Goal: Task Accomplishment & Management: Manage account settings

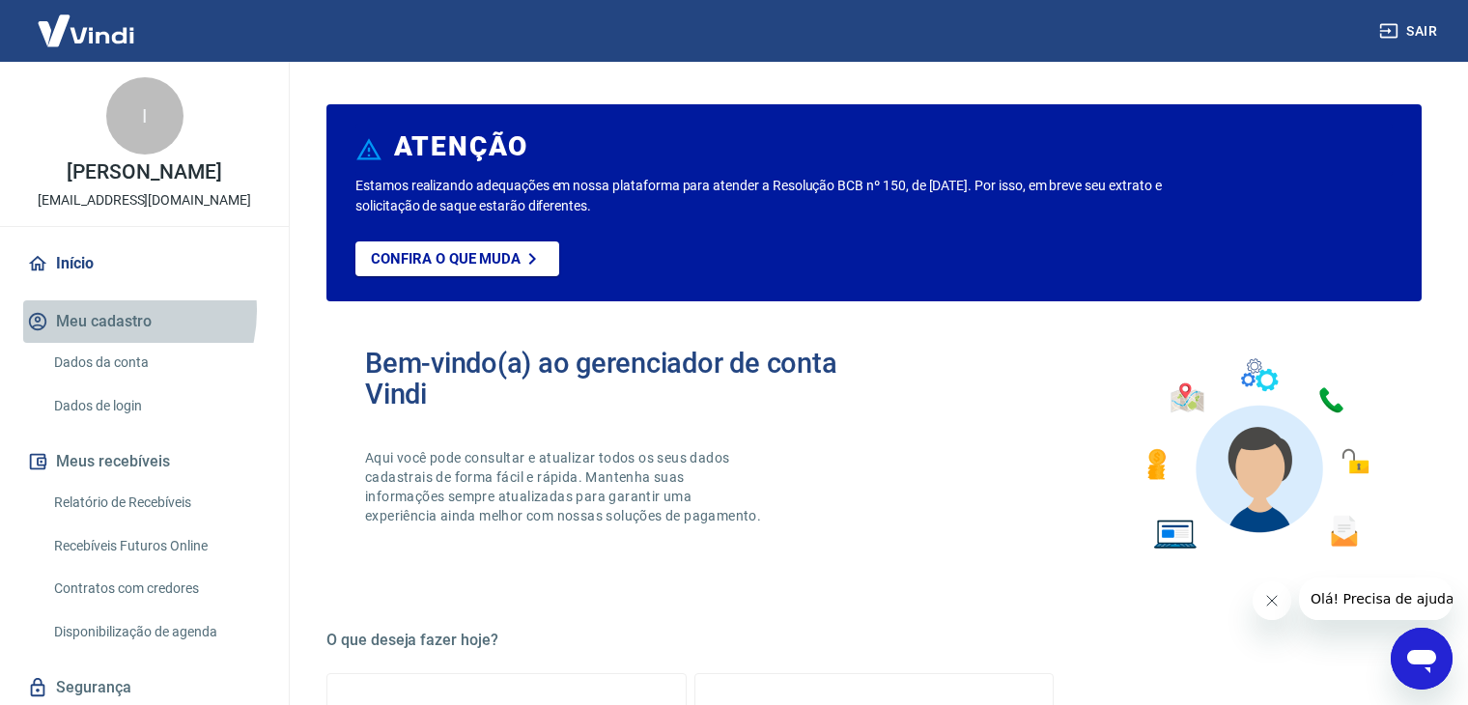
click at [107, 331] on button "Meu cadastro" at bounding box center [144, 321] width 242 height 43
click at [83, 343] on button "Meu cadastro" at bounding box center [144, 321] width 242 height 43
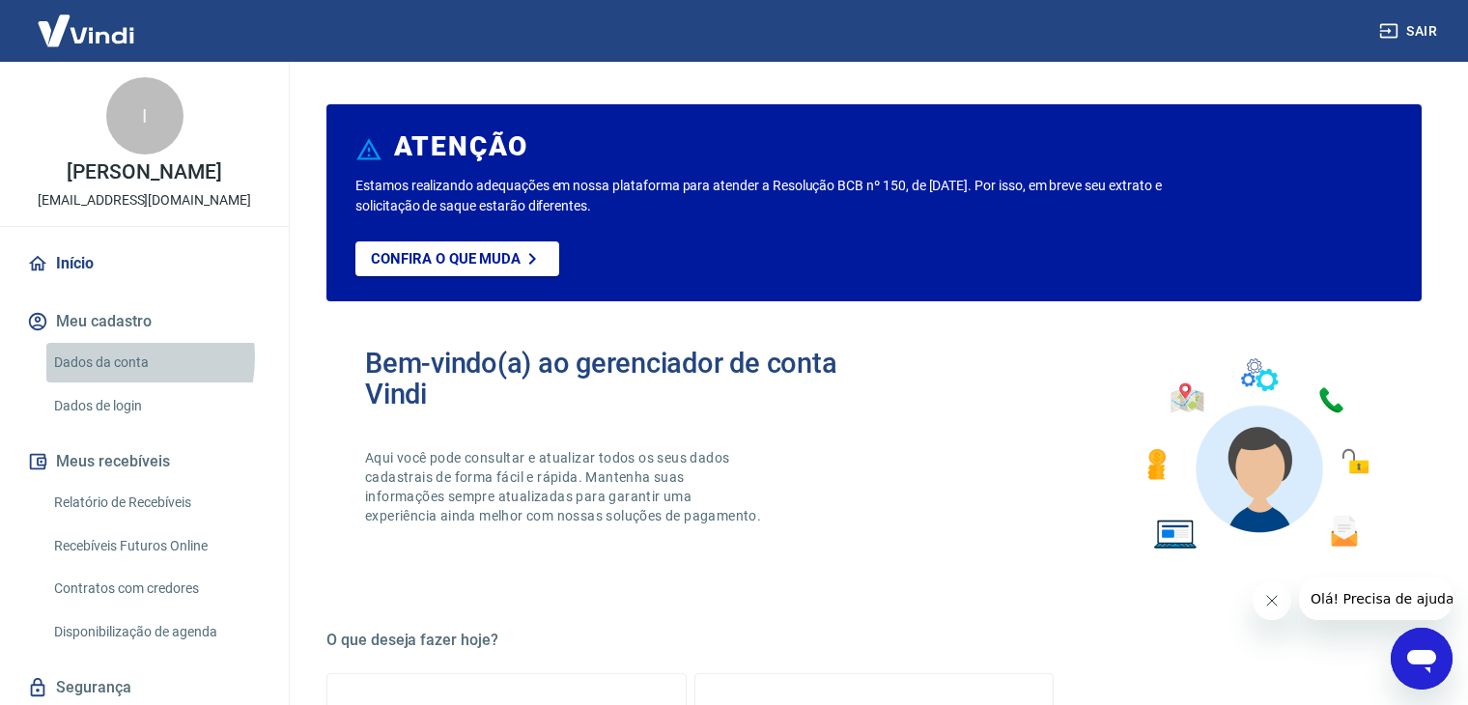
click at [105, 378] on link "Dados da conta" at bounding box center [155, 363] width 219 height 40
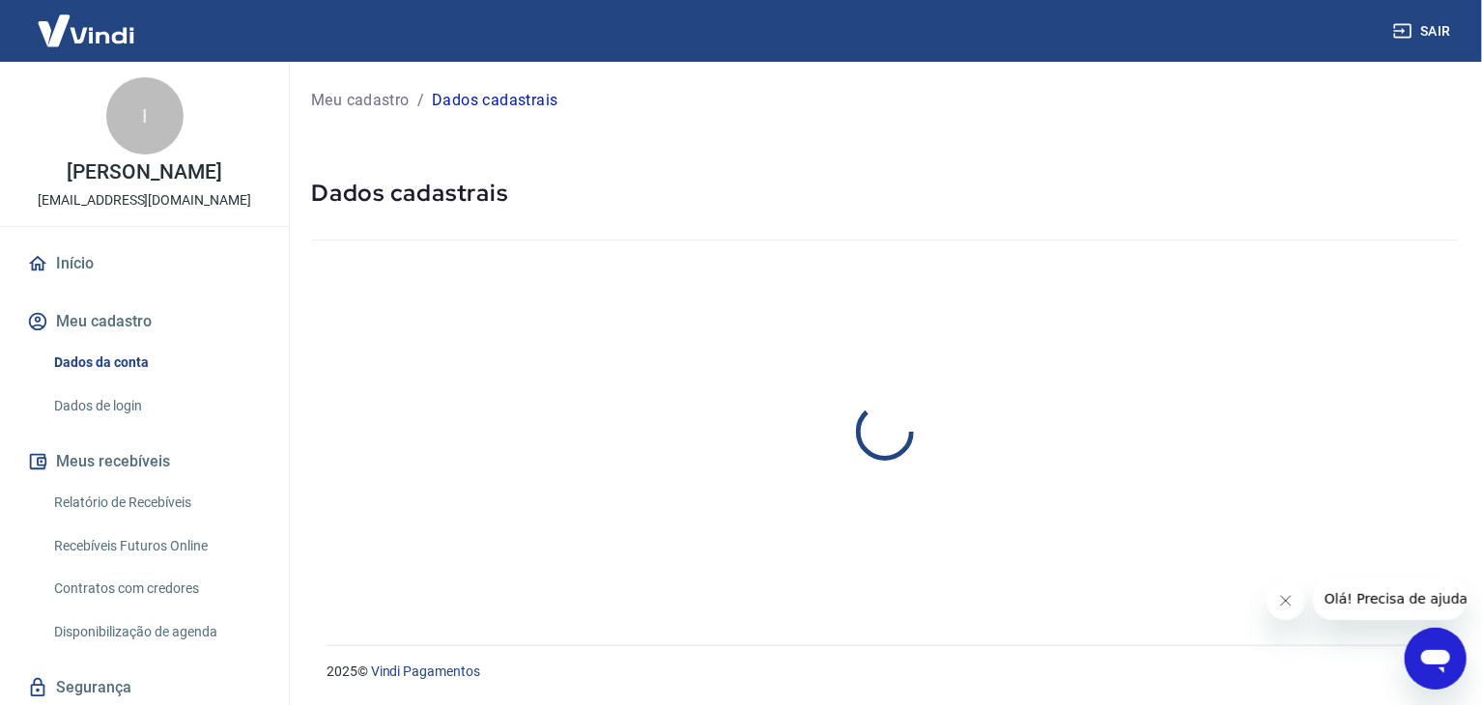
select select "MG"
select select "business"
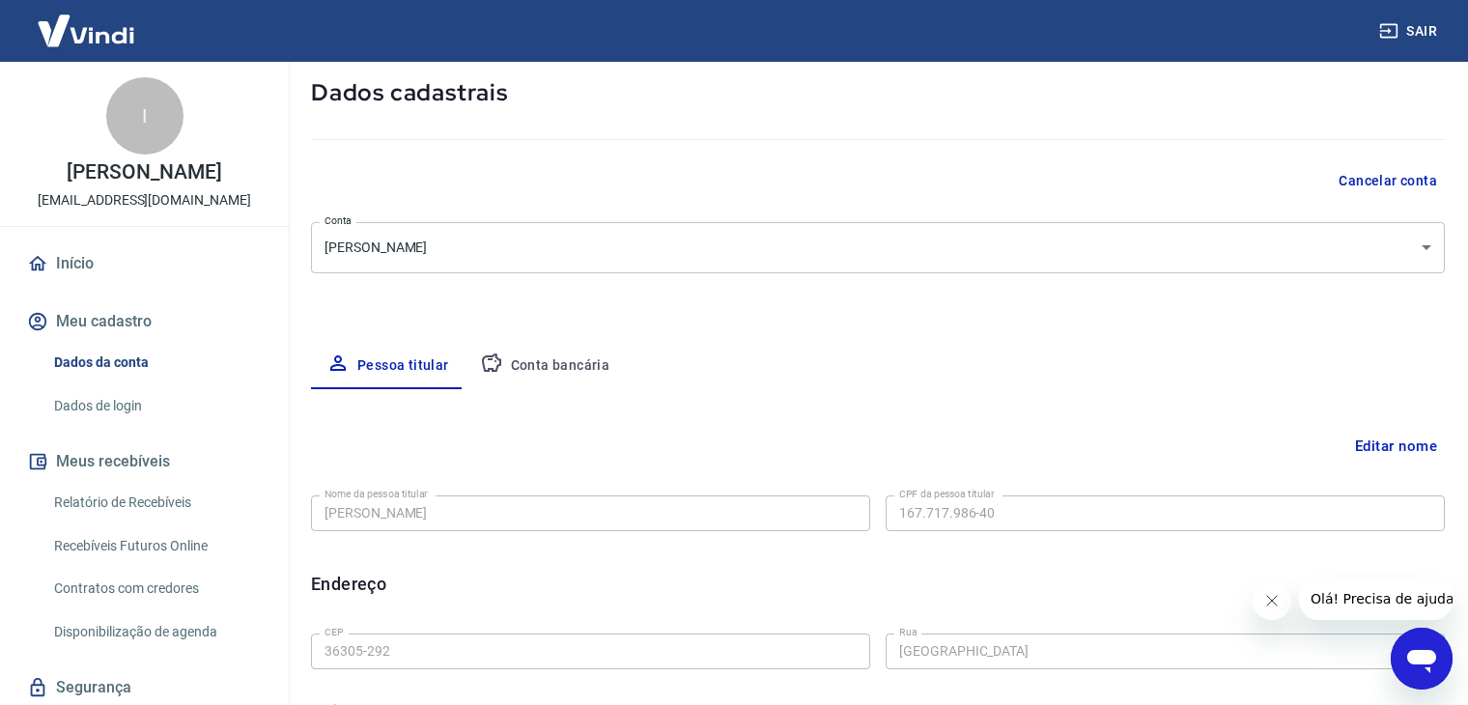
scroll to position [99, 0]
click at [521, 360] on button "Conta bancária" at bounding box center [545, 368] width 161 height 46
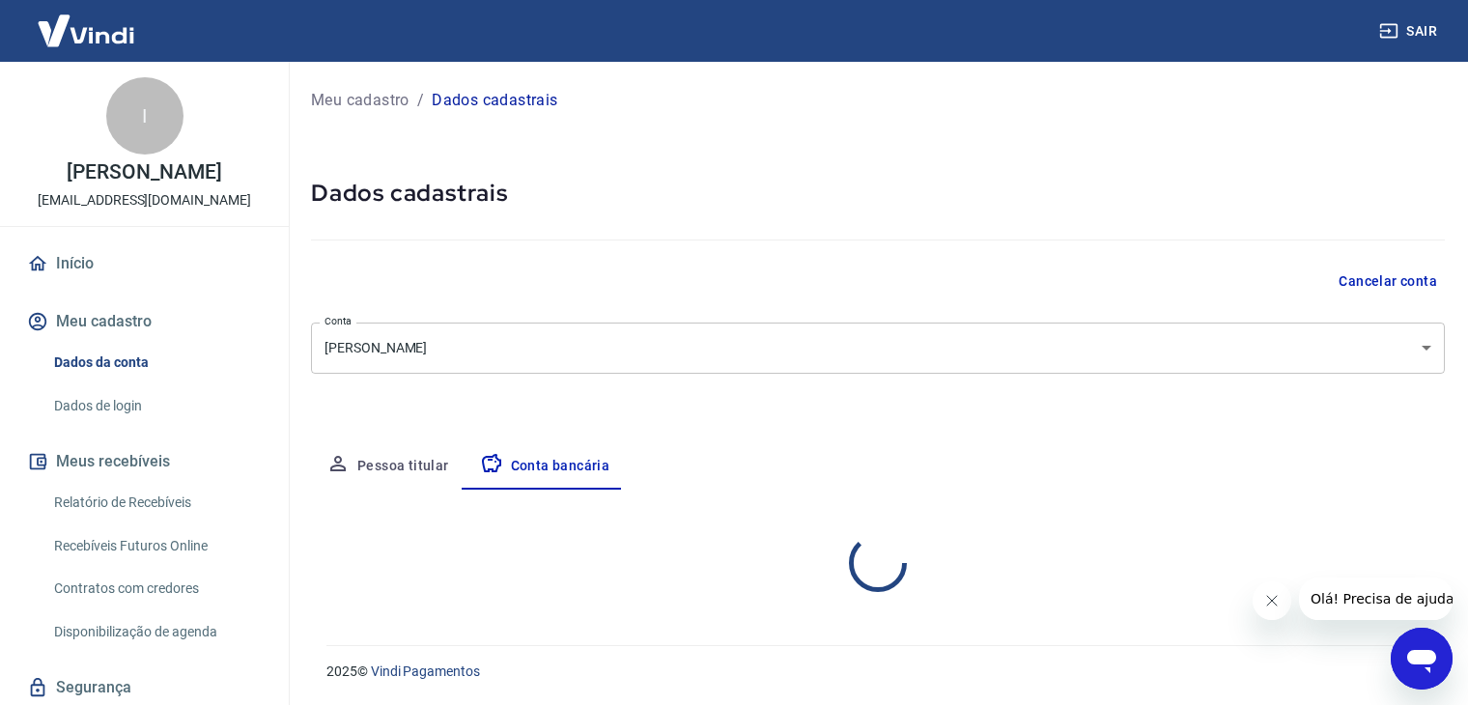
scroll to position [0, 0]
select select "1"
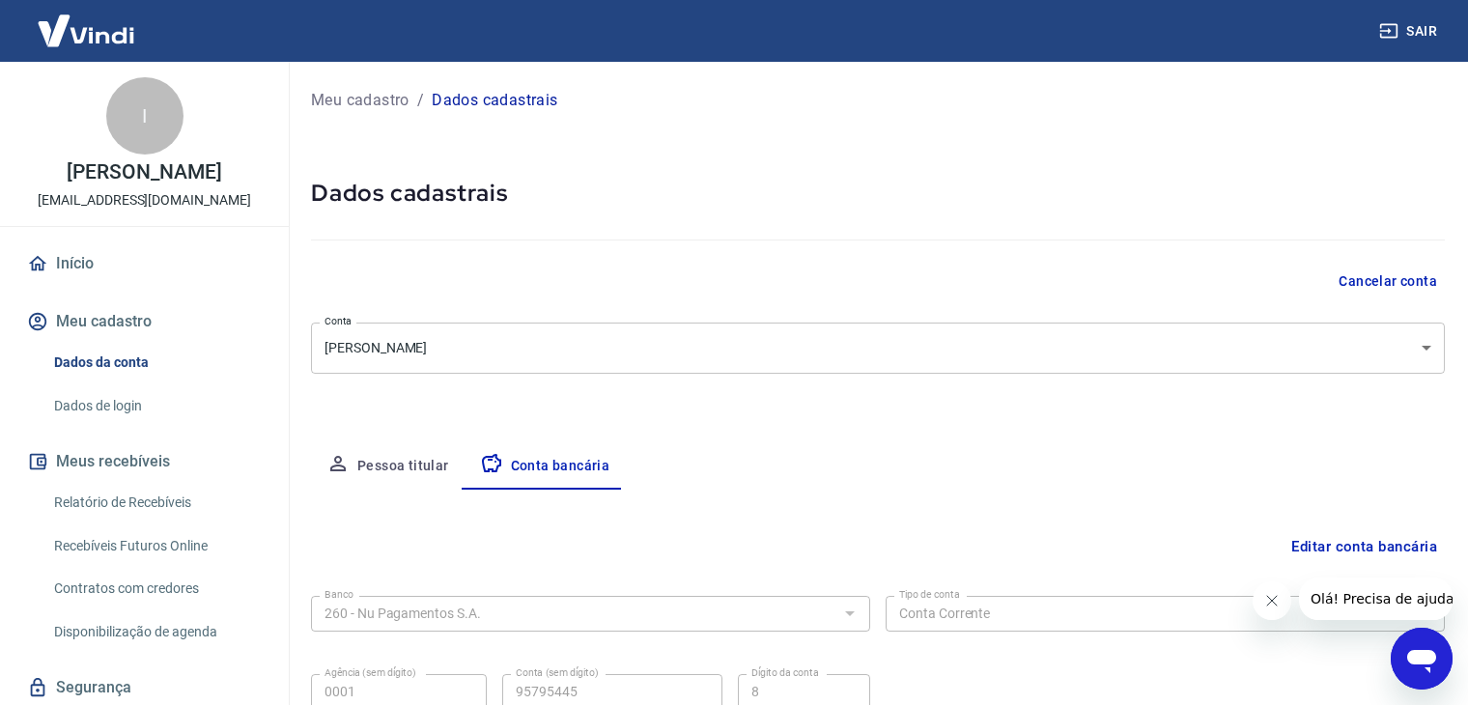
scroll to position [174, 0]
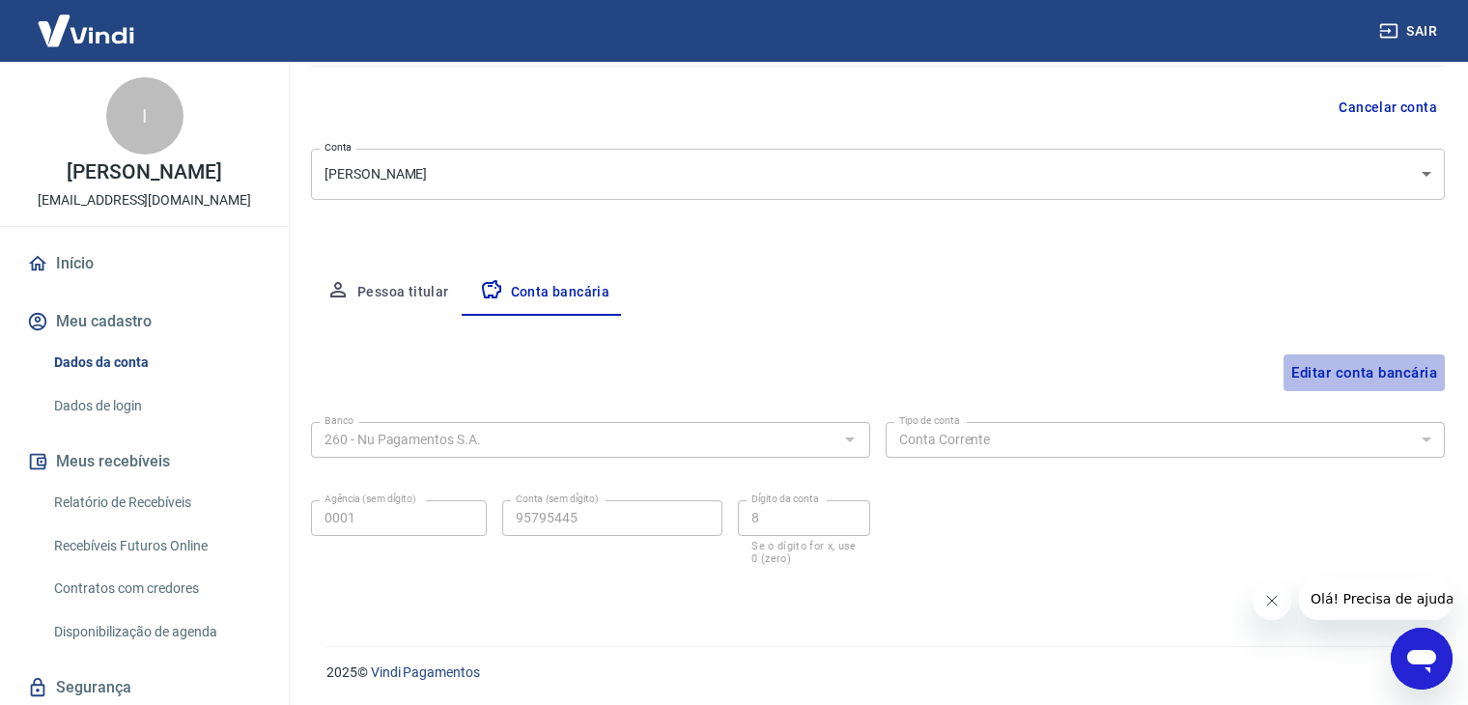
click at [1324, 373] on button "Editar conta bancária" at bounding box center [1364, 373] width 161 height 37
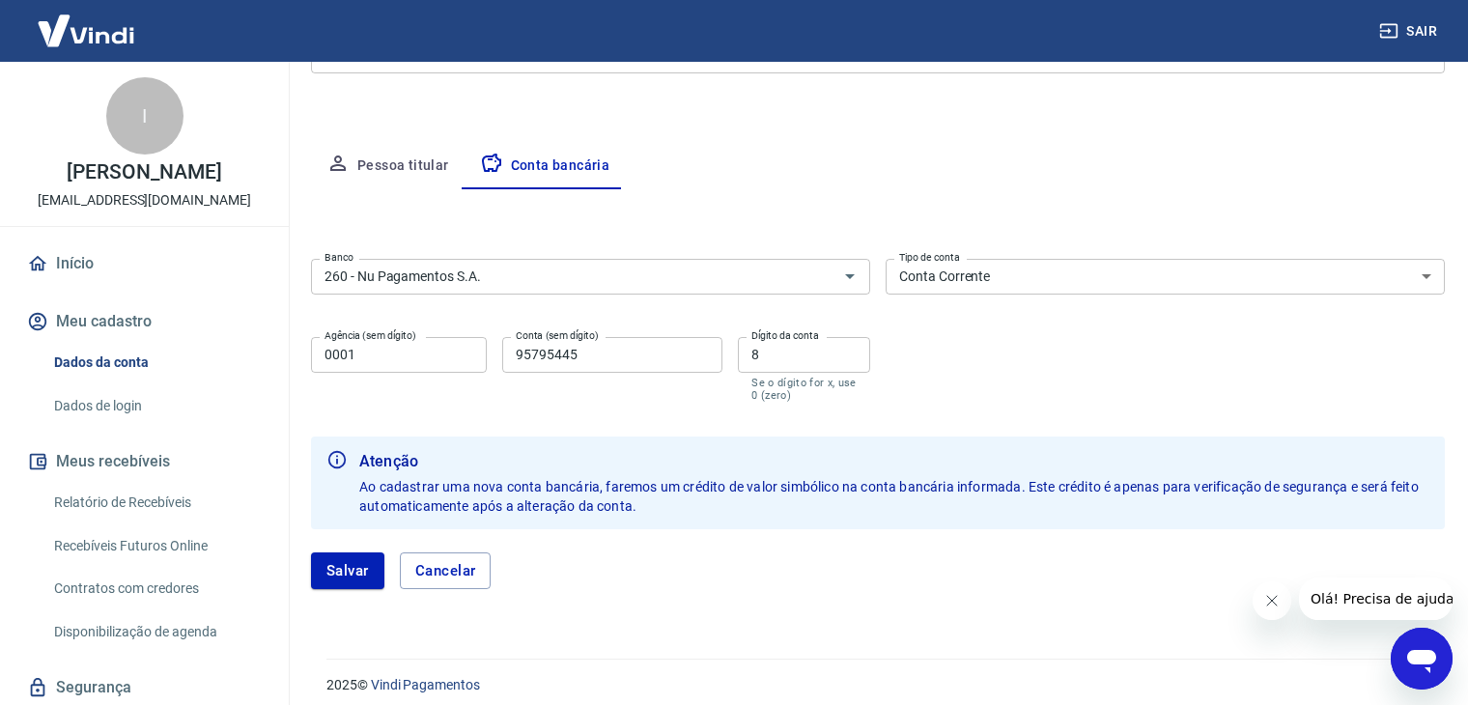
scroll to position [313, 0]
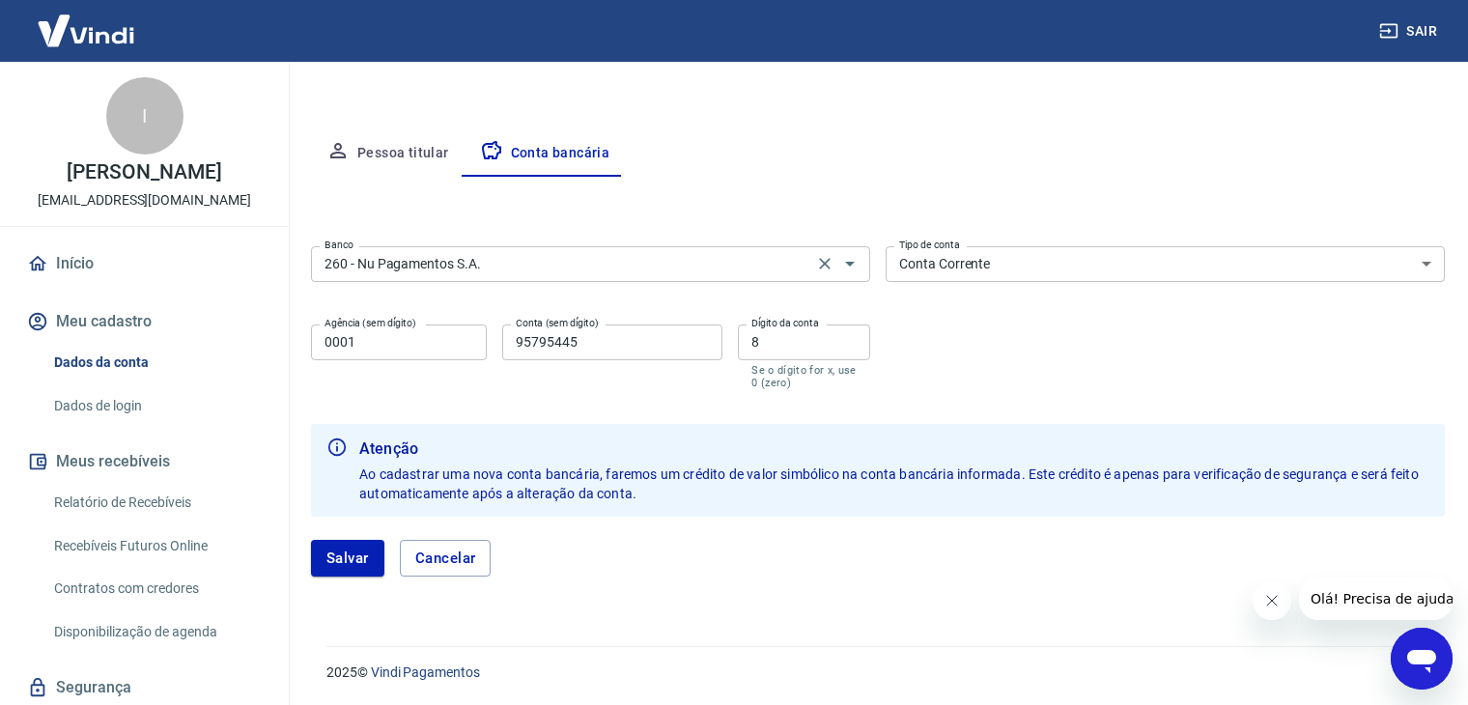
click at [681, 261] on input "260 - Nu Pagamentos S.A." at bounding box center [562, 264] width 491 height 24
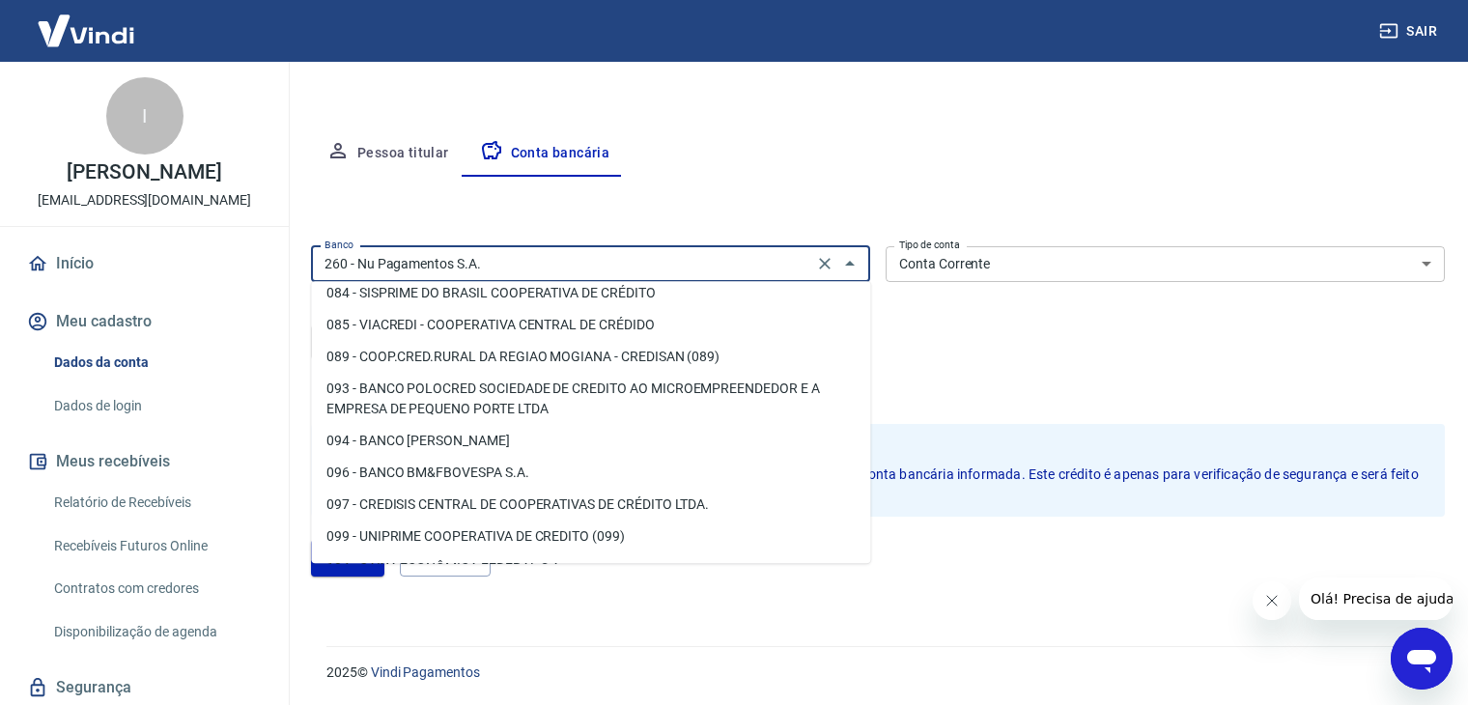
scroll to position [630, 0]
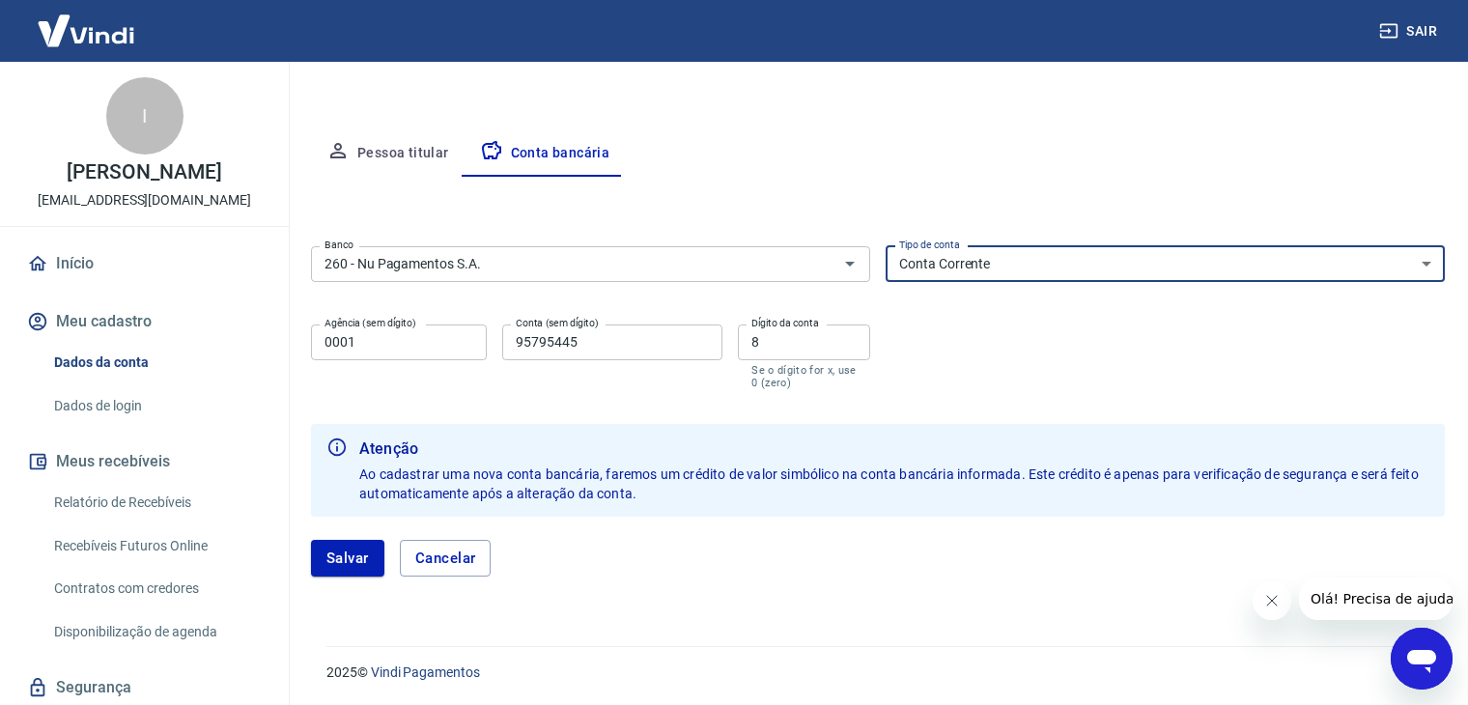
click at [995, 269] on select "Conta Corrente Conta Poupança" at bounding box center [1165, 264] width 559 height 36
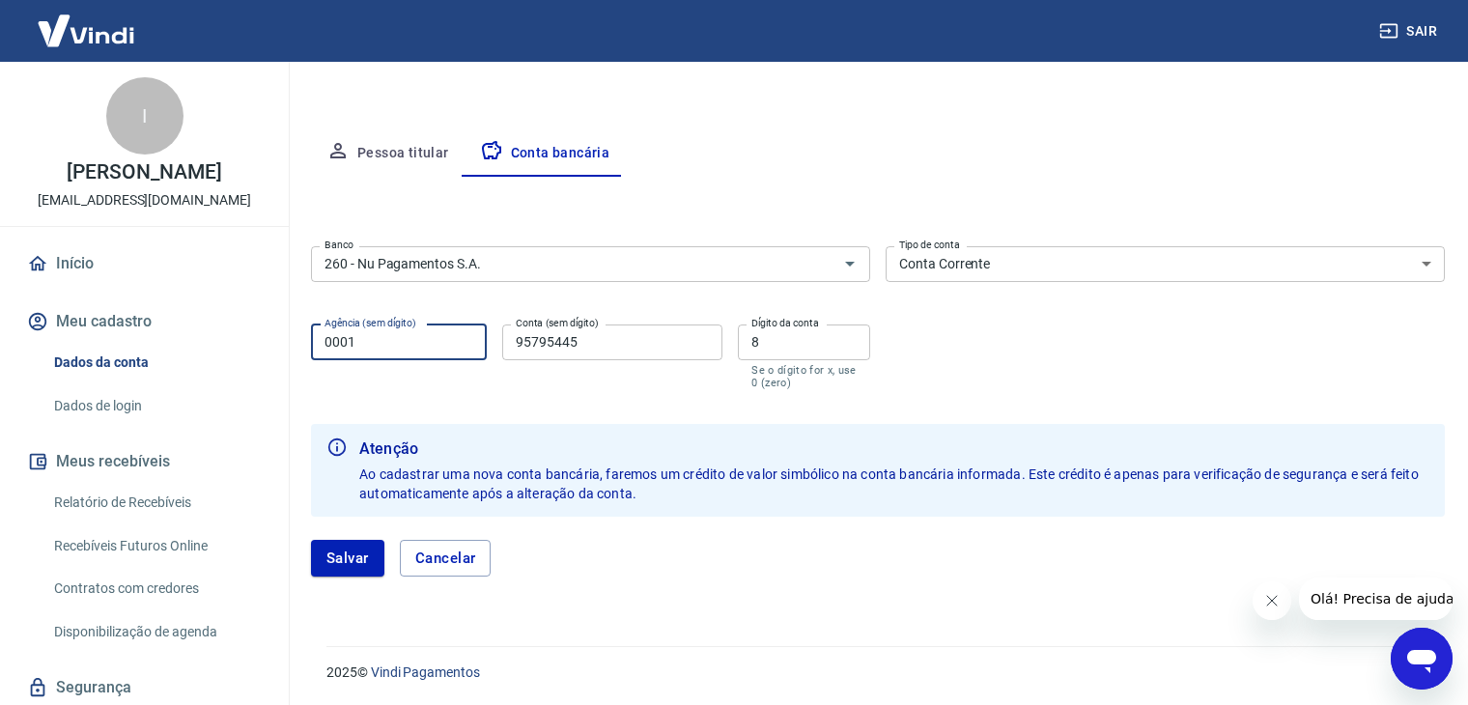
drag, startPoint x: 440, startPoint y: 343, endPoint x: 526, endPoint y: 362, distance: 88.1
click at [526, 362] on div "Agência (sem dígito) 0001 Agência (sem dígito) Conta (sem dígito) 95795445 Cont…" at bounding box center [590, 355] width 559 height 76
drag, startPoint x: 634, startPoint y: 339, endPoint x: 238, endPoint y: 345, distance: 396.1
click at [238, 345] on div "Sair I [PERSON_NAME] do Nascimento [EMAIL_ADDRESS][DOMAIN_NAME] Início Meu cada…" at bounding box center [734, 39] width 1468 height 705
type input "195090955"
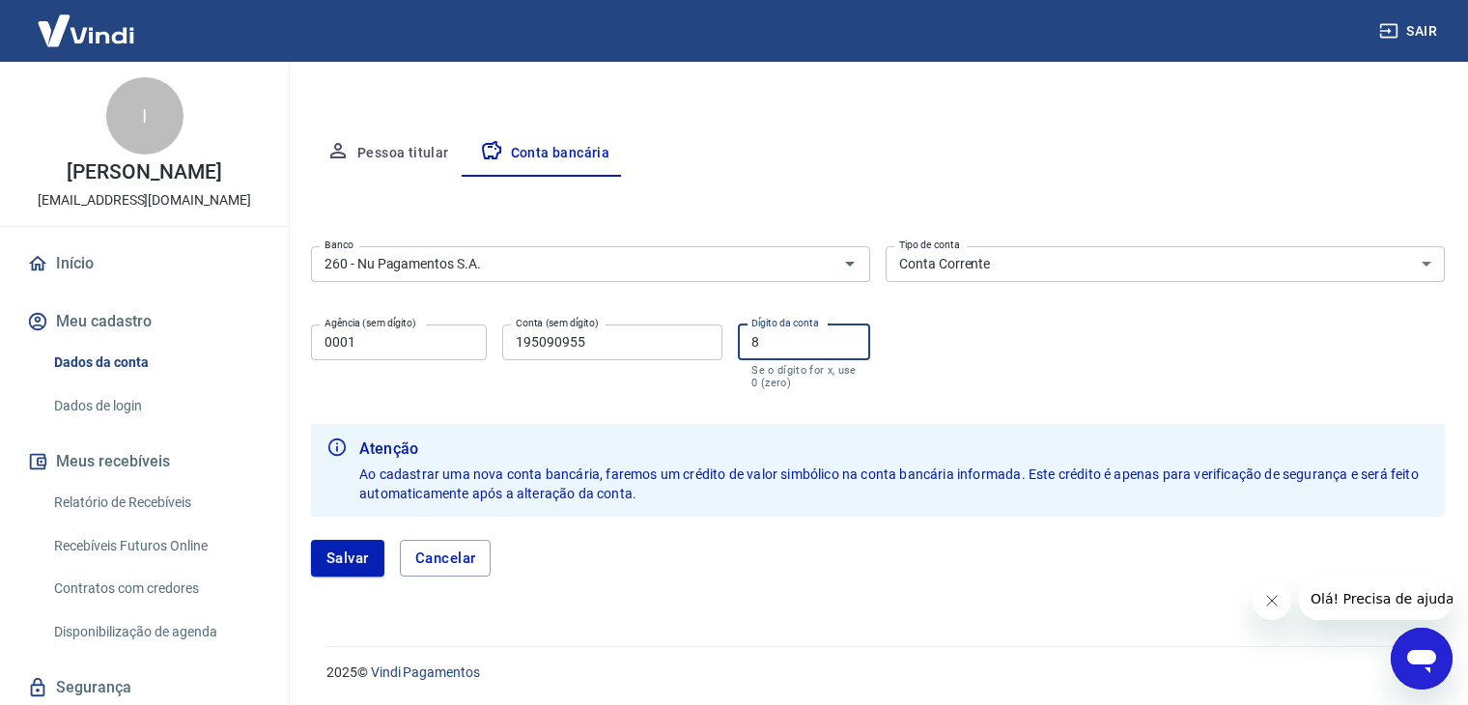
drag, startPoint x: 787, startPoint y: 342, endPoint x: 517, endPoint y: 327, distance: 270.9
click at [517, 327] on div "Agência (sem dígito) 0001 Agência (sem dígito) Conta (sem dígito) 195090955 Con…" at bounding box center [590, 355] width 559 height 76
type input "0"
click at [628, 355] on input "195090955" at bounding box center [612, 343] width 220 height 36
click at [850, 357] on input "0" at bounding box center [804, 343] width 132 height 36
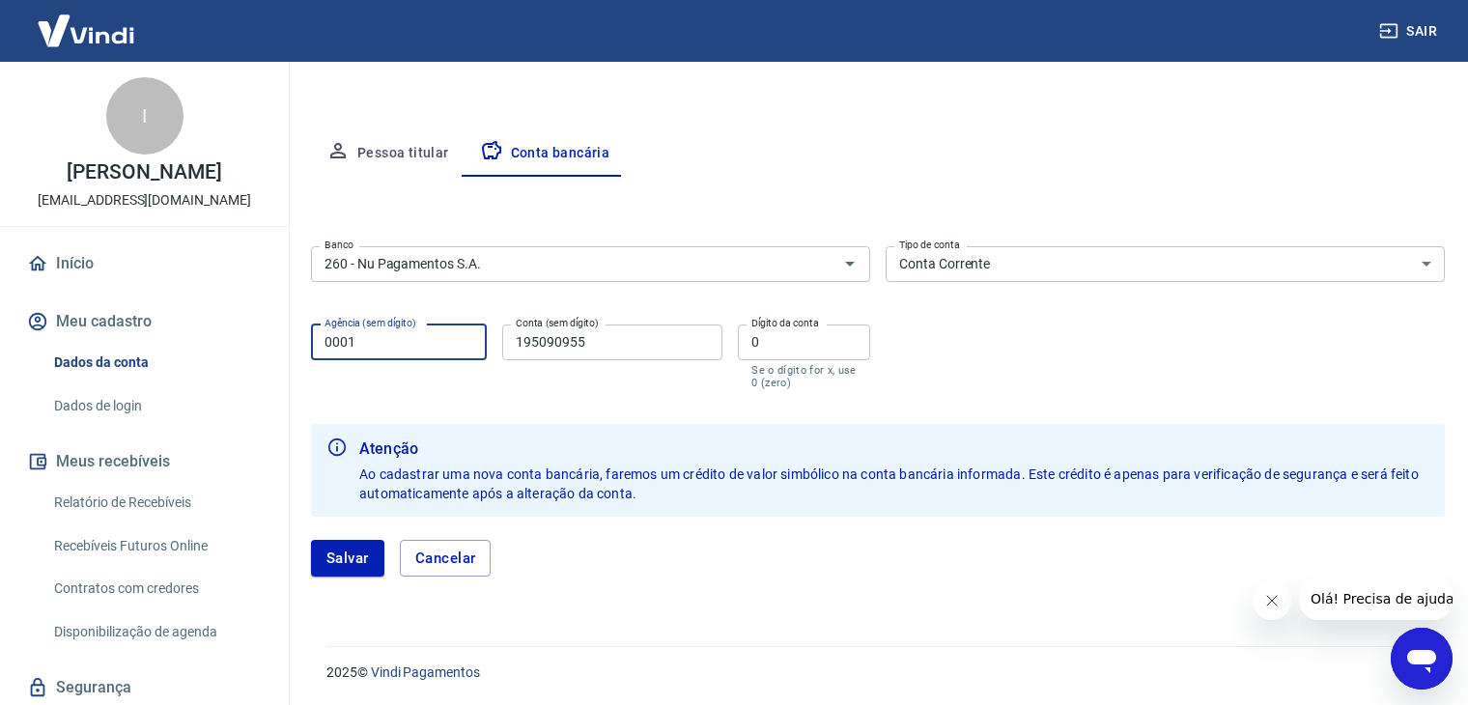
click at [414, 339] on input "0001" at bounding box center [399, 343] width 176 height 36
click at [642, 353] on input "195090955" at bounding box center [612, 343] width 220 height 36
click at [347, 557] on button "Salvar" at bounding box center [347, 558] width 73 height 37
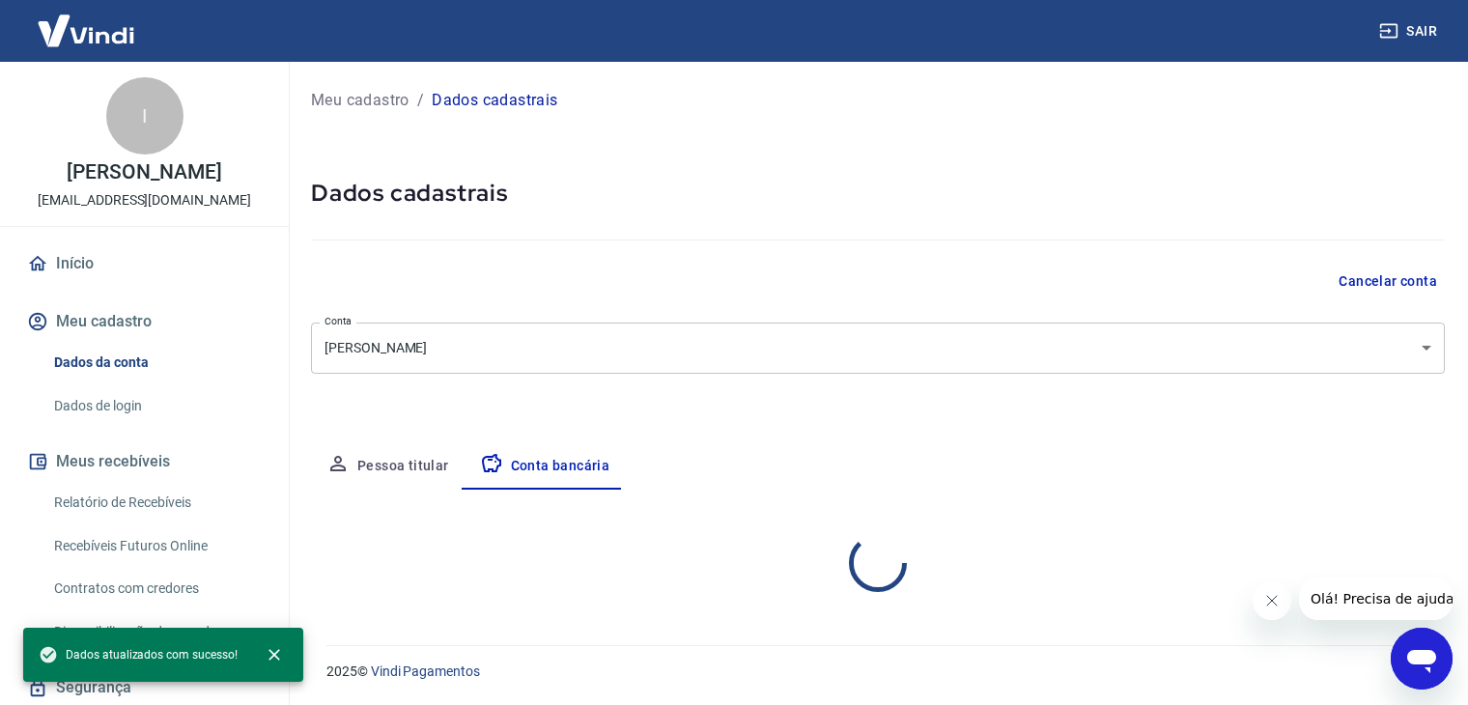
scroll to position [0, 0]
select select "1"
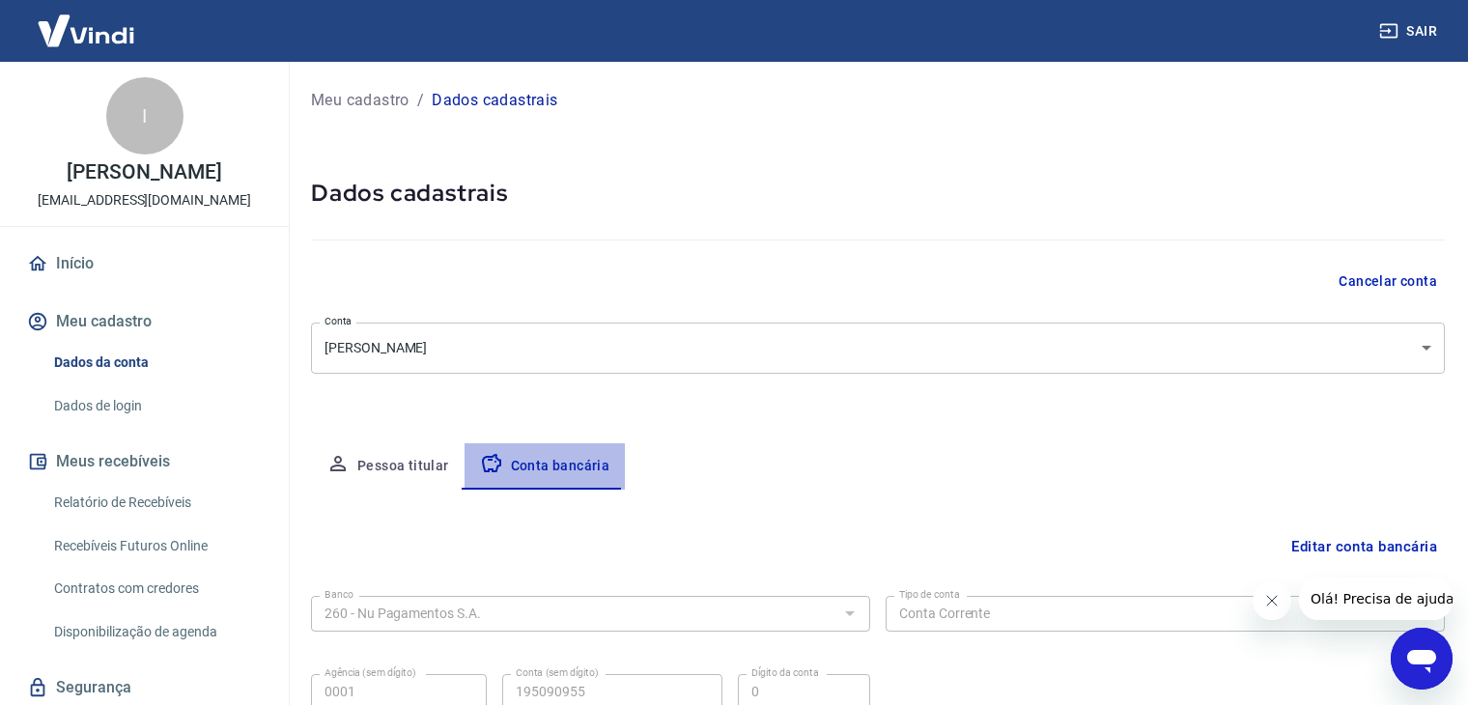
click at [546, 465] on button "Conta bancária" at bounding box center [545, 466] width 161 height 46
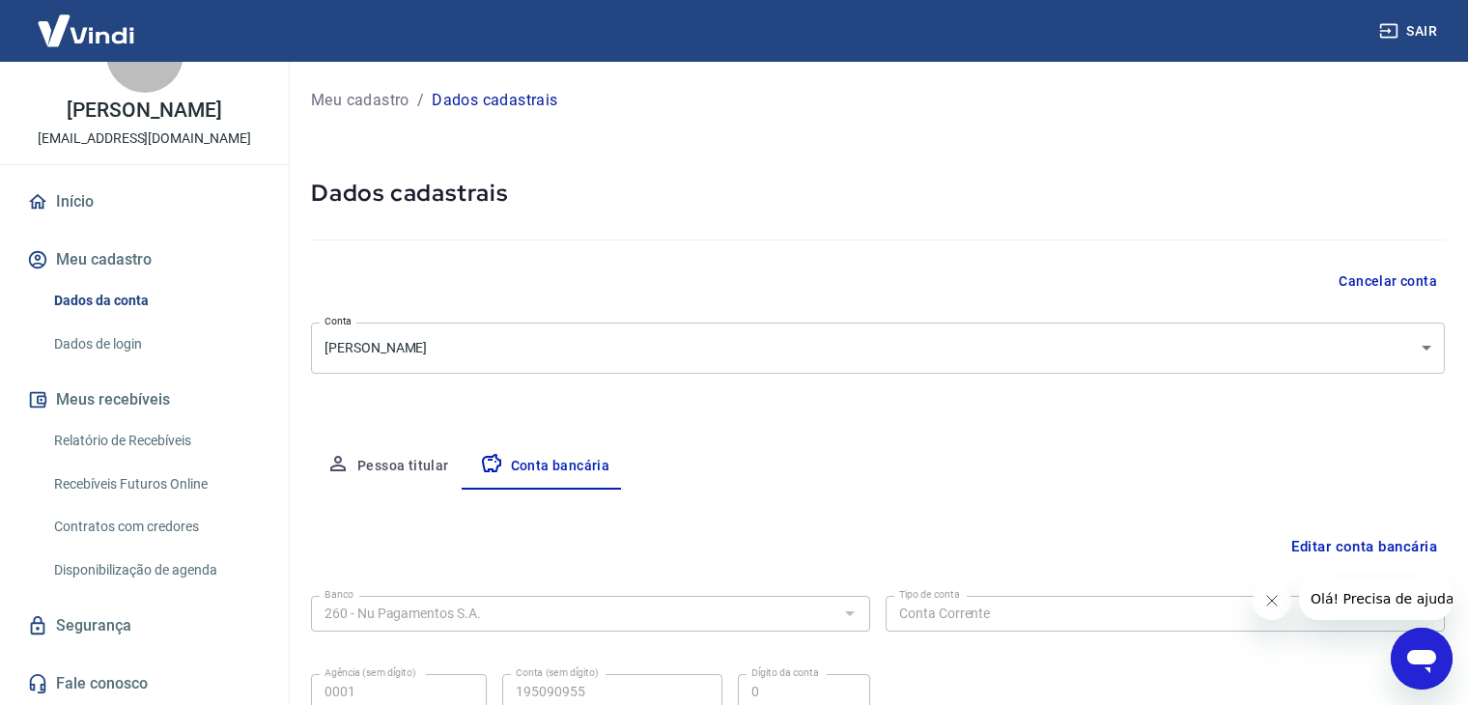
scroll to position [174, 0]
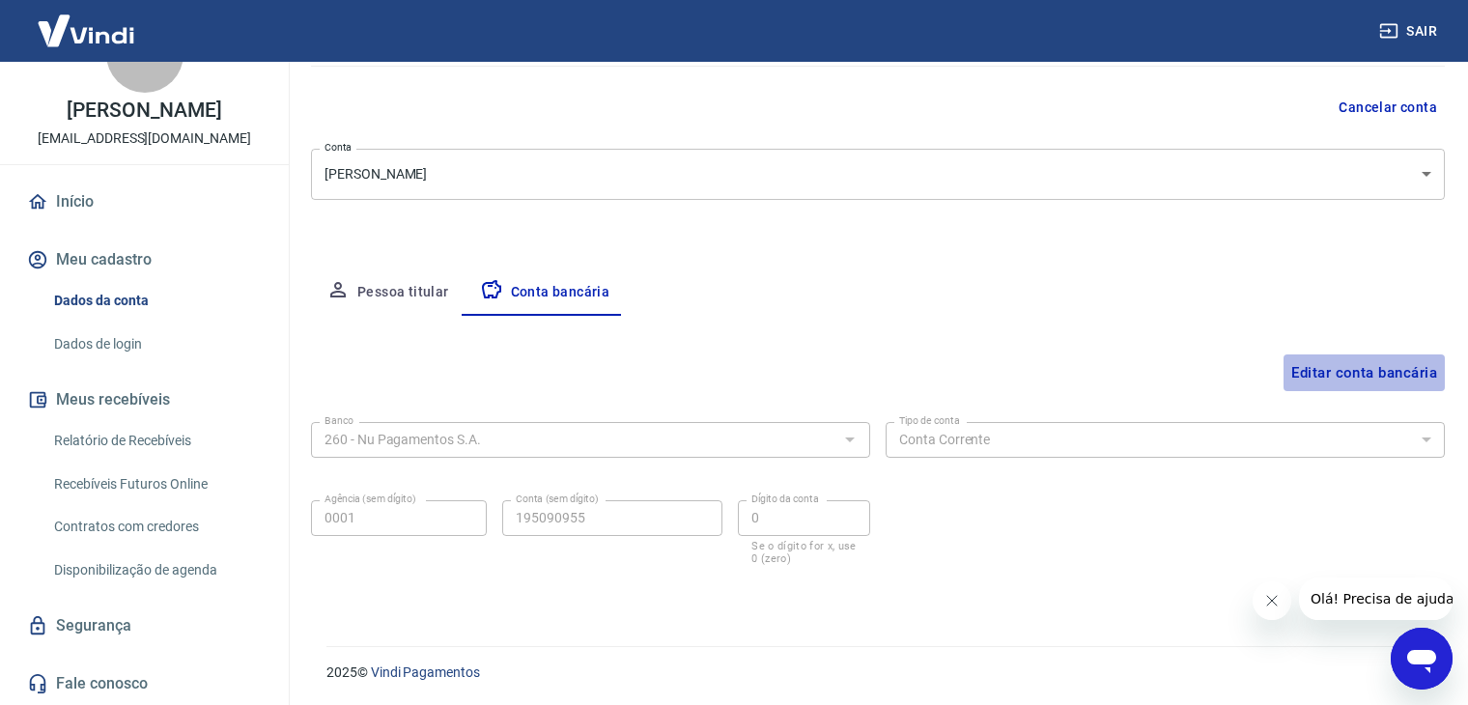
click at [1359, 379] on button "Editar conta bancária" at bounding box center [1364, 373] width 161 height 37
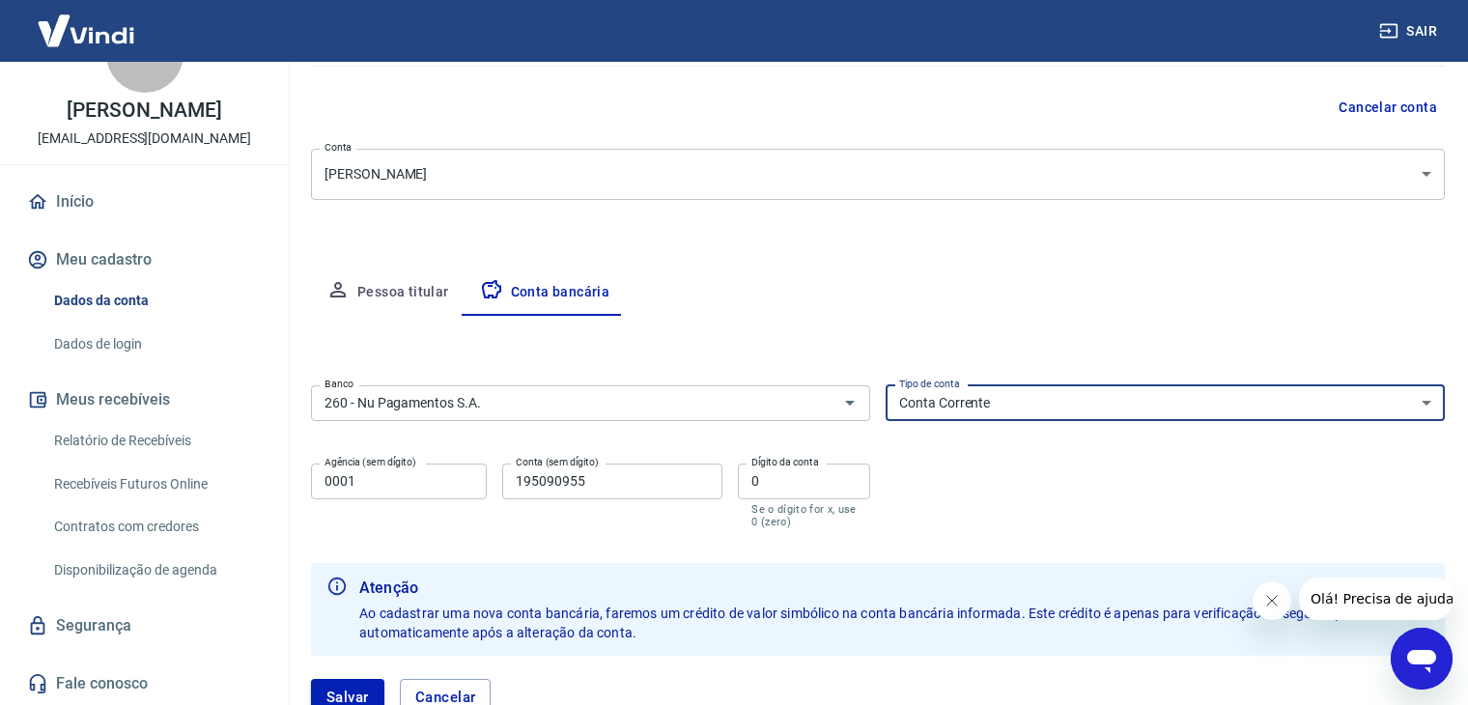
click at [1046, 391] on select "Conta Corrente Conta Poupança" at bounding box center [1165, 403] width 559 height 36
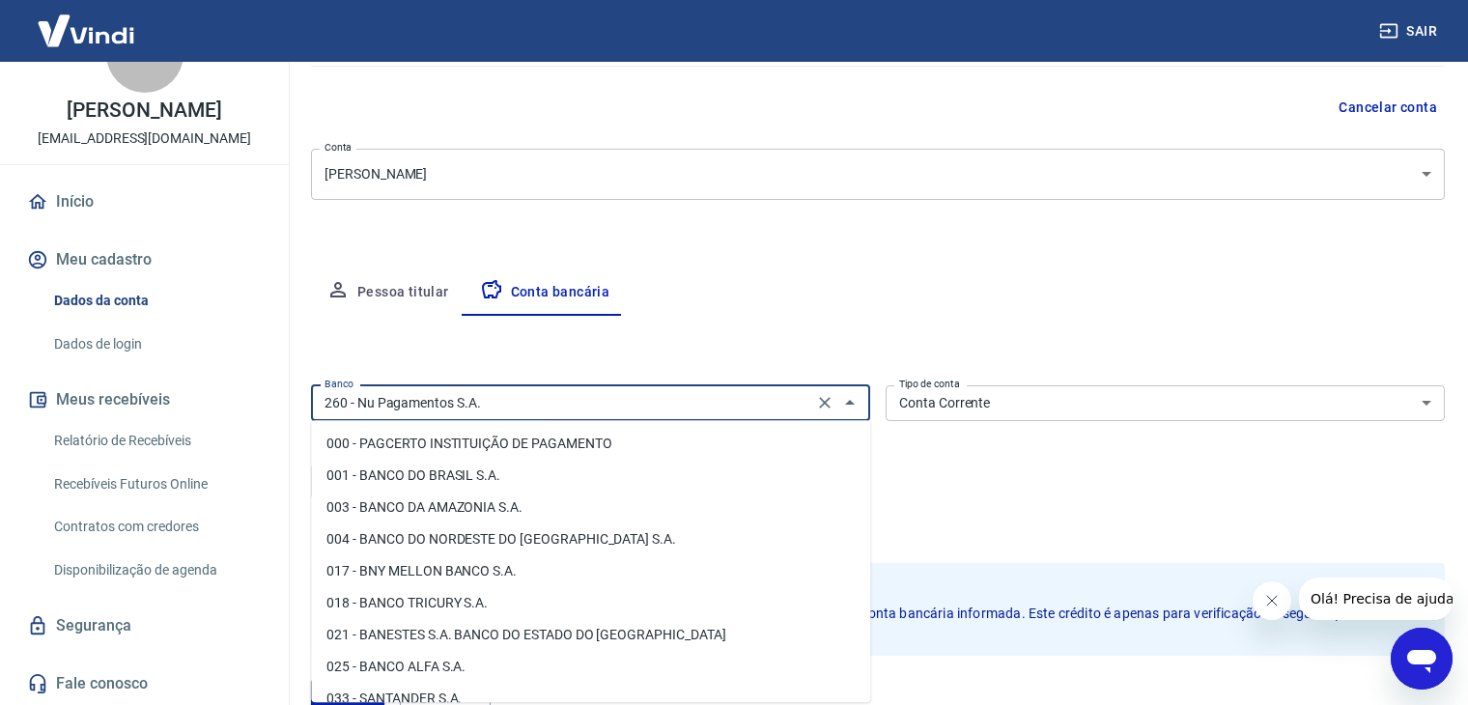
click at [691, 400] on input "260 - Nu Pagamentos S.A." at bounding box center [562, 403] width 491 height 24
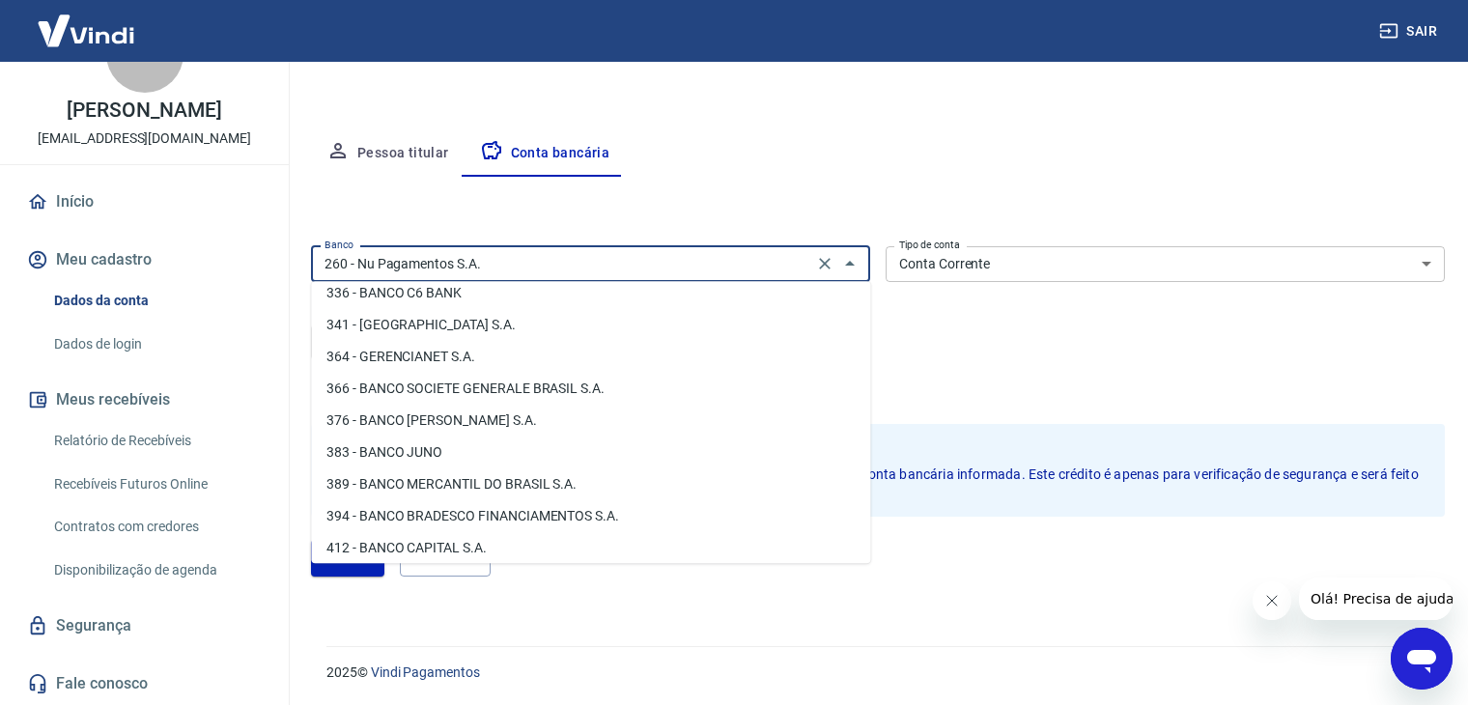
scroll to position [1887, 0]
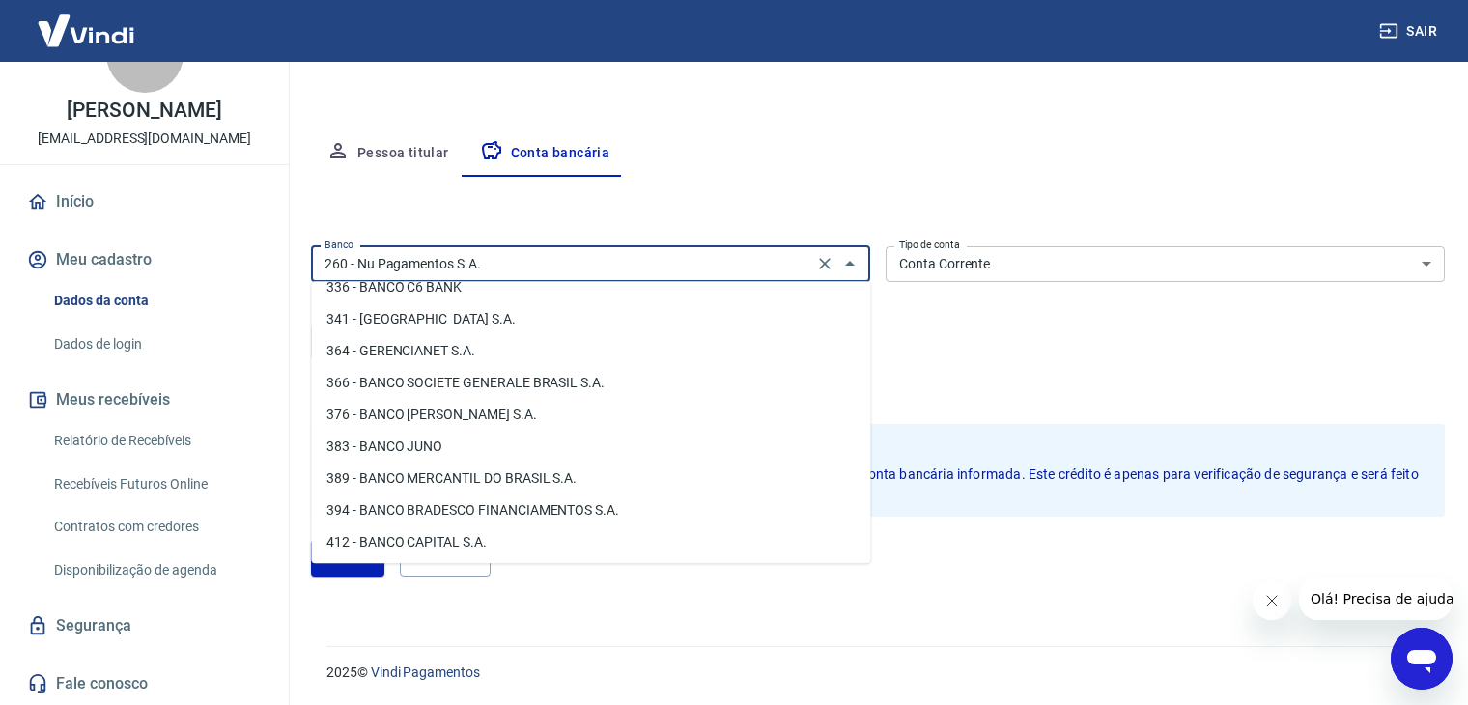
click at [602, 258] on input "260 - Nu Pagamentos S.A." at bounding box center [562, 264] width 491 height 24
click at [1008, 537] on div "[PERSON_NAME]" at bounding box center [878, 558] width 1134 height 83
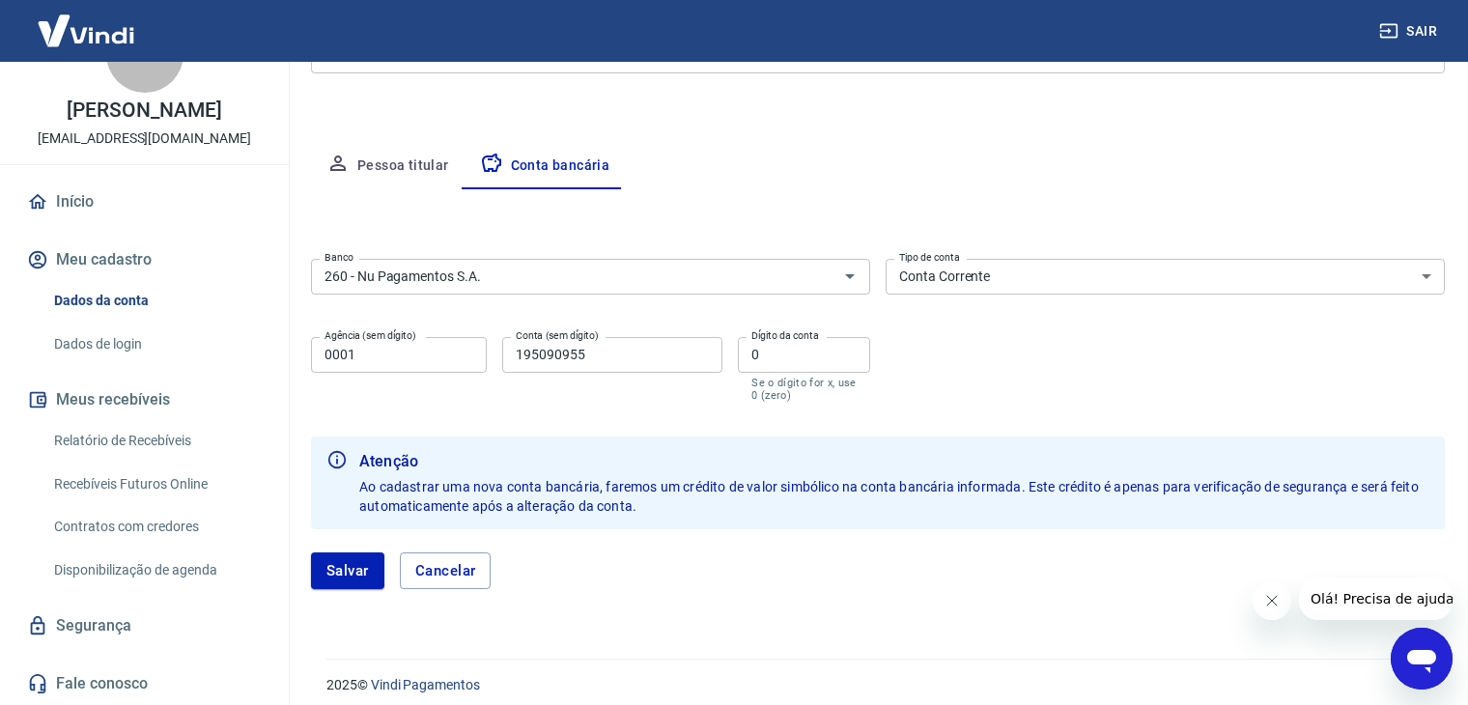
scroll to position [301, 0]
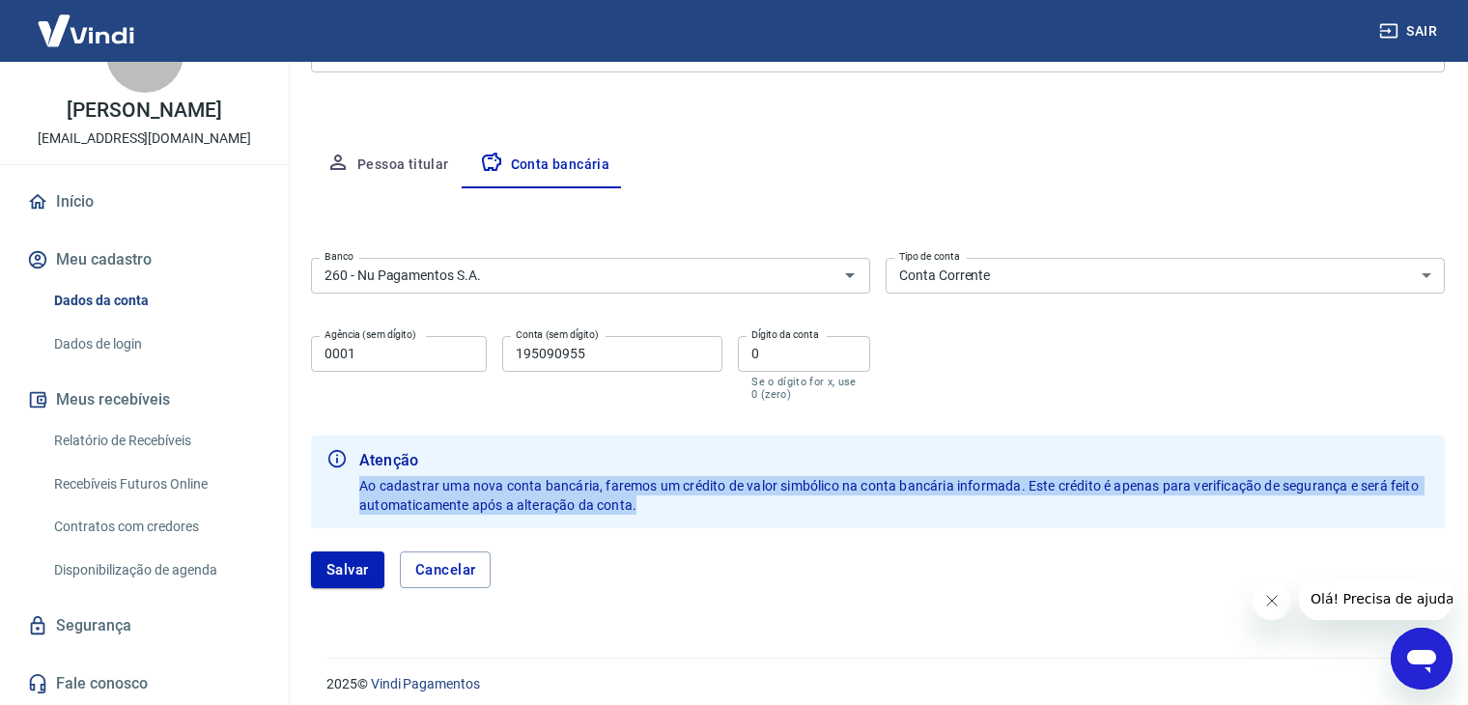
drag, startPoint x: 643, startPoint y: 526, endPoint x: 563, endPoint y: 414, distance: 137.0
click at [563, 414] on form "Banco 260 - Nu Pagamentos S.A. Banco Tipo de conta Conta Corrente Conta Poupanç…" at bounding box center [878, 430] width 1134 height 361
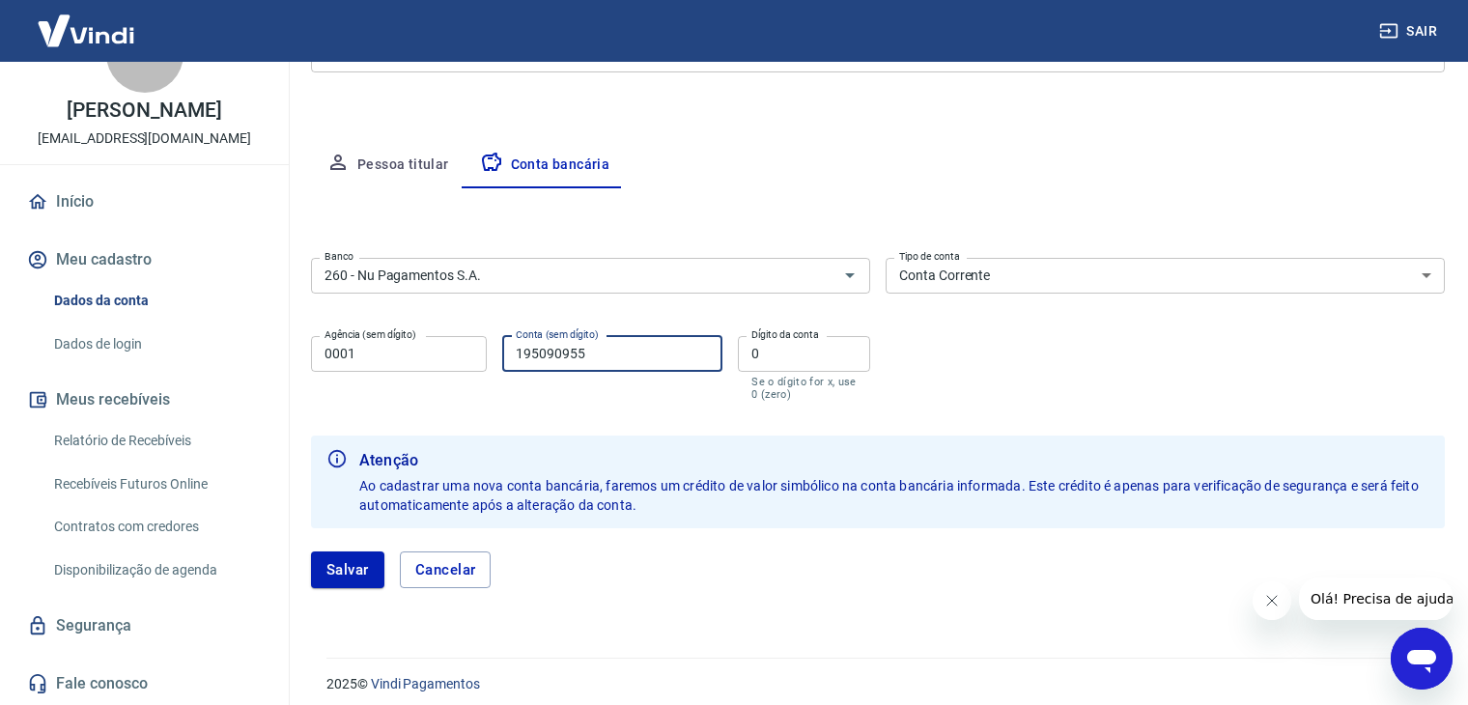
drag, startPoint x: 633, startPoint y: 351, endPoint x: 234, endPoint y: 367, distance: 399.3
click at [234, 367] on div "Sair I [PERSON_NAME] do Nascimento [EMAIL_ADDRESS][DOMAIN_NAME] Início Meu cada…" at bounding box center [734, 51] width 1468 height 705
type input "195090955"
click at [796, 355] on input "0" at bounding box center [804, 354] width 132 height 36
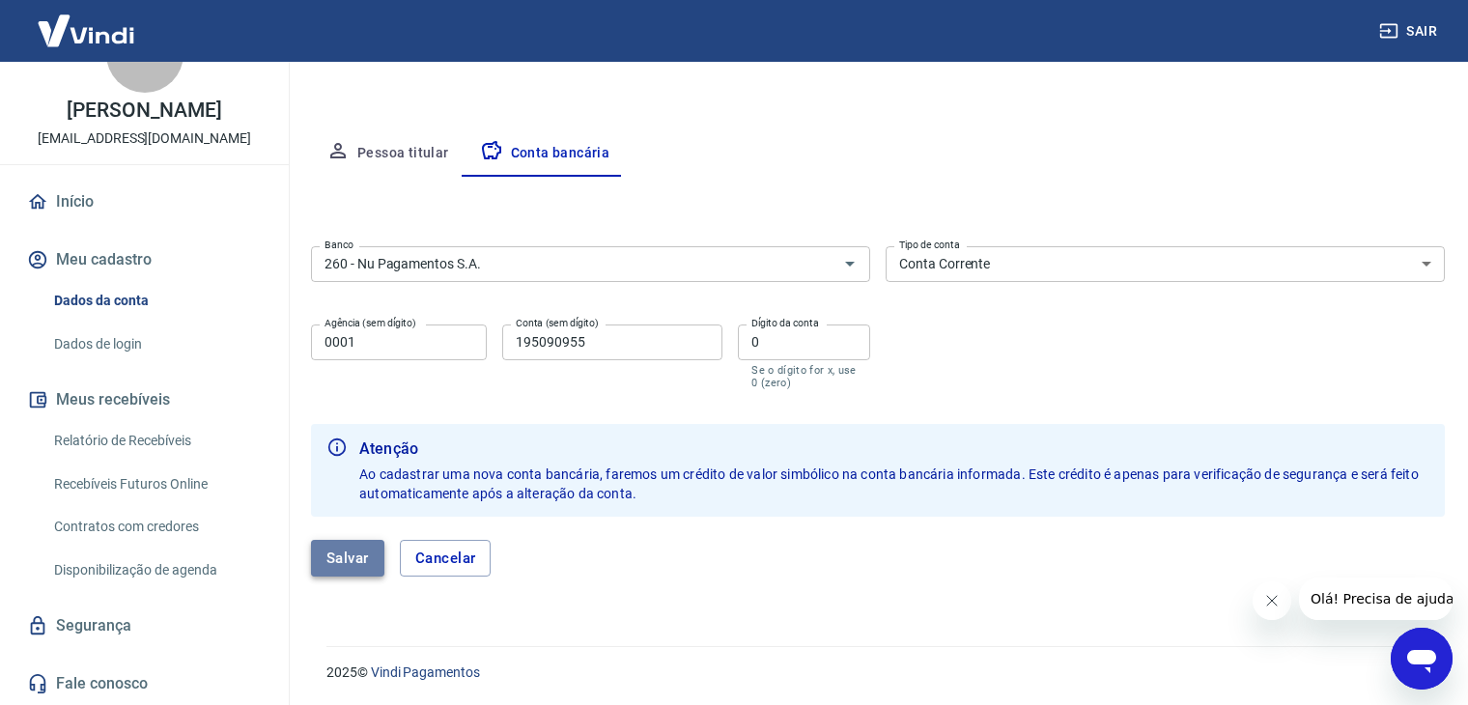
click at [348, 549] on button "Salvar" at bounding box center [347, 558] width 73 height 37
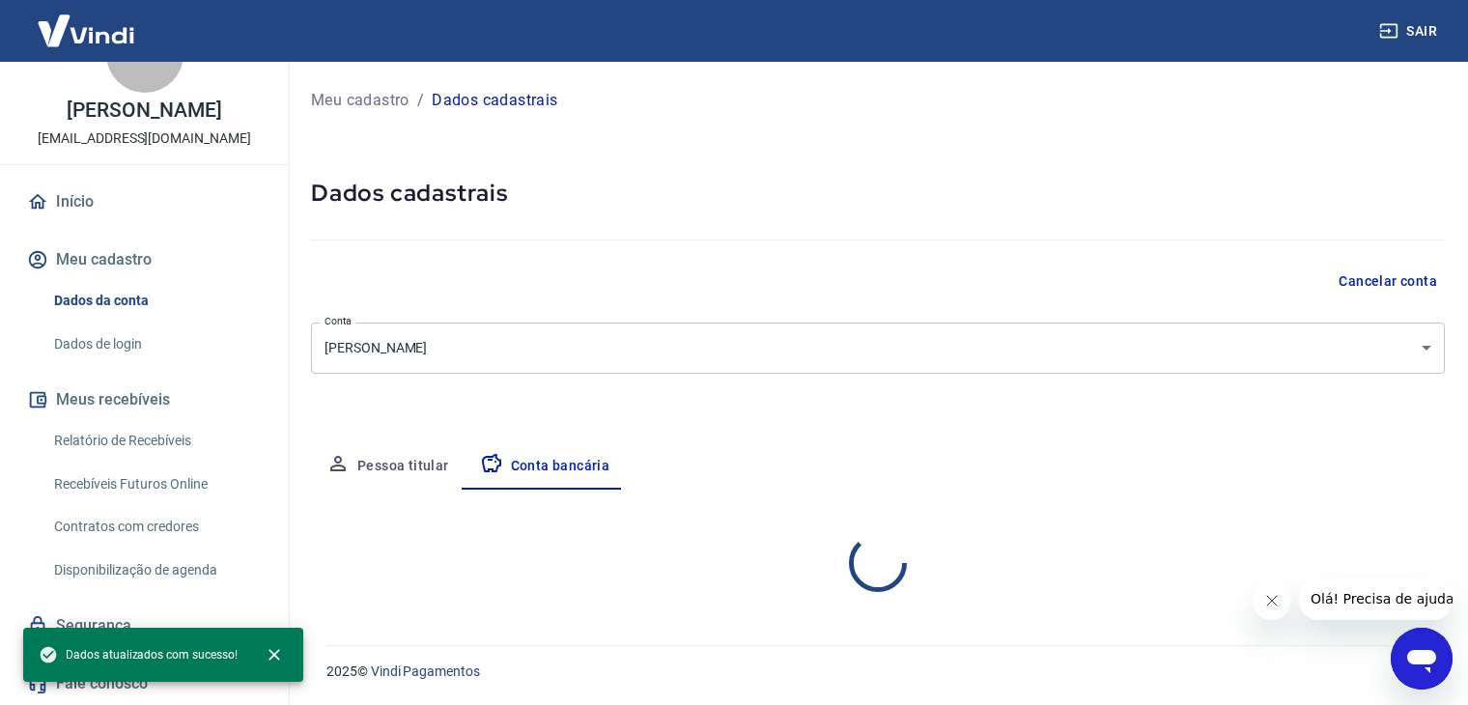
select select "1"
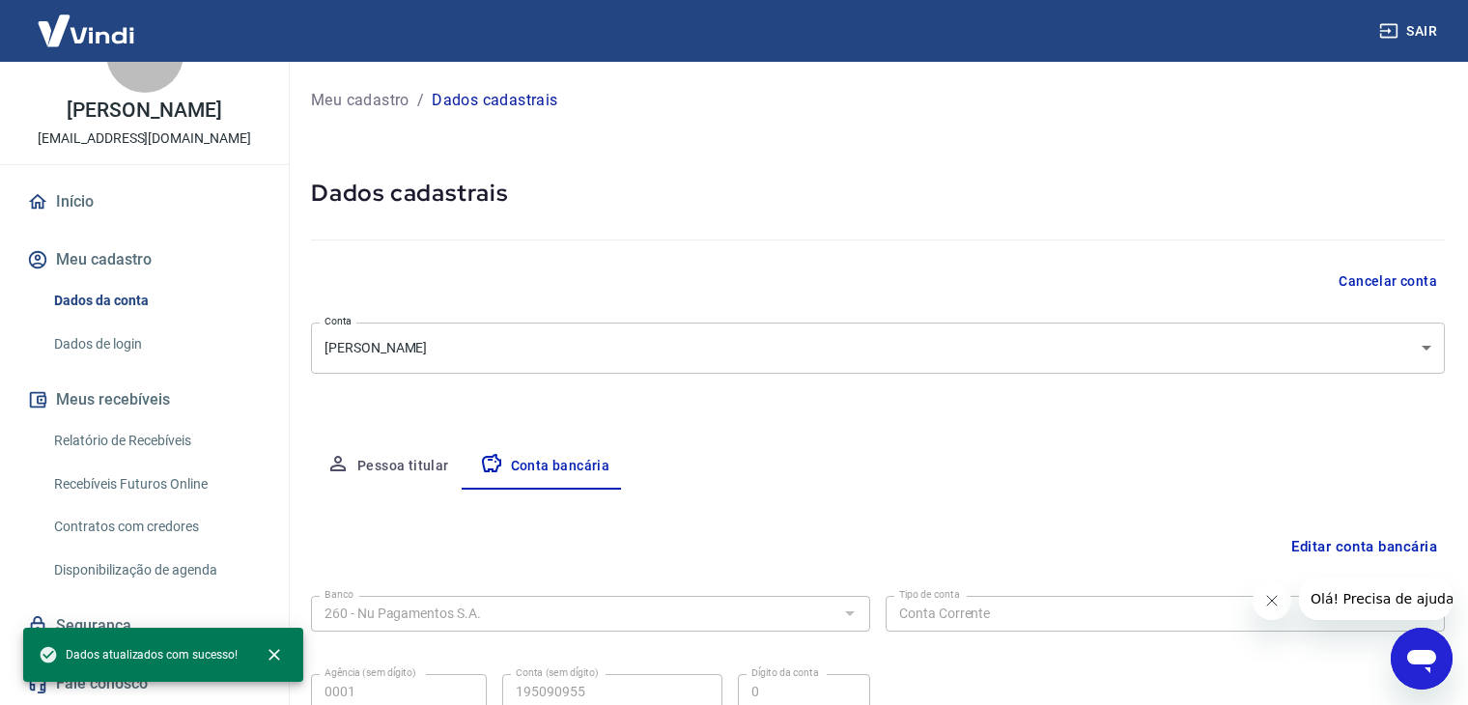
scroll to position [174, 0]
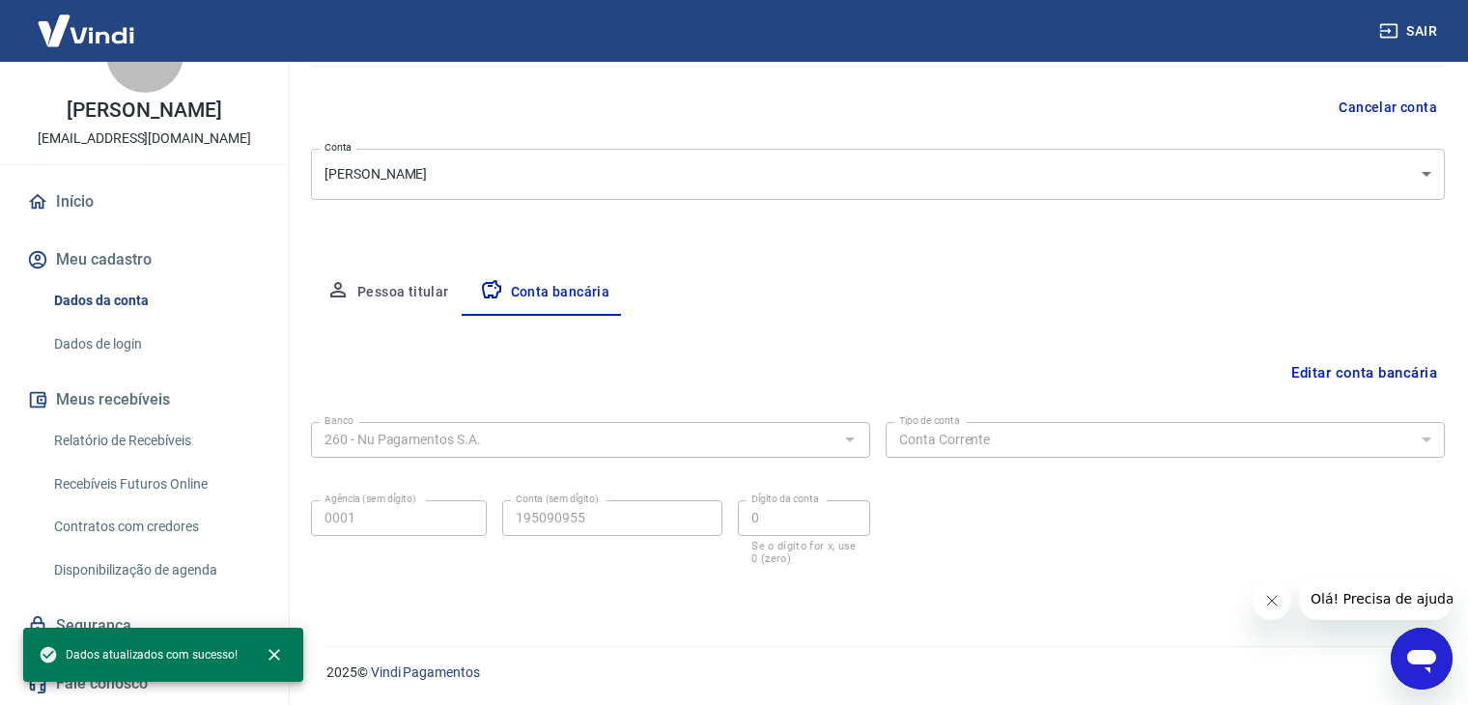
click at [1432, 655] on icon "Abrir janela de mensagens" at bounding box center [1422, 661] width 29 height 23
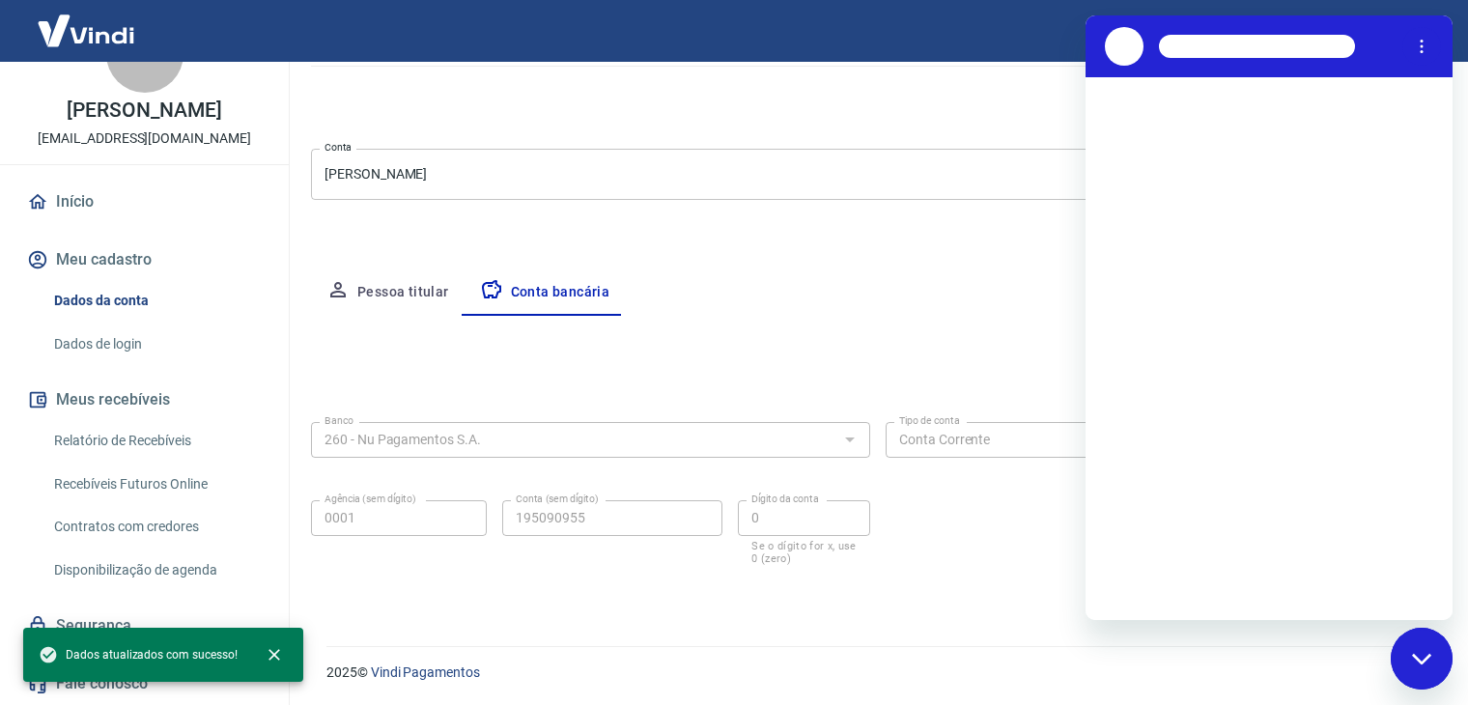
scroll to position [0, 0]
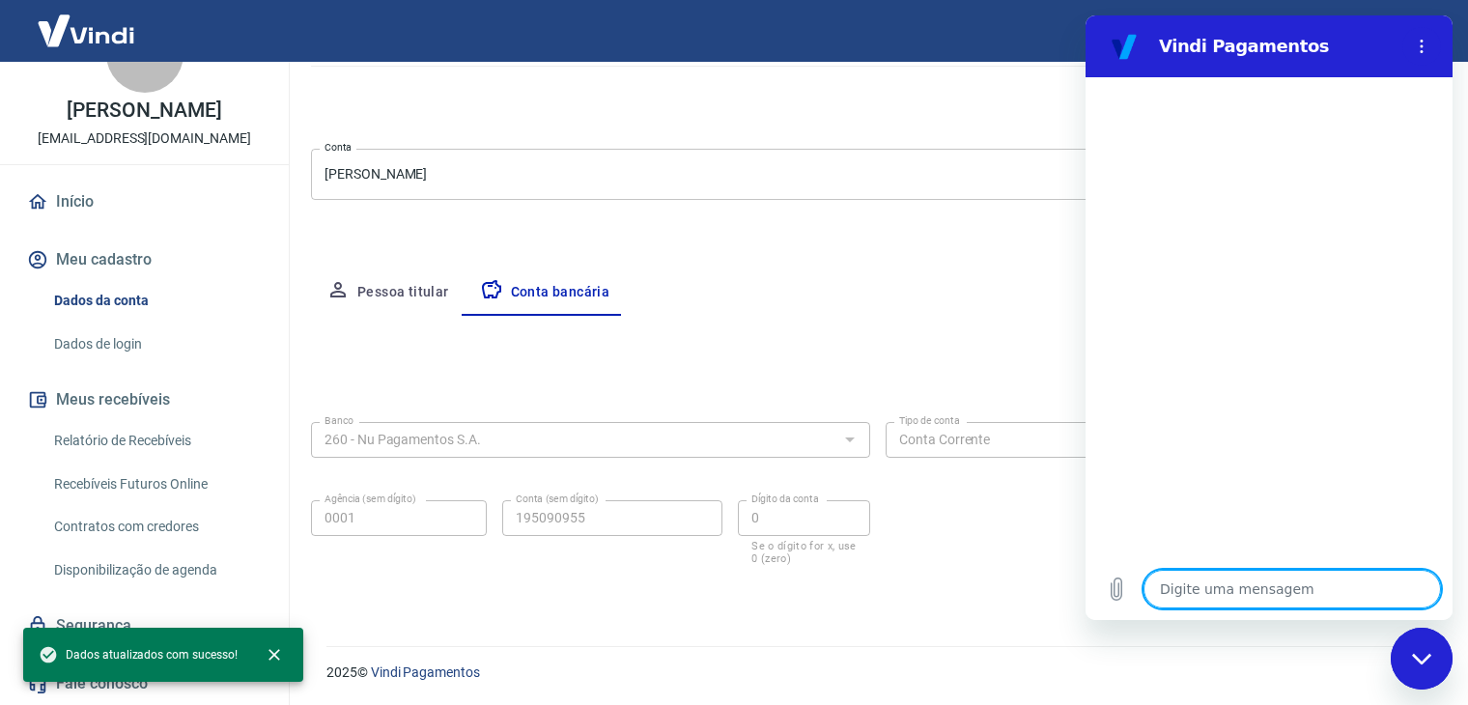
type textarea "b"
type textarea "x"
type textarea "bo"
type textarea "x"
type textarea "bom"
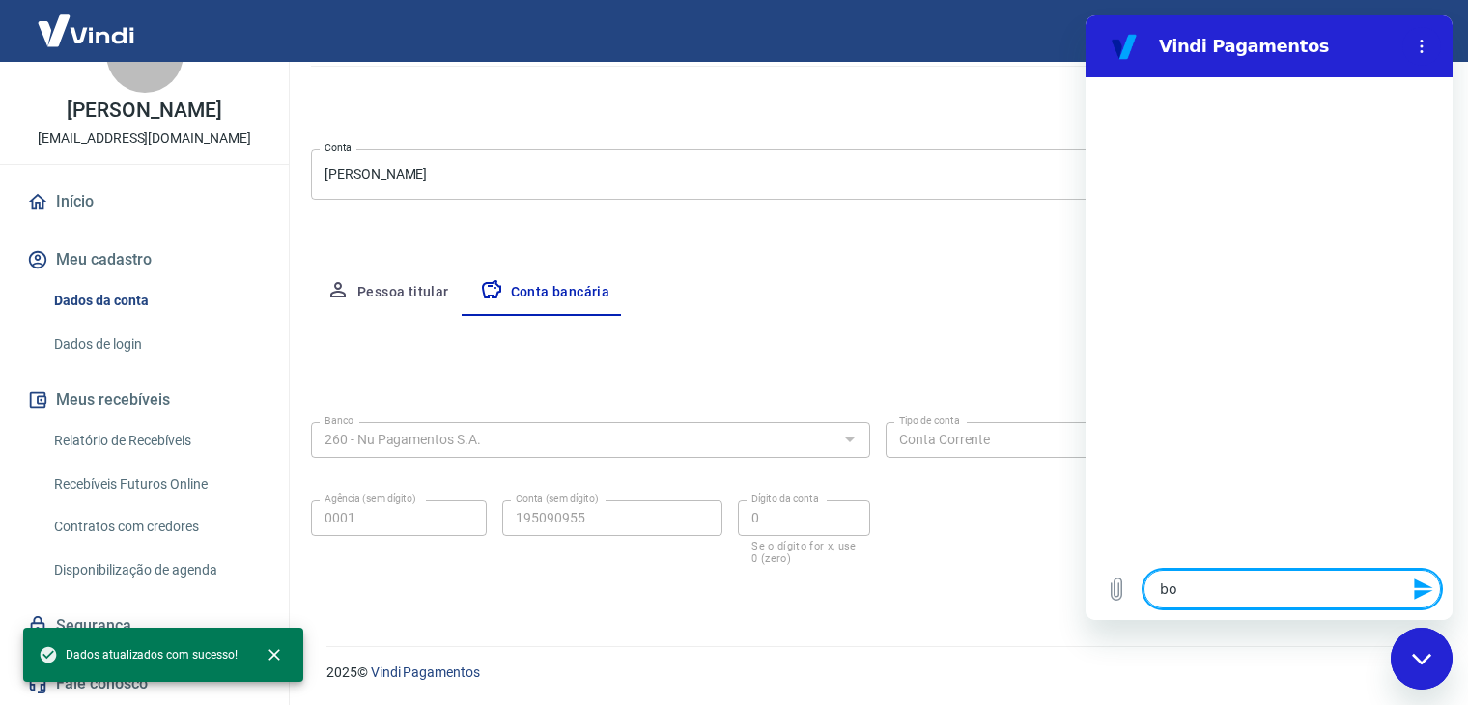
type textarea "x"
type textarea "bom"
type textarea "x"
type textarea "bom d"
type textarea "x"
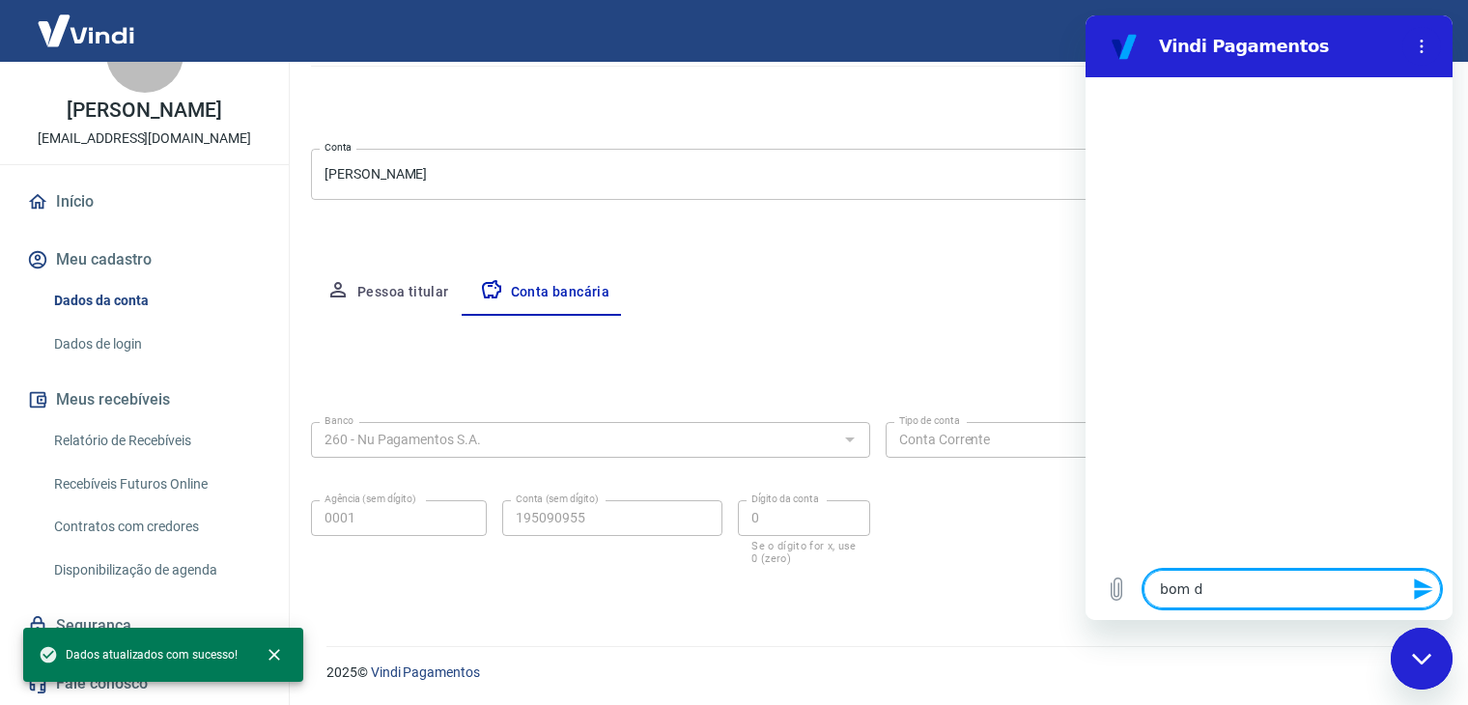
type textarea "bom di"
type textarea "x"
type textarea "bom dia"
type textarea "x"
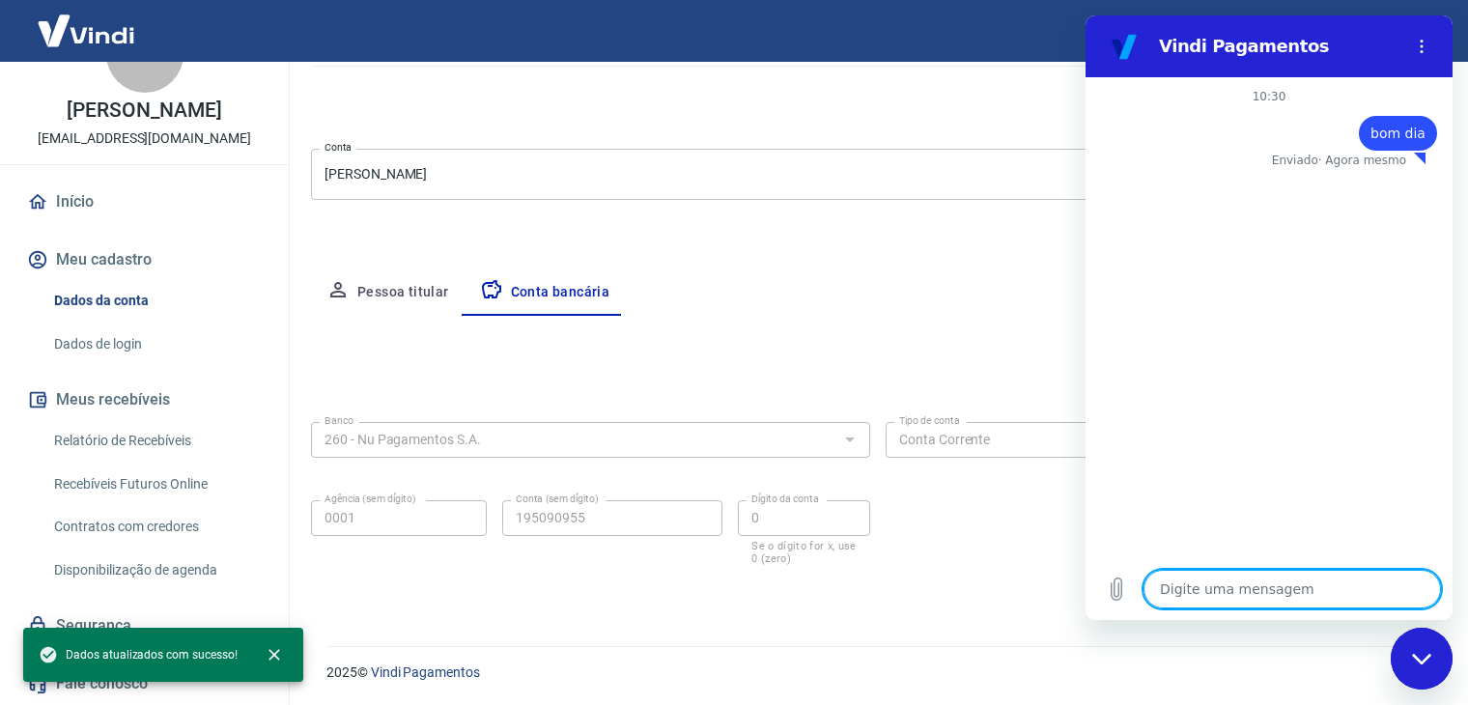
type textarea "a"
type textarea "x"
type textarea "a,"
type textarea "x"
type textarea "a"
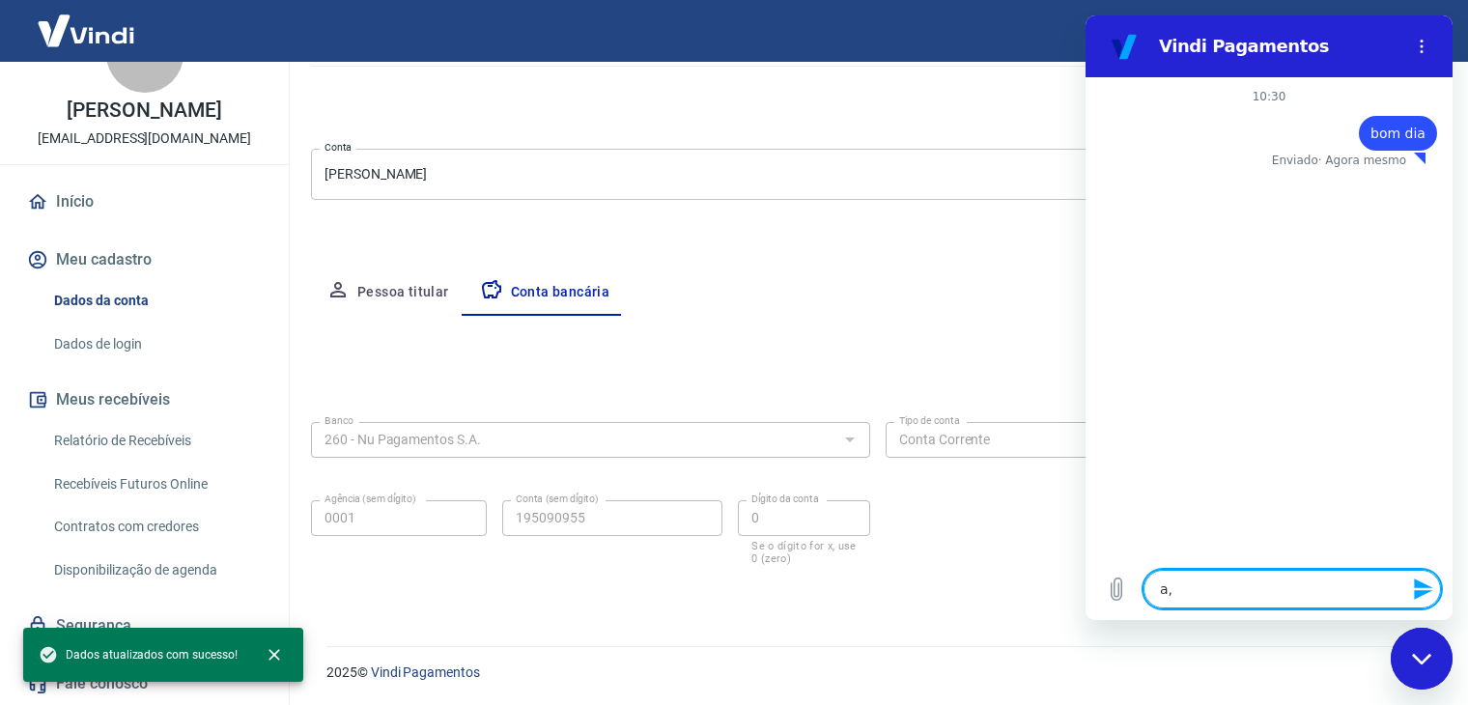
type textarea "x"
type textarea "al"
type textarea "x"
type textarea "aly"
type textarea "x"
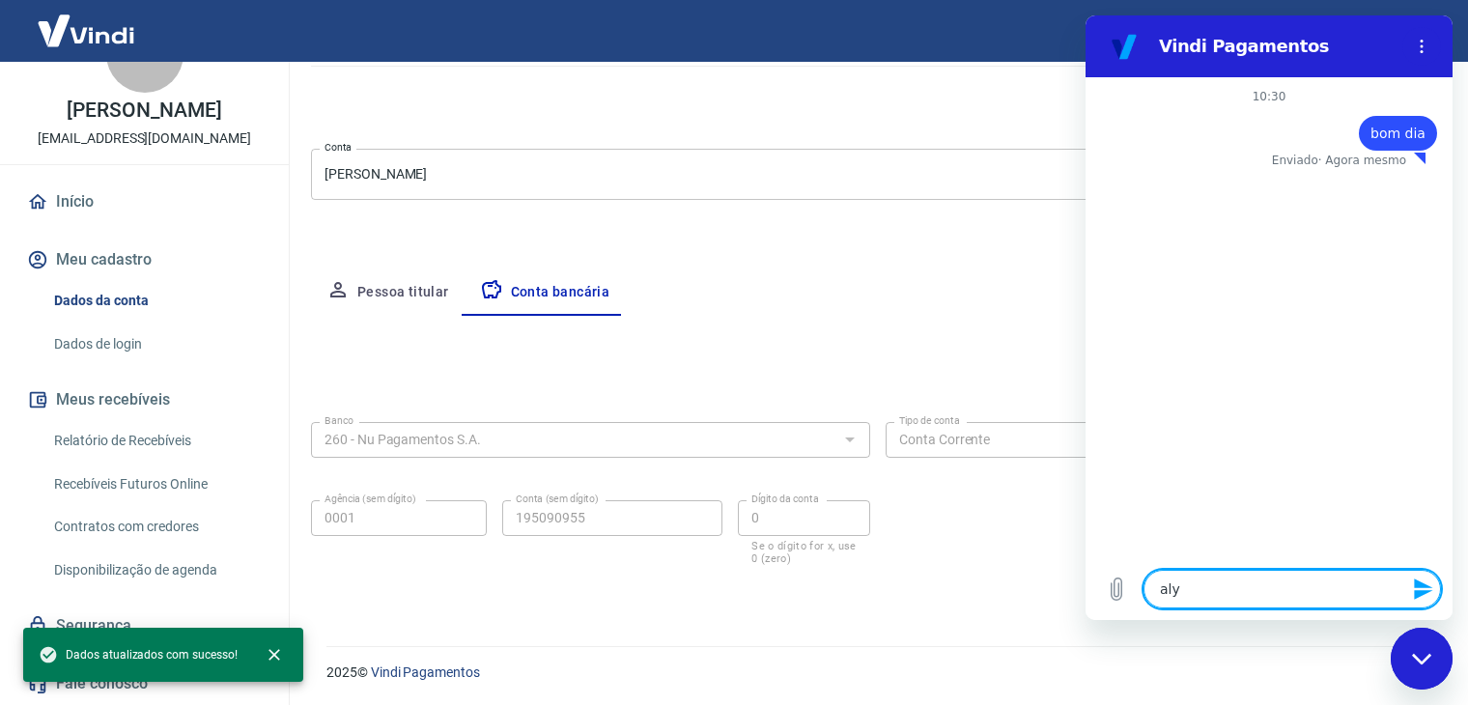
type textarea "al"
type textarea "x"
type textarea "alt"
type textarea "x"
type textarea "alte"
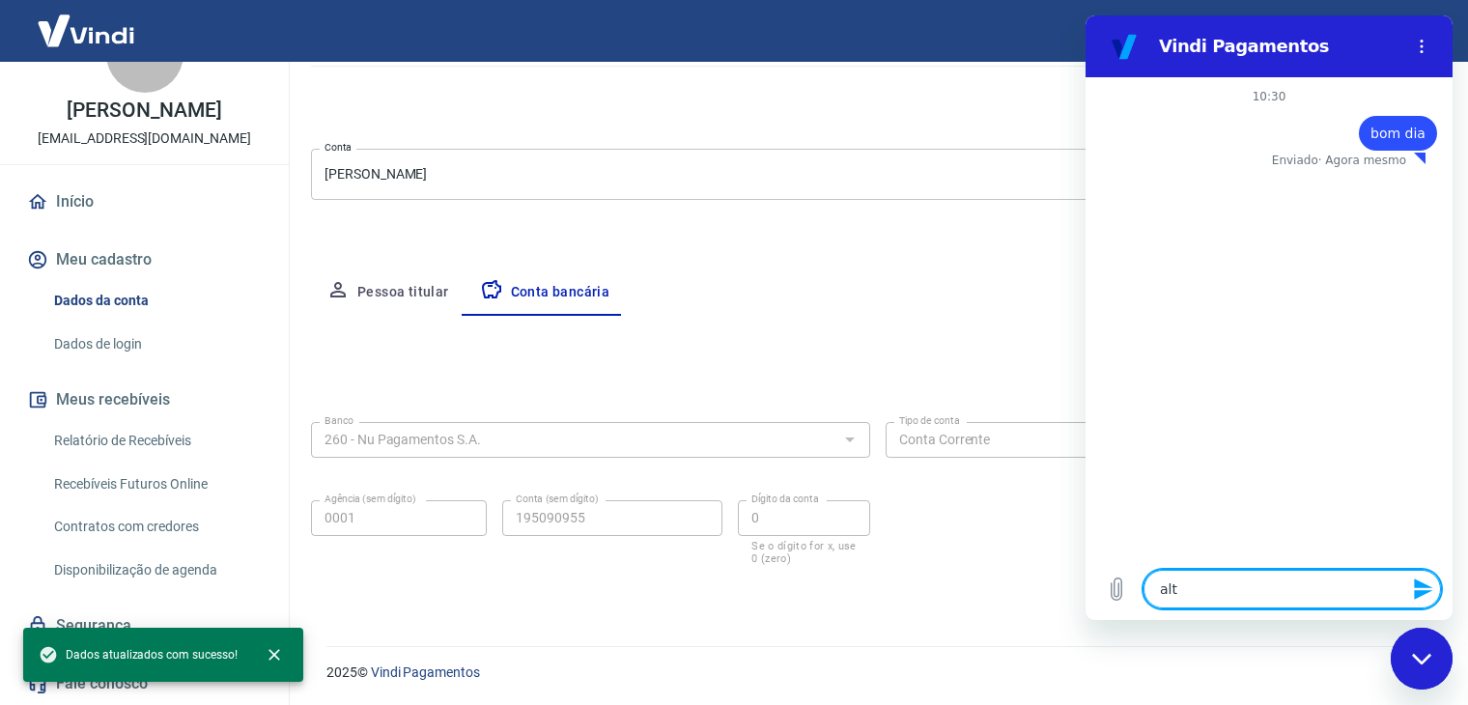
type textarea "x"
type textarea "alter"
type textarea "x"
type textarea "altere"
type textarea "x"
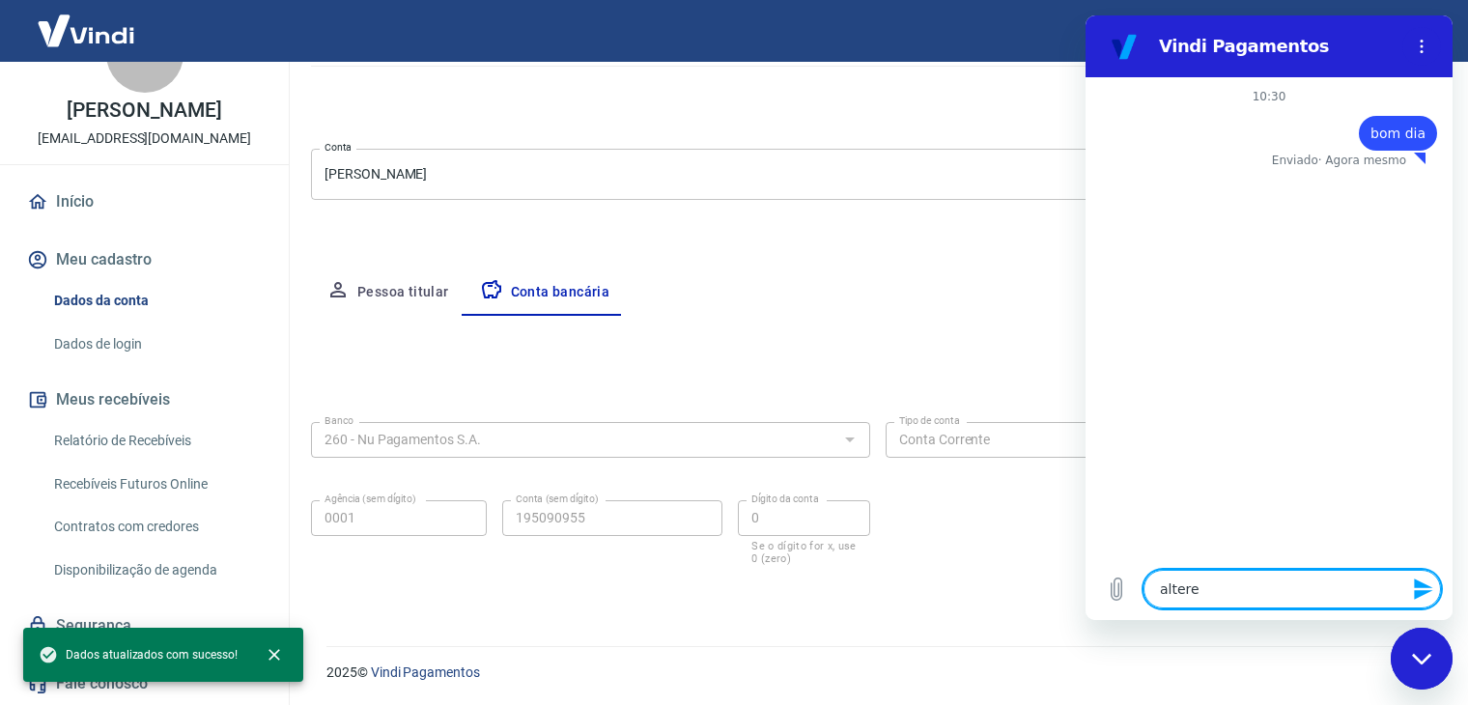
type textarea "alterei"
type textarea "x"
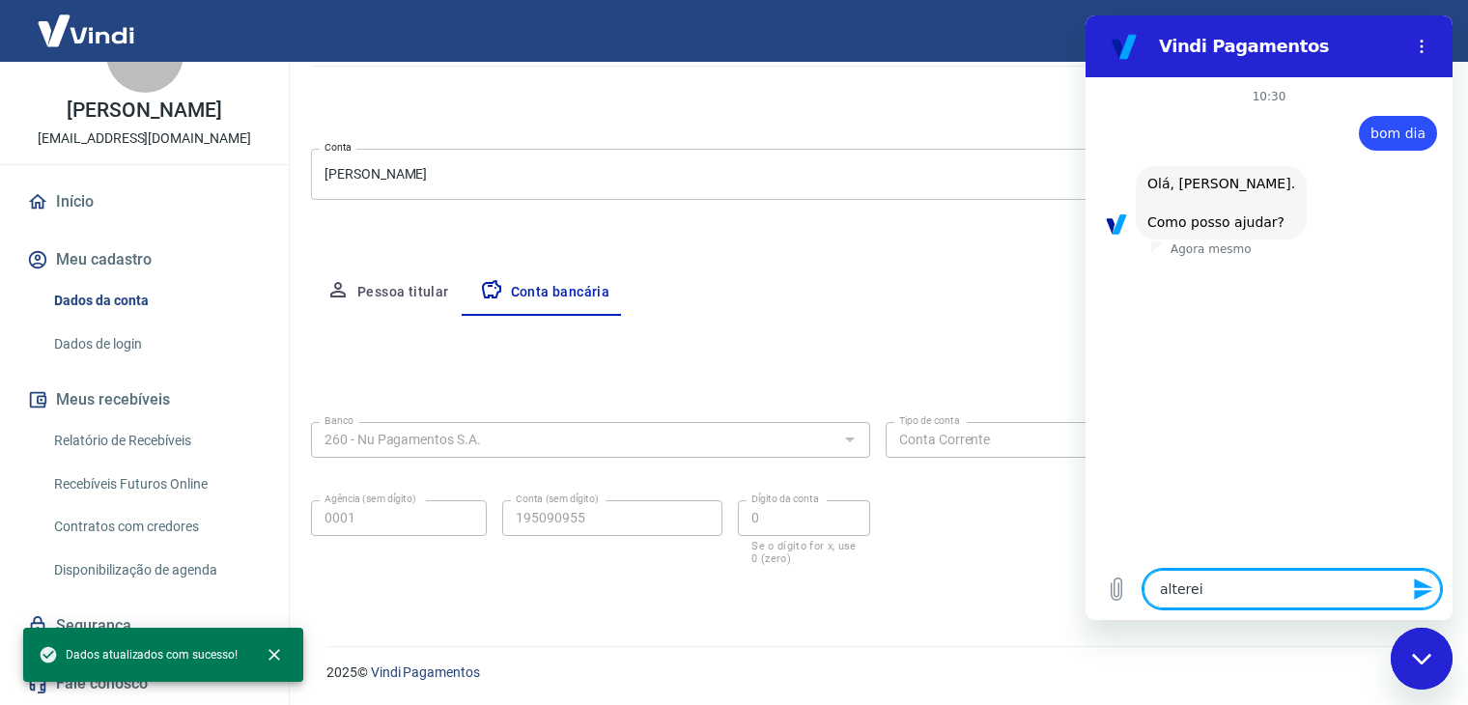
type textarea "alterei"
type textarea "x"
type textarea "alterei a"
type textarea "x"
type textarea "alterei a"
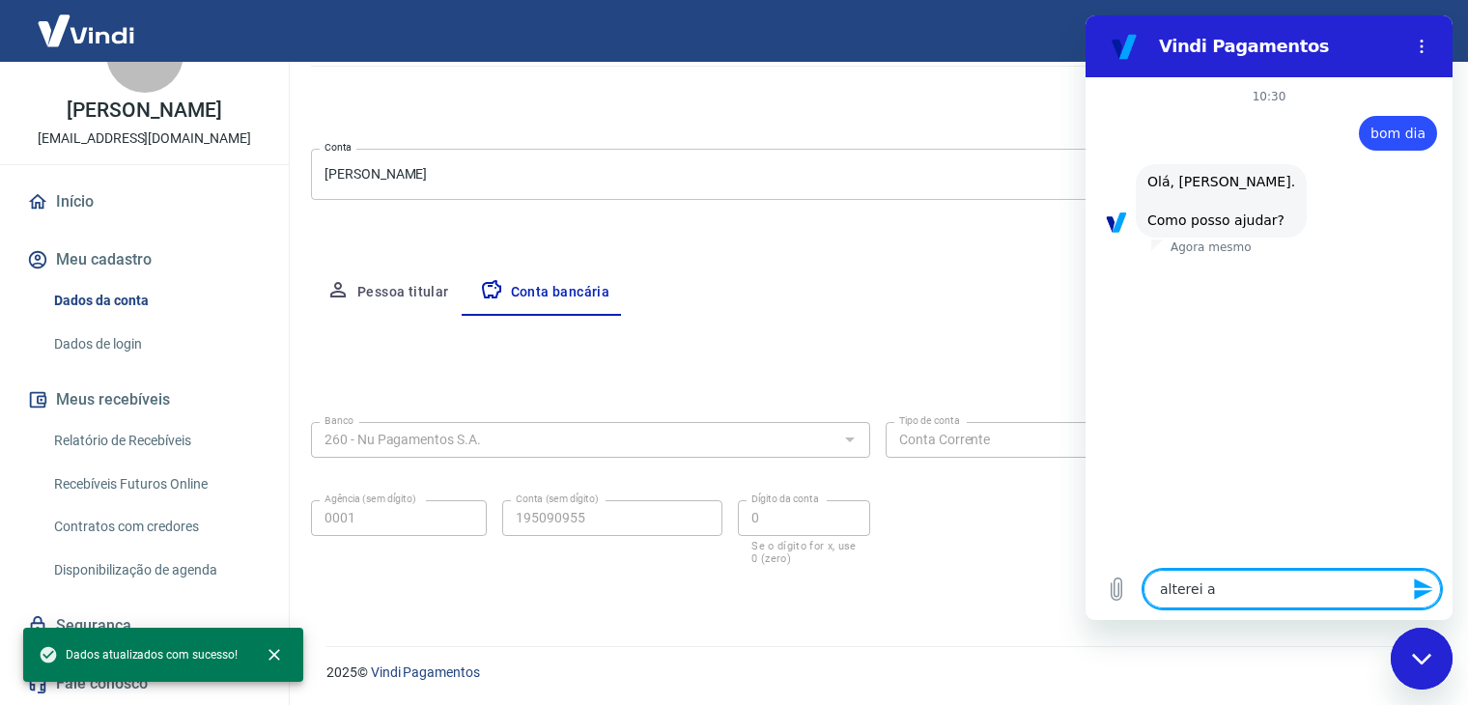
type textarea "x"
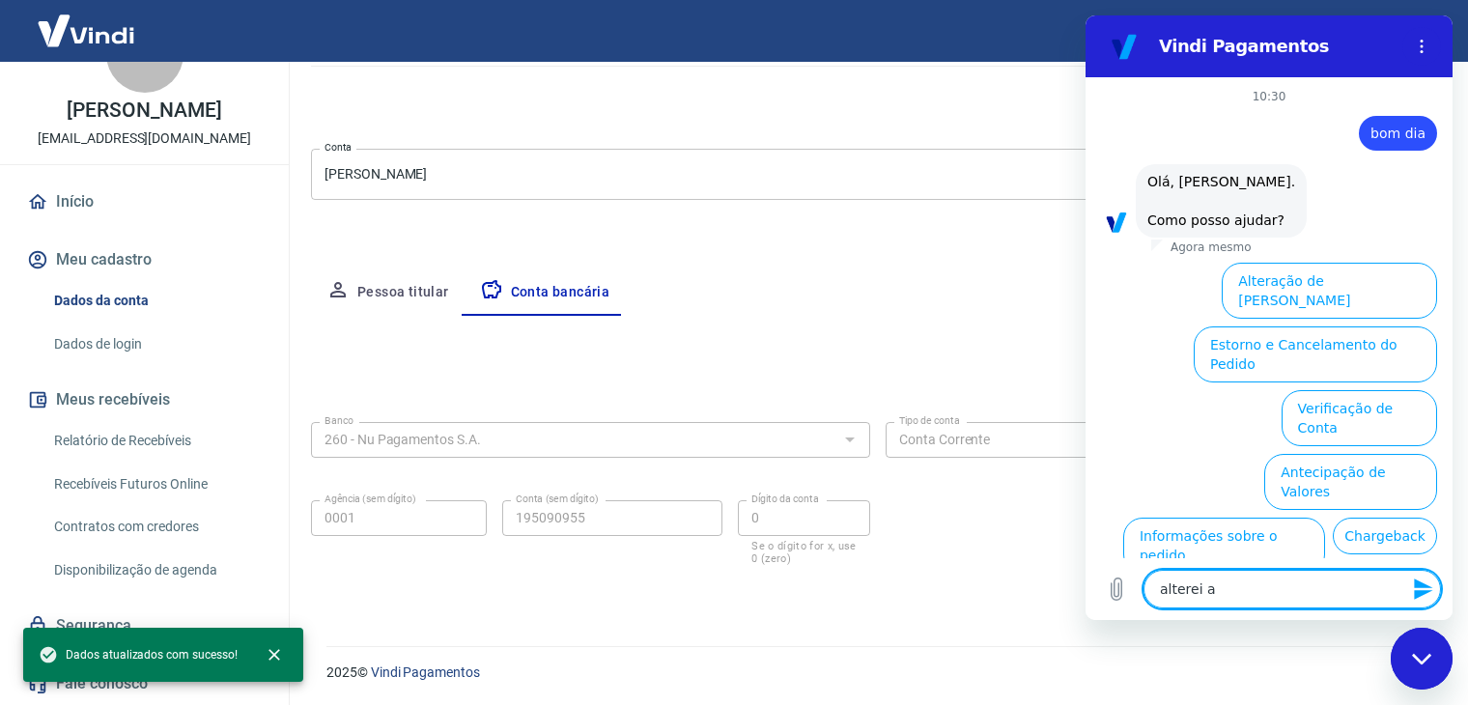
scroll to position [97, 0]
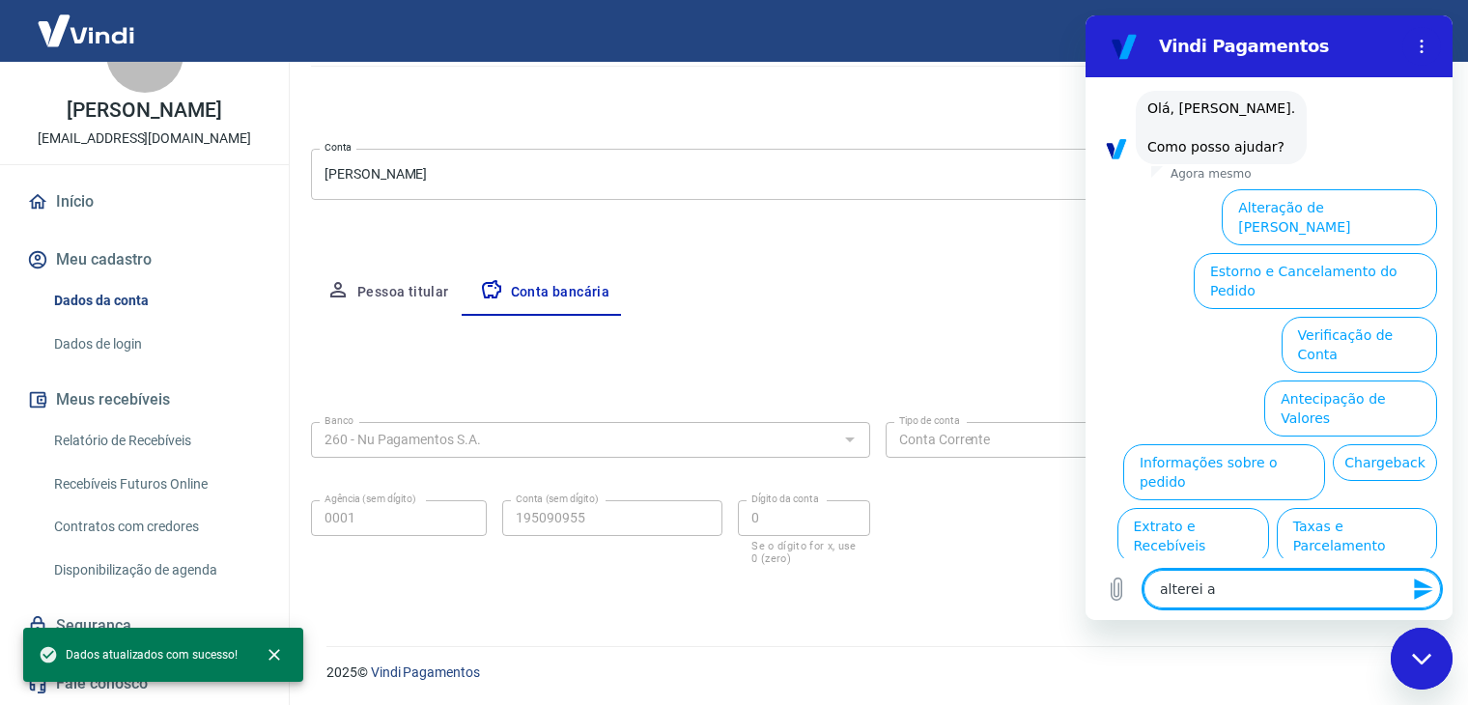
type textarea "alterei a c"
type textarea "x"
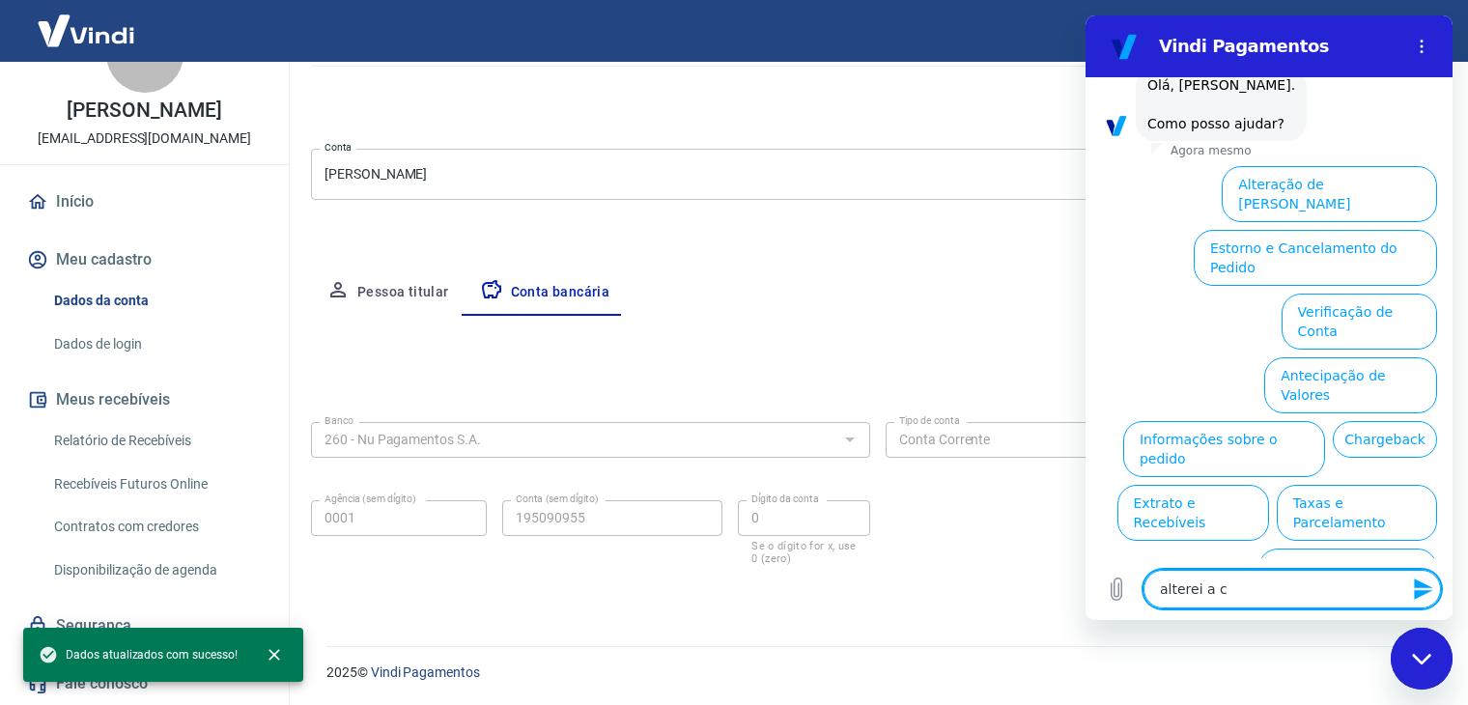
type textarea "alterei a co"
type textarea "x"
type textarea "alterei a con"
type textarea "x"
type textarea "alterei a con"
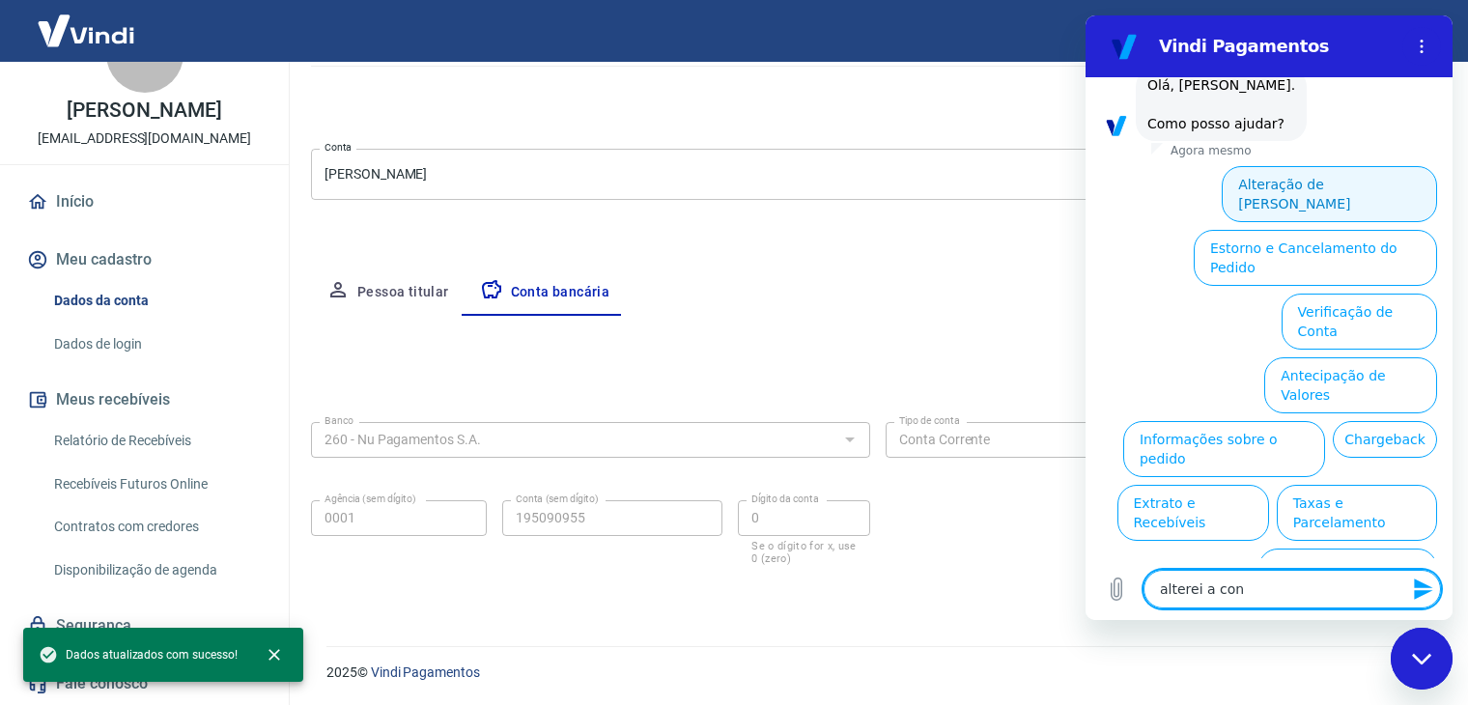
click at [1348, 185] on button "Alteração de [PERSON_NAME]" at bounding box center [1329, 194] width 215 height 56
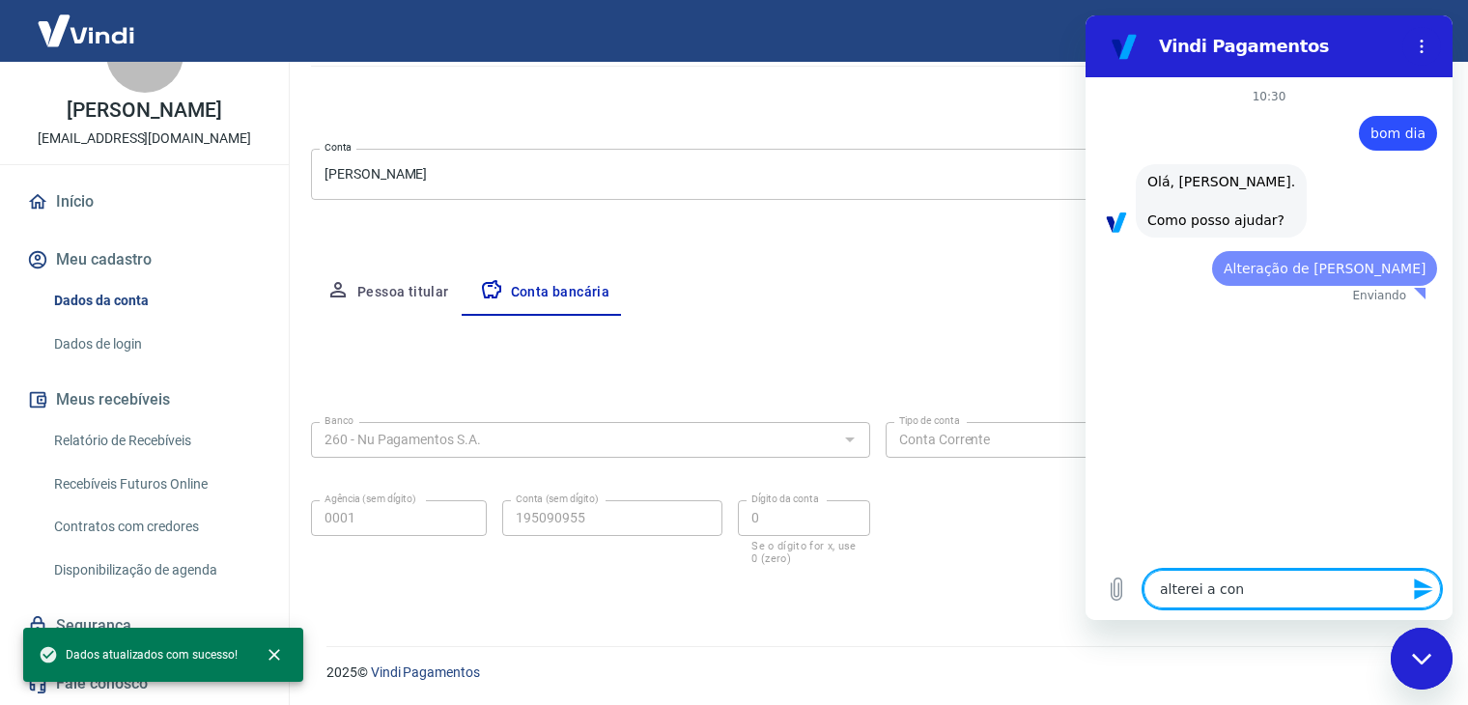
scroll to position [0, 0]
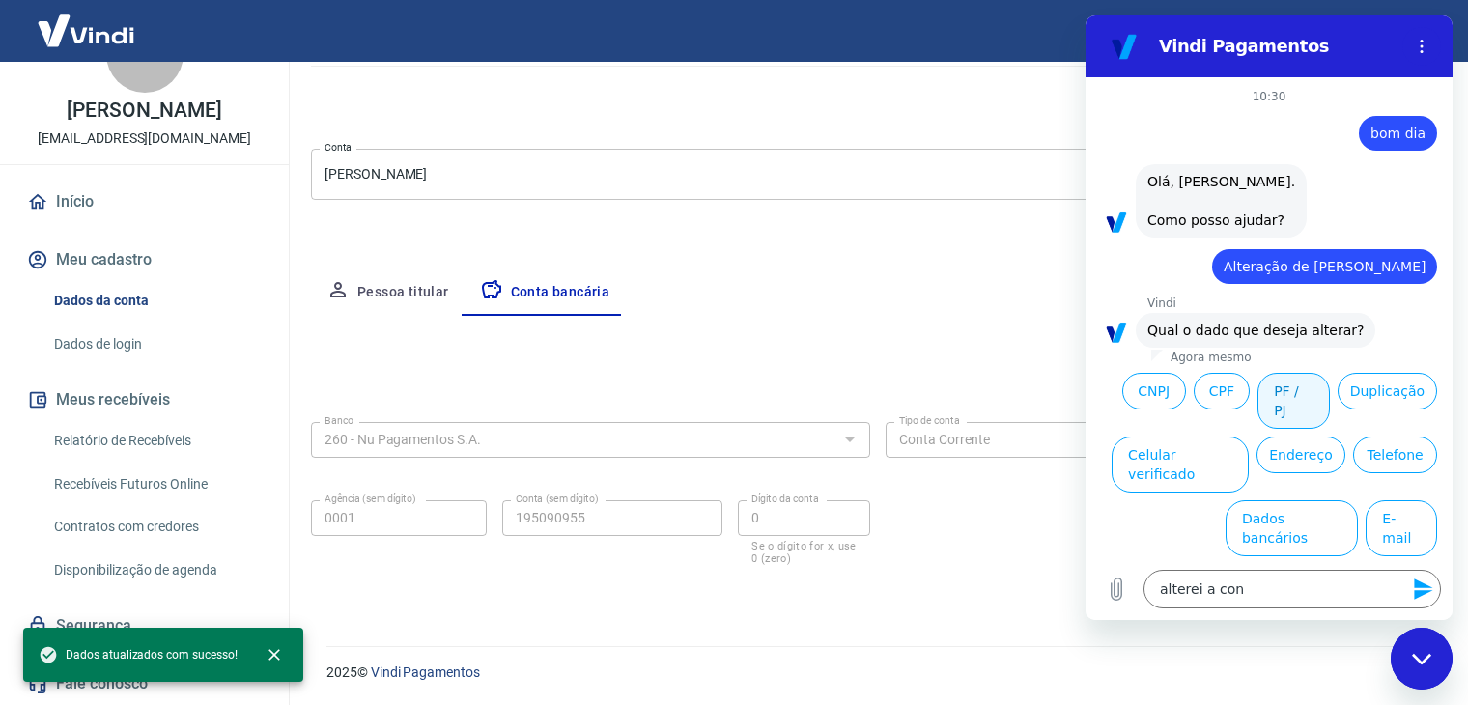
click at [1292, 385] on button "PF / PJ" at bounding box center [1294, 401] width 72 height 56
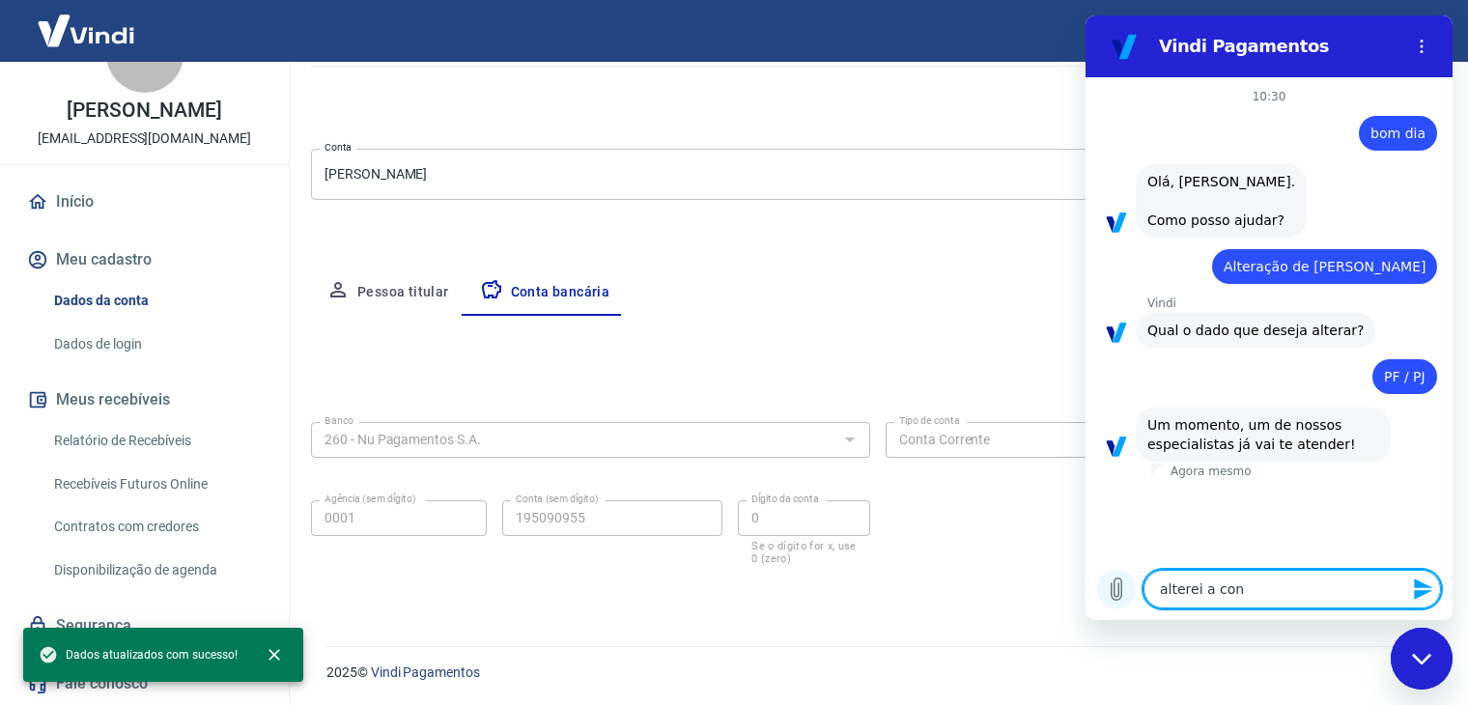
drag, startPoint x: 1274, startPoint y: 598, endPoint x: 1125, endPoint y: 577, distance: 150.3
click at [1125, 577] on div "Digite uma mensagem alterei a con x" at bounding box center [1269, 589] width 367 height 62
type textarea "x"
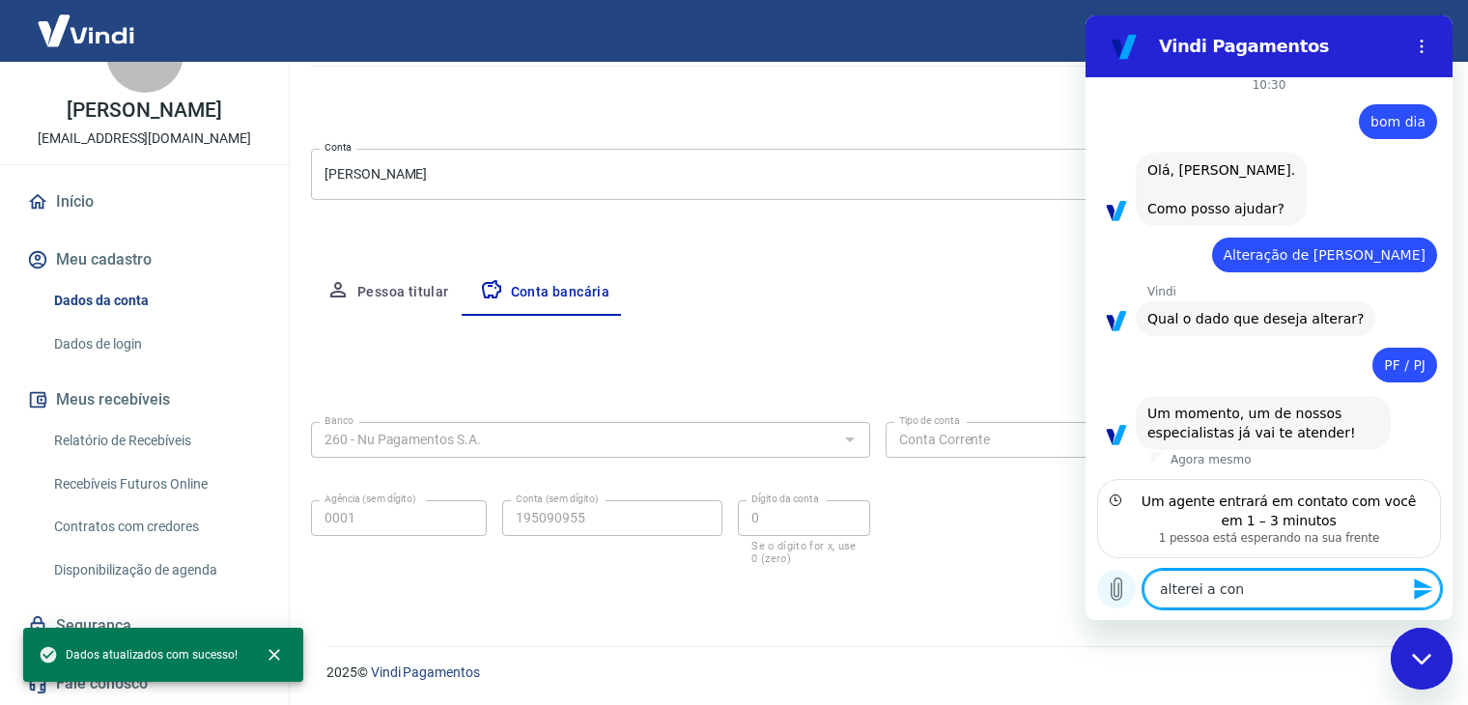
type textarea "x"
type textarea "b"
type textarea "x"
type textarea "bo"
type textarea "x"
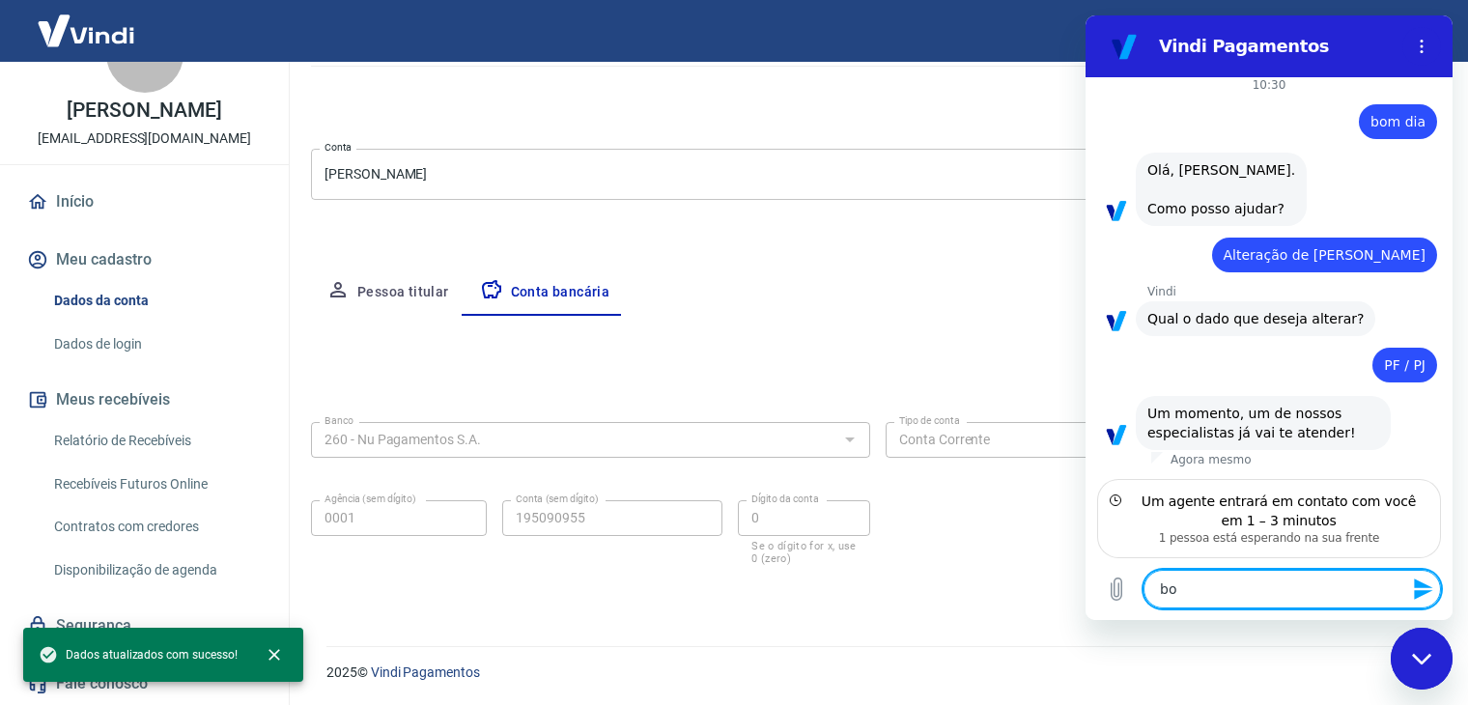
type textarea "bom"
type textarea "x"
type textarea "bom"
type textarea "x"
type textarea "bom d"
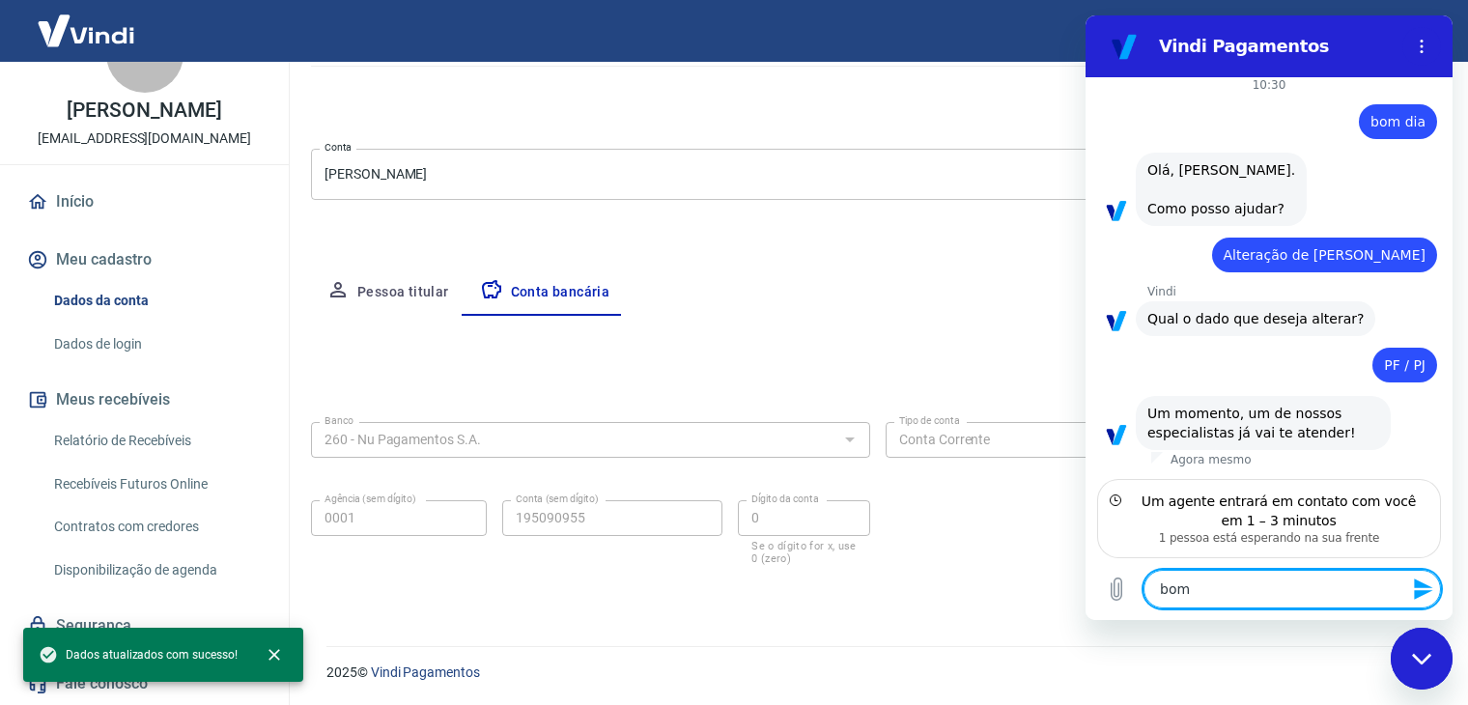
type textarea "x"
type textarea "bom di"
type textarea "x"
type textarea "bom dia"
type textarea "x"
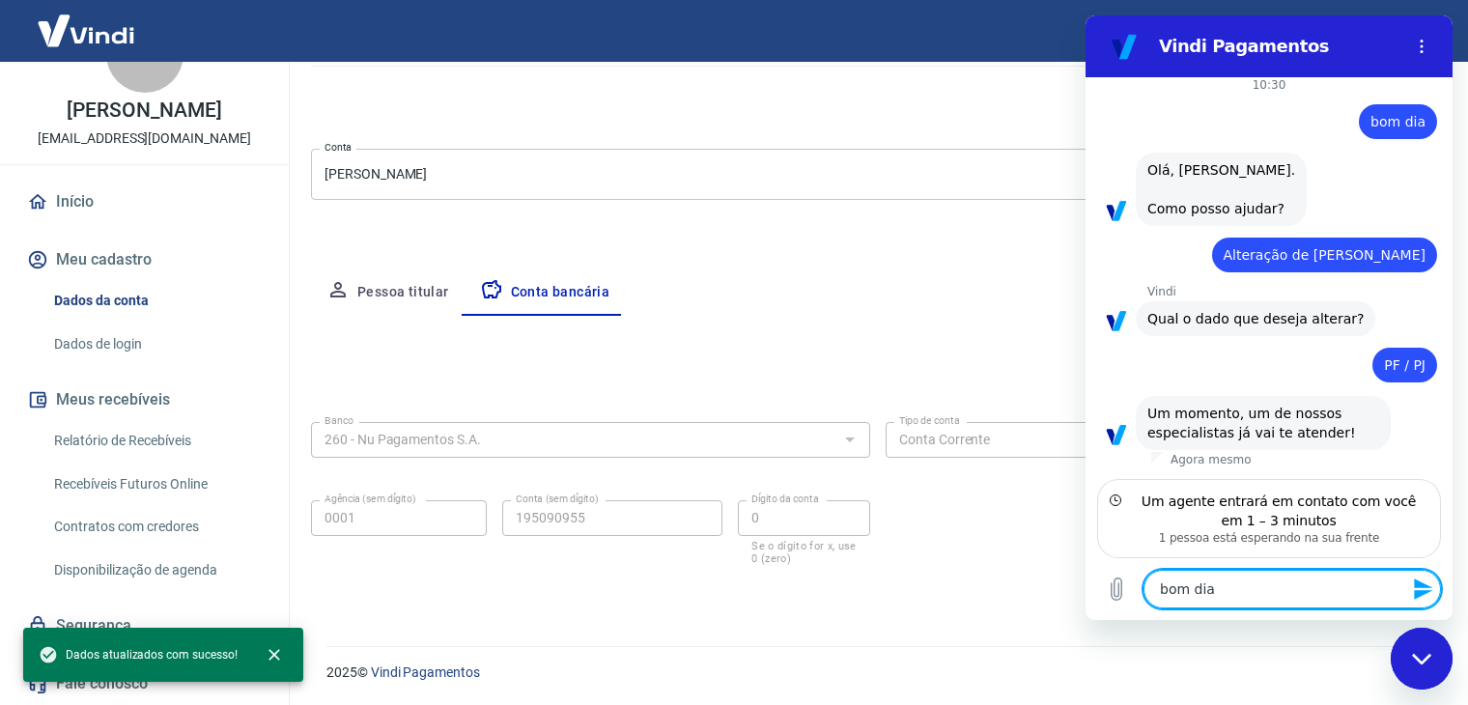
type textarea "bom dia!"
type textarea "x"
type textarea "bom dia!"
type textarea "x"
type textarea "bom dia! m"
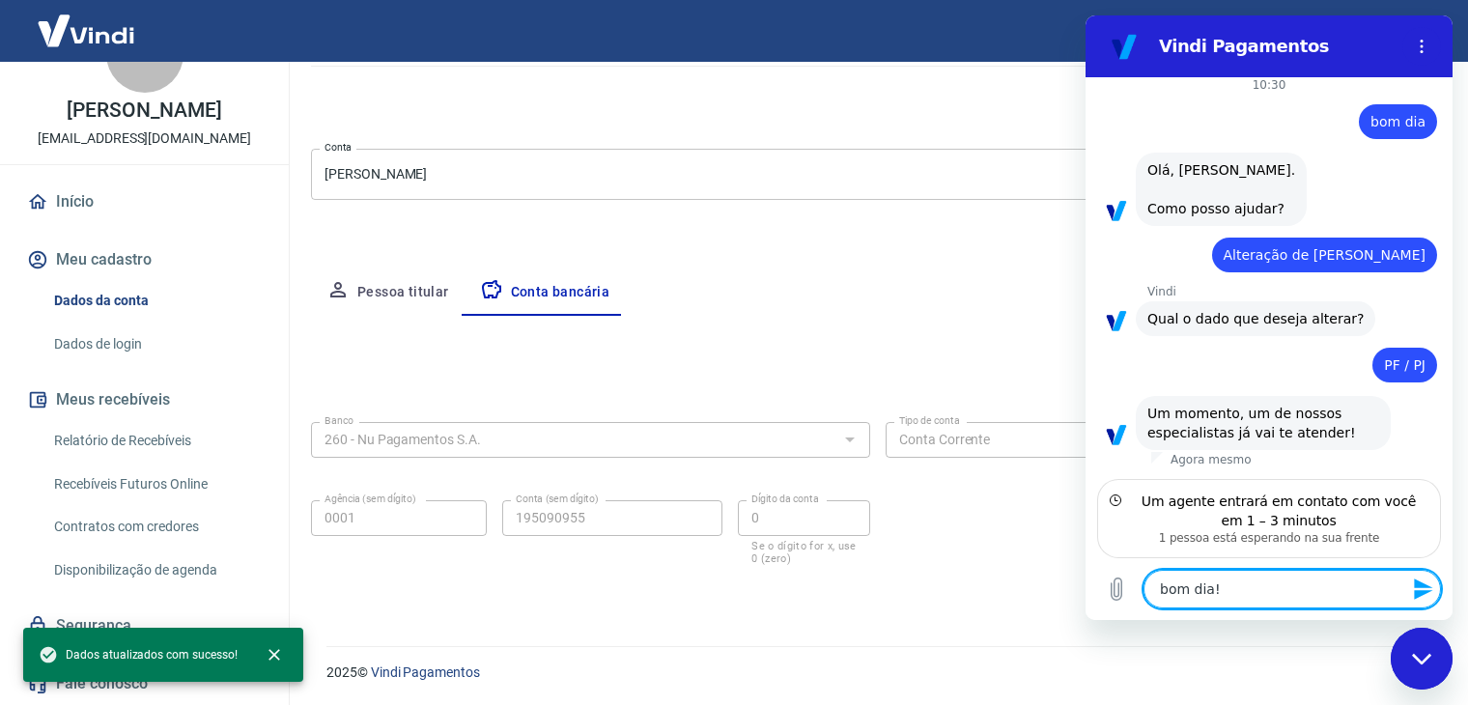
type textarea "x"
type textarea "bom dia! mi"
type textarea "x"
type textarea "bom dia! min"
type textarea "x"
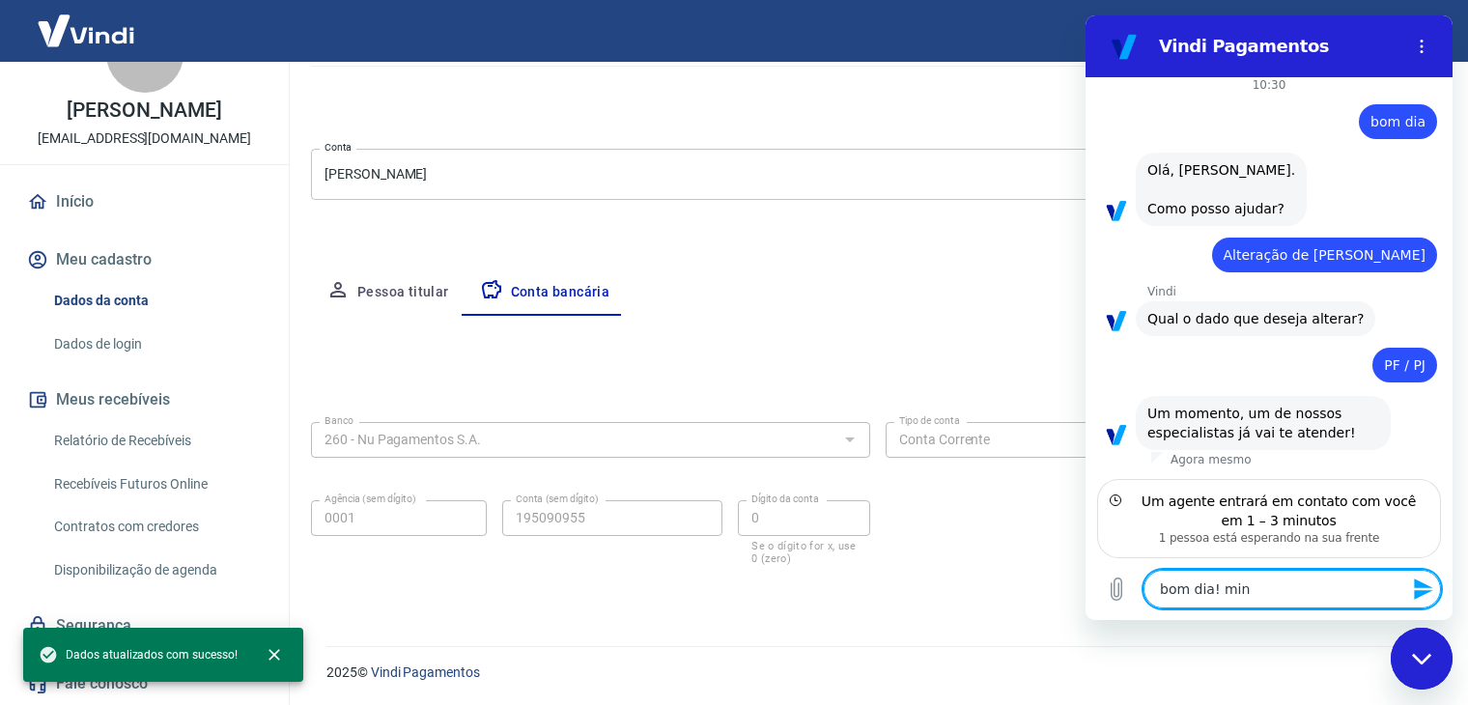
type textarea "bom dia! minh"
type textarea "x"
type textarea "bom dia! minha"
type textarea "x"
type textarea "bom dia! minha"
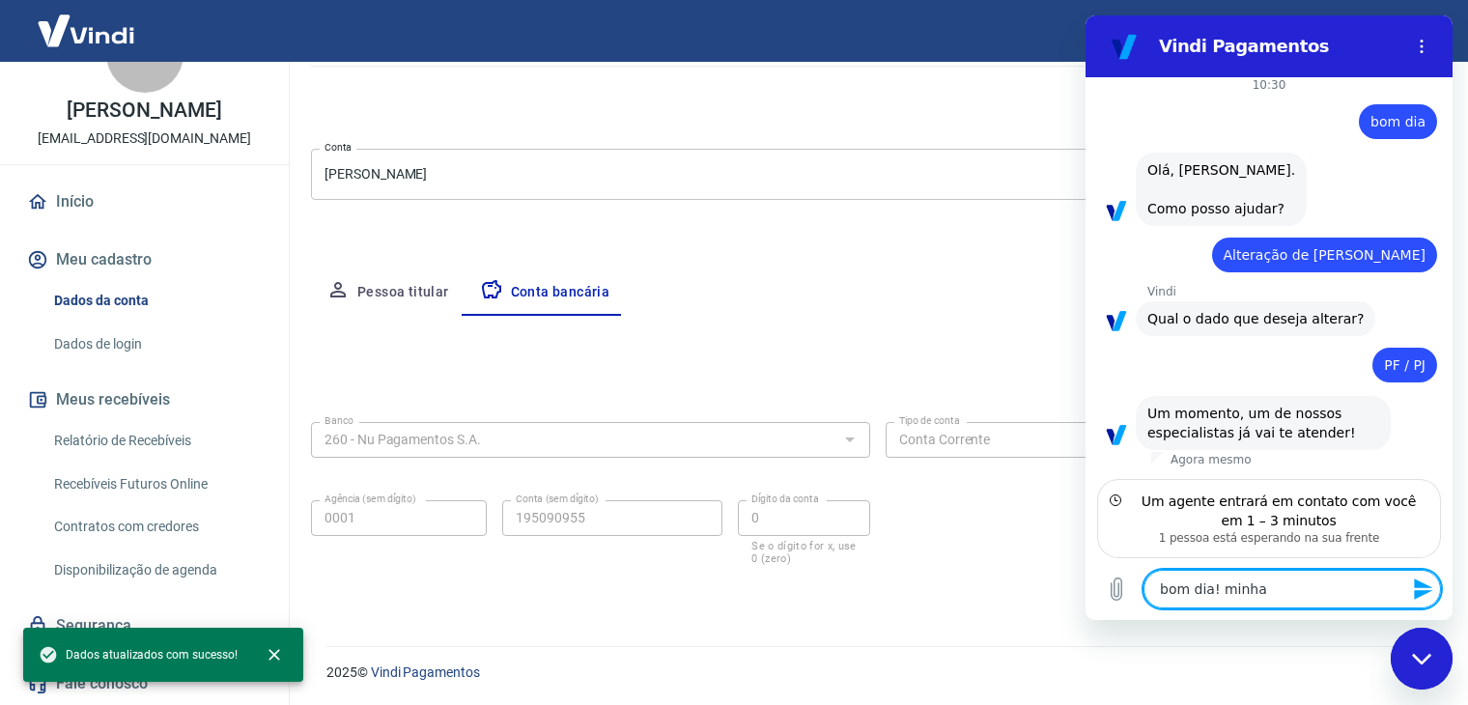
type textarea "x"
type textarea "bom dia! minha c"
type textarea "x"
type textarea "bom dia! minha co"
type textarea "x"
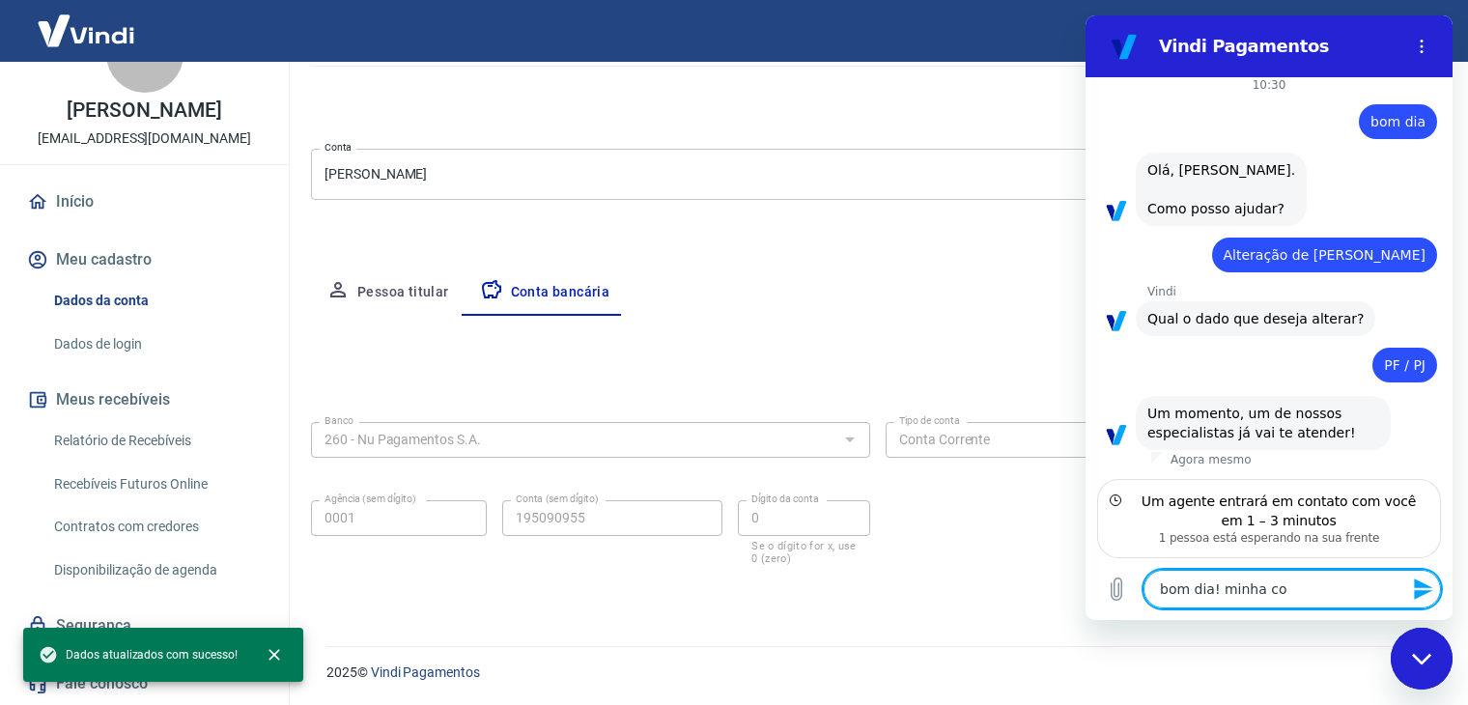
type textarea "bom dia! minha con"
type textarea "x"
type textarea "bom dia! minha cont"
type textarea "x"
type textarea "bom dia! minha conta"
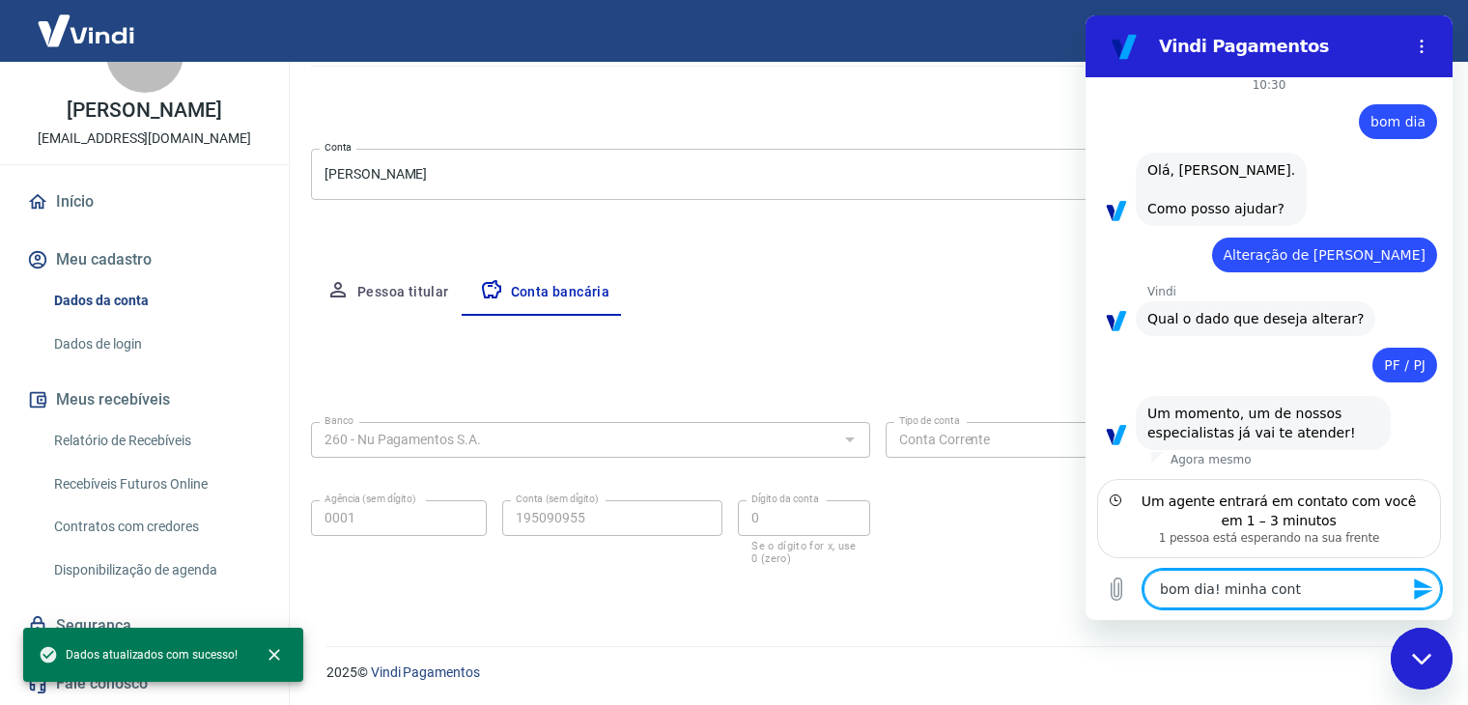
type textarea "x"
type textarea "bom dia! minha conta"
type textarea "x"
type textarea "bom dia! minha conta b"
type textarea "x"
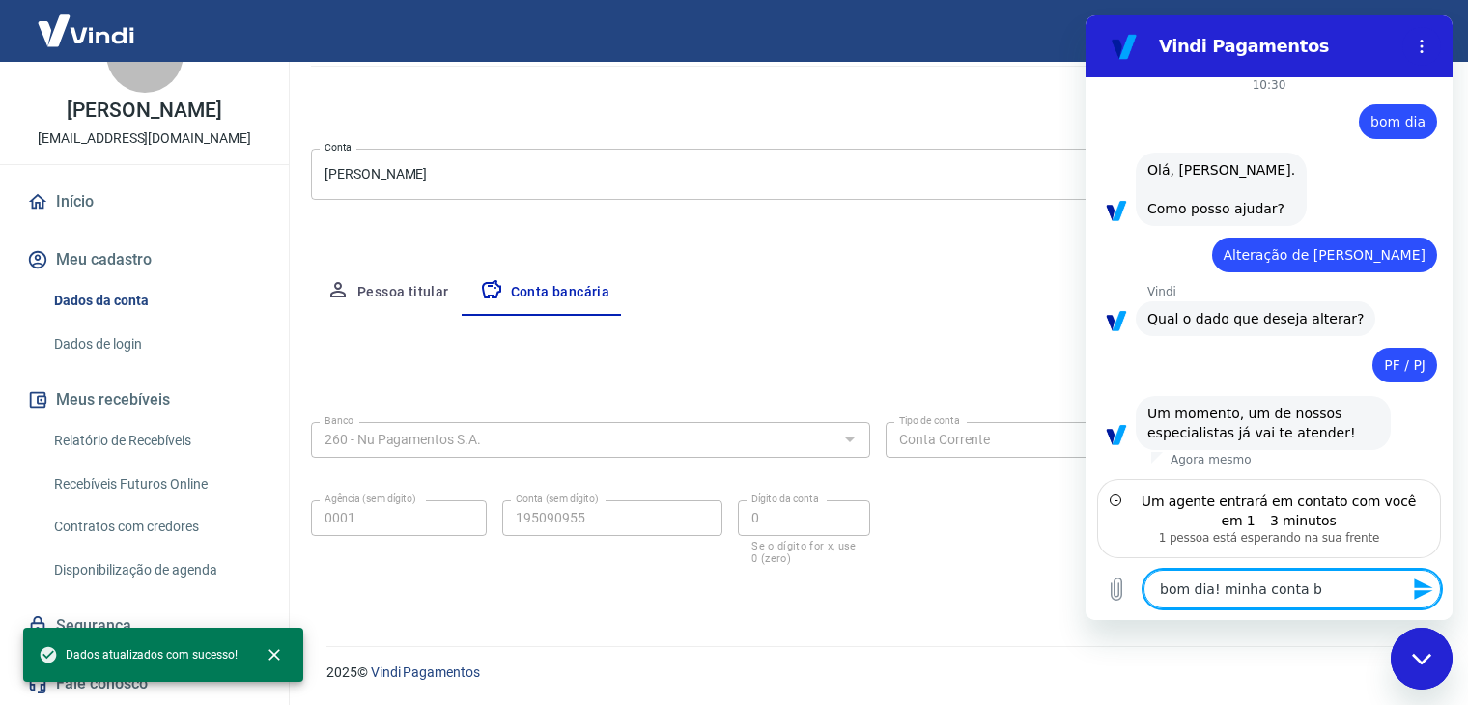
type textarea "bom dia! minha conta bá"
type textarea "x"
type textarea "bom dia! minha conta bán"
type textarea "x"
type textarea "bom dia! minha conta bánc"
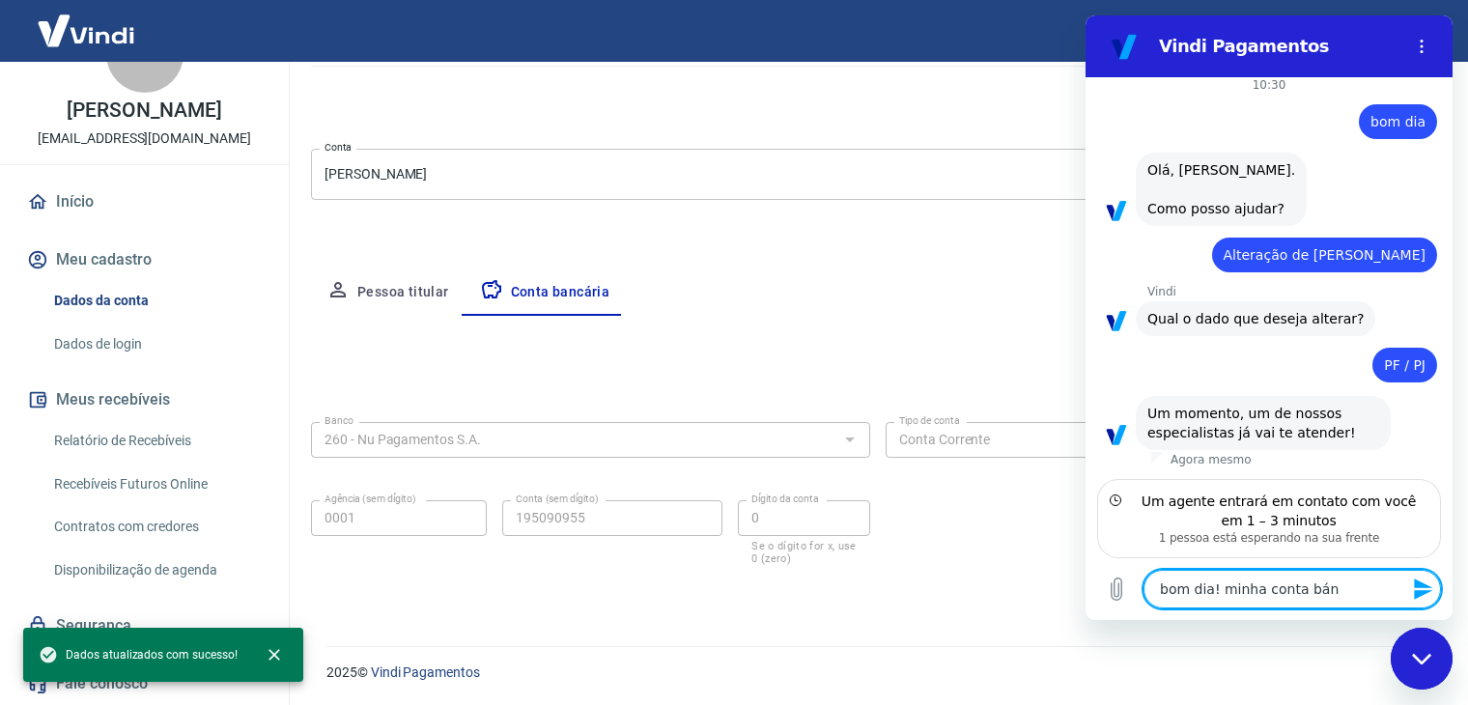
type textarea "x"
type textarea "bom dia! minha conta bánca"
type textarea "x"
type textarea "bom dia! minha conta báncar"
type textarea "x"
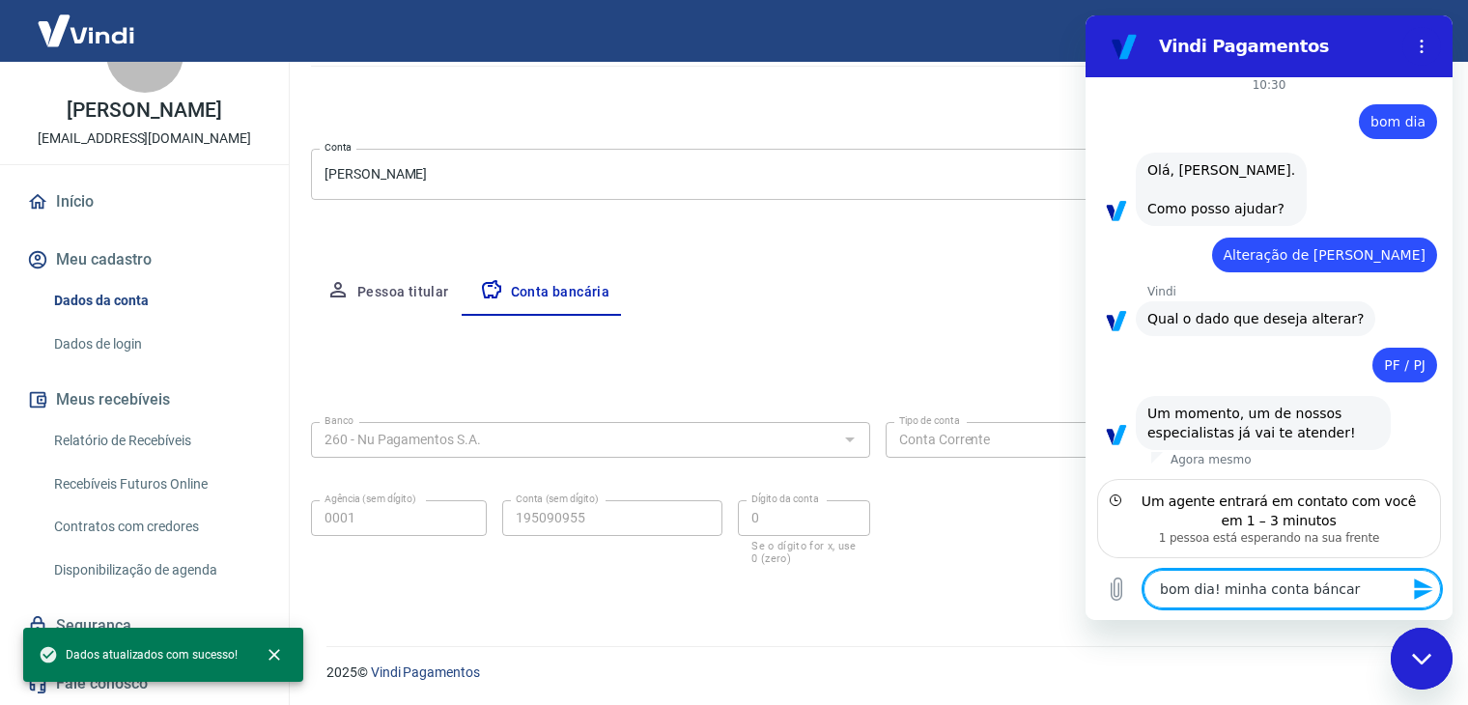
type textarea "bom dia! minha conta báncari"
type textarea "x"
type textarea "bom dia! minha conta báncaria"
type textarea "x"
type textarea "bom dia! minha conta báncaria"
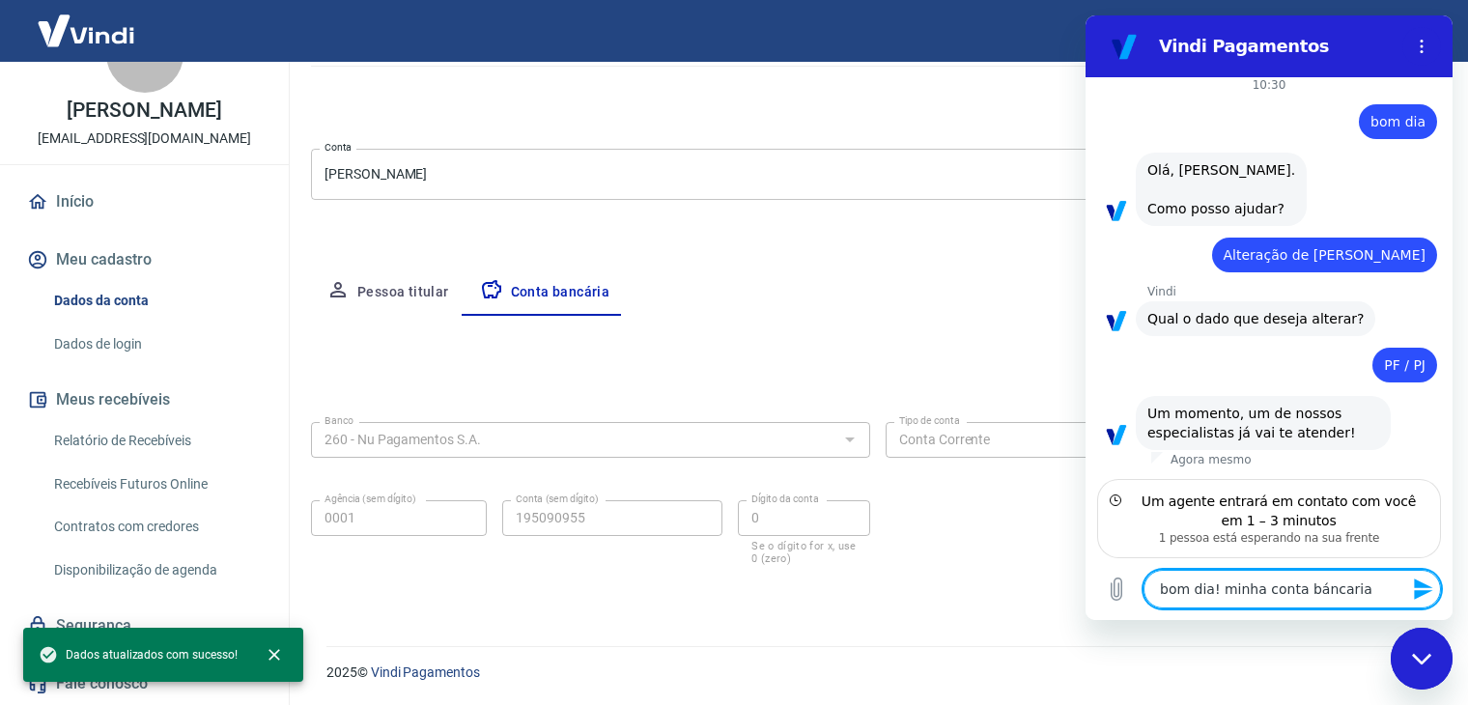
type textarea "x"
type textarea "bom dia! minha conta báncaria d"
type textarea "x"
type textarea "bom dia! minha conta báncaria"
type textarea "x"
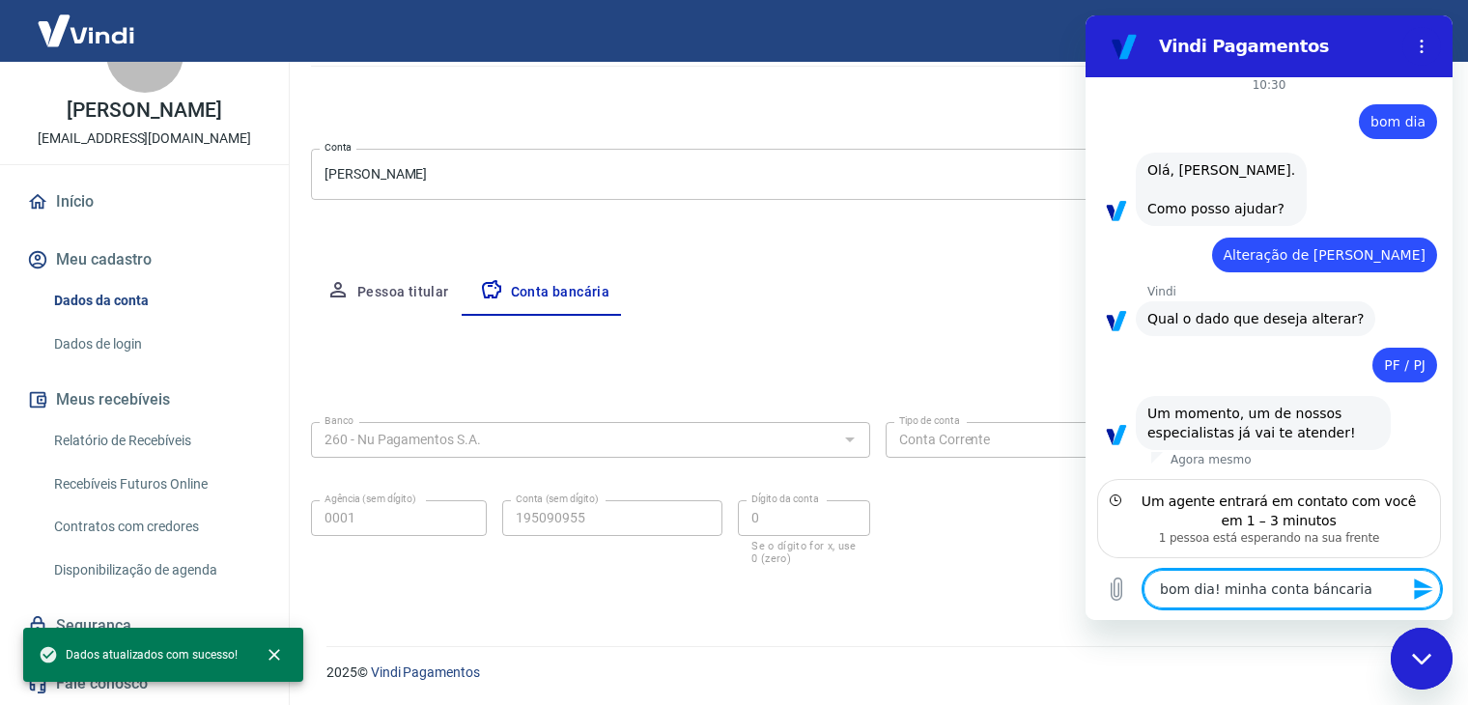
type textarea "bom dia! minha conta báncaria e"
type textarea "x"
type textarea "bom dia! minha conta báncaria es"
type textarea "x"
type textarea "bom dia! minha conta báncaria est"
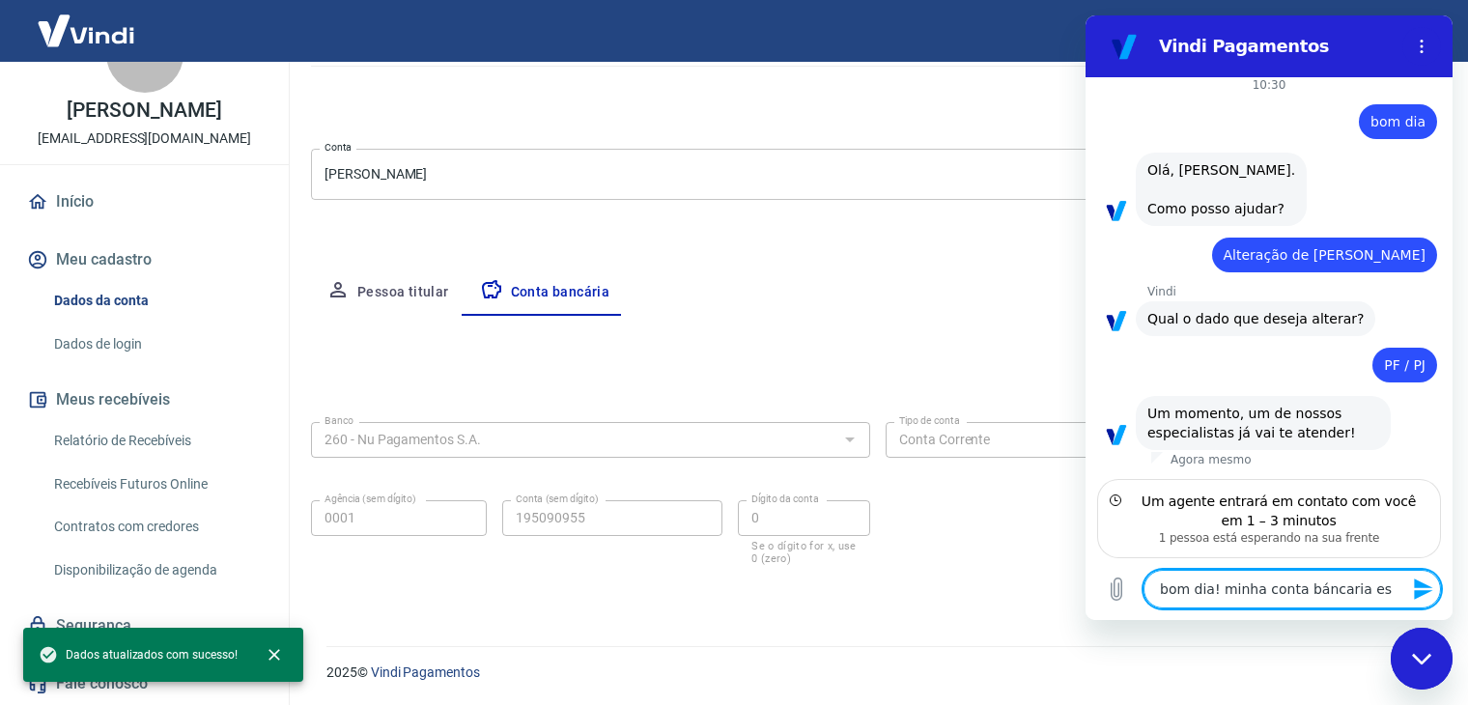
type textarea "x"
type textarea "bom dia! minha conta báncaria esta"
type textarea "x"
type textarea "bom dia! minha conta báncaria estav"
type textarea "x"
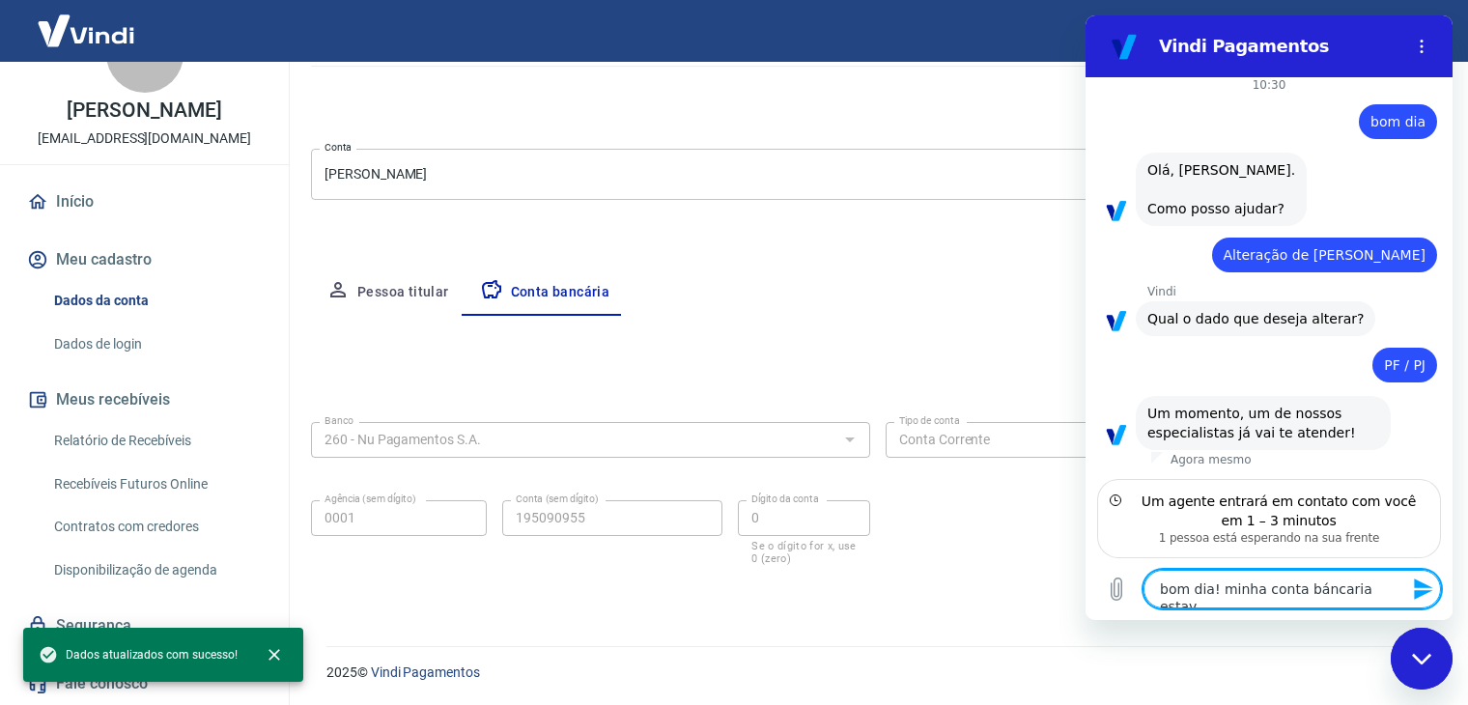
type textarea "bom dia! minha conta báncaria estava"
type textarea "x"
type textarea "bom dia! minha conta bancaria estava"
type textarea "x"
click at [1393, 597] on textarea "bom dia! minha conta bancaria estava" at bounding box center [1293, 589] width 298 height 39
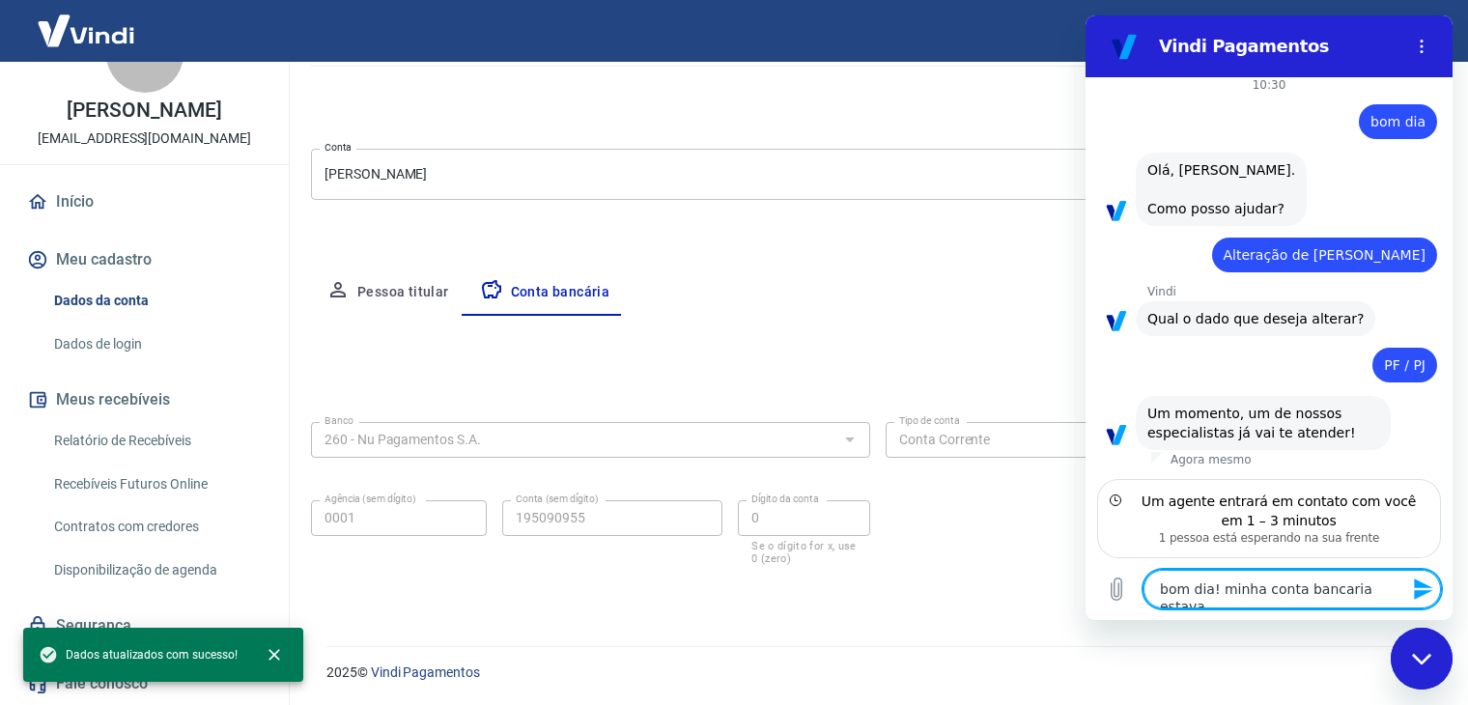
type textarea "bom dia! minha conta bancaria estava"
type textarea "x"
type textarea "bom dia! minha conta bancaria estava c"
type textarea "x"
type textarea "bom dia! minha conta bancaria estava ca"
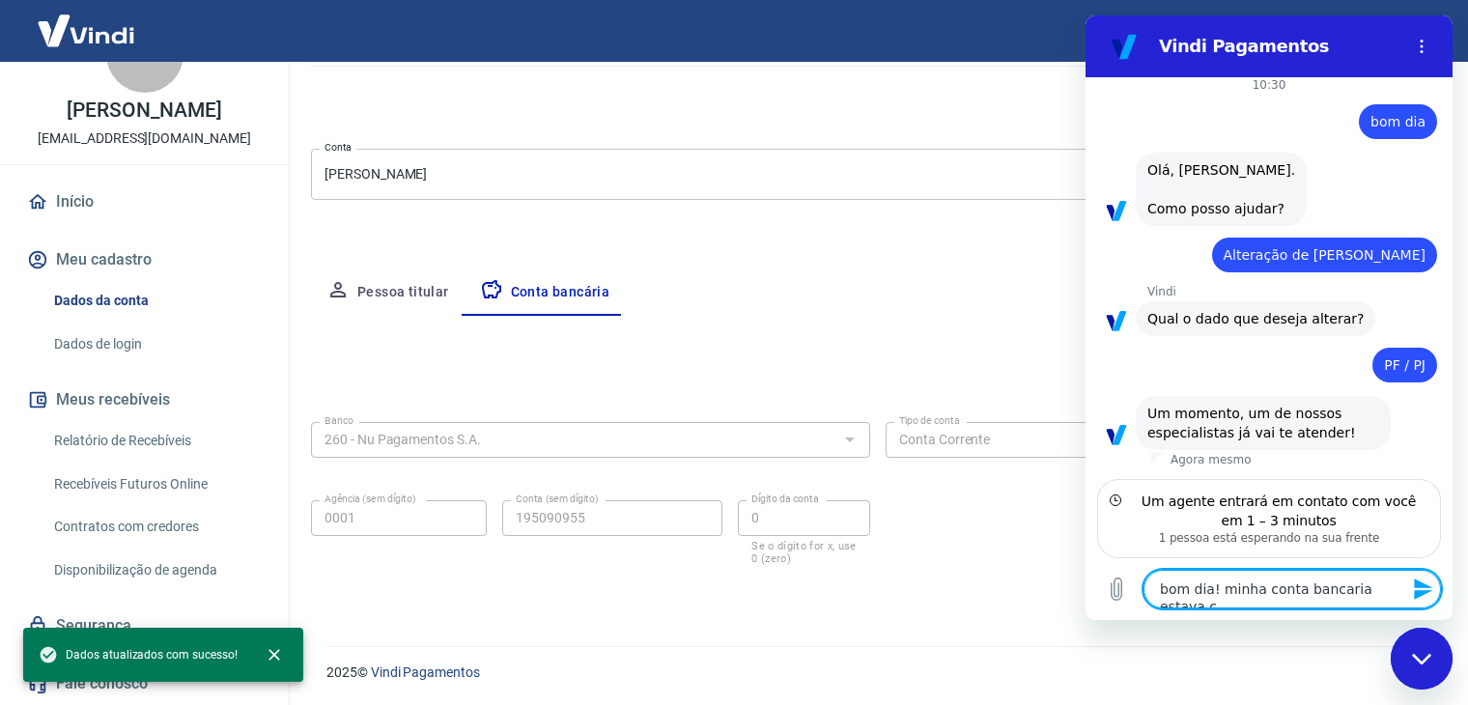
type textarea "x"
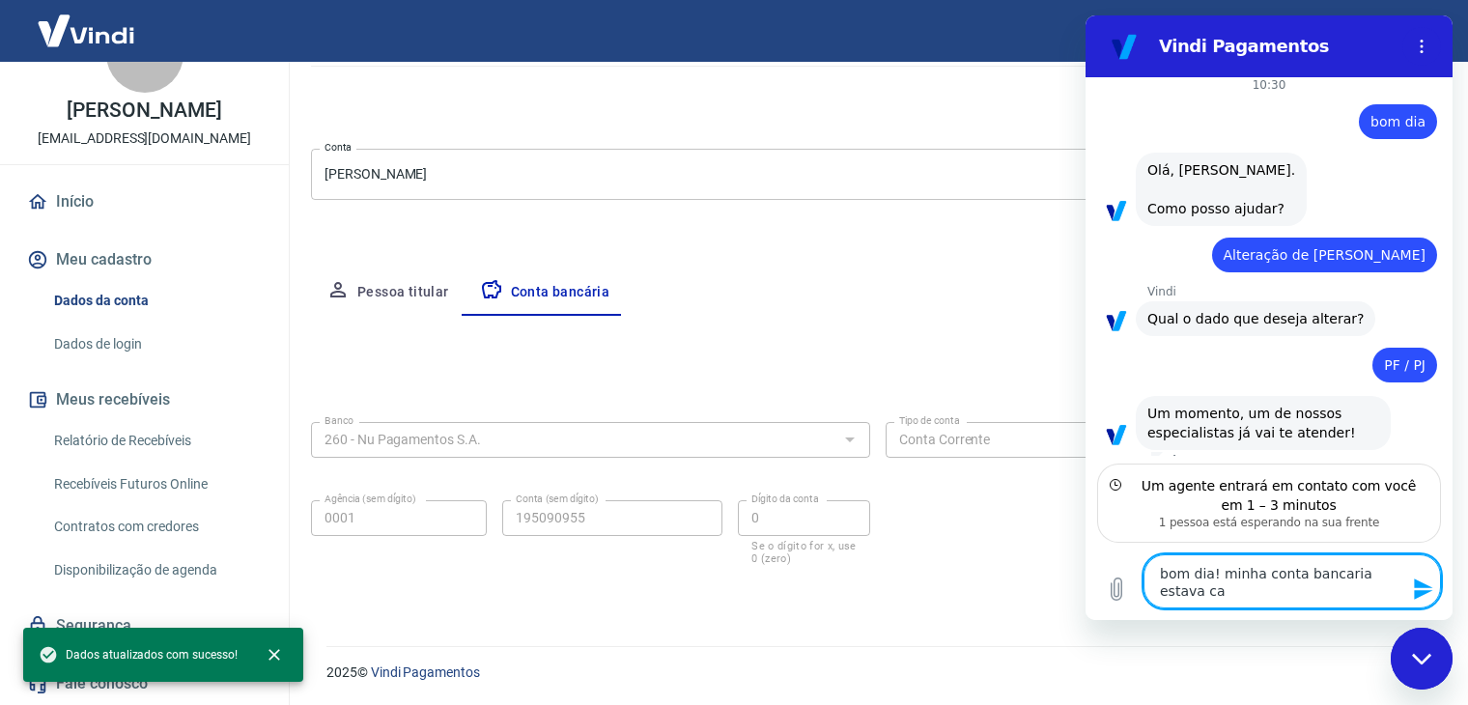
type textarea "bom dia! minha conta bancaria estava cad"
type textarea "x"
type textarea "bom dia! minha conta bancaria estava cada"
type textarea "x"
type textarea "bom dia! minha conta bancaria estava cadas"
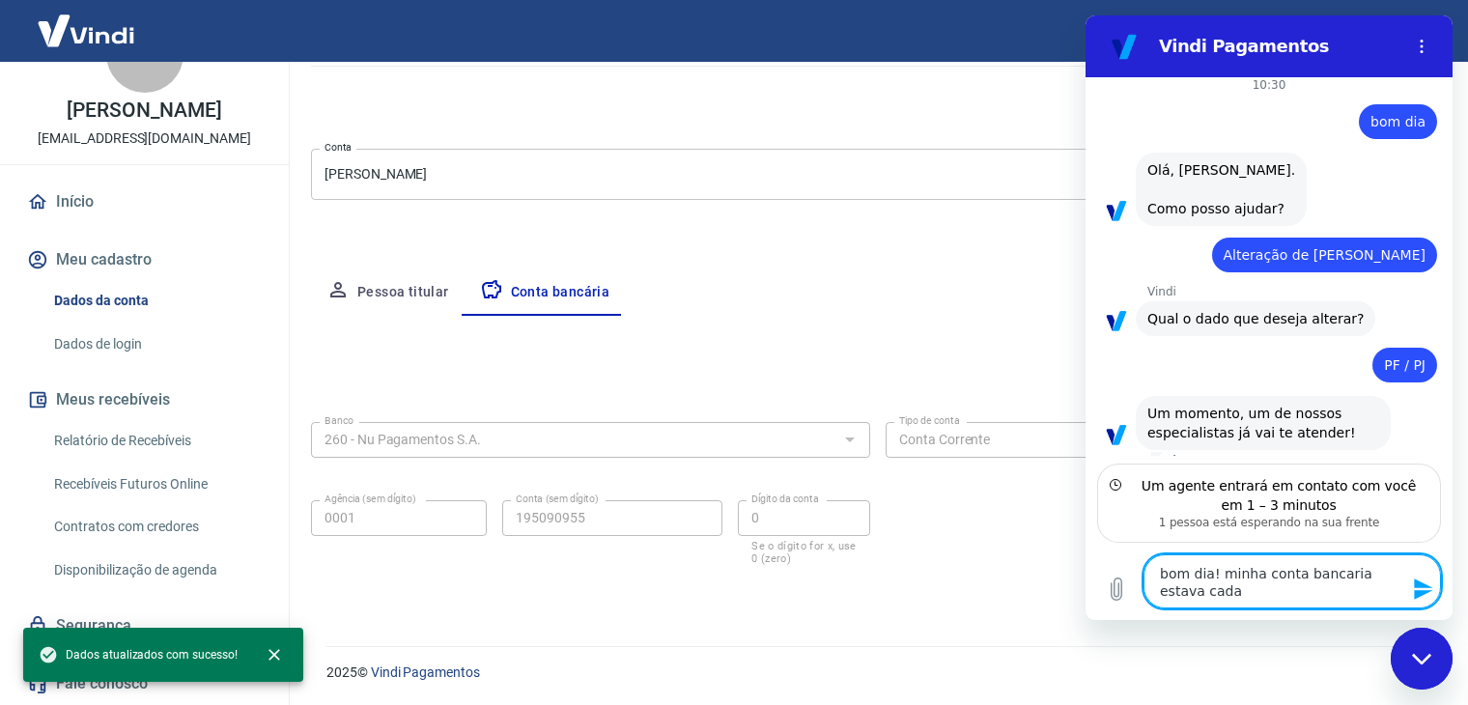
type textarea "x"
type textarea "bom dia! minha conta bancaria estava cadast"
type textarea "x"
type textarea "bom dia! minha conta bancaria estava cadastr"
type textarea "x"
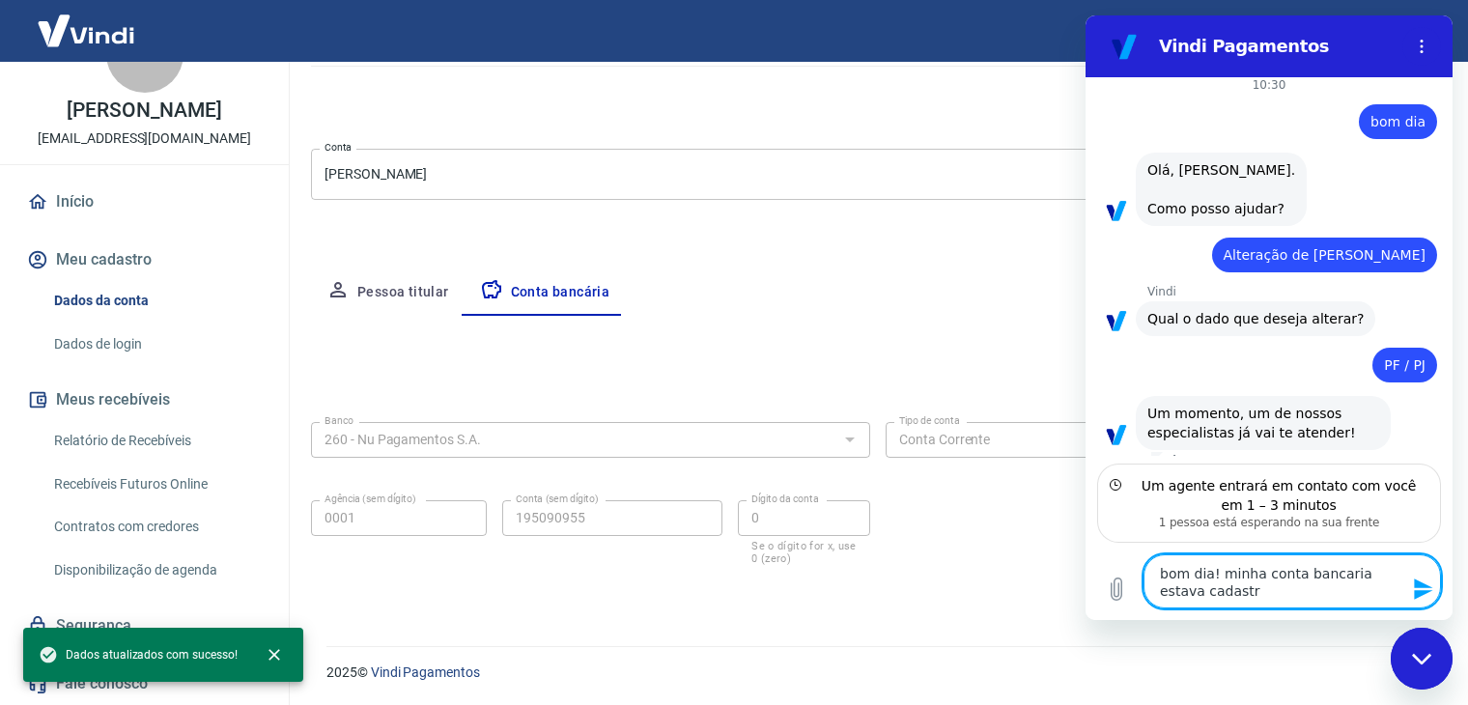
type textarea "bom dia! minha conta bancaria estava cadastra"
type textarea "x"
type textarea "bom dia! minha conta bancaria estava cadastrad"
type textarea "x"
type textarea "bom dia! minha conta bancaria estava cadastrada"
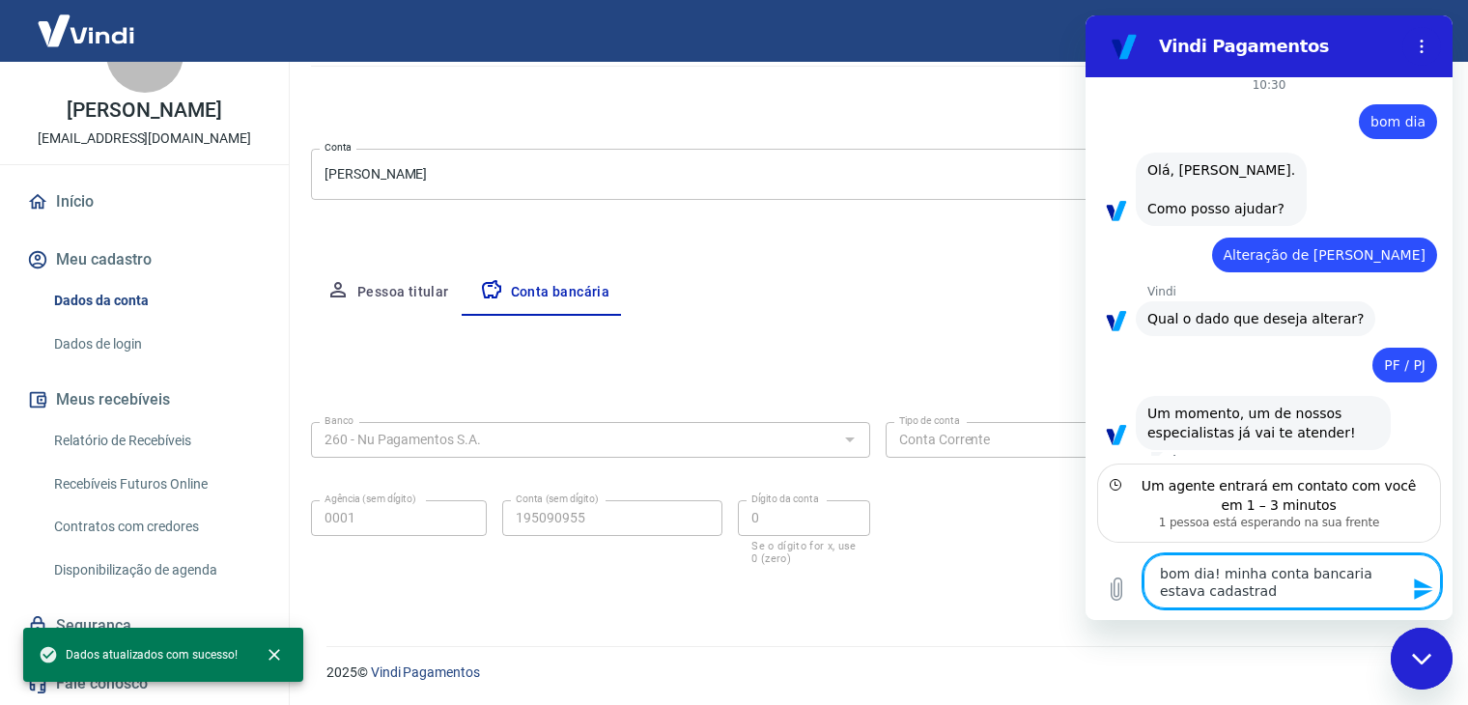
type textarea "x"
type textarea "bom dia! minha conta bancaria estava cadastrada"
type textarea "x"
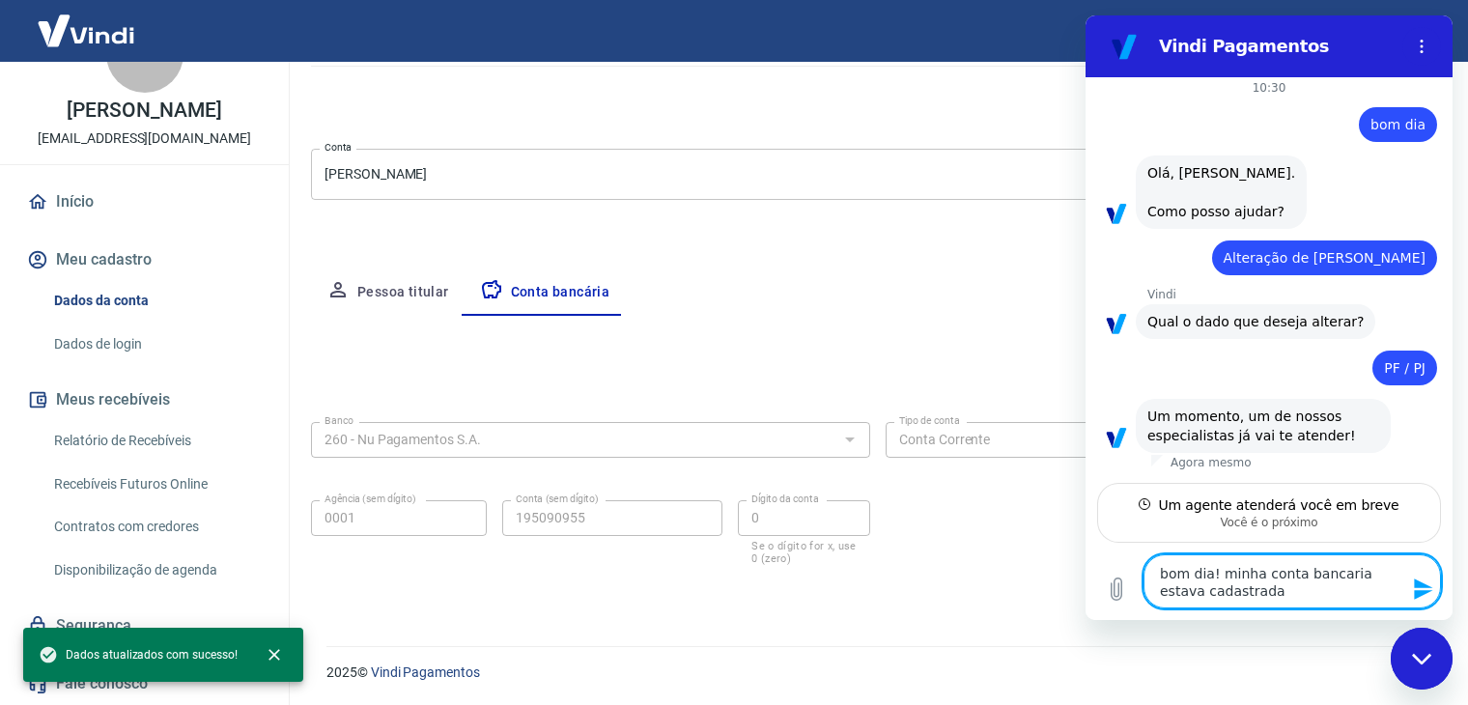
scroll to position [8, 0]
type textarea "bom dia! minha conta bancaria estava cadastrada n"
type textarea "x"
type textarea "bom dia! minha conta bancaria estava cadastrada na"
type textarea "x"
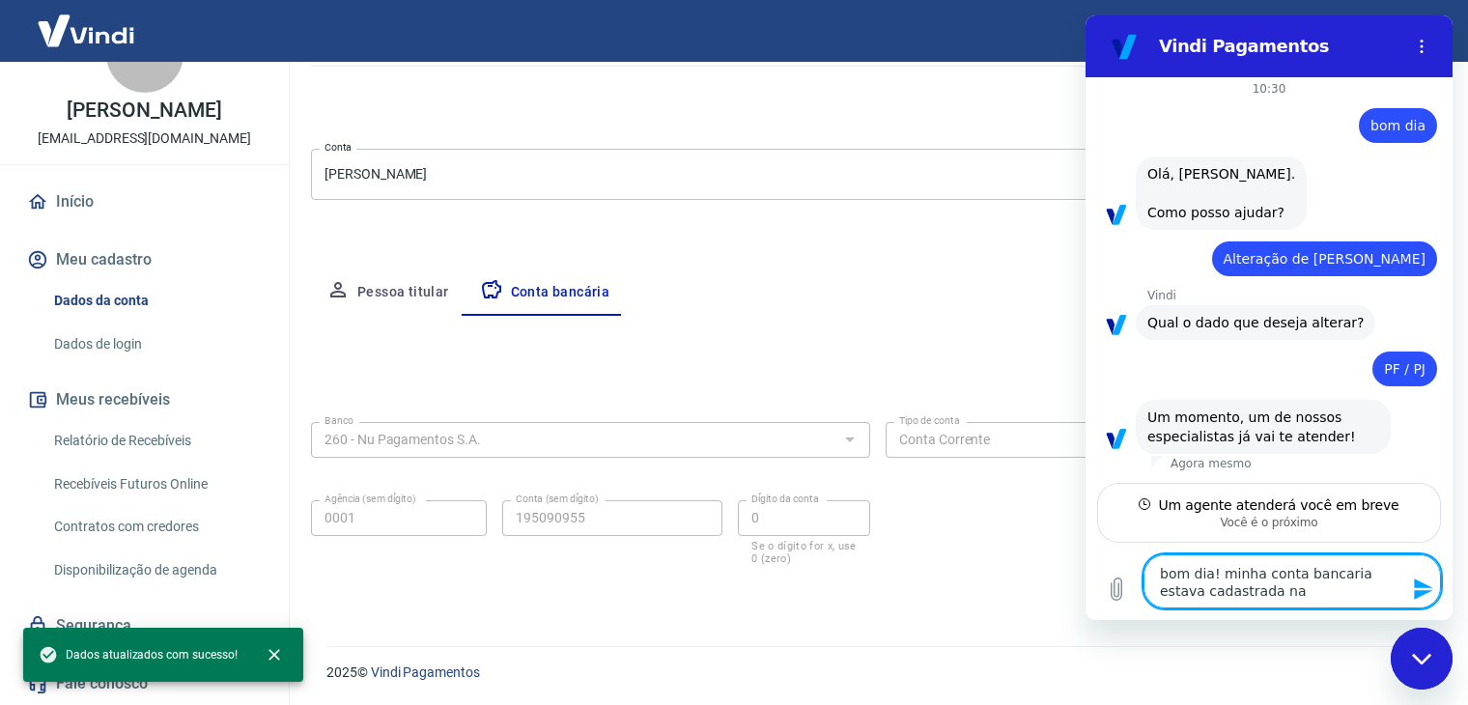
type textarea "bom dia! minha conta bancaria estava cadastrada na"
type textarea "x"
type textarea "bom dia! minha conta bancaria estava cadastrada na m"
type textarea "x"
type textarea "bom dia! minha conta bancaria estava cadastrada na mi"
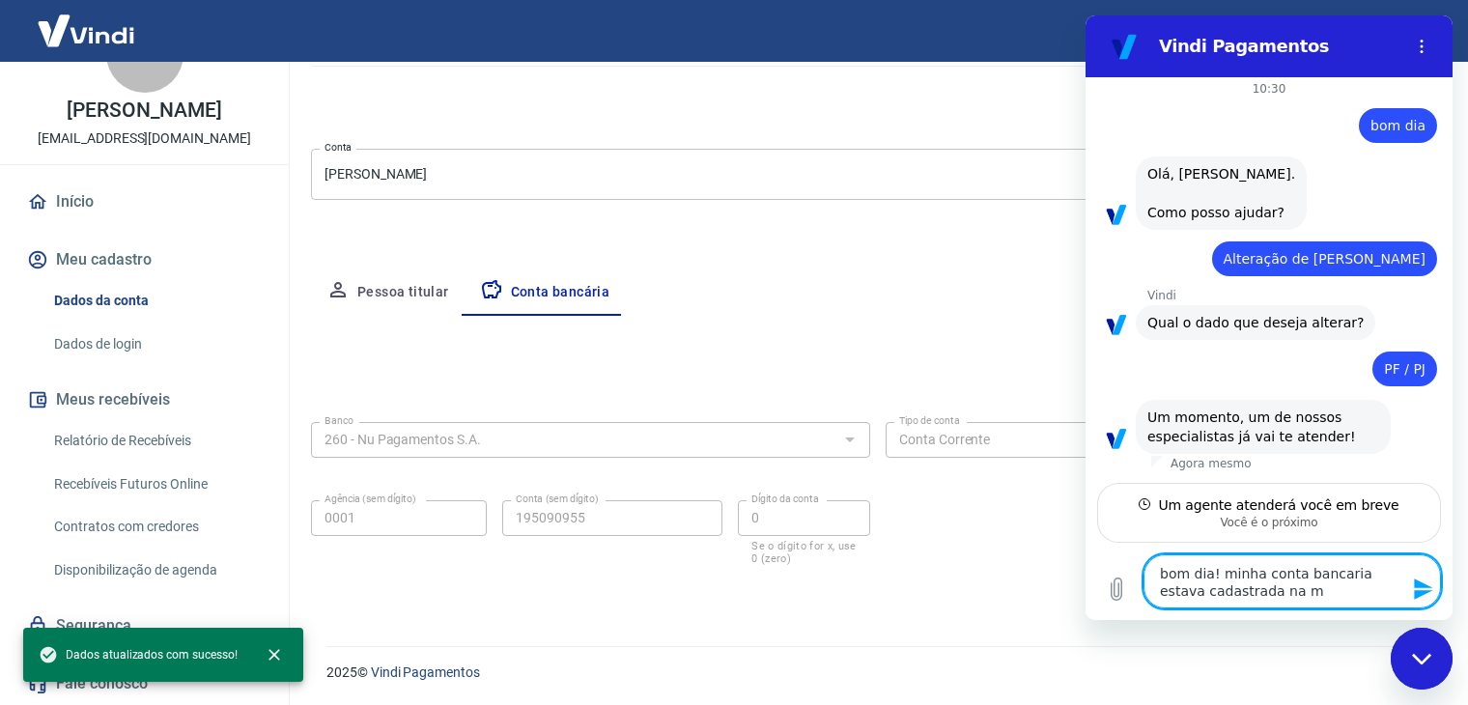
type textarea "x"
type textarea "bom dia! minha conta bancaria estava cadastrada na min"
type textarea "x"
type textarea "bom dia! minha conta bancaria estava cadastrada na minh"
type textarea "x"
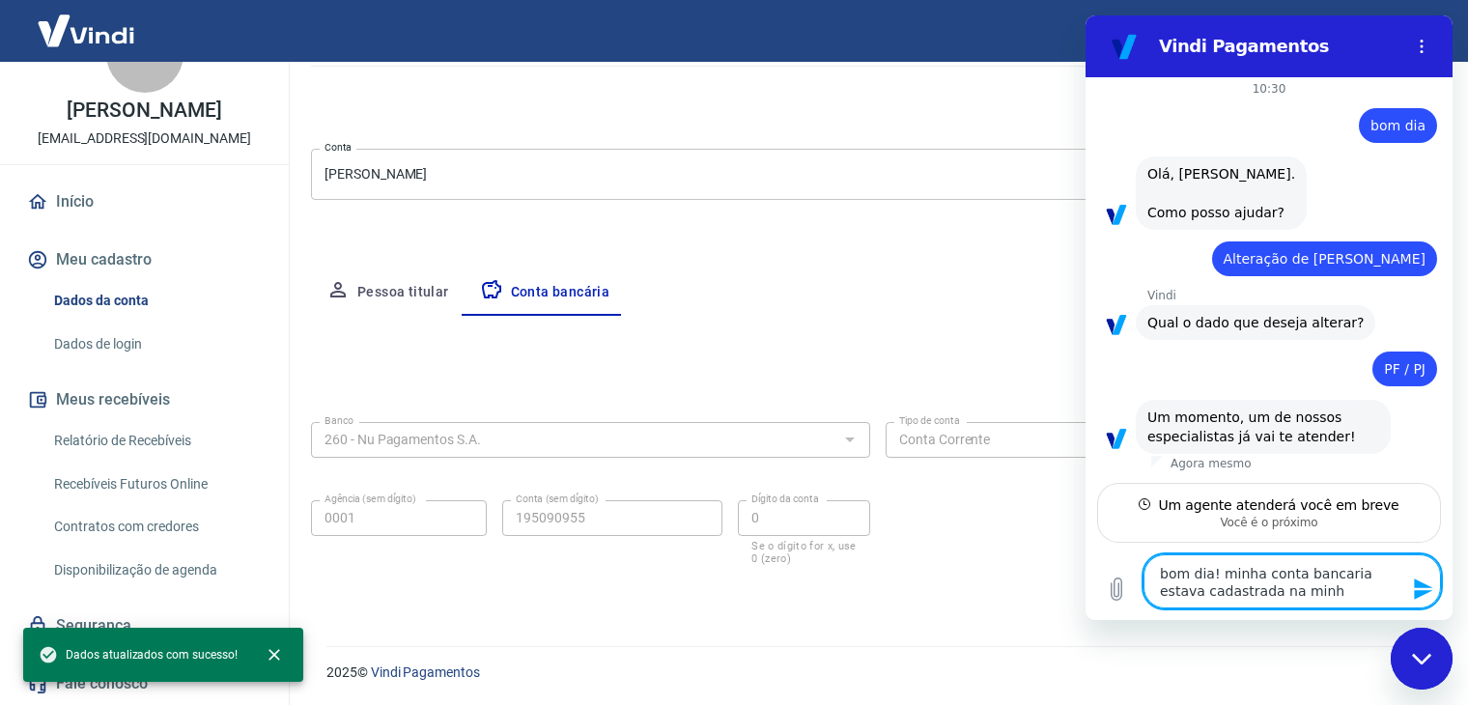
type textarea "bom dia! minha conta bancaria estava cadastrada na minha"
type textarea "x"
type textarea "bom dia! minha conta bancaria estava cadastrada na minha"
type textarea "x"
type textarea "bom dia! minha conta bancaria estava cadastrada na minha c"
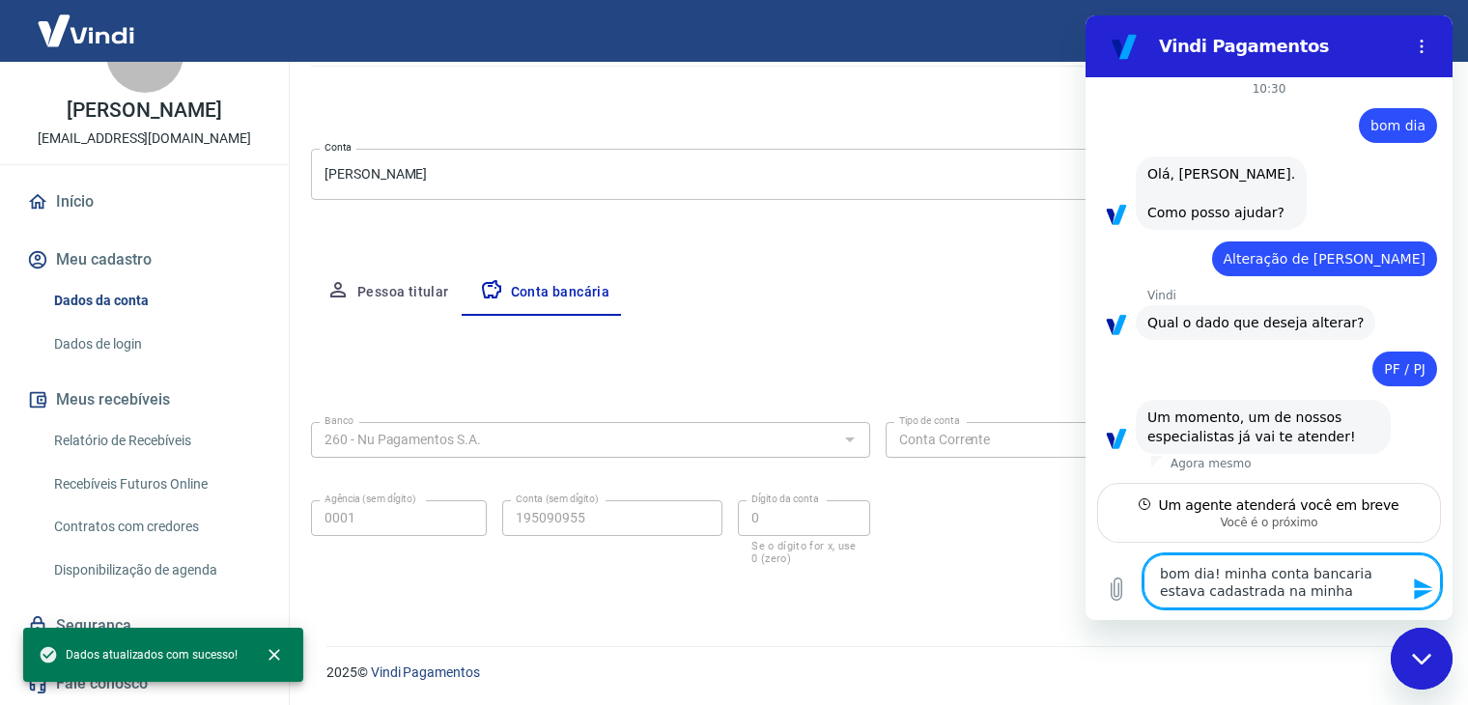
type textarea "x"
type textarea "bom dia! minha conta bancaria estava cadastrada na minha"
type textarea "x"
type textarea "bom dia! minha conta bancaria estava cadastrada na minha"
type textarea "x"
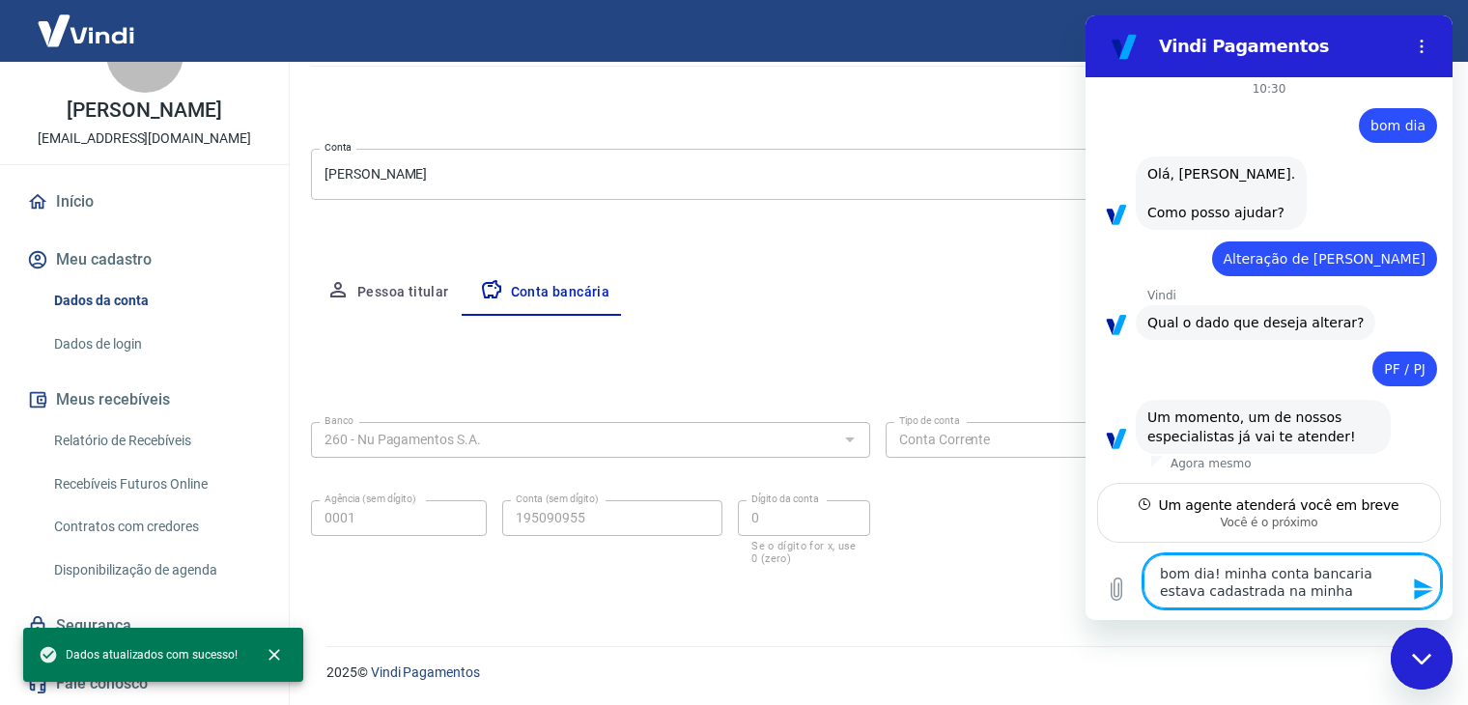
type textarea "bom dia! minha conta bancaria estava cadastrada na minh"
type textarea "x"
type textarea "bom dia! minha conta bancaria estava cadastrada na min"
type textarea "x"
type textarea "bom dia! minha conta bancaria estava cadastrada na mi"
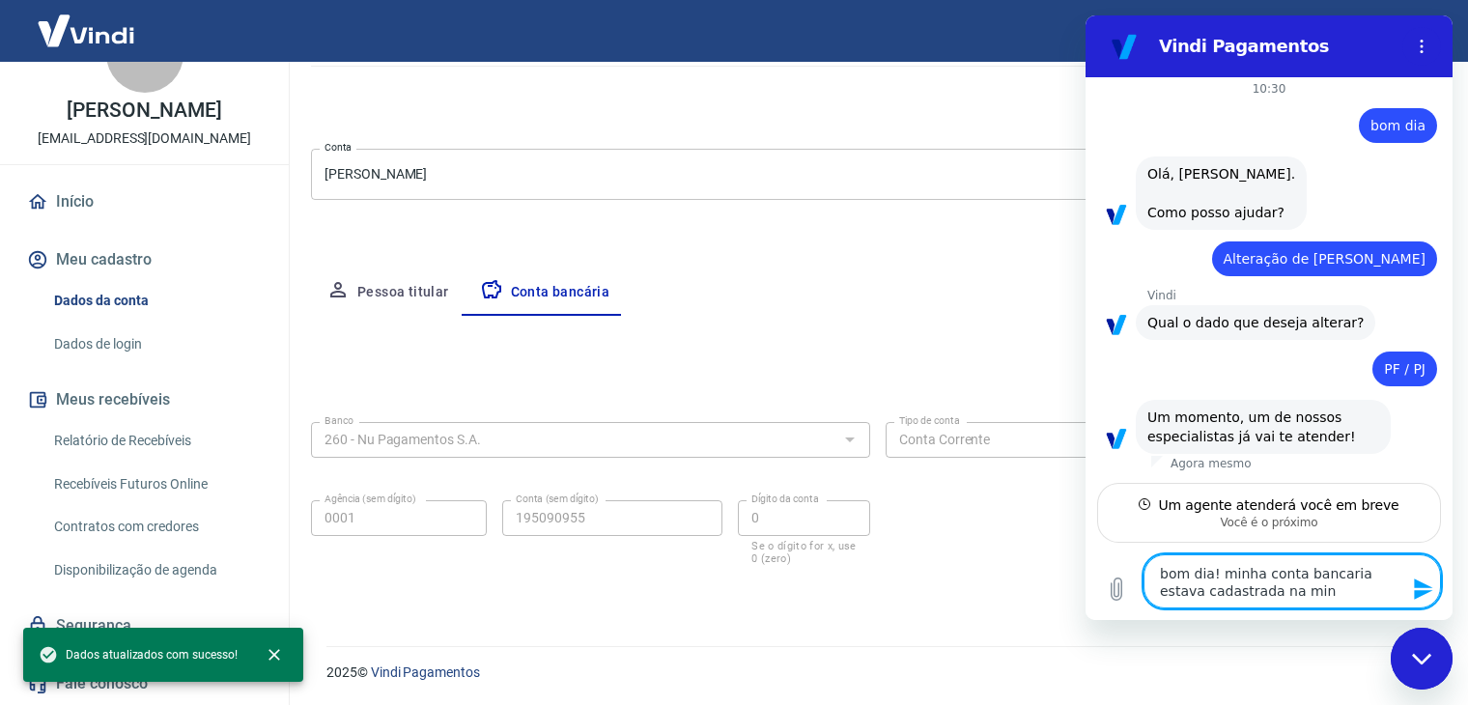
type textarea "x"
type textarea "bom dia! minha conta bancaria estava cadastrada na m"
type textarea "x"
type textarea "bom dia! minha conta bancaria estava cadastrada na"
type textarea "x"
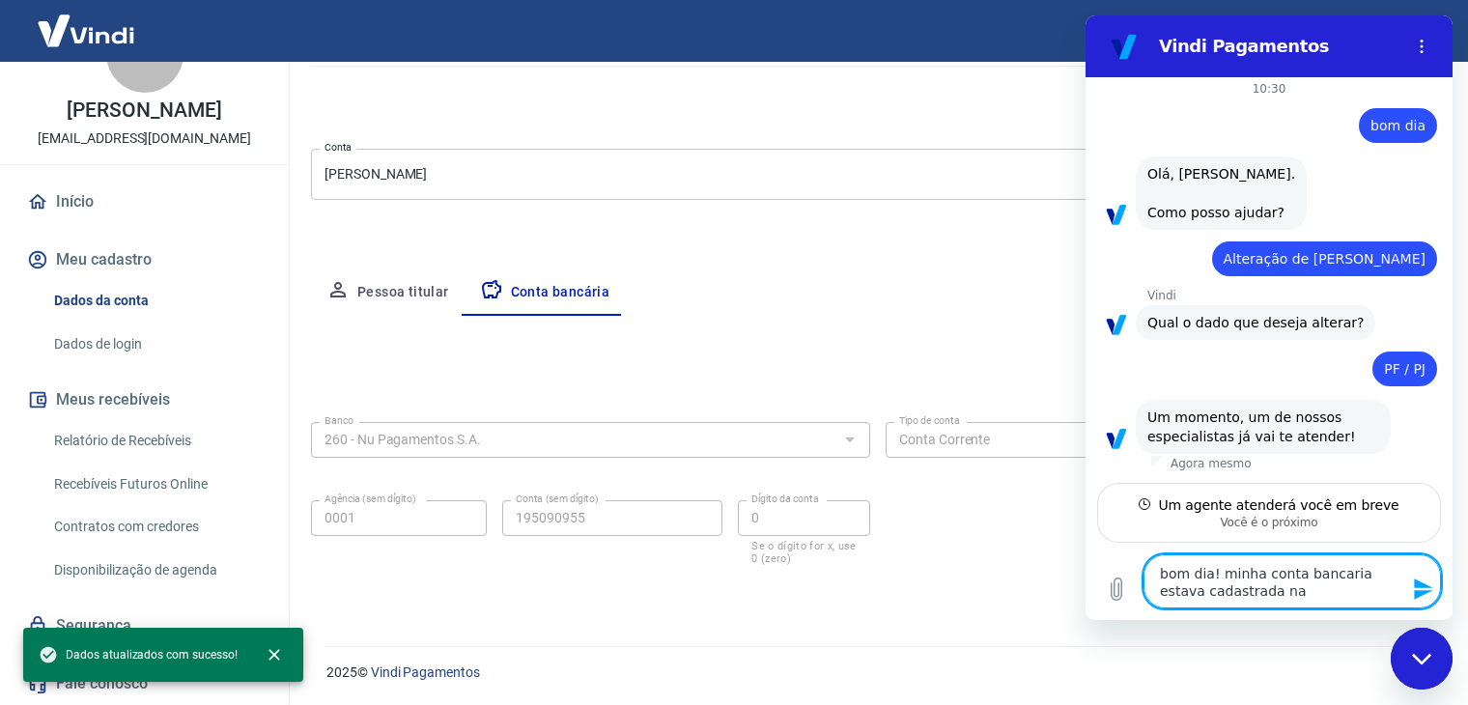
type textarea "bom dia! minha conta bancaria estava cadastrada na"
type textarea "x"
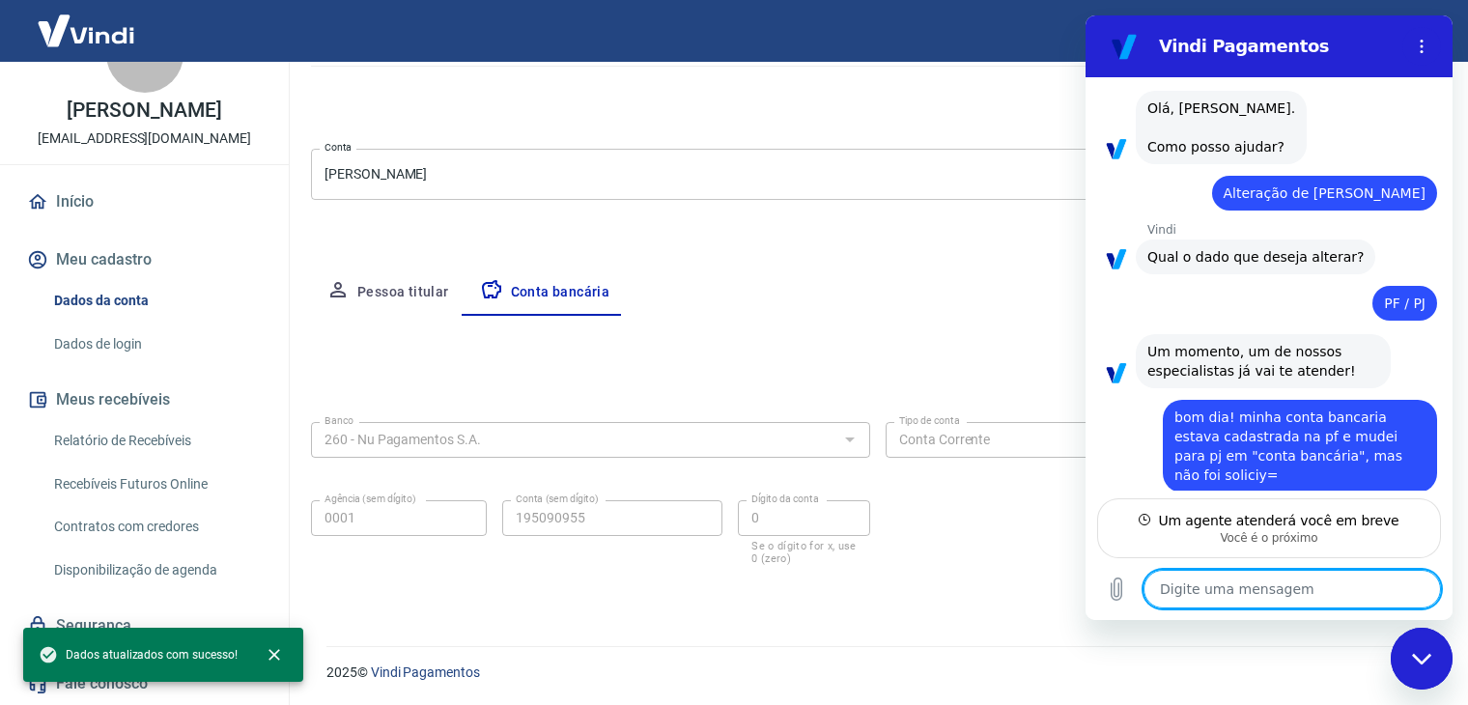
scroll to position [77, 0]
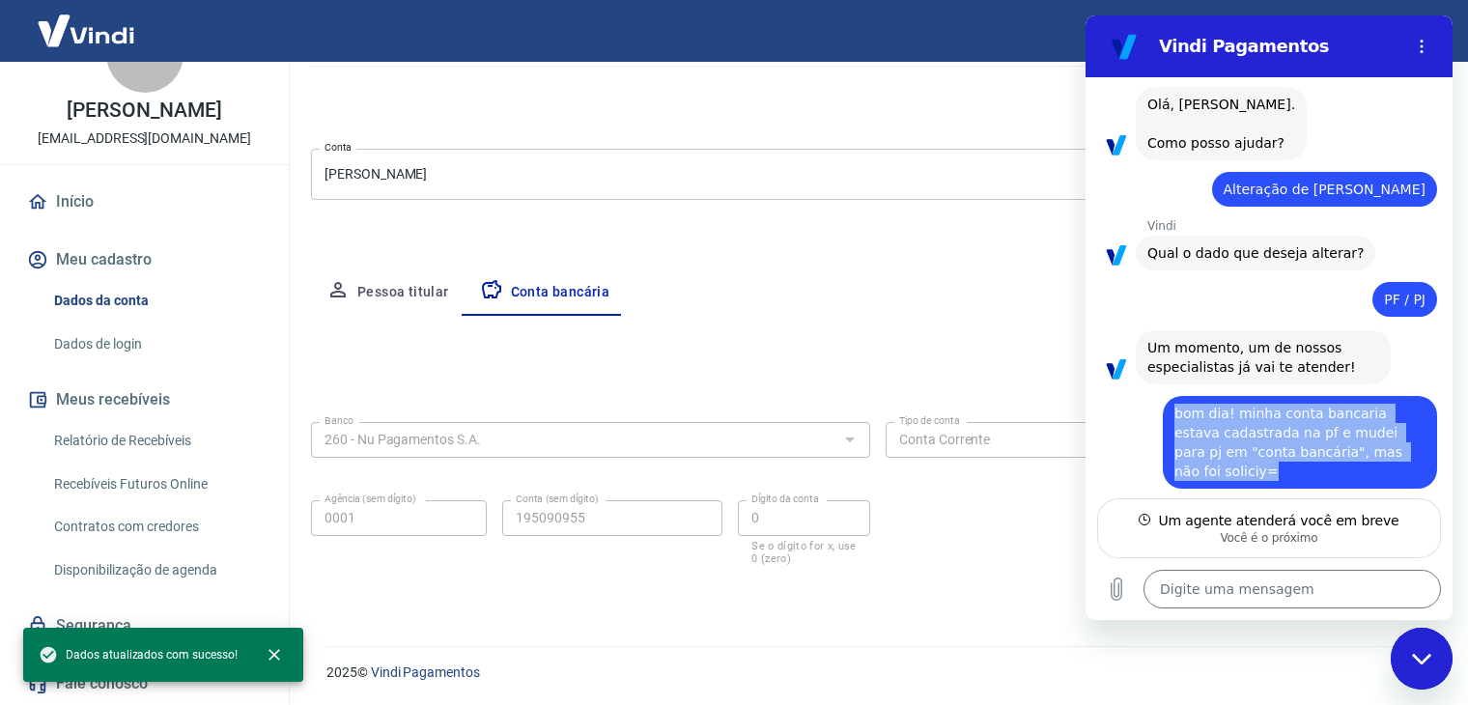
drag, startPoint x: 1409, startPoint y: 451, endPoint x: 1143, endPoint y: 393, distance: 271.9
click at [1143, 393] on div "diz: bom dia! minha conta bancaria estava cadastrada na pf e mudei para pj em "…" at bounding box center [1262, 436] width 352 height 104
copy span "bom dia! minha conta bancaria estava cadastrada na pf e mudei para pj em "conta…"
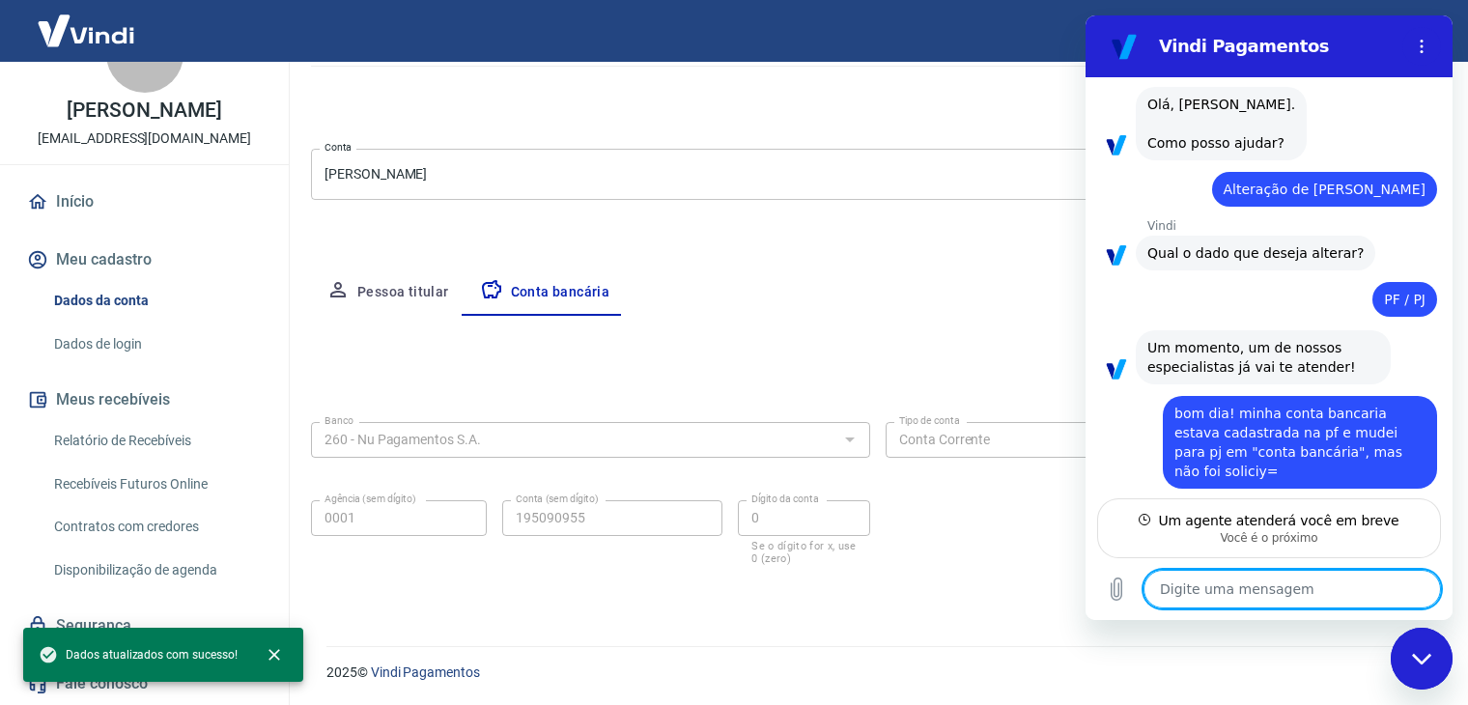
click at [1212, 585] on textarea at bounding box center [1293, 589] width 298 height 39
paste textarea "bom dia! minha conta bancaria estava cadastrada na pf e mudei para pj em "conta…"
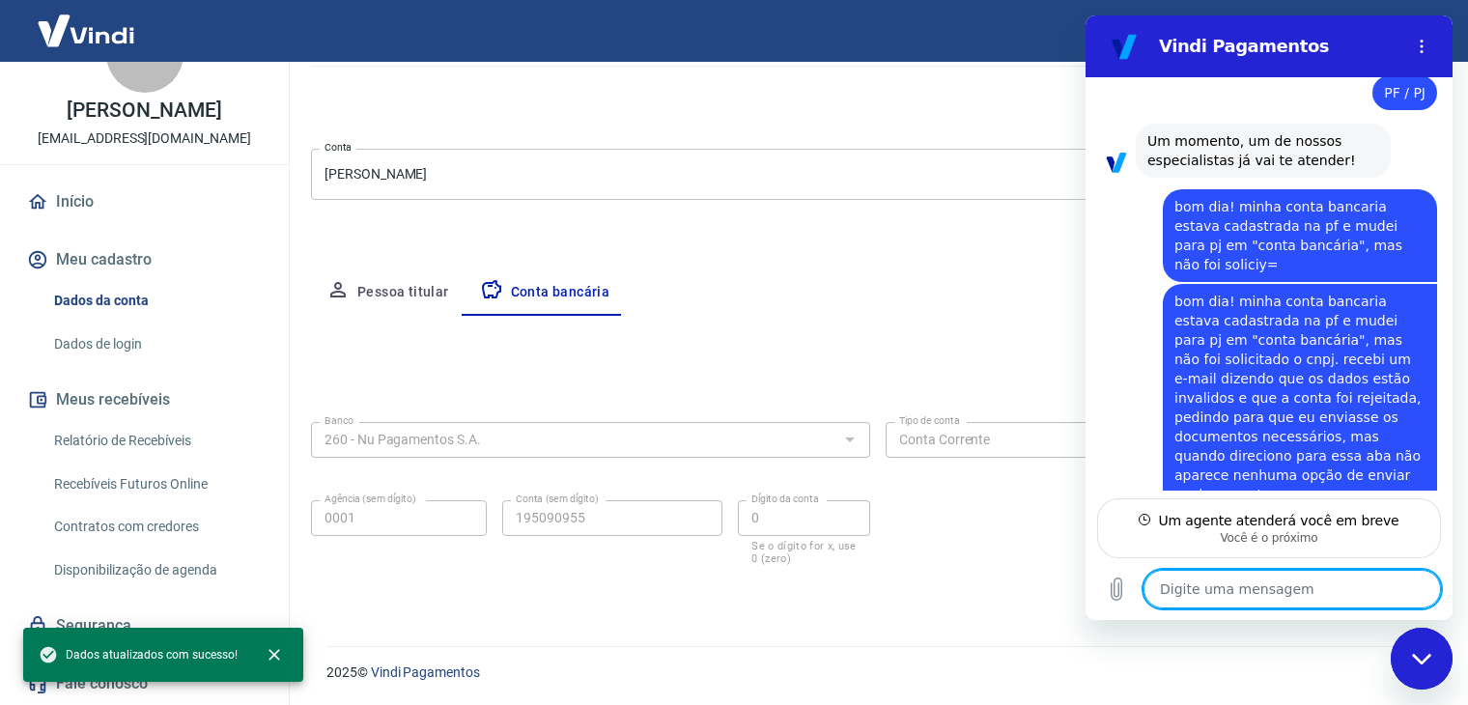
scroll to position [288, 0]
click at [1433, 660] on div "Fechar janela de mensagens" at bounding box center [1422, 659] width 58 height 58
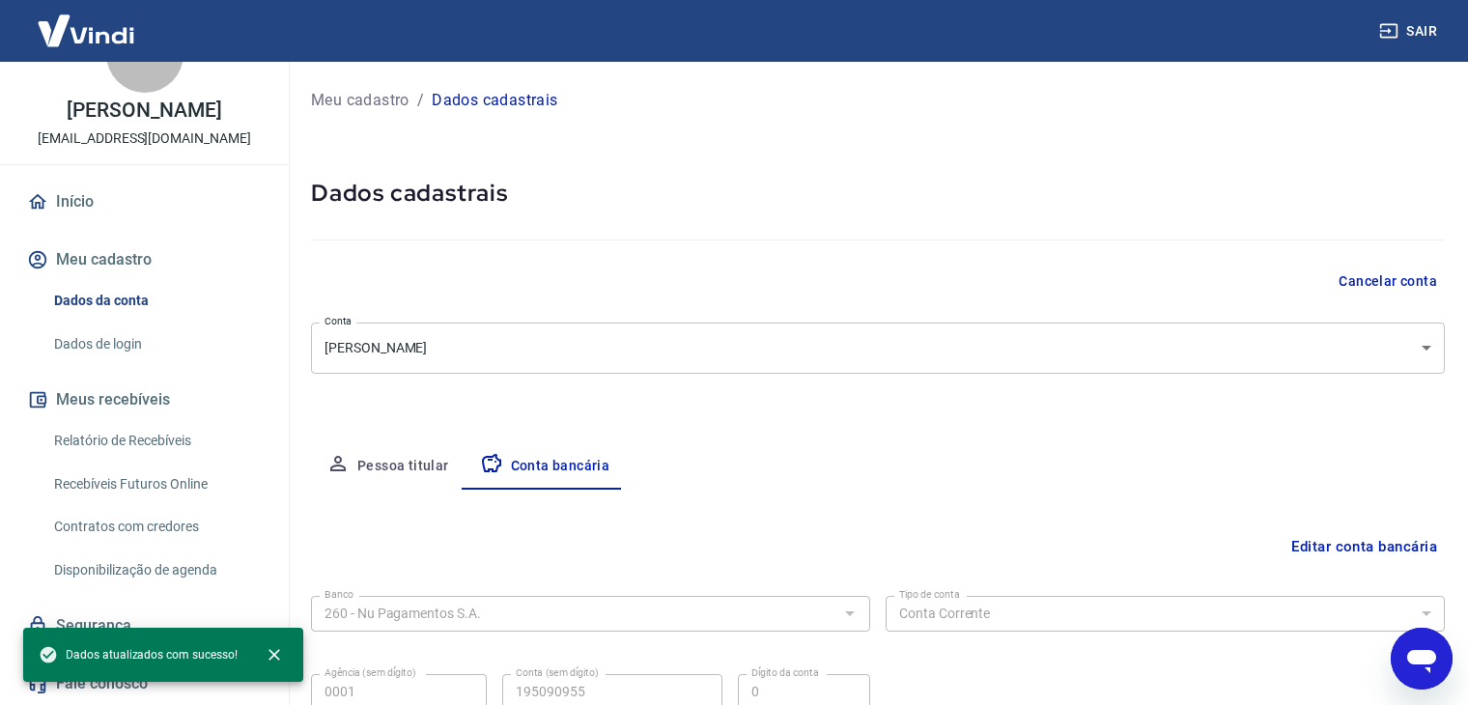
scroll to position [174, 0]
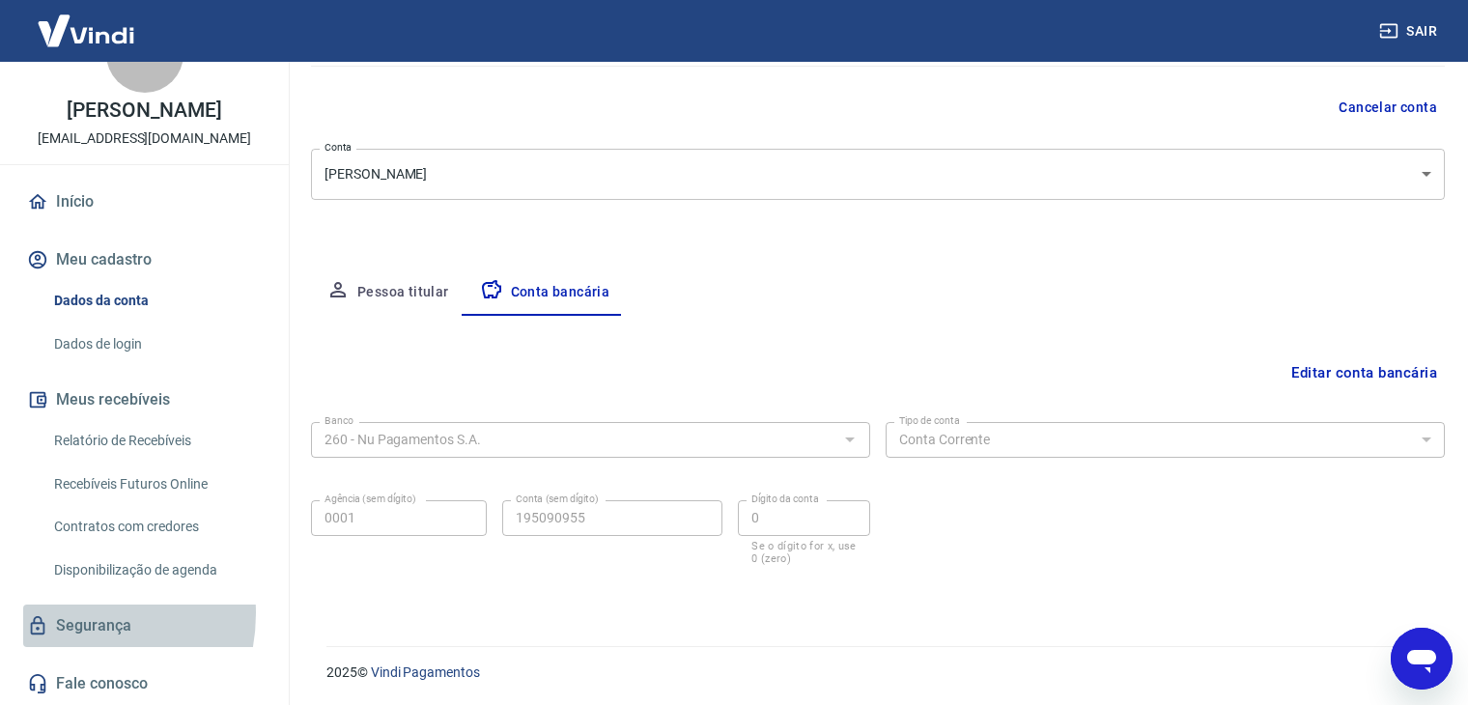
click at [62, 613] on link "Segurança" at bounding box center [144, 626] width 242 height 43
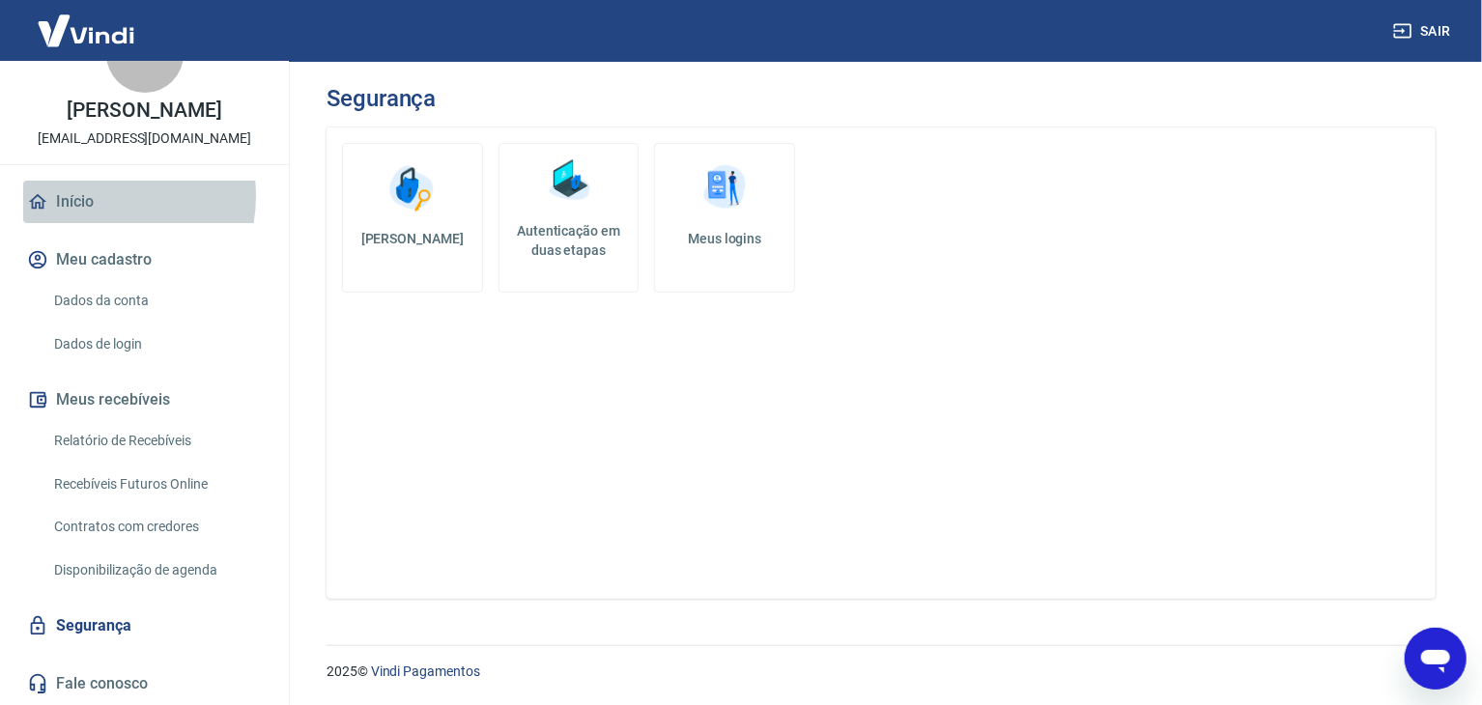
click at [96, 196] on link "Início" at bounding box center [144, 202] width 242 height 43
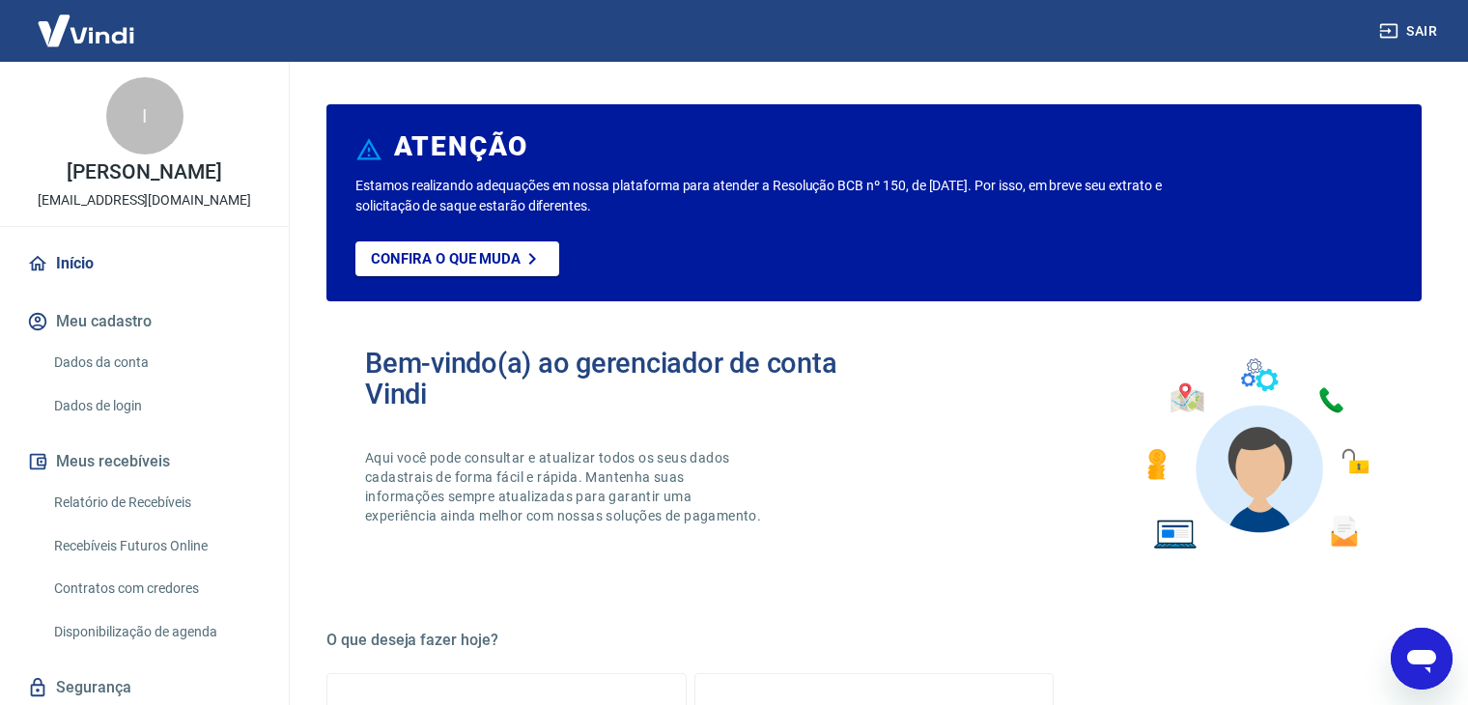
click at [125, 332] on button "Meu cadastro" at bounding box center [144, 321] width 242 height 43
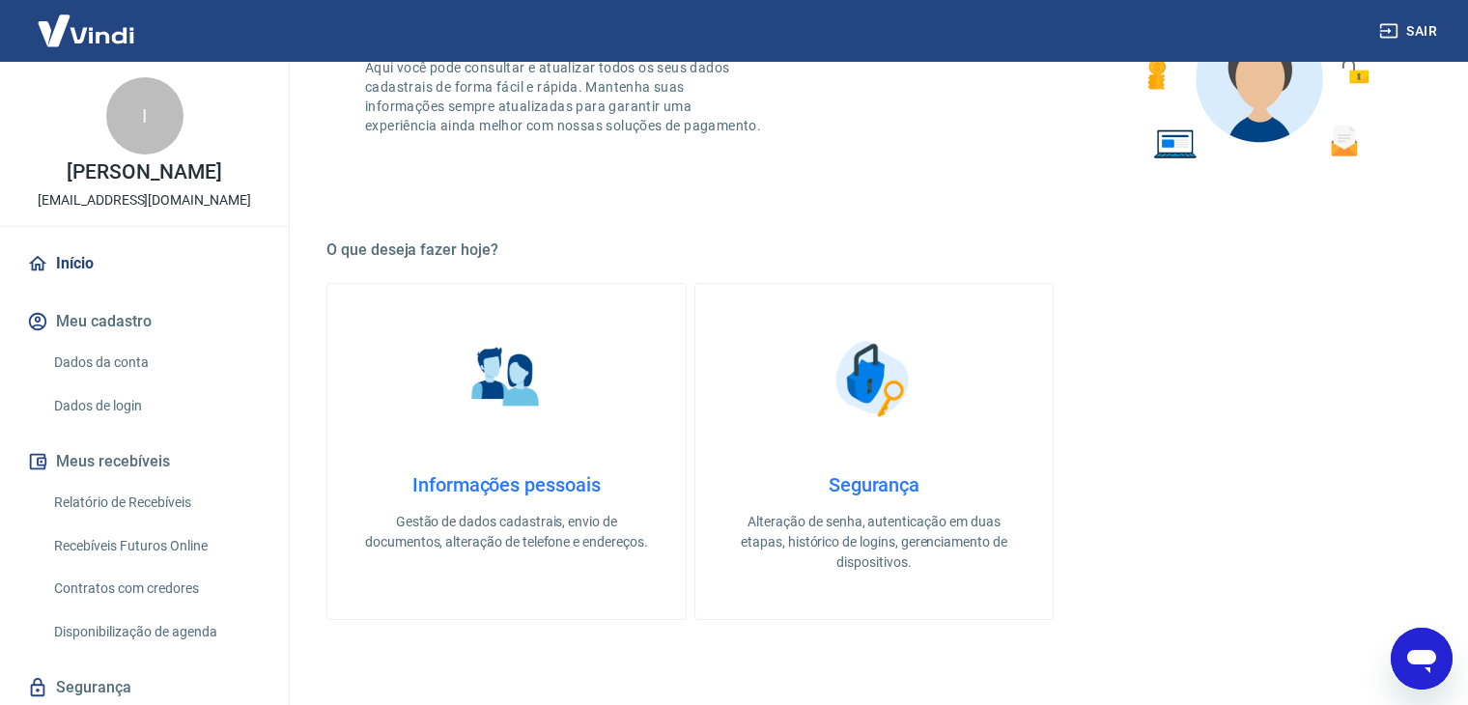
scroll to position [460, 0]
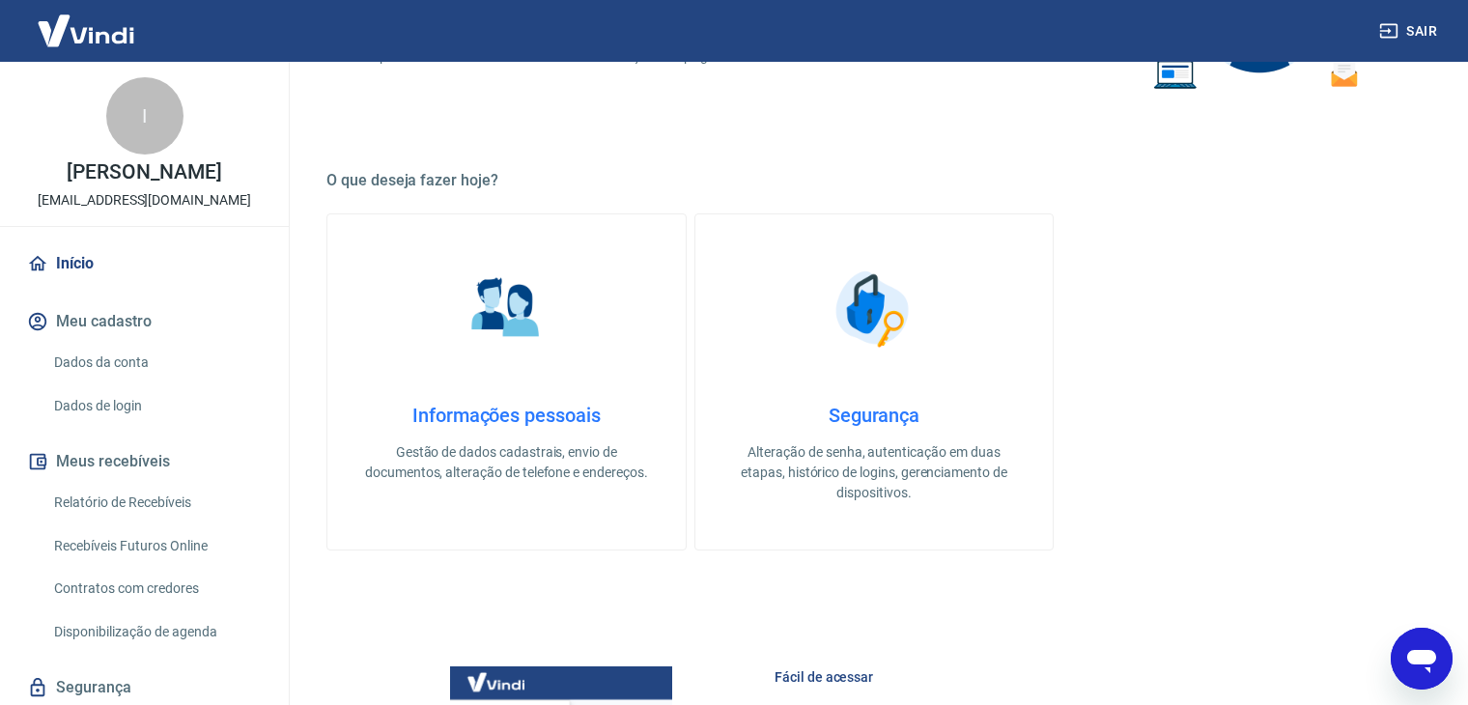
click at [521, 393] on link "Informações pessoais Gestão de dados cadastrais, envio de documentos, alteração…" at bounding box center [507, 382] width 360 height 337
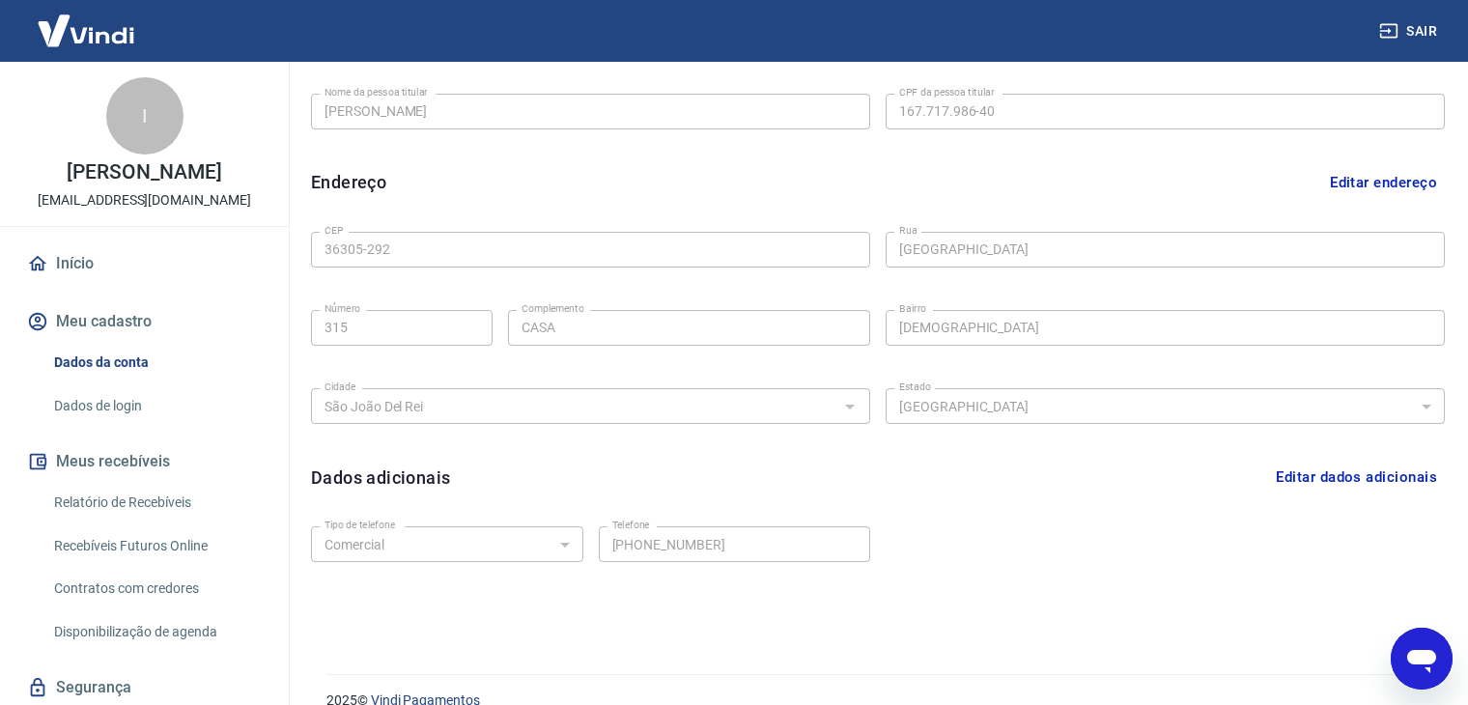
scroll to position [530, 0]
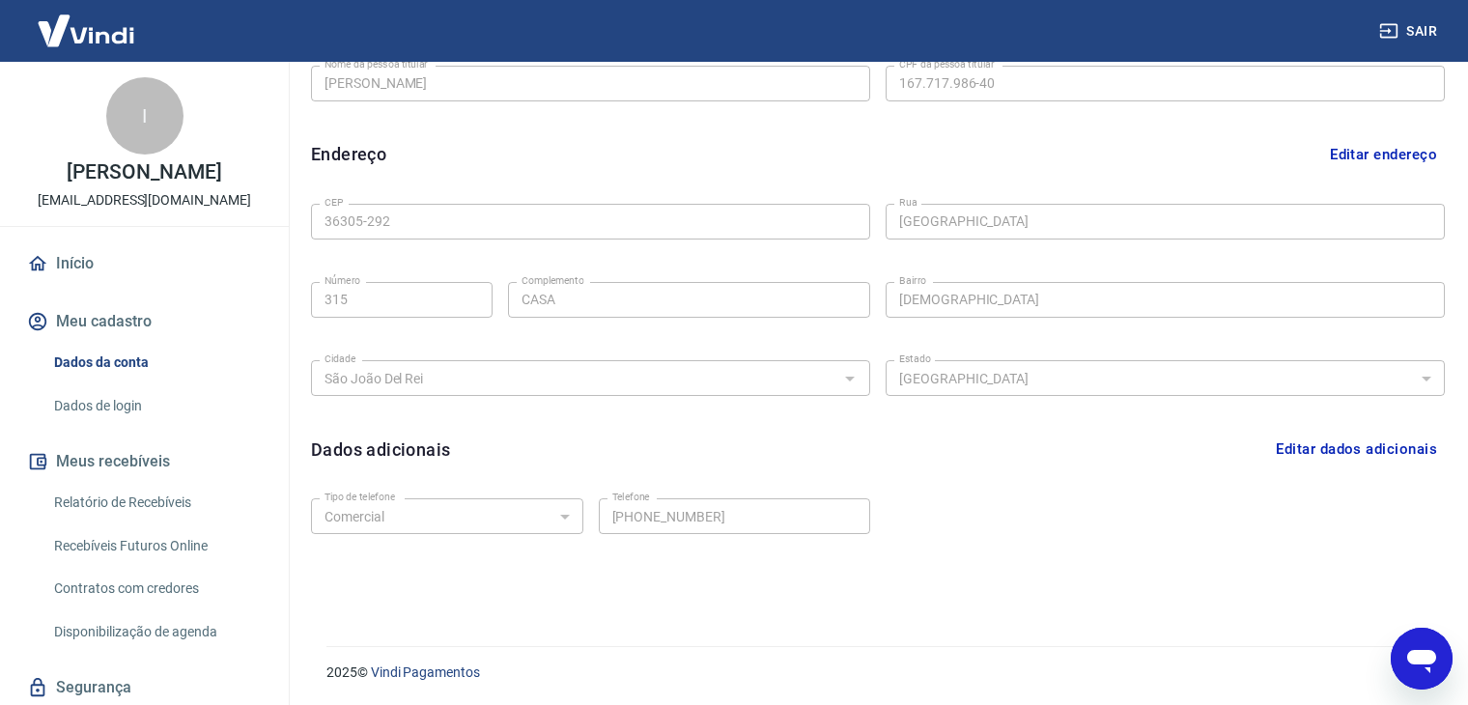
click at [1348, 157] on button "Editar endereço" at bounding box center [1384, 154] width 123 height 37
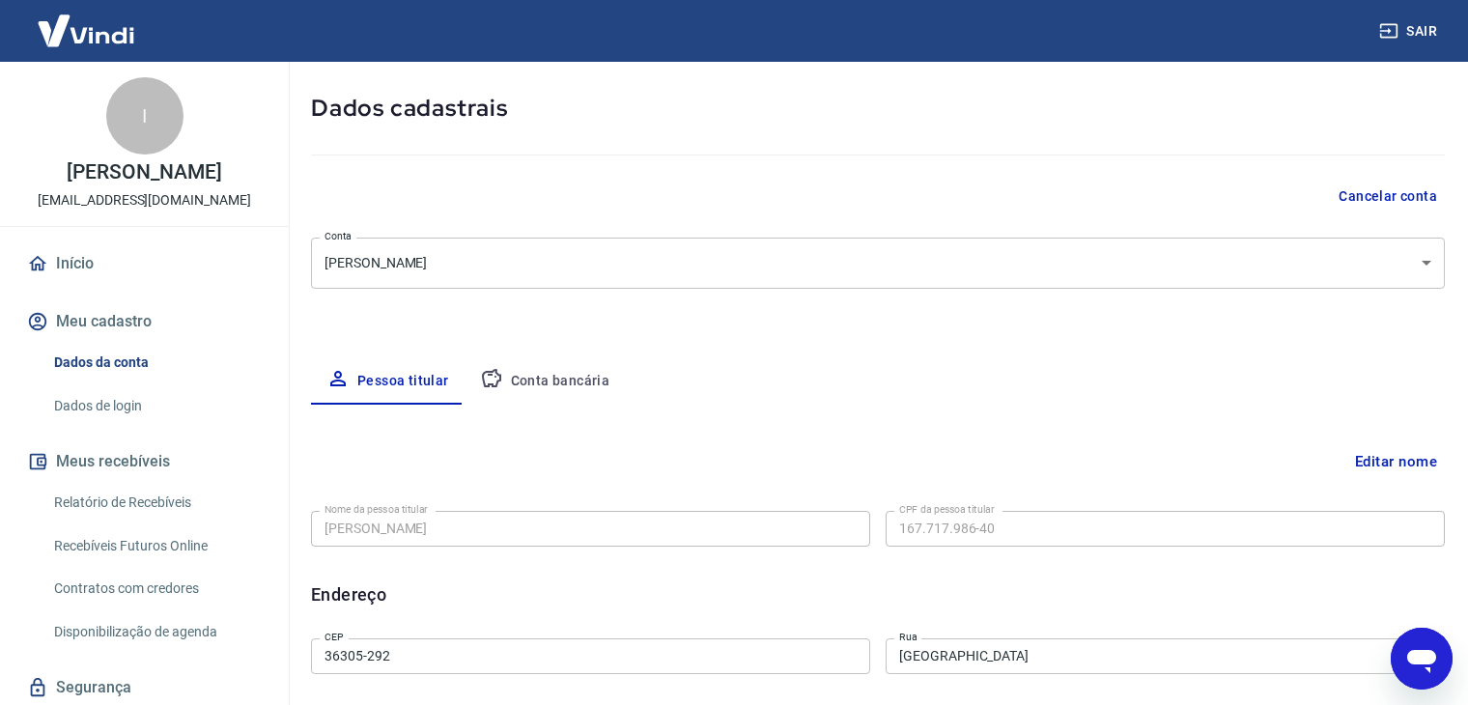
scroll to position [0, 0]
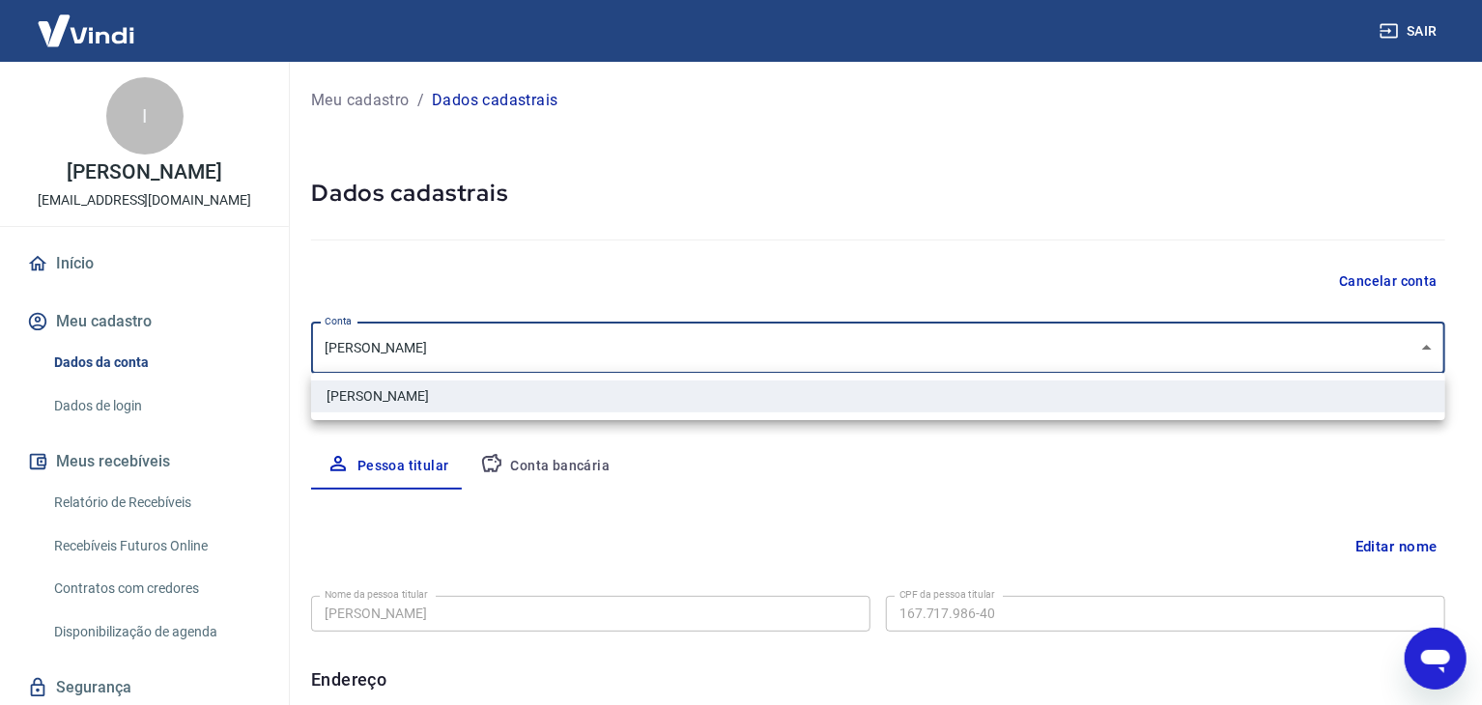
click at [441, 351] on body "Sair I [PERSON_NAME] do Nascimento [EMAIL_ADDRESS][DOMAIN_NAME] Início Meu cada…" at bounding box center [741, 352] width 1482 height 705
click at [441, 351] on div at bounding box center [741, 352] width 1482 height 705
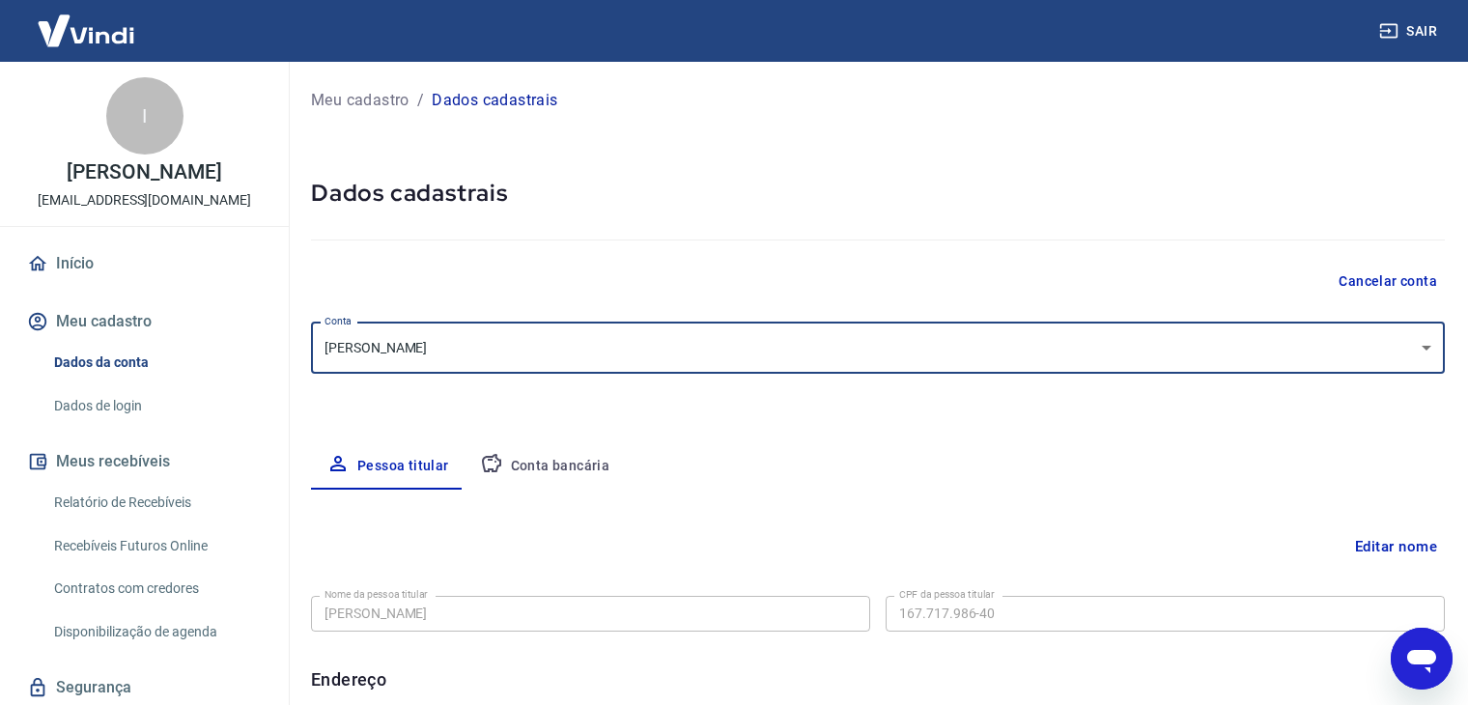
click at [572, 470] on button "Conta bancária" at bounding box center [545, 466] width 161 height 46
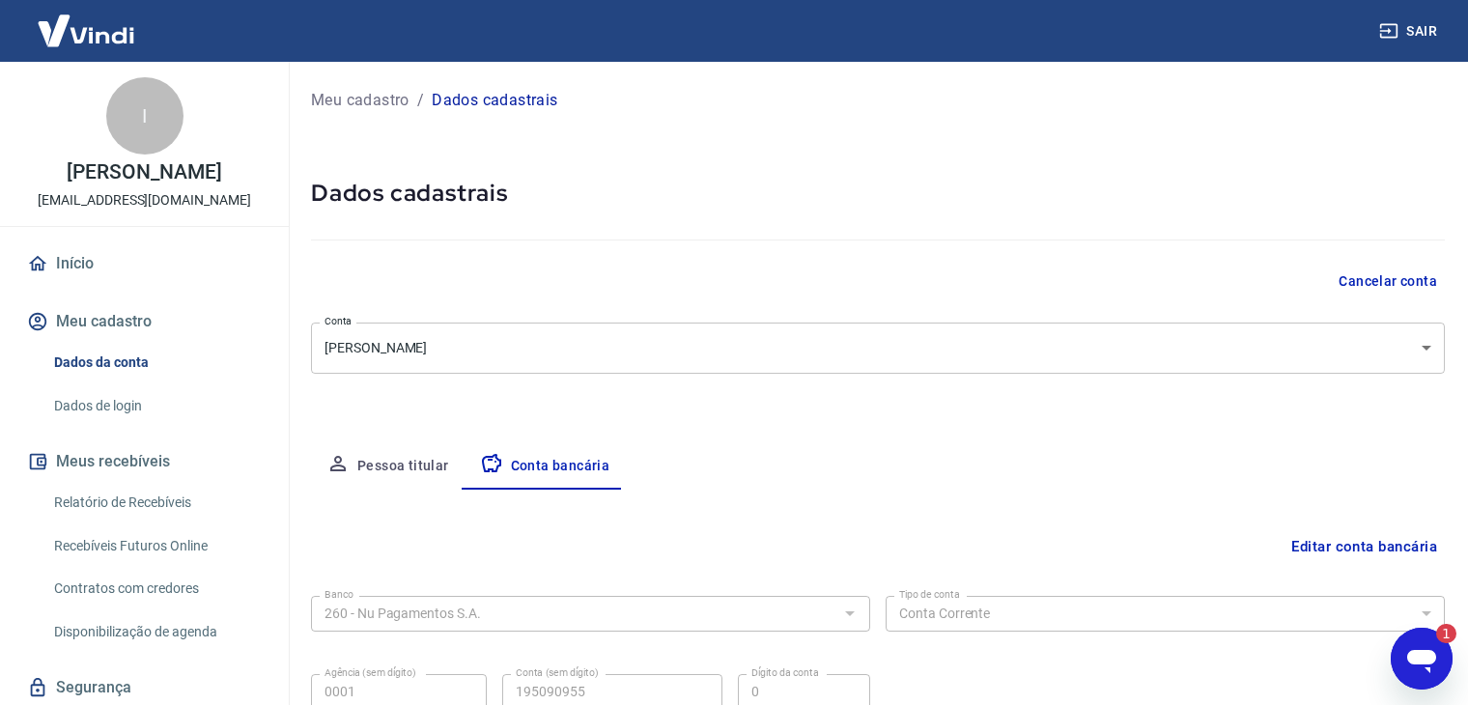
click at [1405, 645] on icon "Abrir janela de mensagens, 1 mensagem não lida" at bounding box center [1422, 658] width 35 height 35
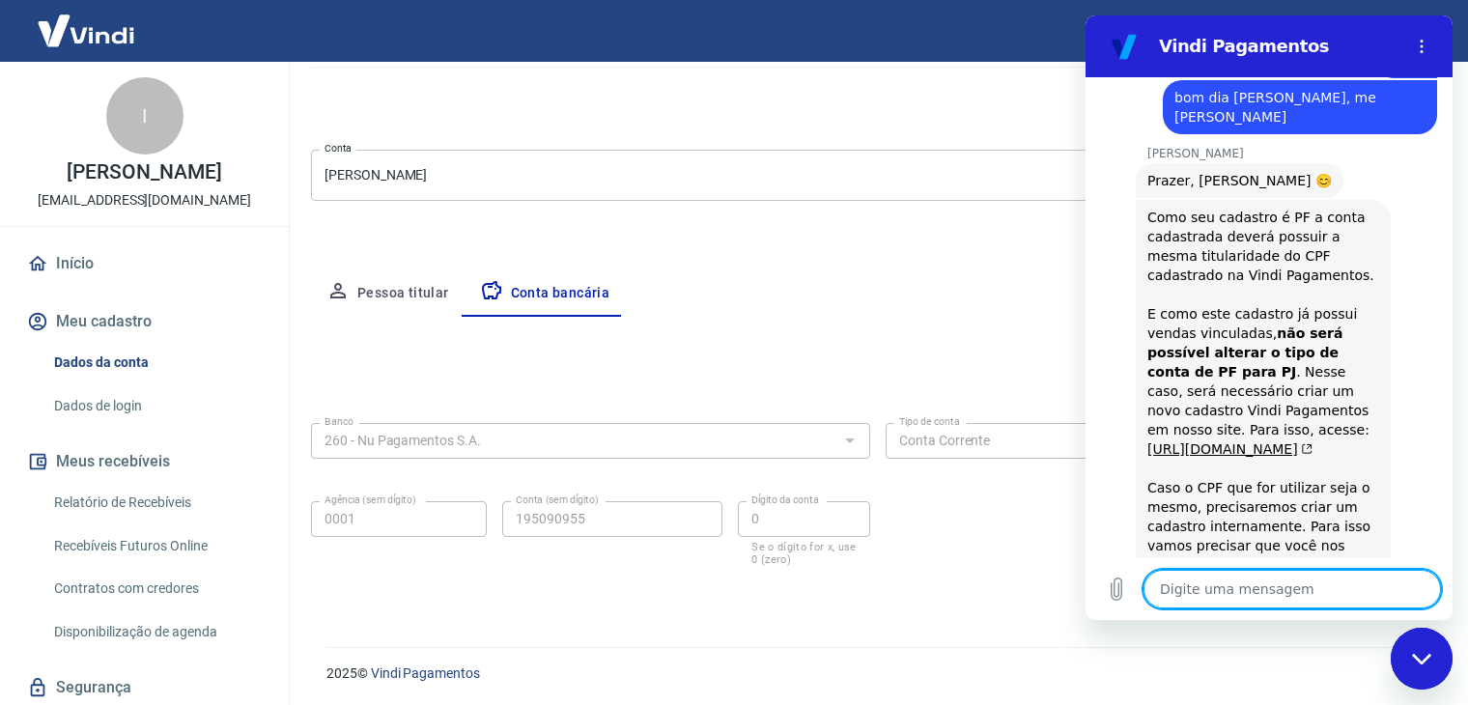
scroll to position [974, 0]
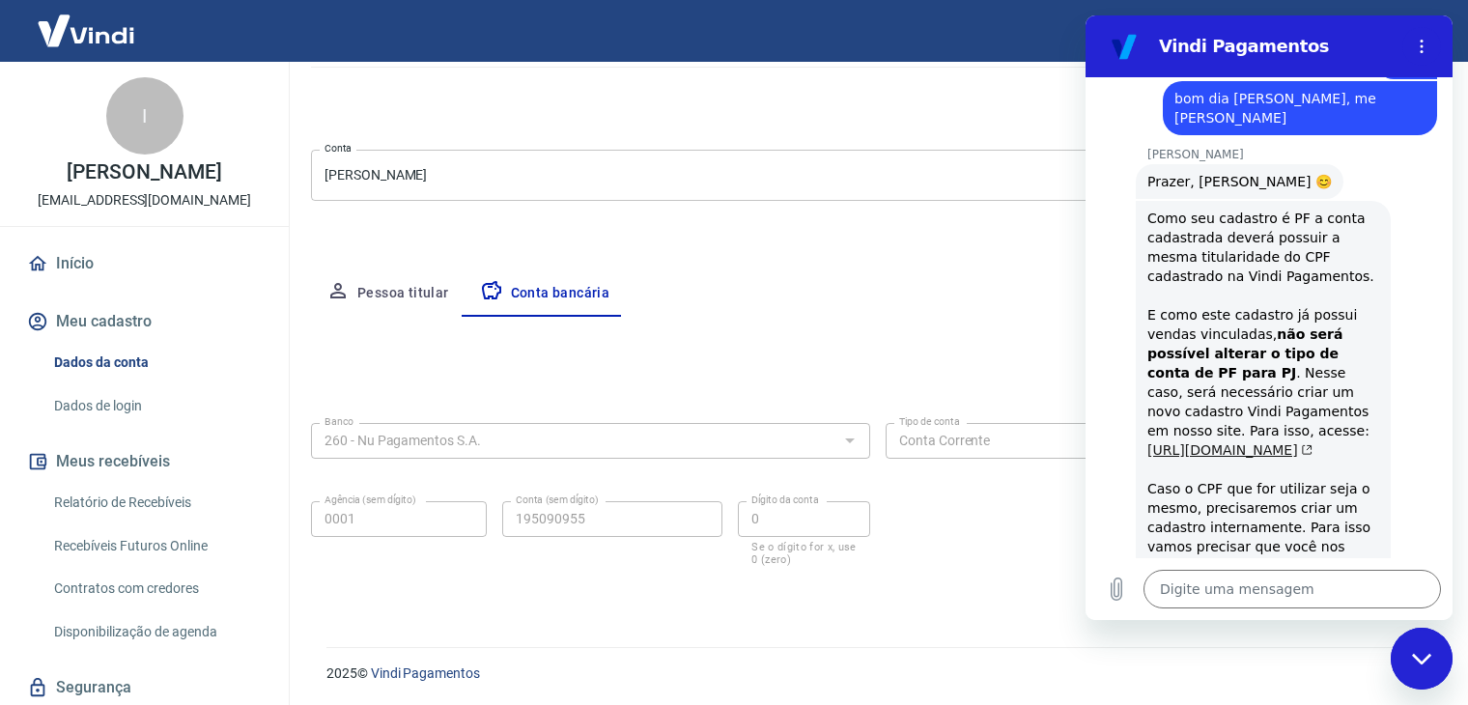
click at [1171, 442] on link "[URL][DOMAIN_NAME]" at bounding box center [1230, 449] width 165 height 15
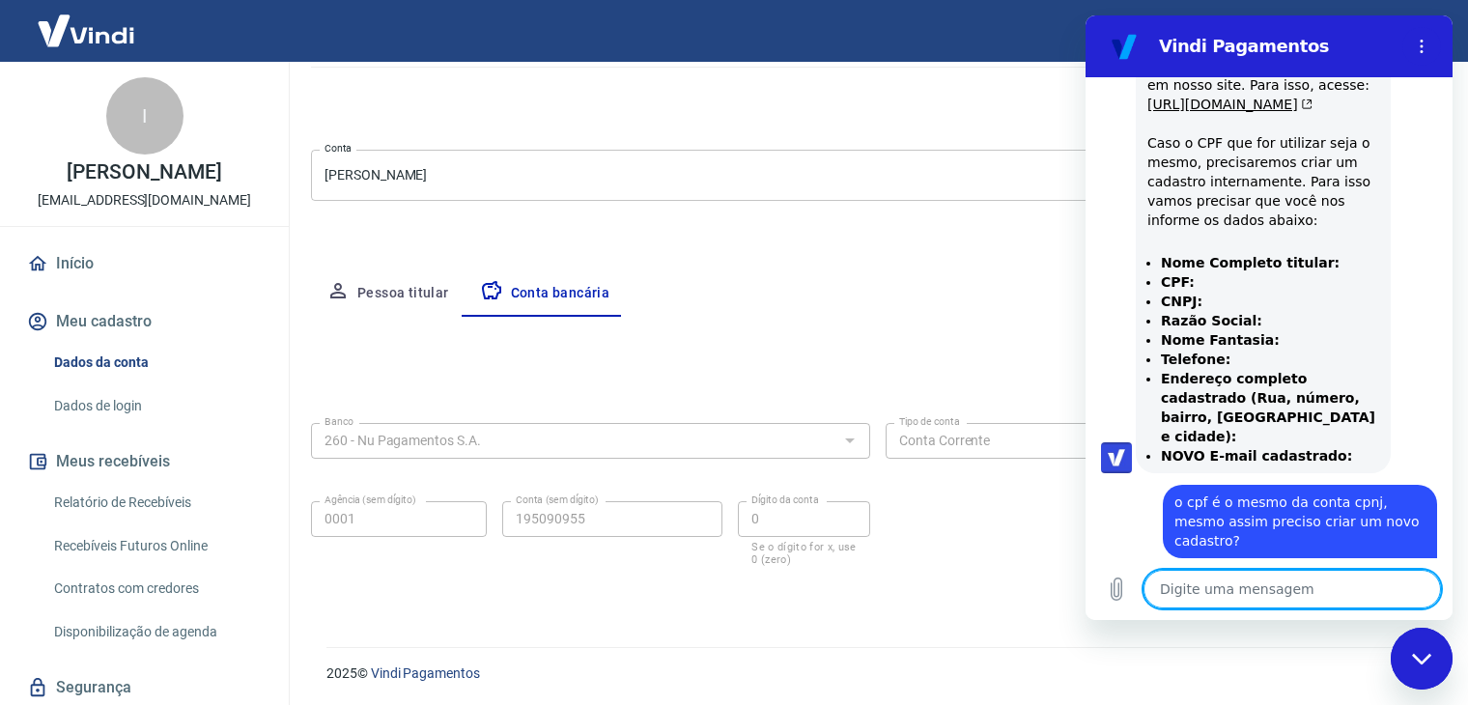
click at [1232, 590] on textarea at bounding box center [1293, 589] width 298 height 39
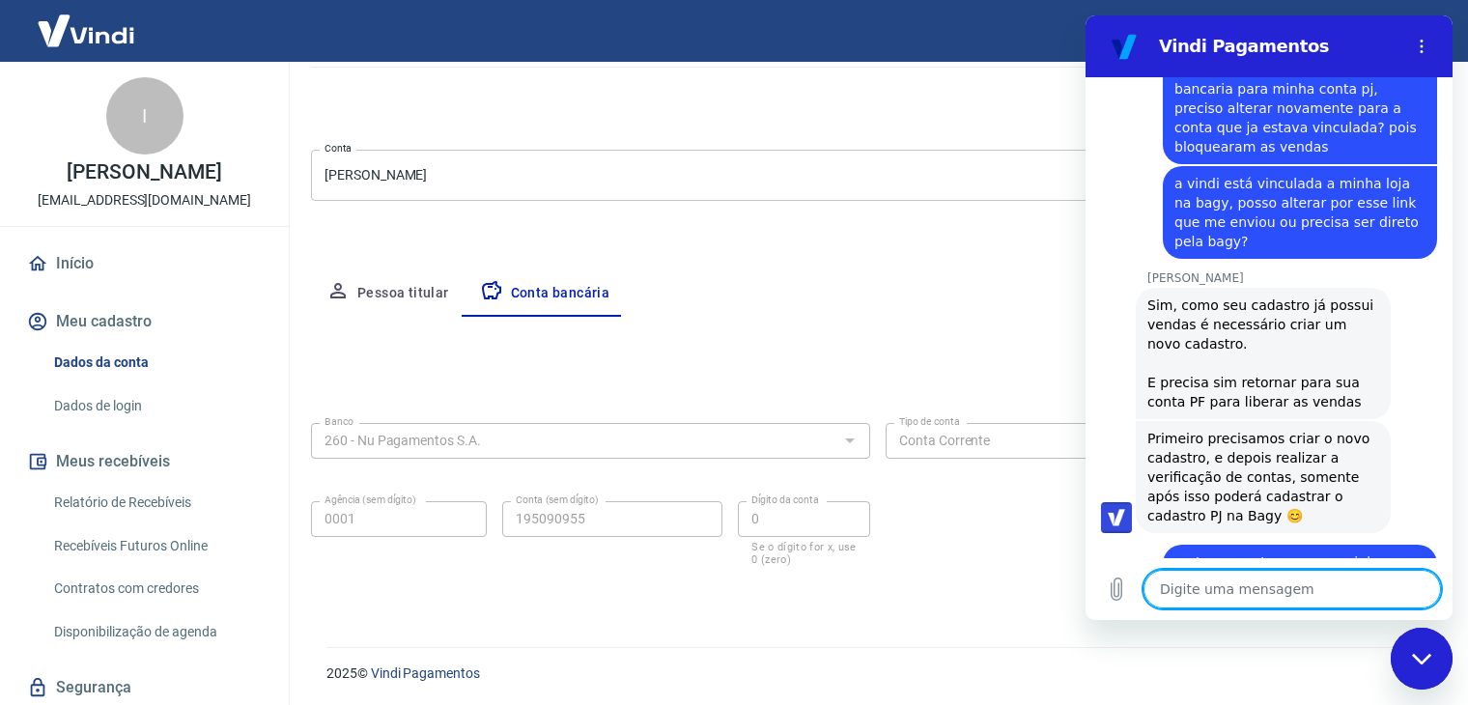
scroll to position [1832, 0]
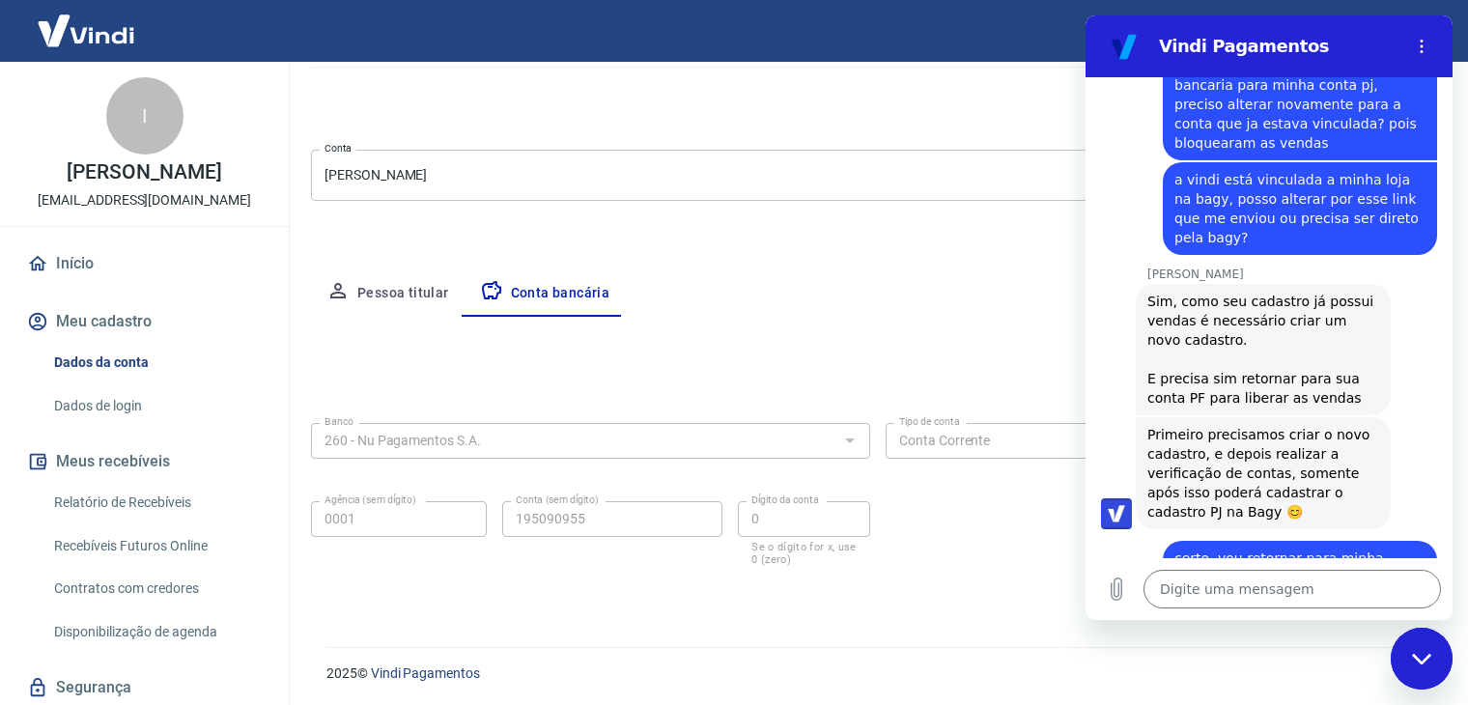
click at [552, 378] on div "Editar conta bancária" at bounding box center [878, 374] width 1134 height 37
click at [1425, 654] on icon "Fechar janela de mensagens" at bounding box center [1422, 659] width 20 height 13
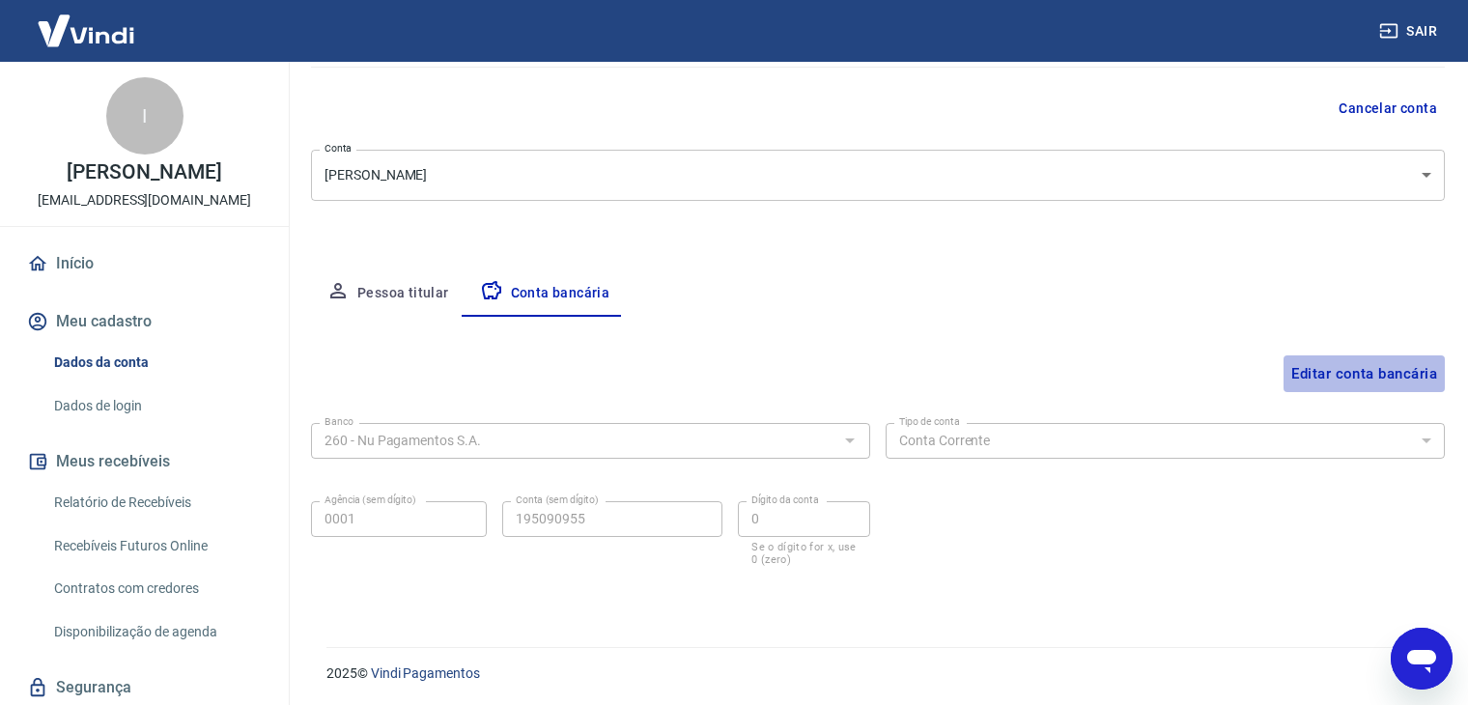
click at [1419, 376] on button "Editar conta bancária" at bounding box center [1364, 374] width 161 height 37
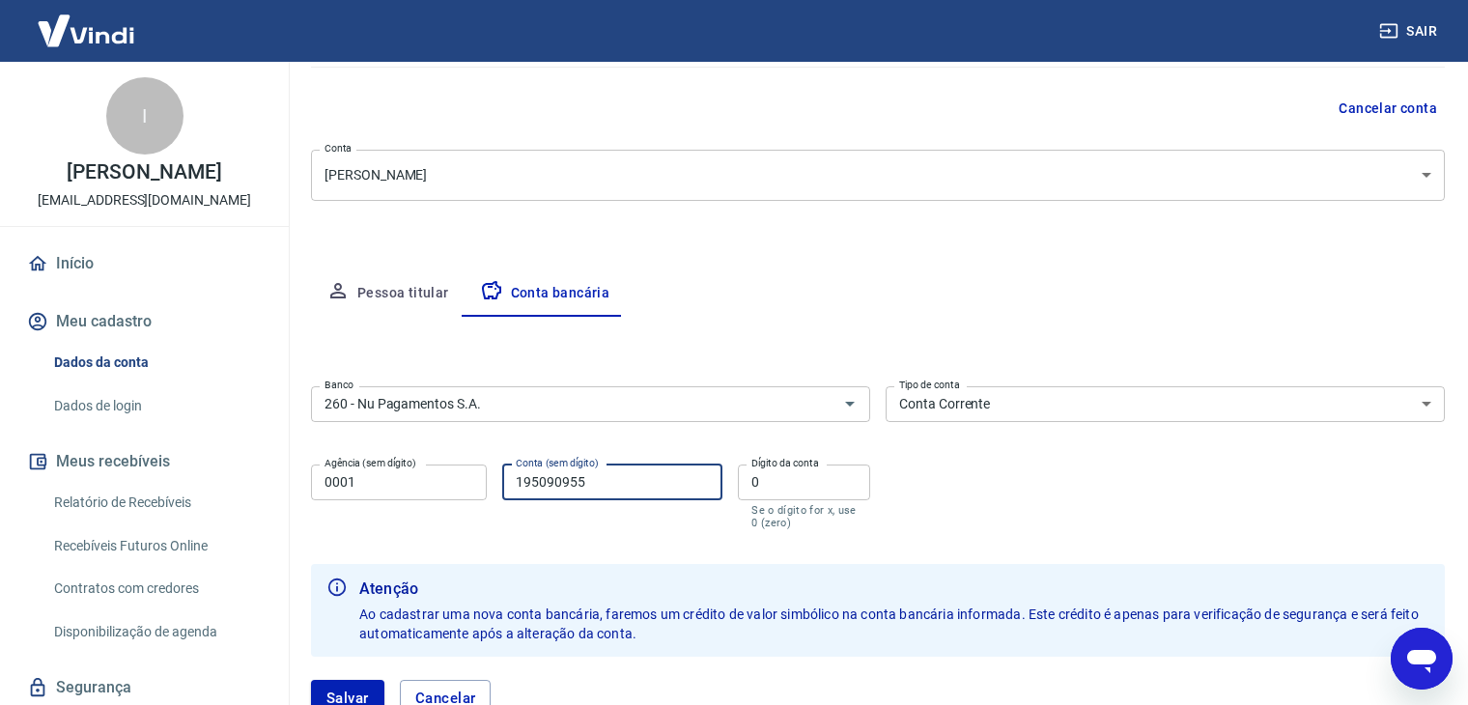
drag, startPoint x: 610, startPoint y: 493, endPoint x: -1, endPoint y: 420, distance: 614.8
click at [0, 420] on html "Sair I [PERSON_NAME] do Nascimento [EMAIL_ADDRESS][DOMAIN_NAME] Início Meu cada…" at bounding box center [734, 179] width 1468 height 705
click at [783, 493] on input "0" at bounding box center [804, 483] width 132 height 36
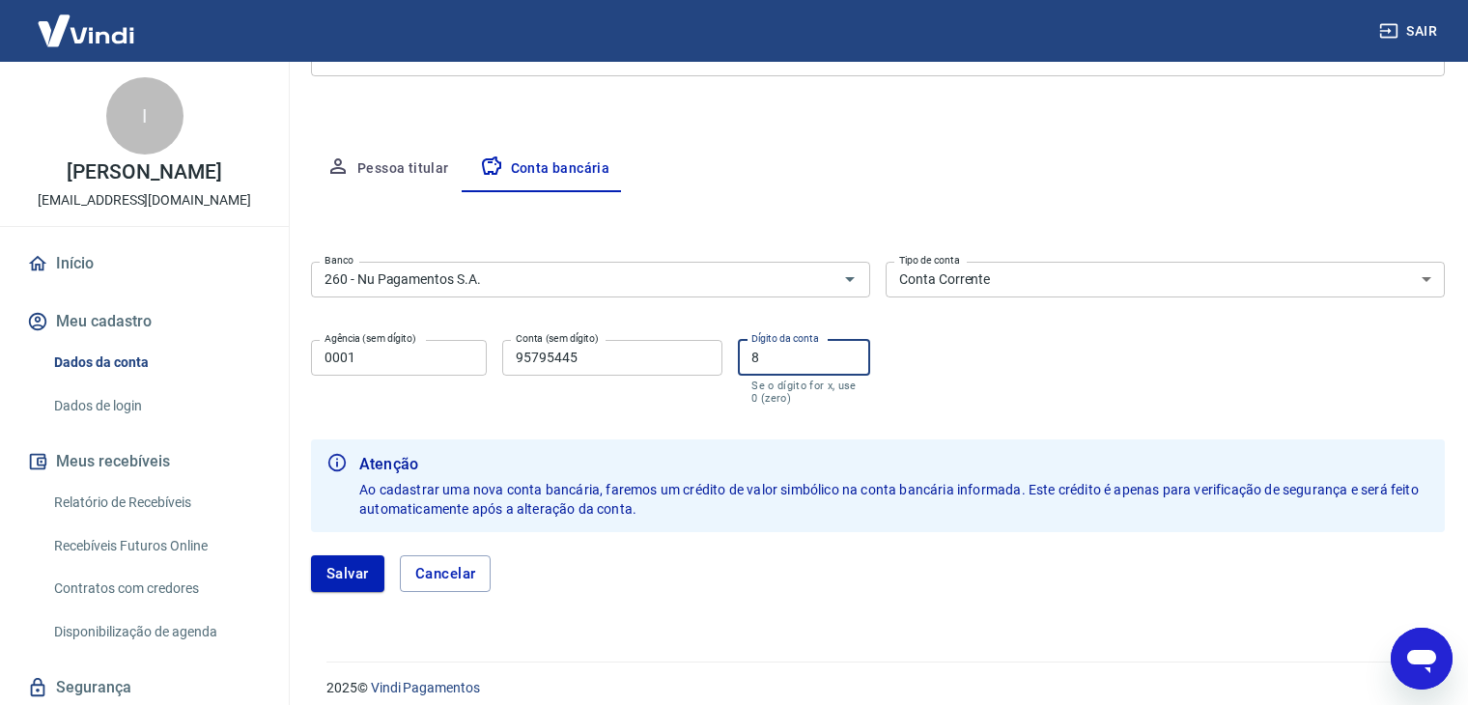
scroll to position [299, 0]
click at [327, 561] on button "Salvar" at bounding box center [347, 572] width 73 height 37
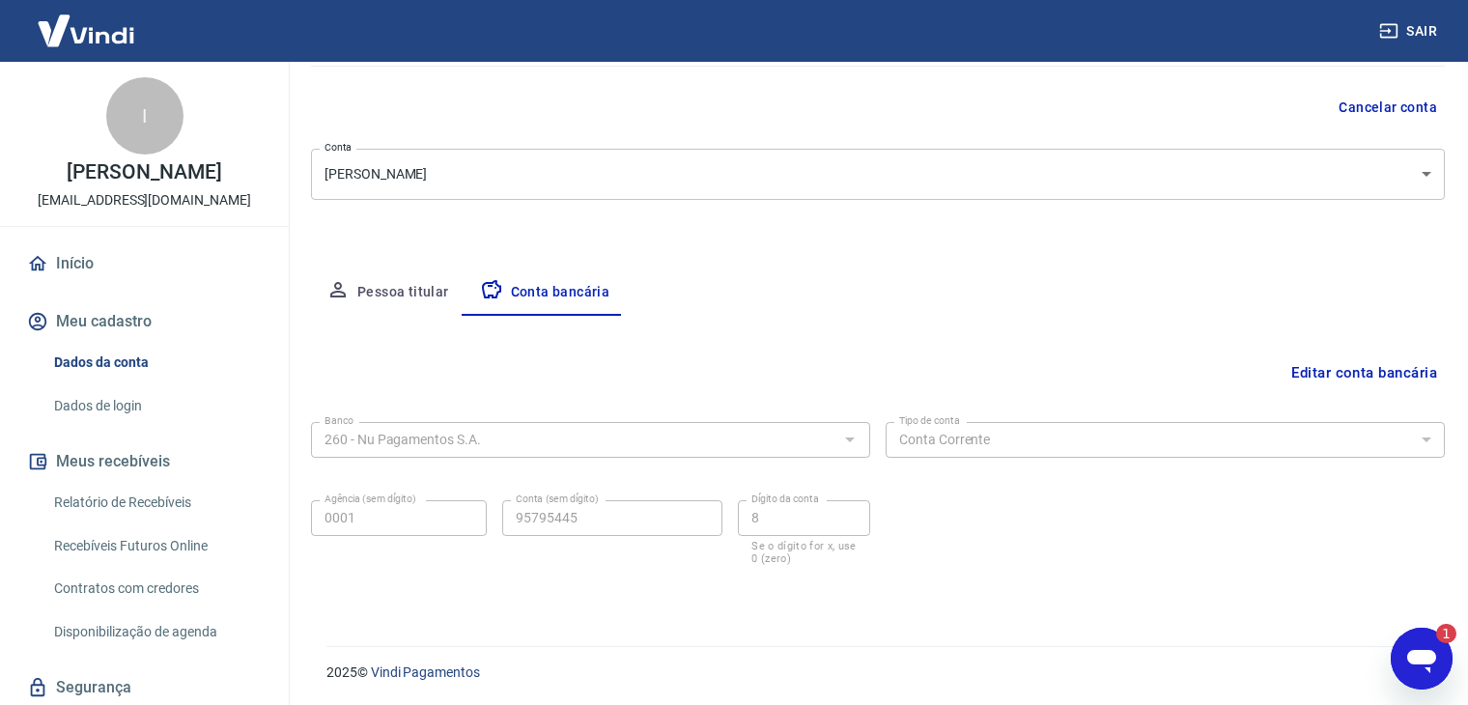
scroll to position [0, 0]
click at [1406, 658] on icon "Abrir janela de mensagens, 1 mensagem não lida" at bounding box center [1422, 658] width 35 height 35
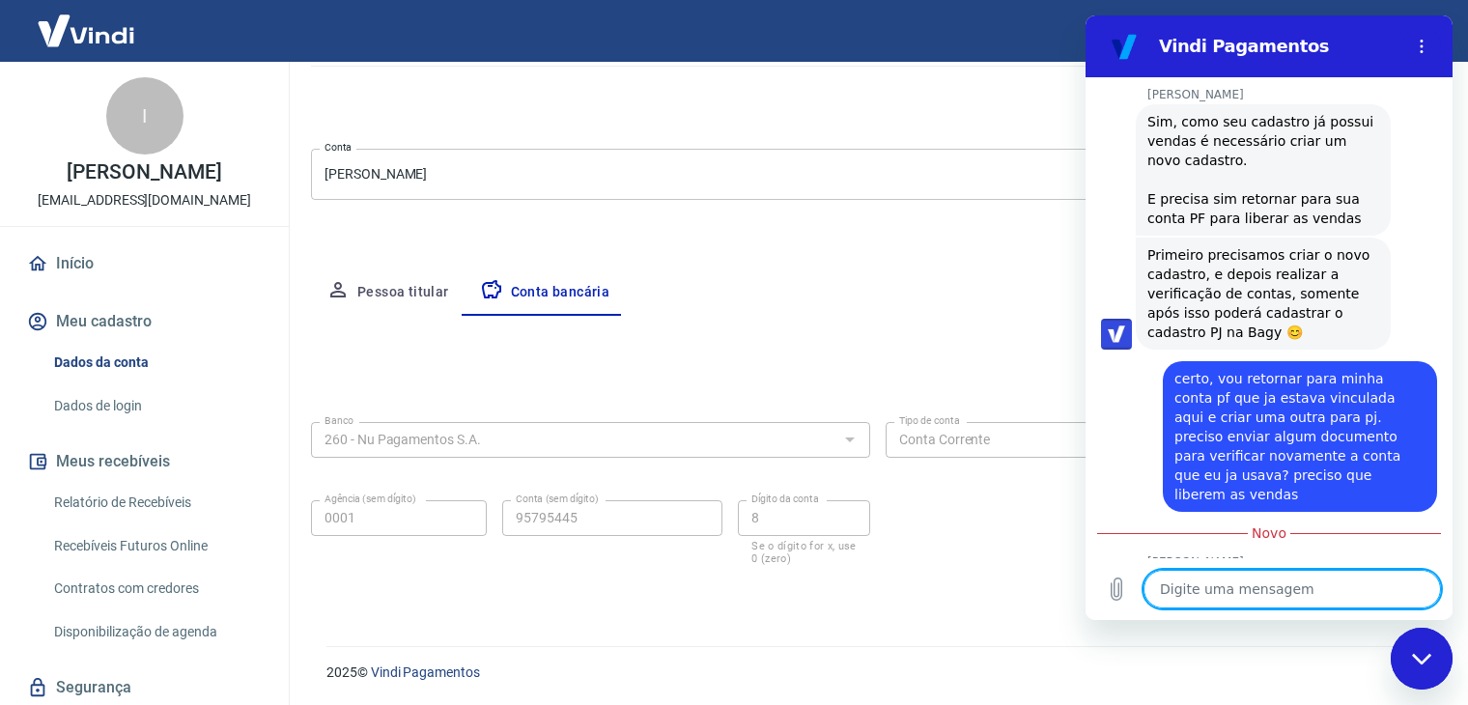
scroll to position [2100, 0]
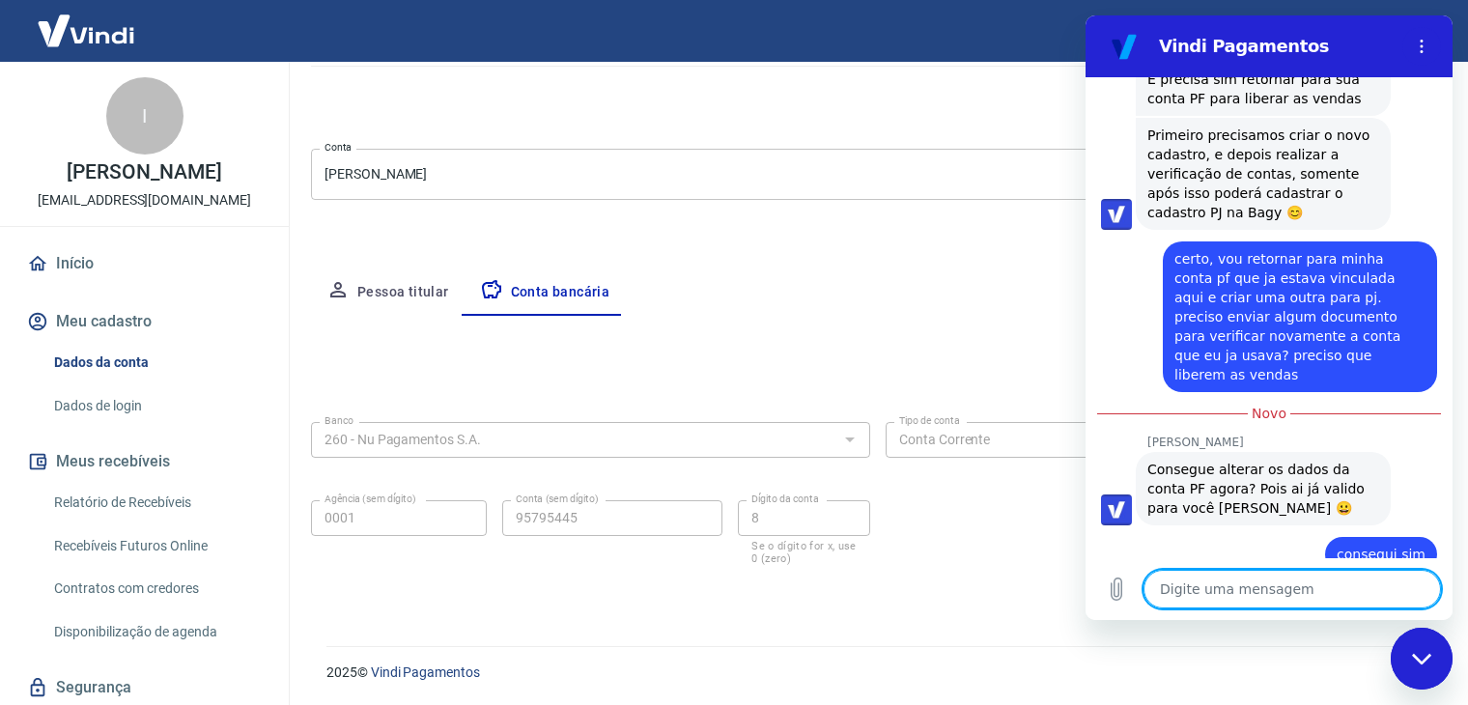
click at [1229, 583] on textarea at bounding box center [1293, 589] width 298 height 39
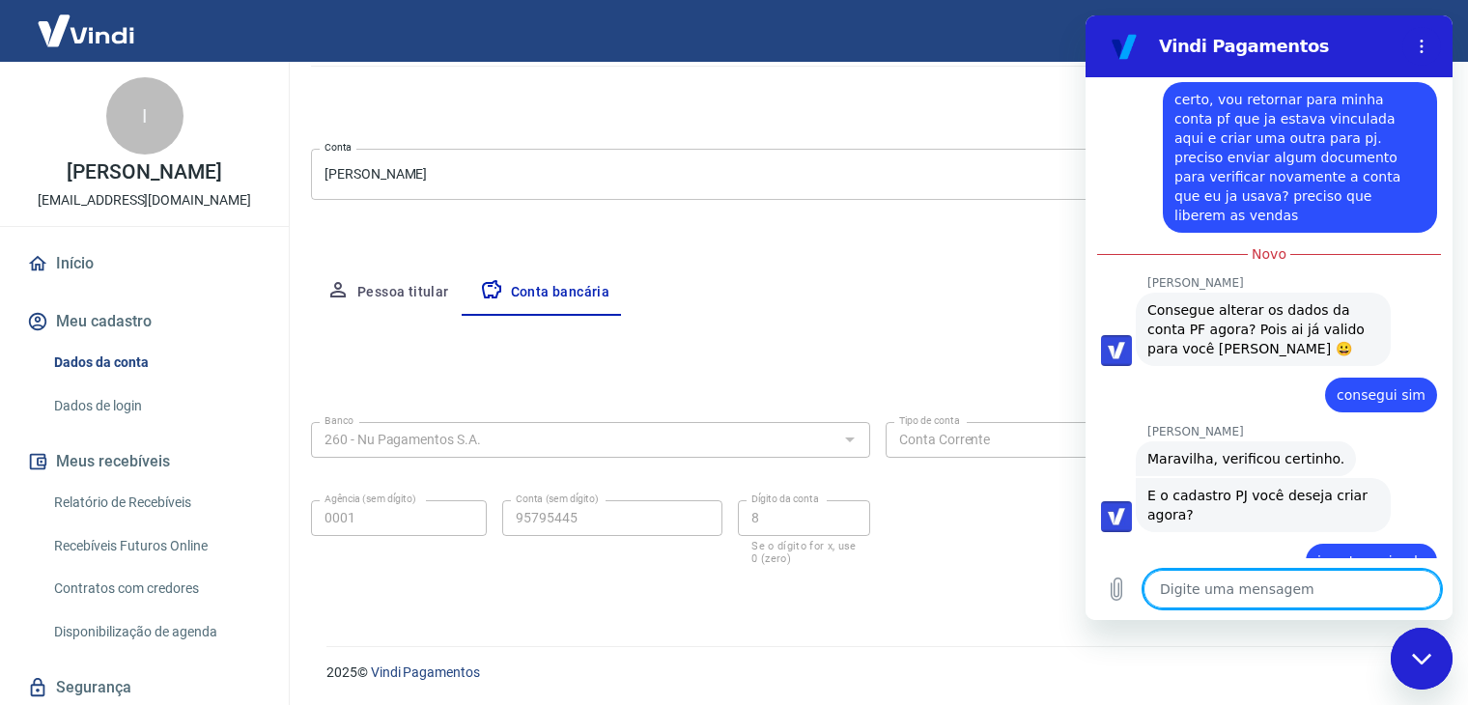
scroll to position [2266, 0]
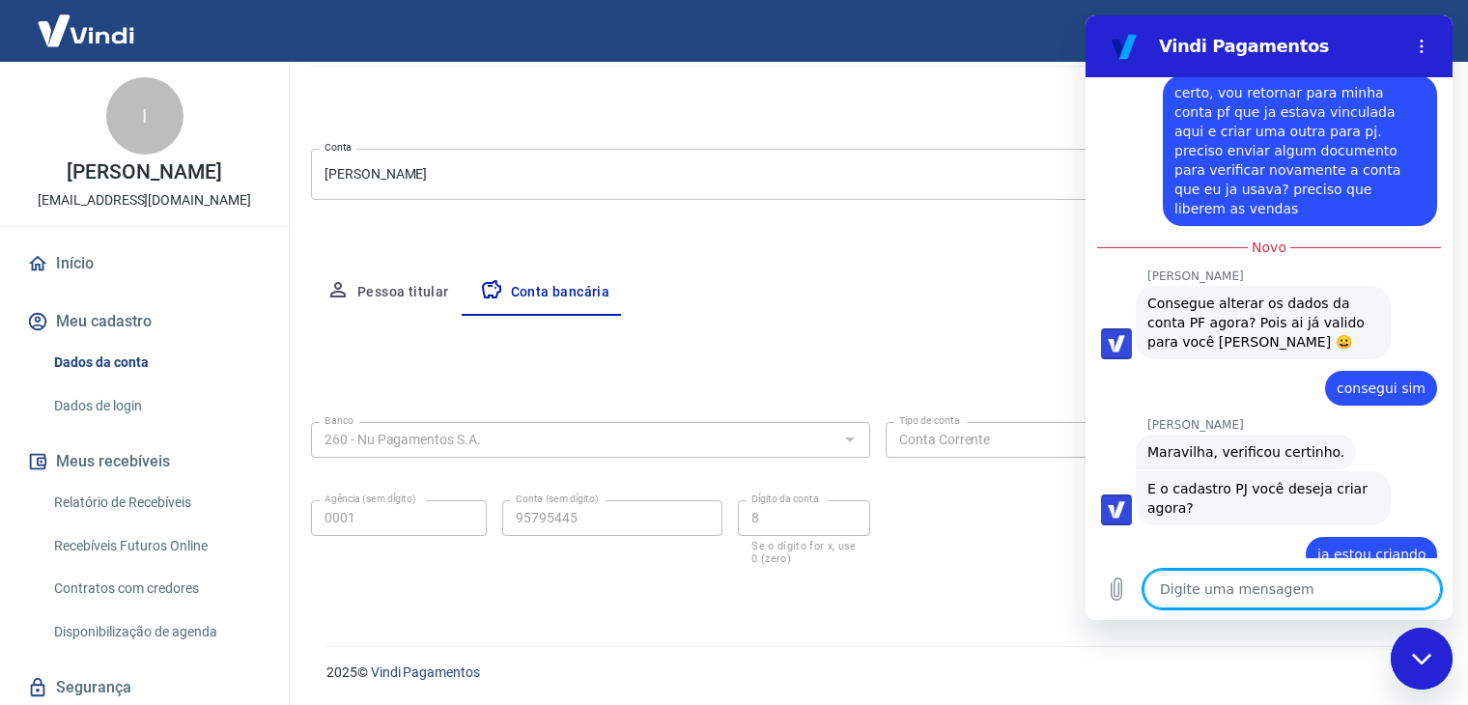
click at [1264, 598] on textarea at bounding box center [1293, 589] width 298 height 39
paste textarea "61.086.248/0001-01"
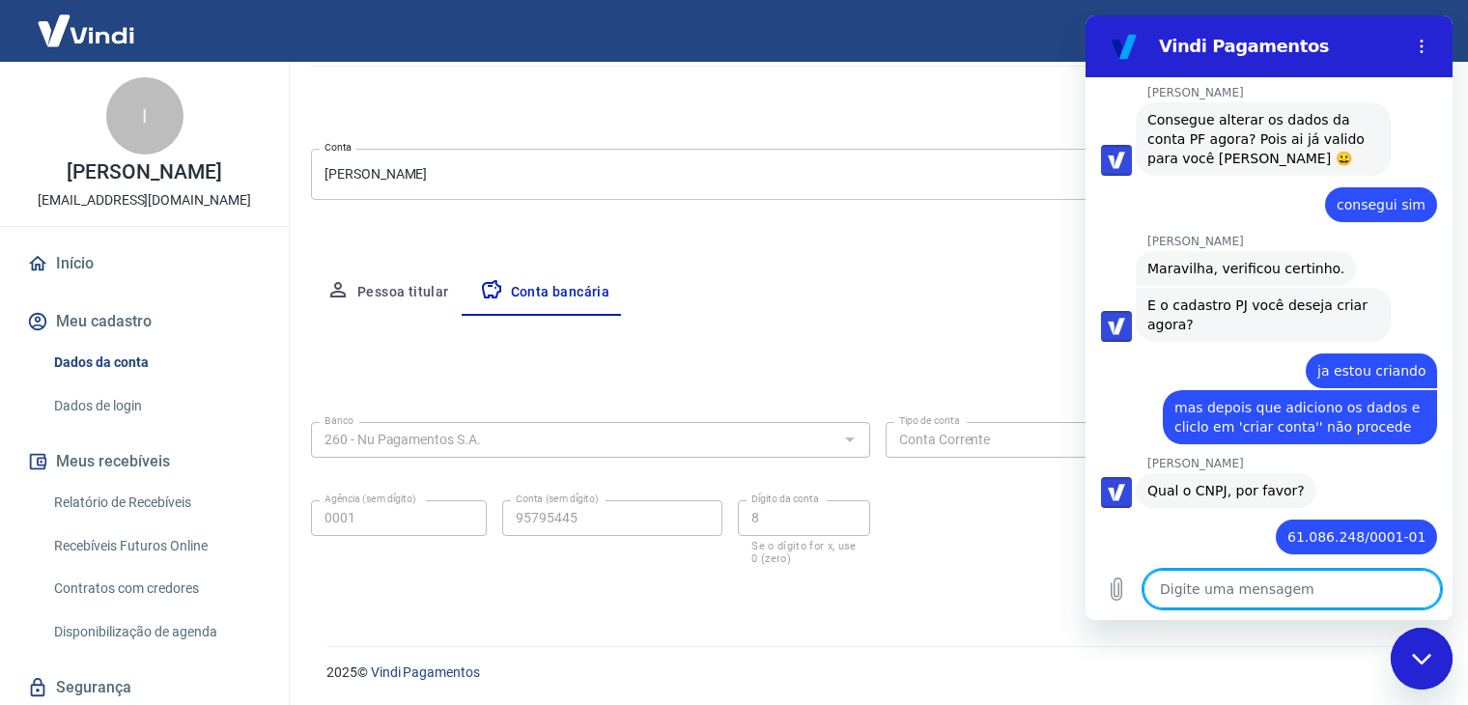
scroll to position [2454, 0]
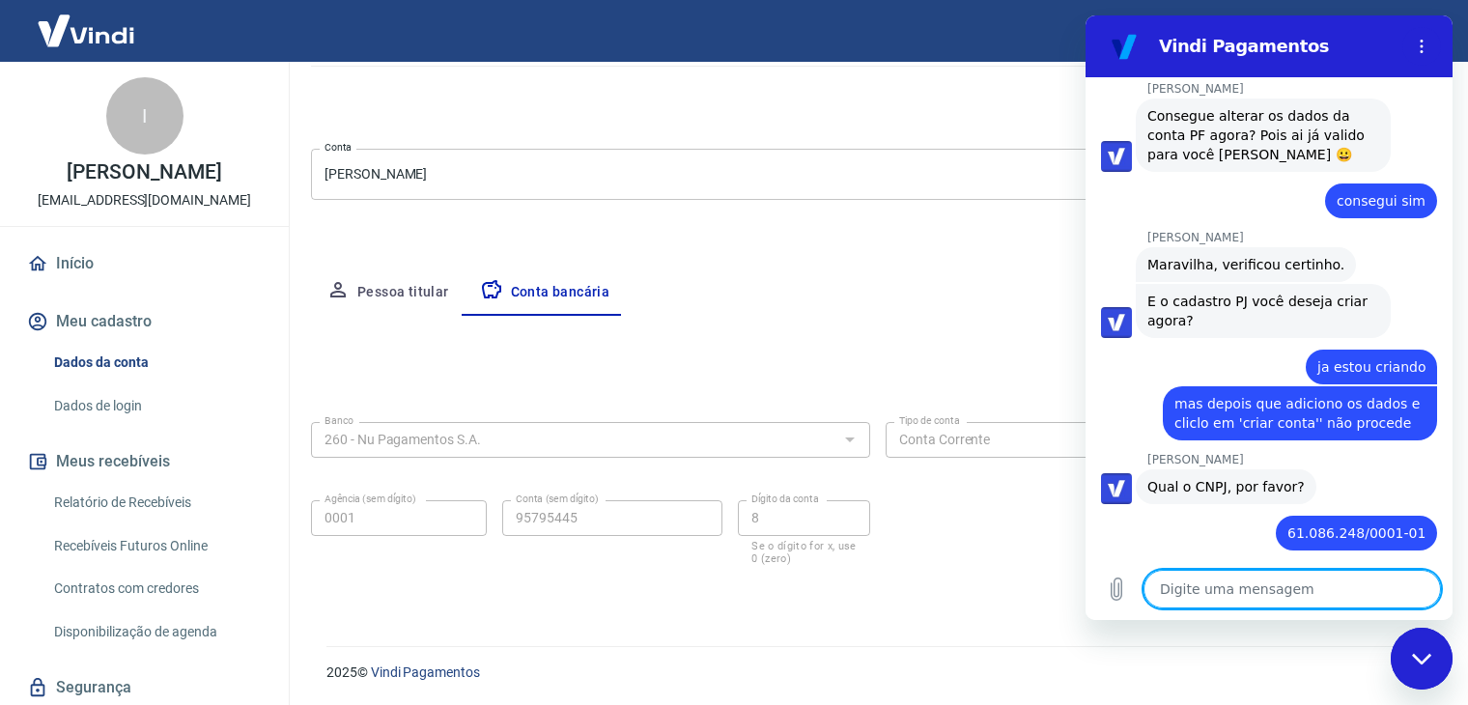
click at [1281, 599] on textarea at bounding box center [1293, 589] width 298 height 39
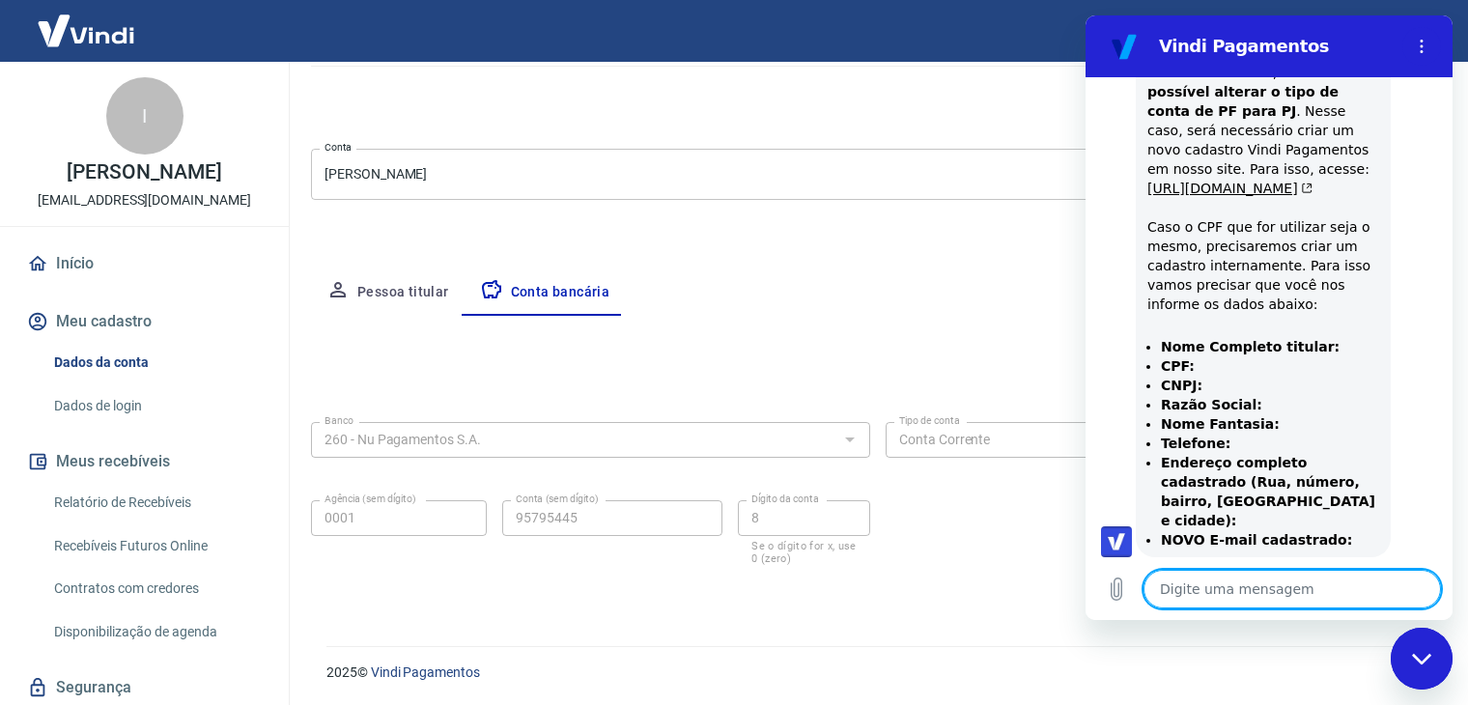
scroll to position [1193, 0]
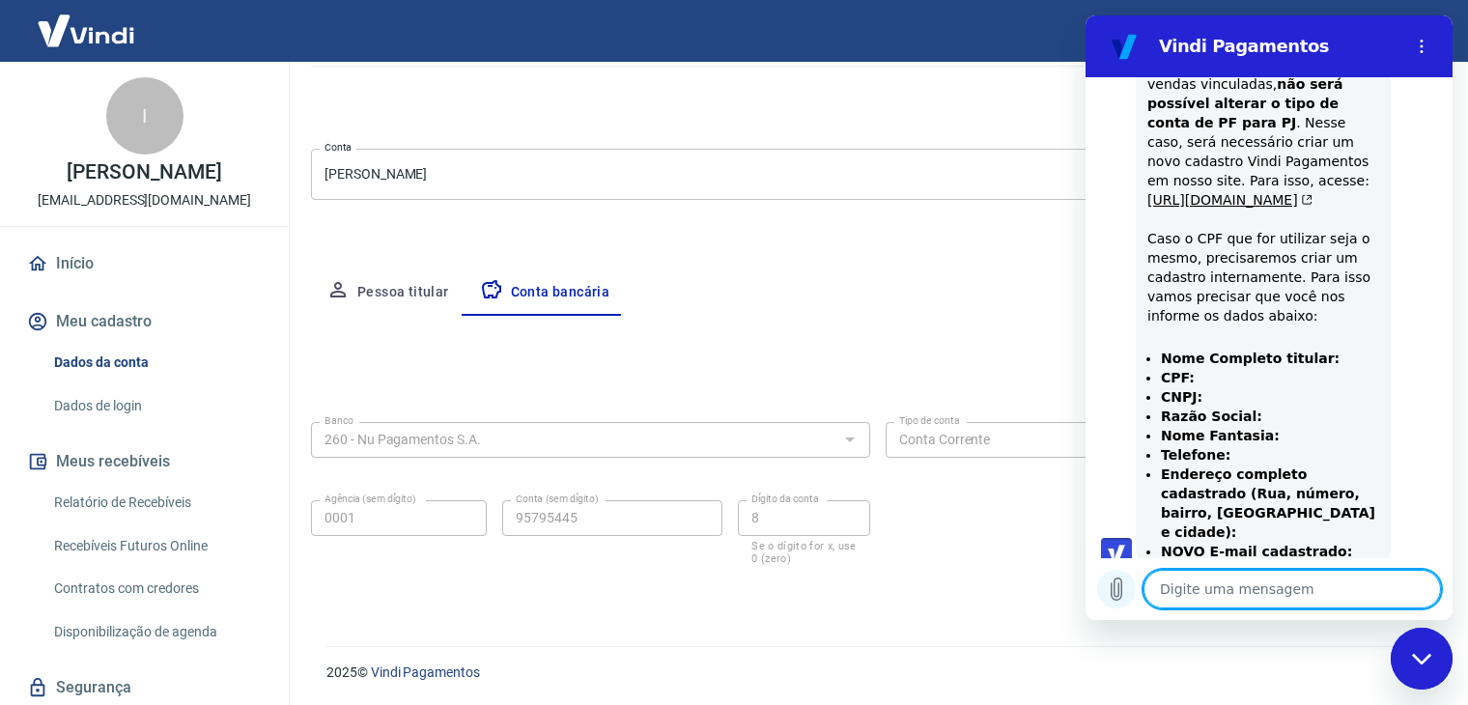
click at [1118, 590] on icon "Carregar arquivo" at bounding box center [1116, 589] width 23 height 23
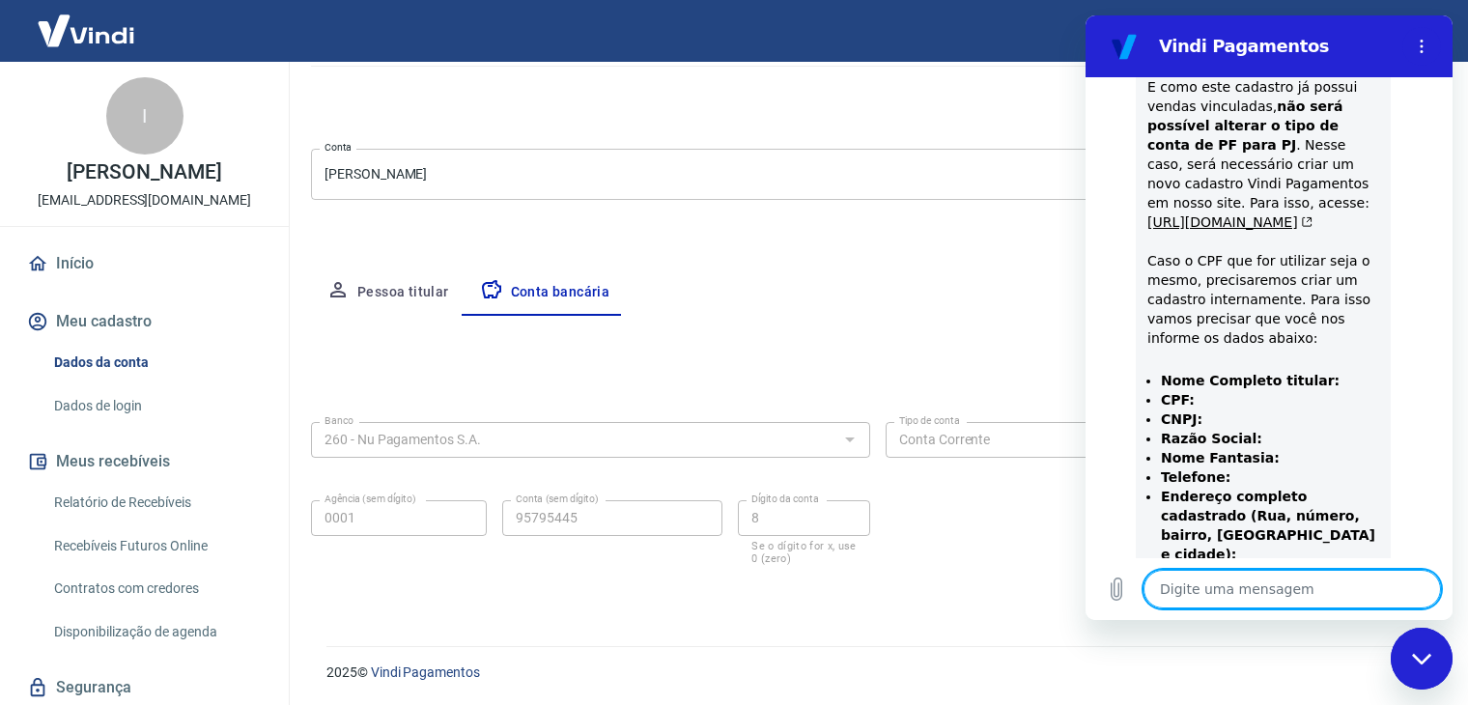
scroll to position [1171, 0]
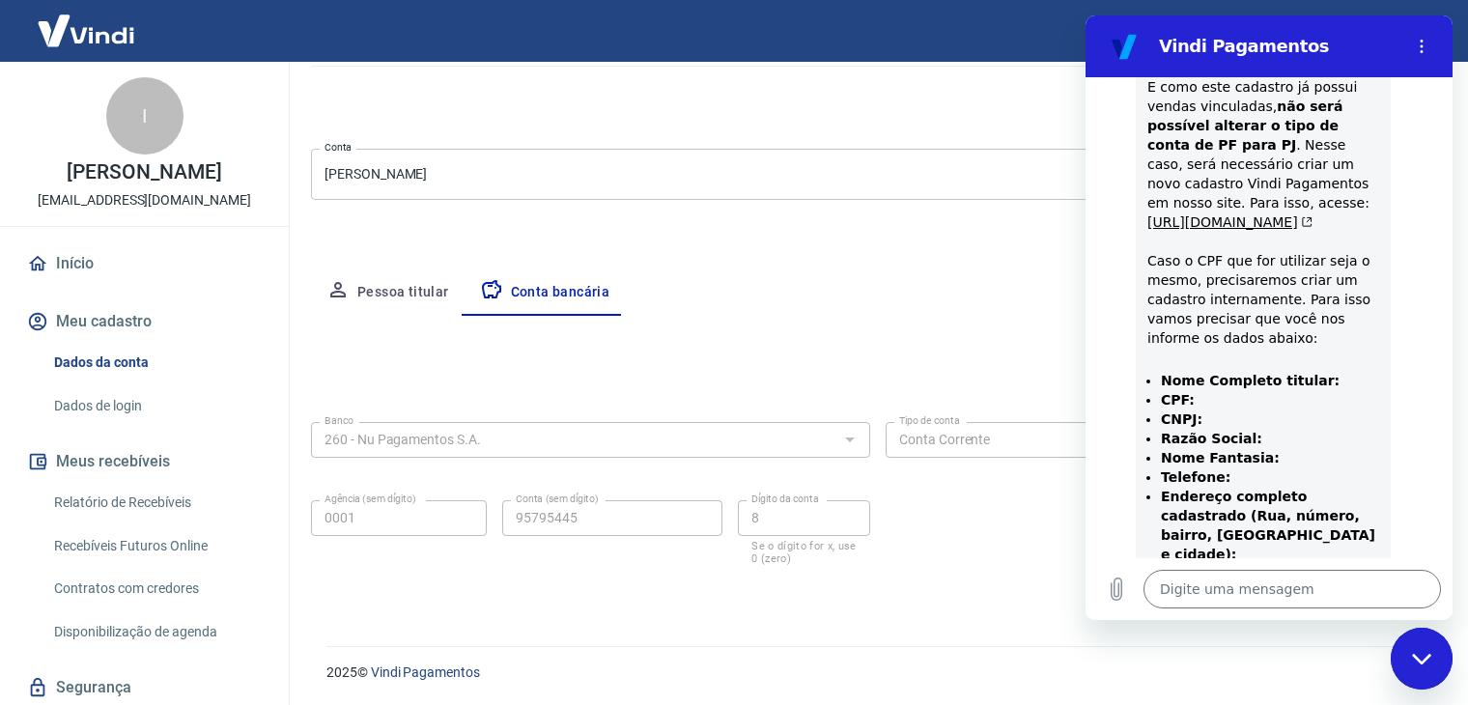
click at [1155, 371] on ul "Nome Completo titular: CPF: CNPJ: Razão Social: Nome Fantasia: Telefone: Endere…" at bounding box center [1264, 477] width 232 height 213
click at [1154, 371] on ul "Nome Completo titular: CPF: CNPJ: Razão Social: Nome Fantasia: Telefone: Endere…" at bounding box center [1264, 477] width 232 height 213
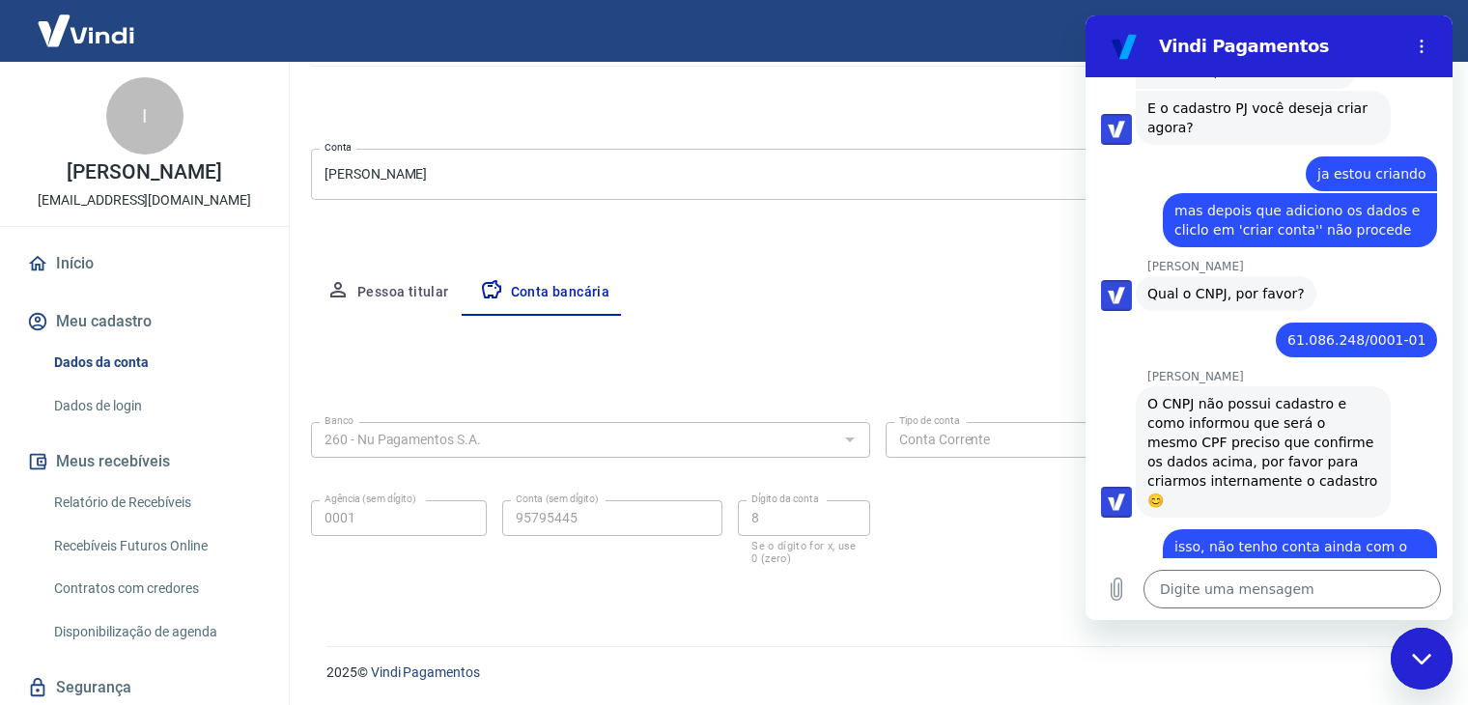
scroll to position [2682, 0]
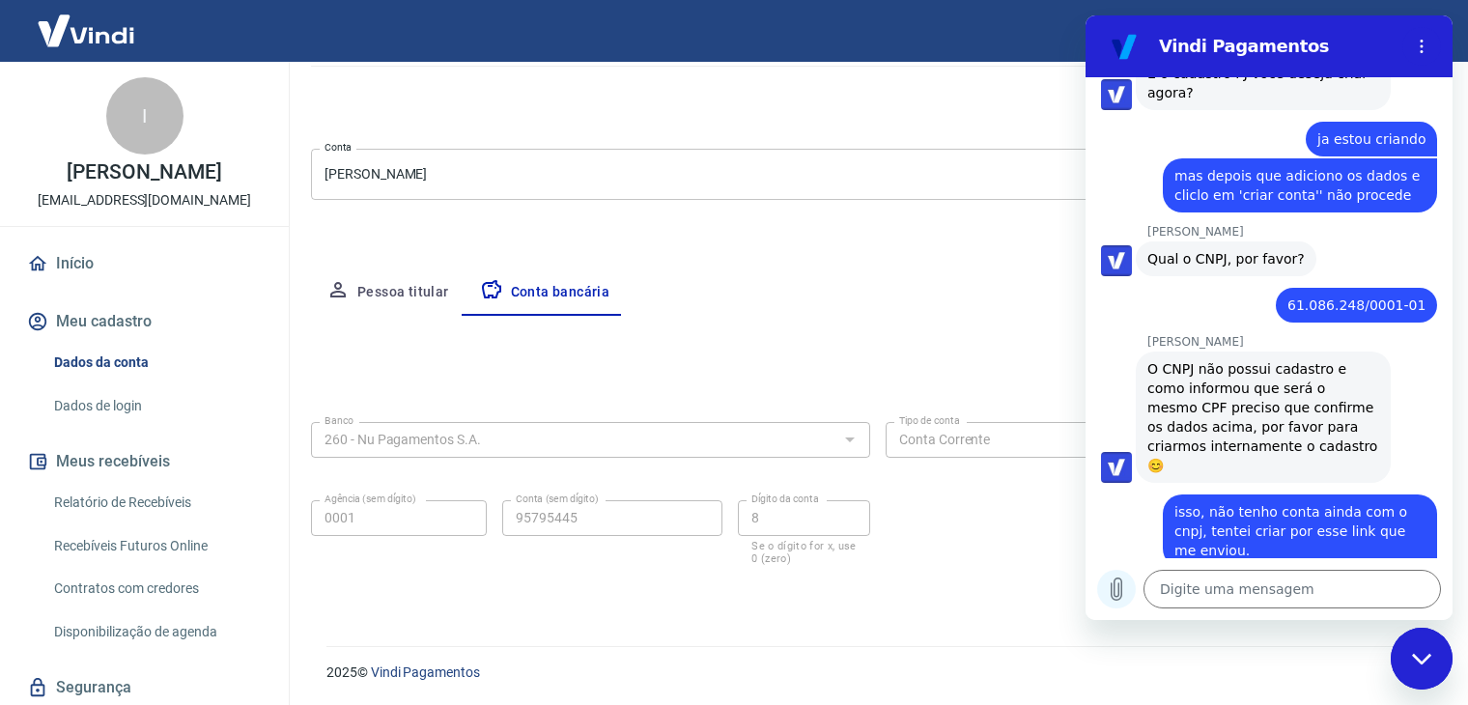
click at [1117, 594] on icon "Carregar arquivo" at bounding box center [1116, 589] width 23 height 23
click at [1117, 587] on icon "Carregar arquivo" at bounding box center [1116, 589] width 23 height 23
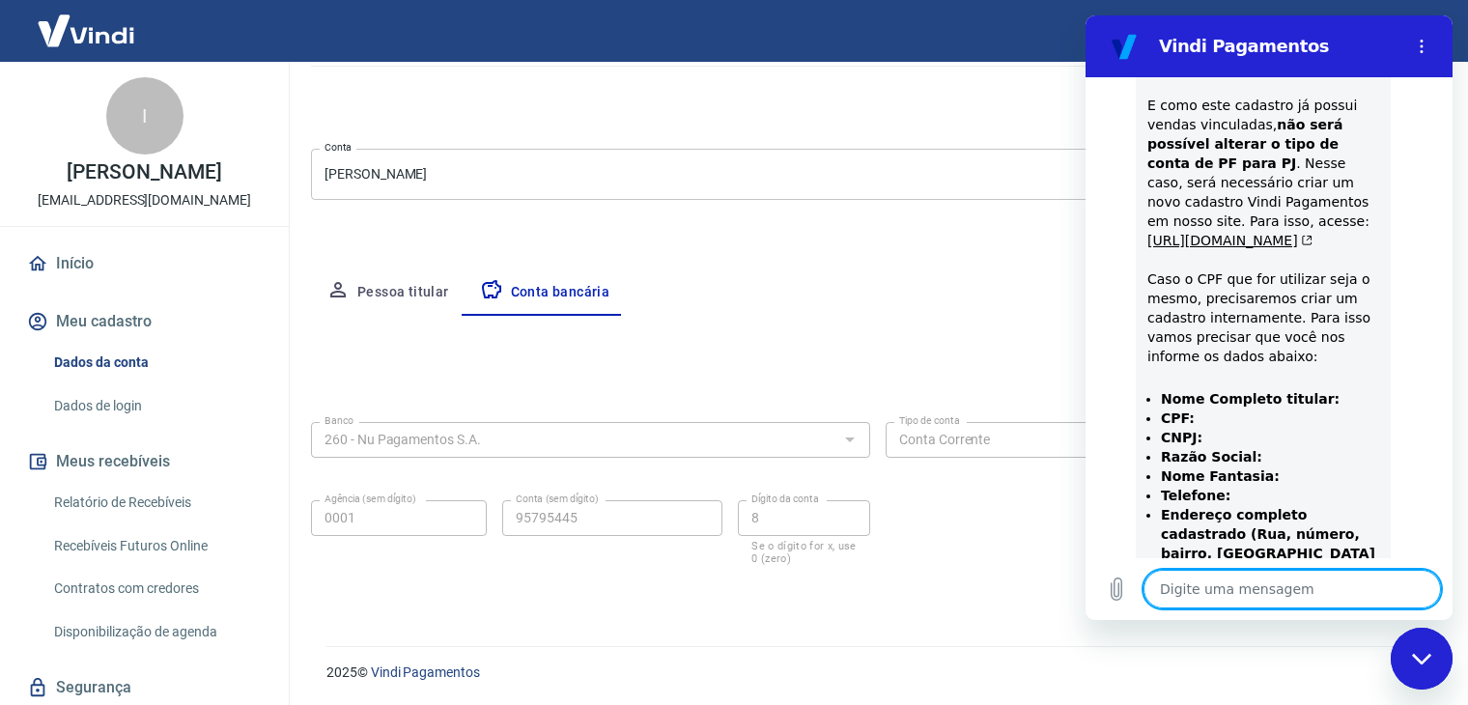
scroll to position [1194, 0]
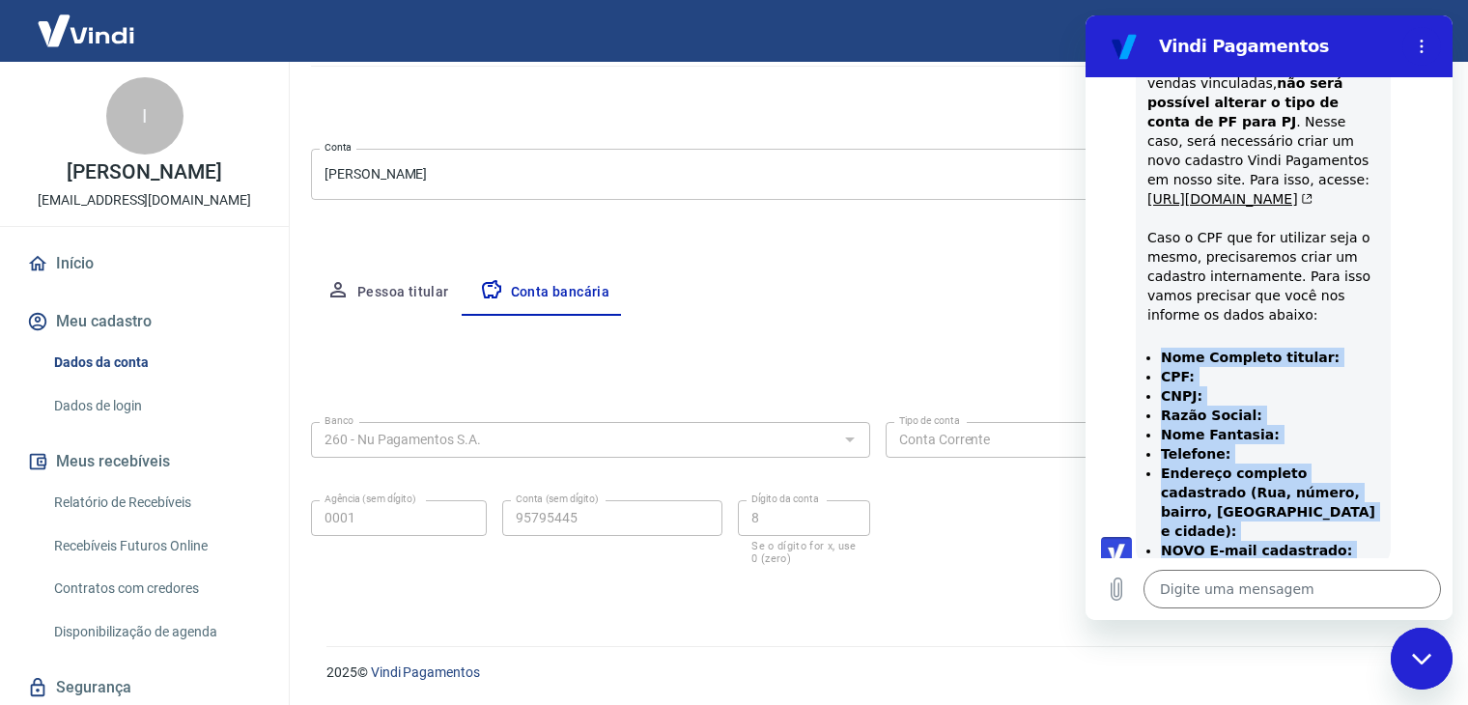
drag, startPoint x: 1158, startPoint y: 277, endPoint x: 1359, endPoint y: 474, distance: 281.5
click at [1359, 474] on div "10:30 diz: bom dia Enviado · 10:30 diz: [PERSON_NAME], [PERSON_NAME]. Como poss…" at bounding box center [1269, 317] width 367 height 481
click at [1359, 568] on div "diz: o cpf é o mesmo da conta cpnj, mesmo assim preciso criar um novo cadastro?" at bounding box center [1262, 610] width 352 height 85
drag, startPoint x: 1329, startPoint y: 453, endPoint x: 1153, endPoint y: 271, distance: 252.8
click at [1153, 348] on ul "Nome Completo titular: CPF: CNPJ: Razão Social: Nome Fantasia: Telefone: Endere…" at bounding box center [1264, 454] width 232 height 213
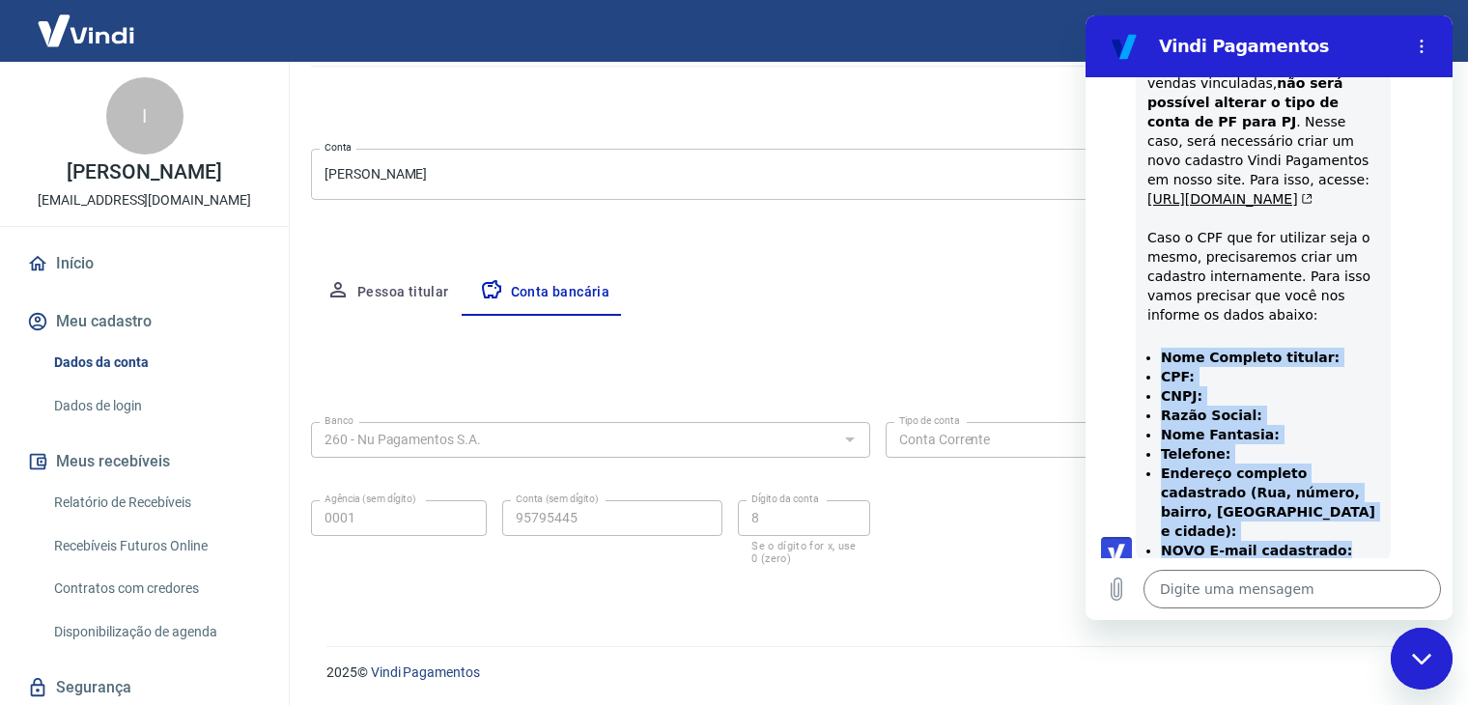
copy ul "Nome Completo titular: CPF: CNPJ: Razão Social: Nome Fantasia: Telefone: Endere…"
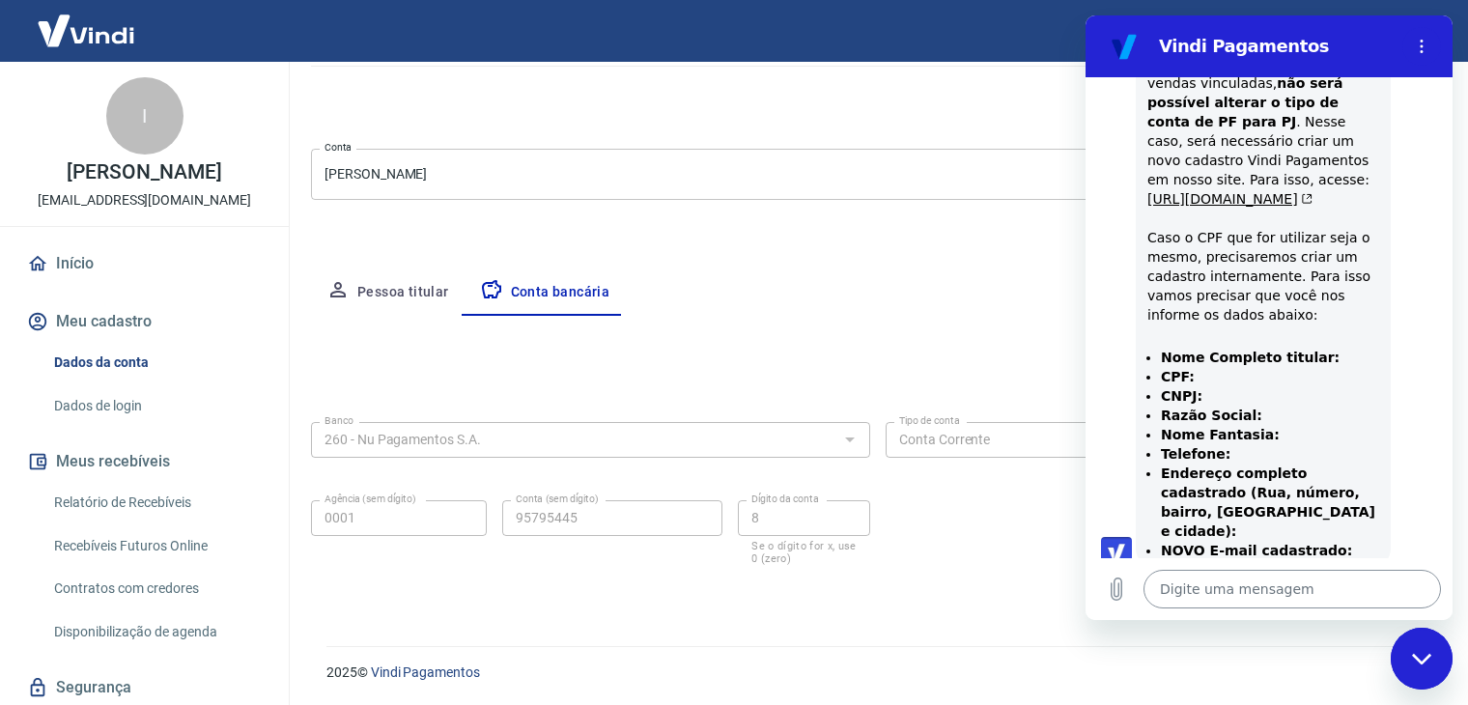
click at [1179, 596] on textarea at bounding box center [1293, 589] width 298 height 39
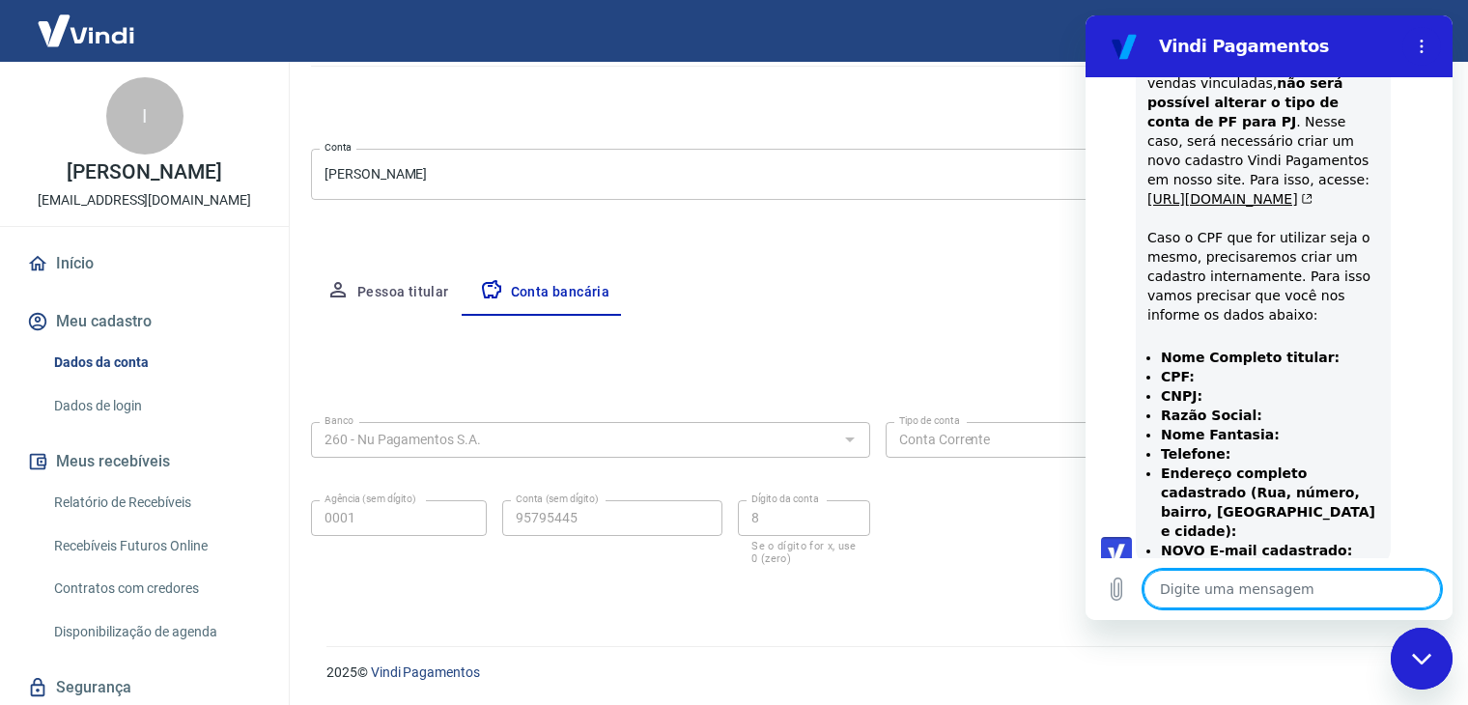
paste textarea "Nome Completo titular: CPF: CNPJ: Razão Social: Nome Fantasia: Telefone: Endere…"
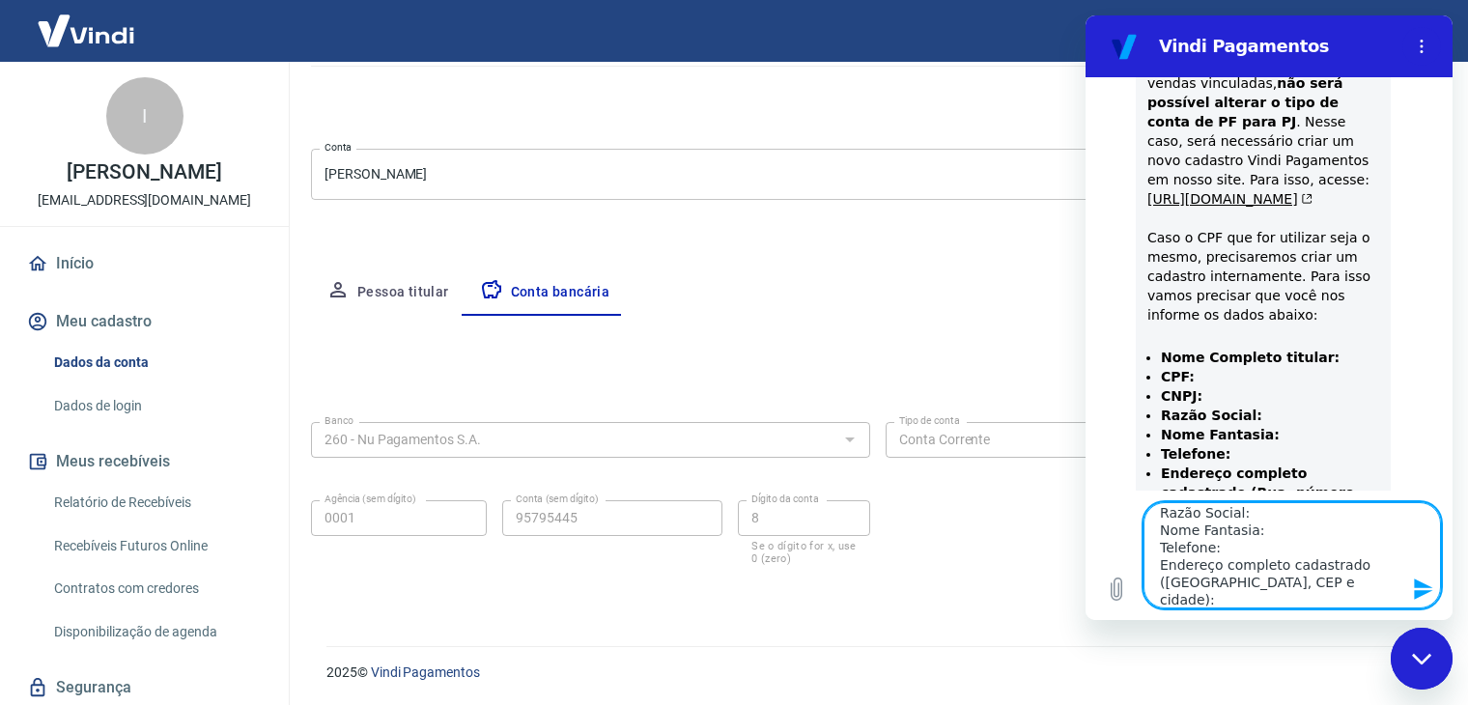
scroll to position [0, 0]
click at [1259, 543] on textarea "Nome Completo titular: CPF: CNPJ: Razão Social: Nome Fantasia: Telefone: Endere…" at bounding box center [1293, 555] width 298 height 106
click at [1318, 536] on textarea "Nome Completo titular: CPF: CNPJ: Razão Social: Nome Fantasia: Telefone: Endere…" at bounding box center [1293, 555] width 298 height 106
click at [1332, 527] on textarea "Nome Completo titular: CPF: CNPJ: Razão Social: Nome Fantasia: Telefone: Endere…" at bounding box center [1293, 555] width 298 height 106
click at [1222, 543] on textarea "Nome Completo titular: [PERSON_NAME] CPF: CNPJ: Razão Social: Nome Fantasia: Te…" at bounding box center [1293, 555] width 298 height 106
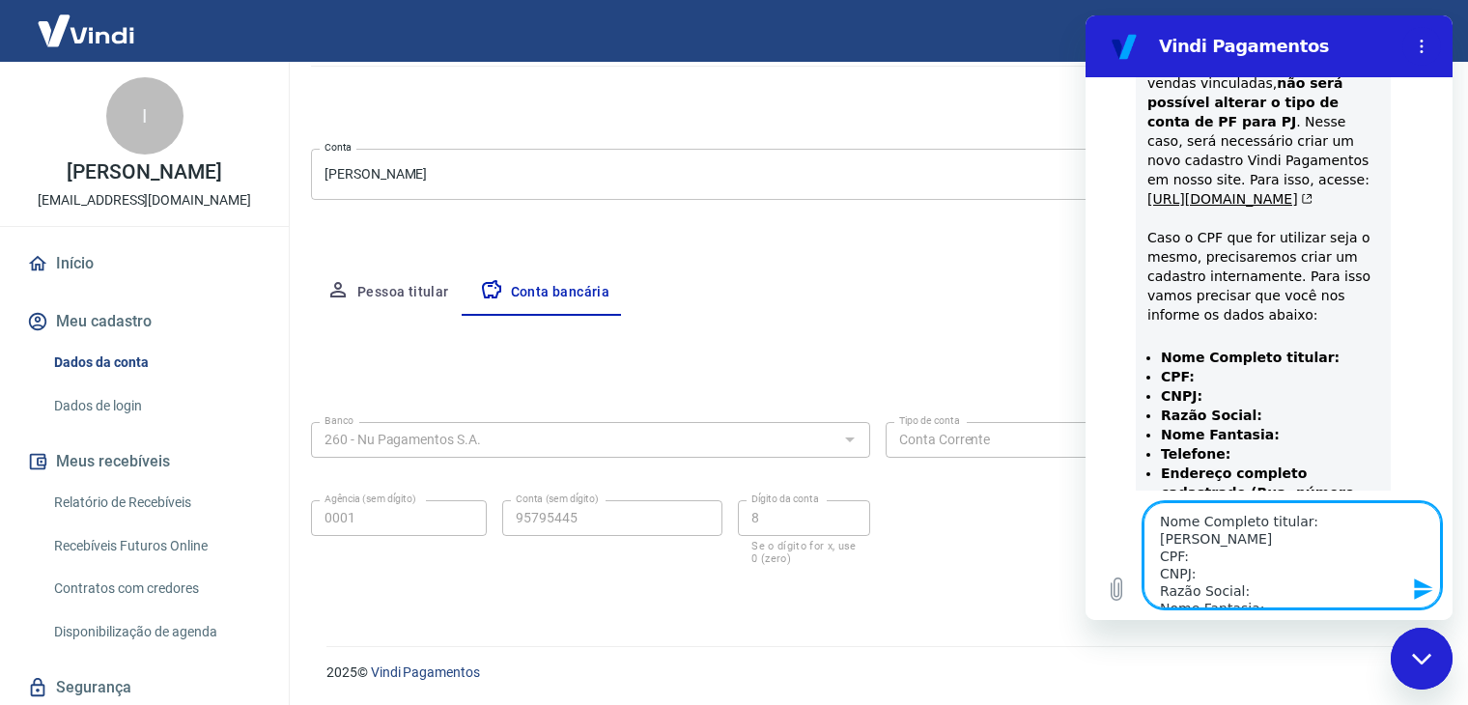
click at [1198, 552] on textarea "Nome Completo titular: [PERSON_NAME] CPF: CNPJ: Razão Social: Nome Fantasia: Te…" at bounding box center [1293, 555] width 298 height 106
click at [1200, 579] on textarea "Nome Completo titular: [PERSON_NAME] CPF: 167.717.986-40 CNPJ: Razão Social: No…" at bounding box center [1293, 555] width 298 height 106
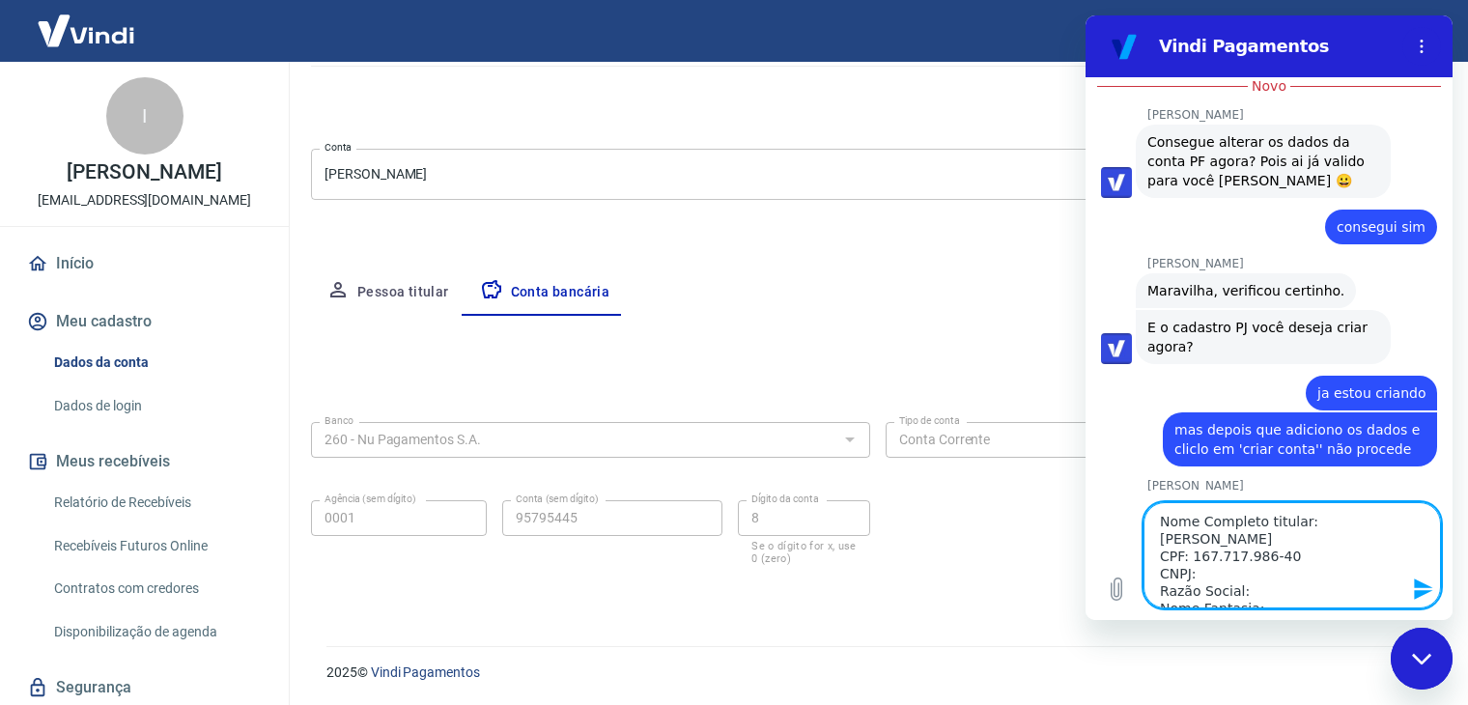
scroll to position [2443, 0]
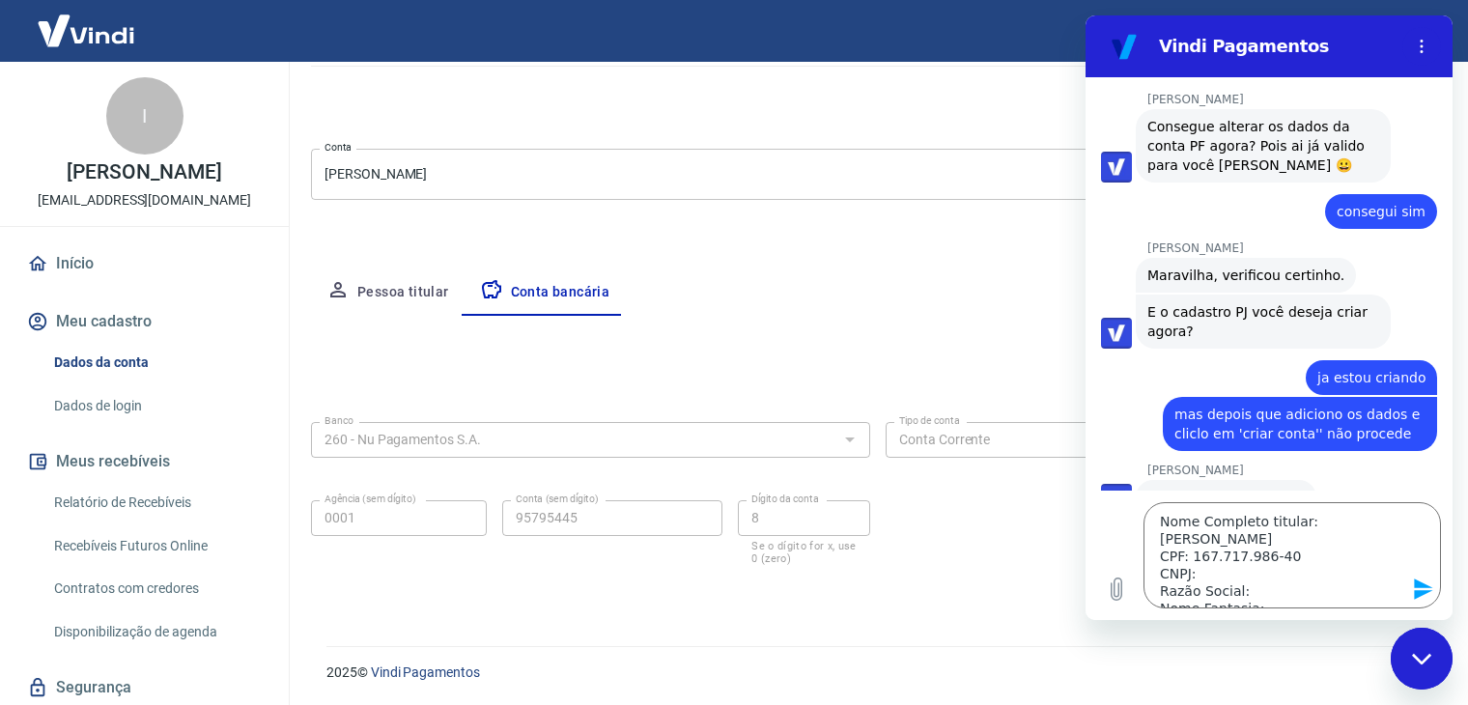
drag, startPoint x: 1284, startPoint y: 385, endPoint x: 1451, endPoint y: 401, distance: 167.8
click at [1451, 401] on div "10:30 diz: bom dia Enviado · 10:30 diz: [PERSON_NAME], [PERSON_NAME]. Como poss…" at bounding box center [1269, 283] width 367 height 413
copy span "61.086.248/0001-01"
click at [1213, 572] on textarea "Nome Completo titular: [PERSON_NAME] CPF: 167.717.986-40 CNPJ: Razão Social: No…" at bounding box center [1293, 555] width 298 height 106
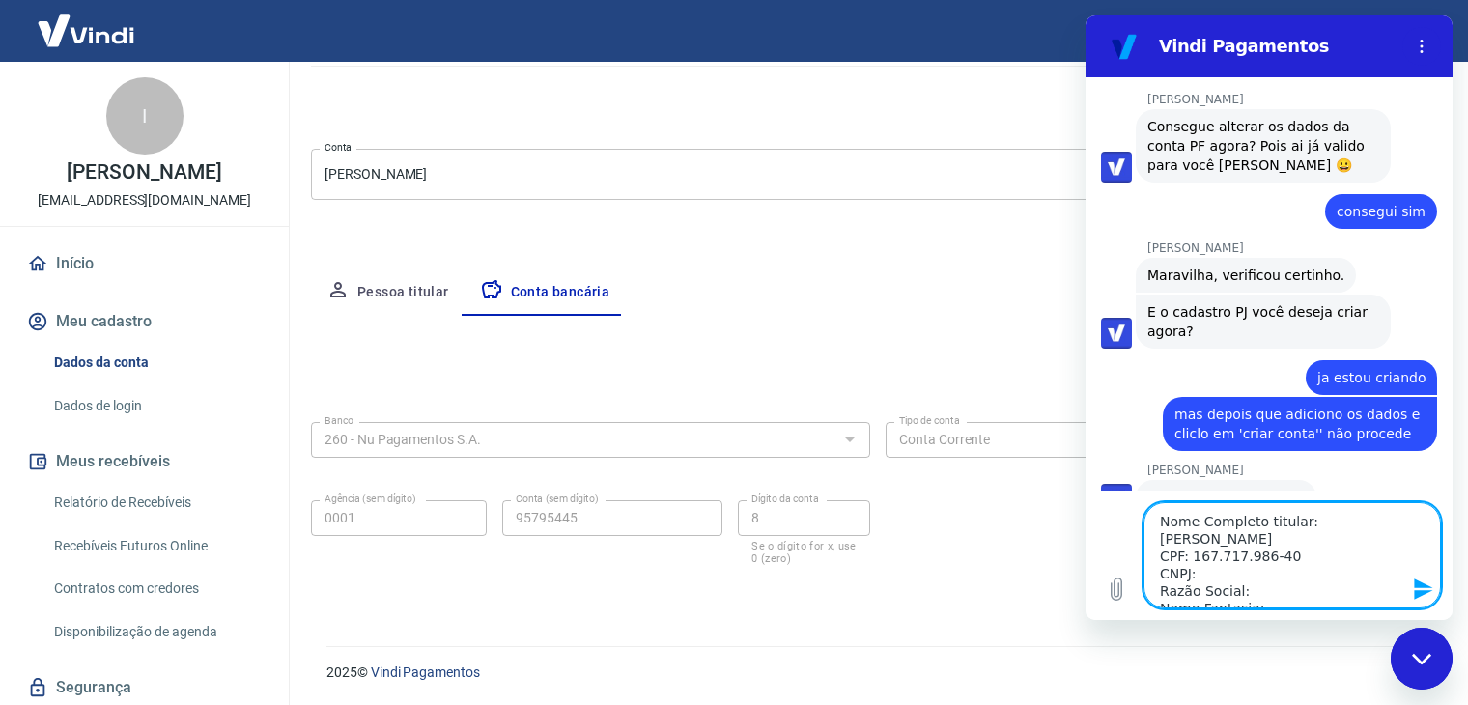
paste textarea "61.086.248/0001-01"
click at [1274, 547] on textarea "Nome Completo titular: [PERSON_NAME] CPF: 167.717.986-40 CNPJ: 61.086.248/0001-…" at bounding box center [1293, 555] width 298 height 106
click at [1267, 579] on textarea "Nome Completo titular: [PERSON_NAME] CPF: 167.717.986-40 CNPJ: 61.086.248/0001-…" at bounding box center [1293, 555] width 298 height 106
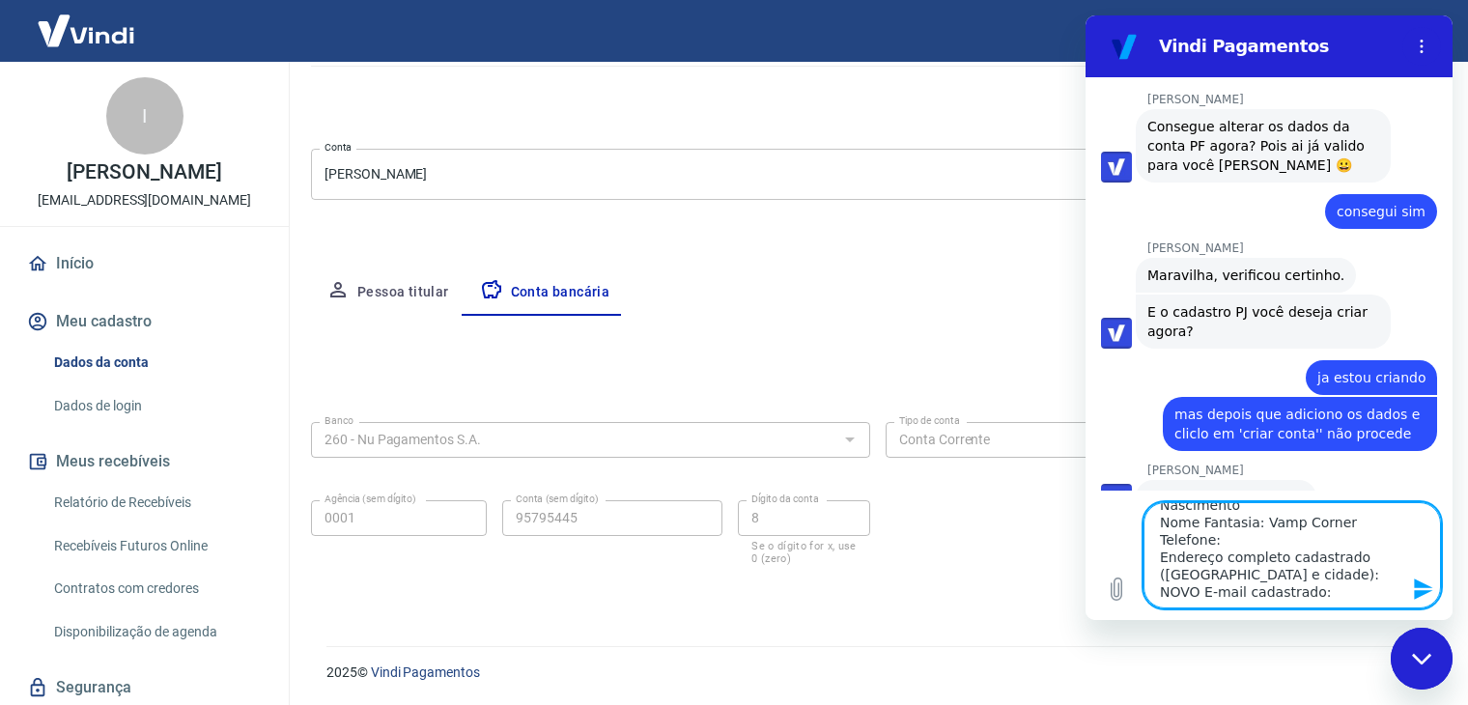
click at [1220, 540] on textarea "Nome Completo titular: [PERSON_NAME] CPF: 167.717.986-40 CNPJ: 61.086.248/0001-…" at bounding box center [1293, 555] width 298 height 106
click at [1353, 575] on textarea "Nome Completo titular: [PERSON_NAME] CPF: 167.717.986-40 CNPJ: 61.086.248/0001-…" at bounding box center [1293, 555] width 298 height 106
click at [1332, 587] on textarea "Nome Completo titular: [PERSON_NAME] CPF: 167.717.986-40 CNPJ: 61.086.248/0001-…" at bounding box center [1293, 555] width 298 height 106
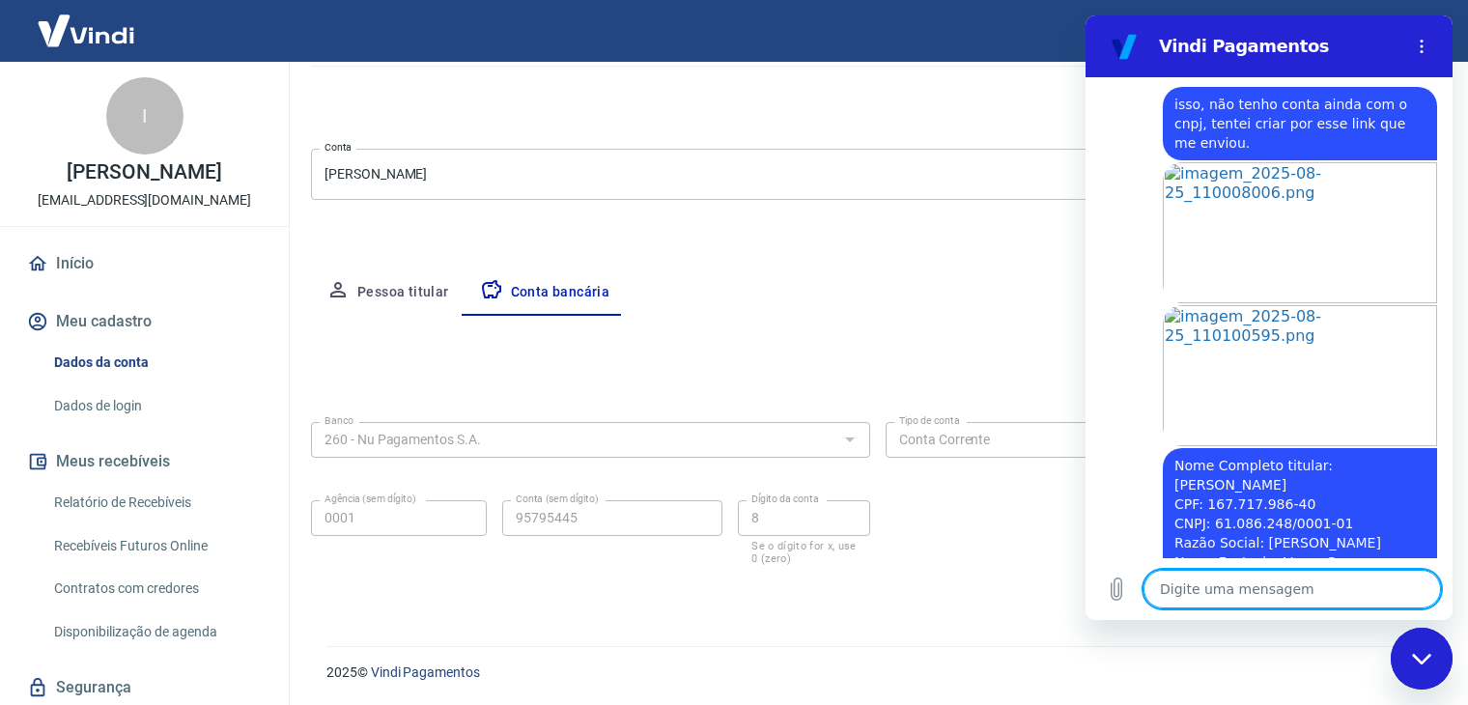
scroll to position [3093, 0]
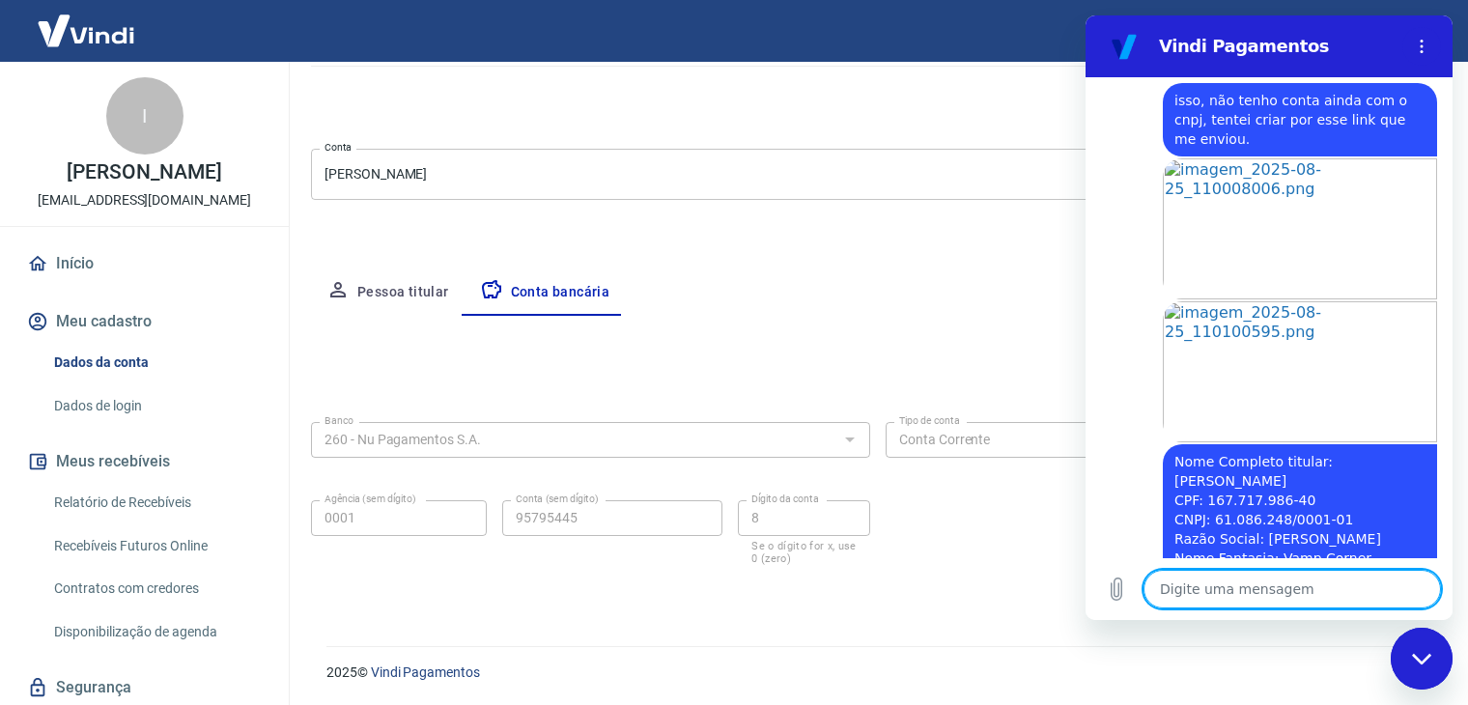
click at [1229, 595] on textarea at bounding box center [1293, 589] width 298 height 39
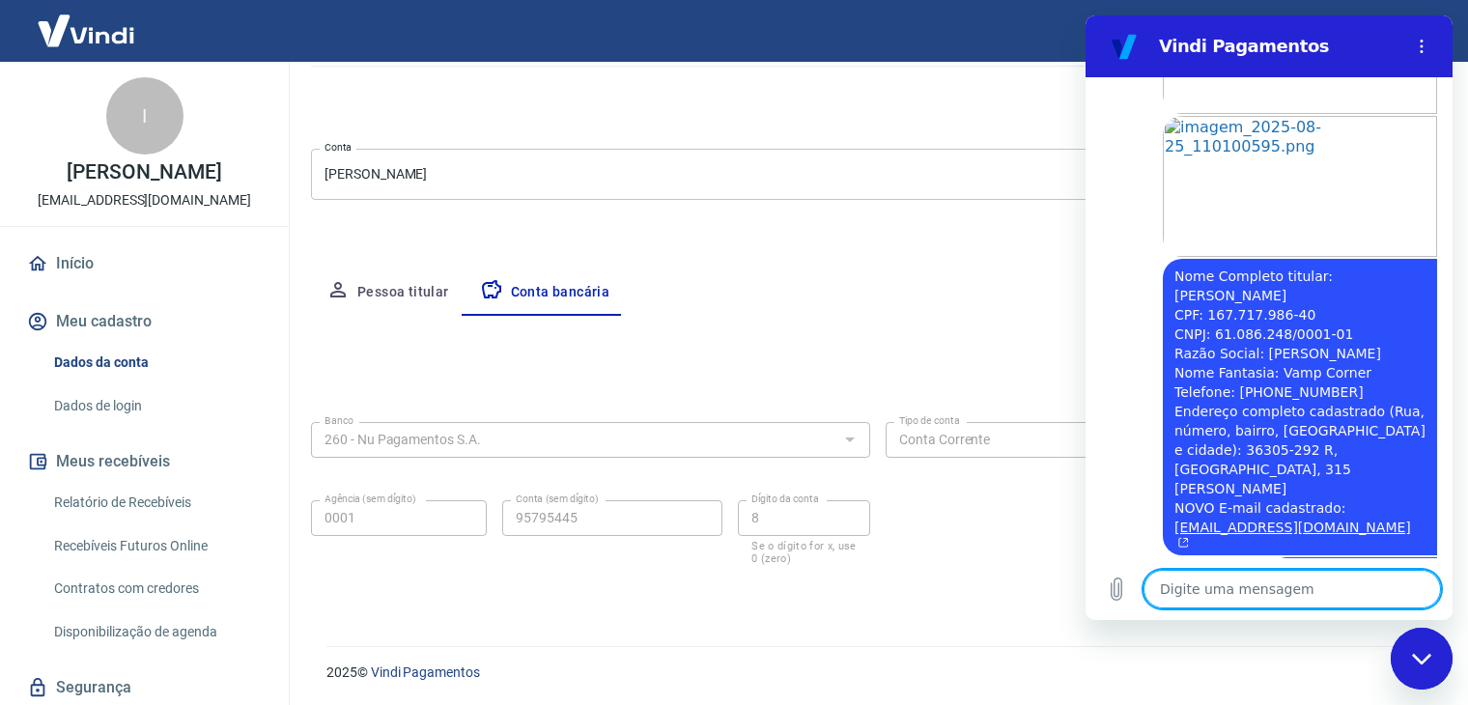
scroll to position [3401, 0]
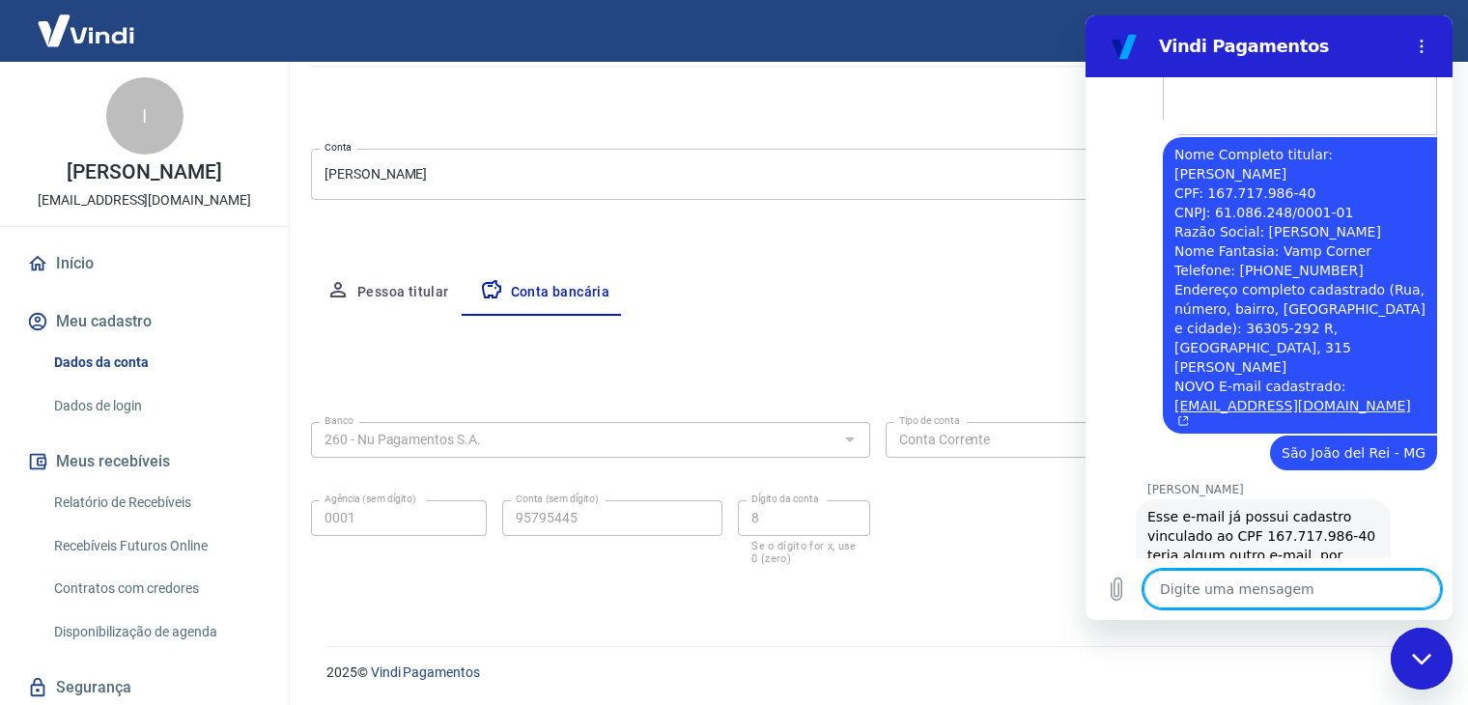
click at [1212, 588] on textarea at bounding box center [1293, 589] width 298 height 39
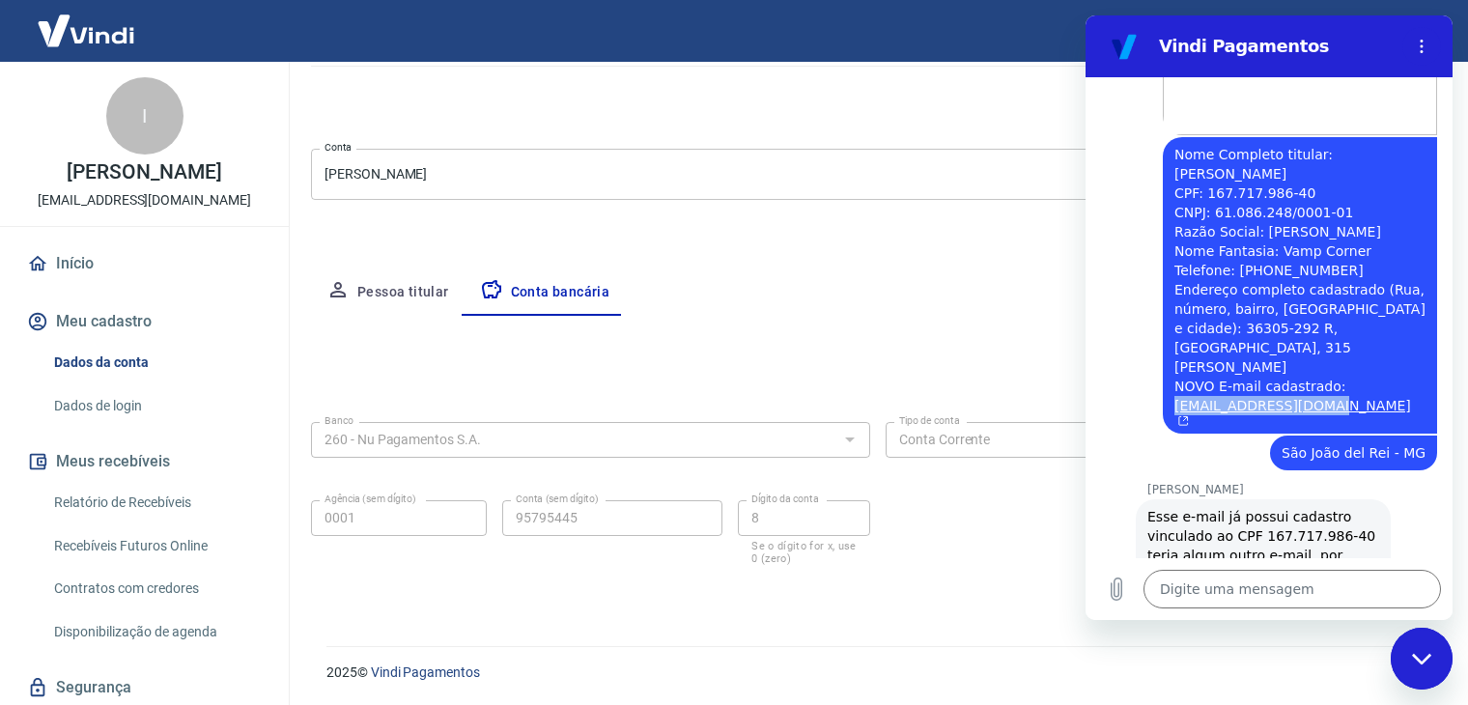
drag, startPoint x: 1162, startPoint y: 212, endPoint x: 1317, endPoint y: 222, distance: 154.9
click at [1317, 222] on div "diz: Nome Completo titular: [PERSON_NAME] CPF: 167.717.986-40 CNPJ: 61.086.248/…" at bounding box center [1300, 285] width 274 height 297
copy link "[EMAIL_ADDRESS][DOMAIN_NAME]"
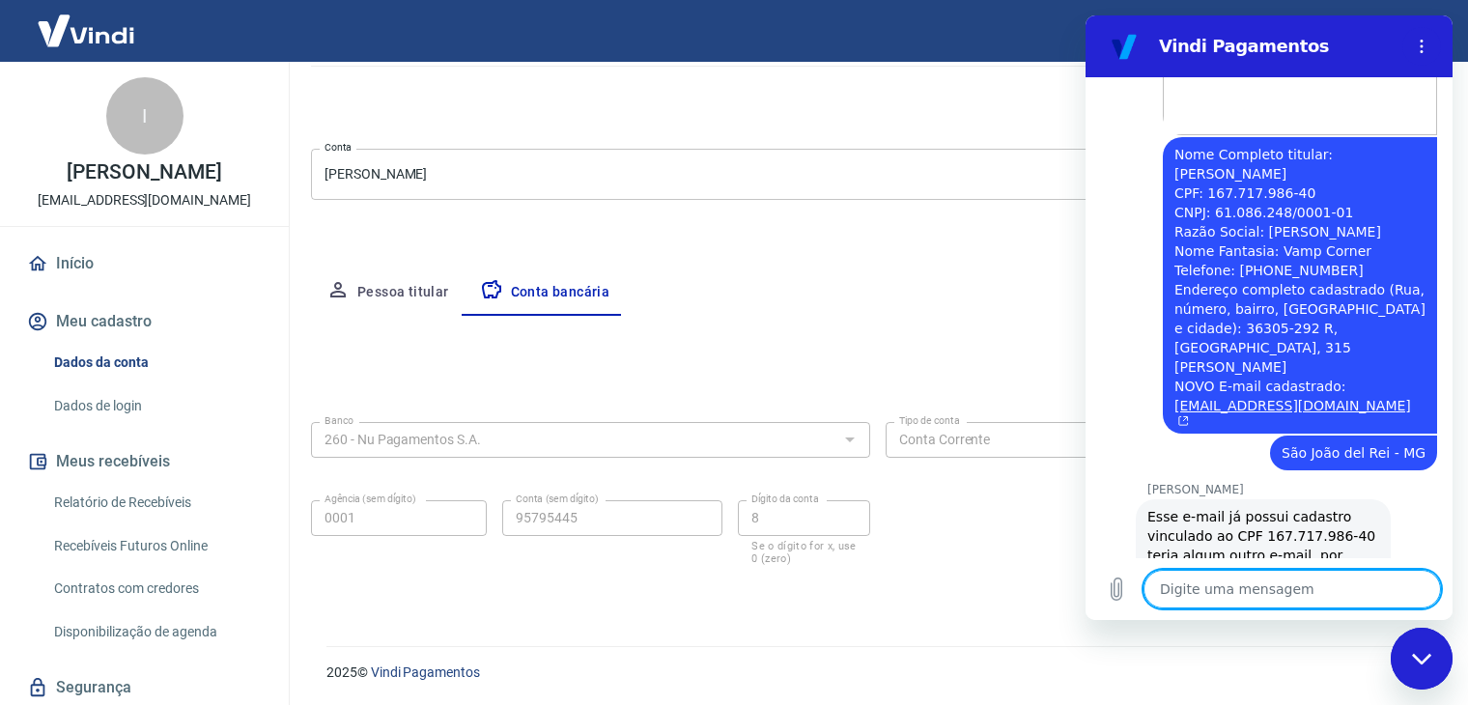
click at [1235, 580] on textarea at bounding box center [1293, 589] width 298 height 39
paste textarea "[EMAIL_ADDRESS][DOMAIN_NAME]"
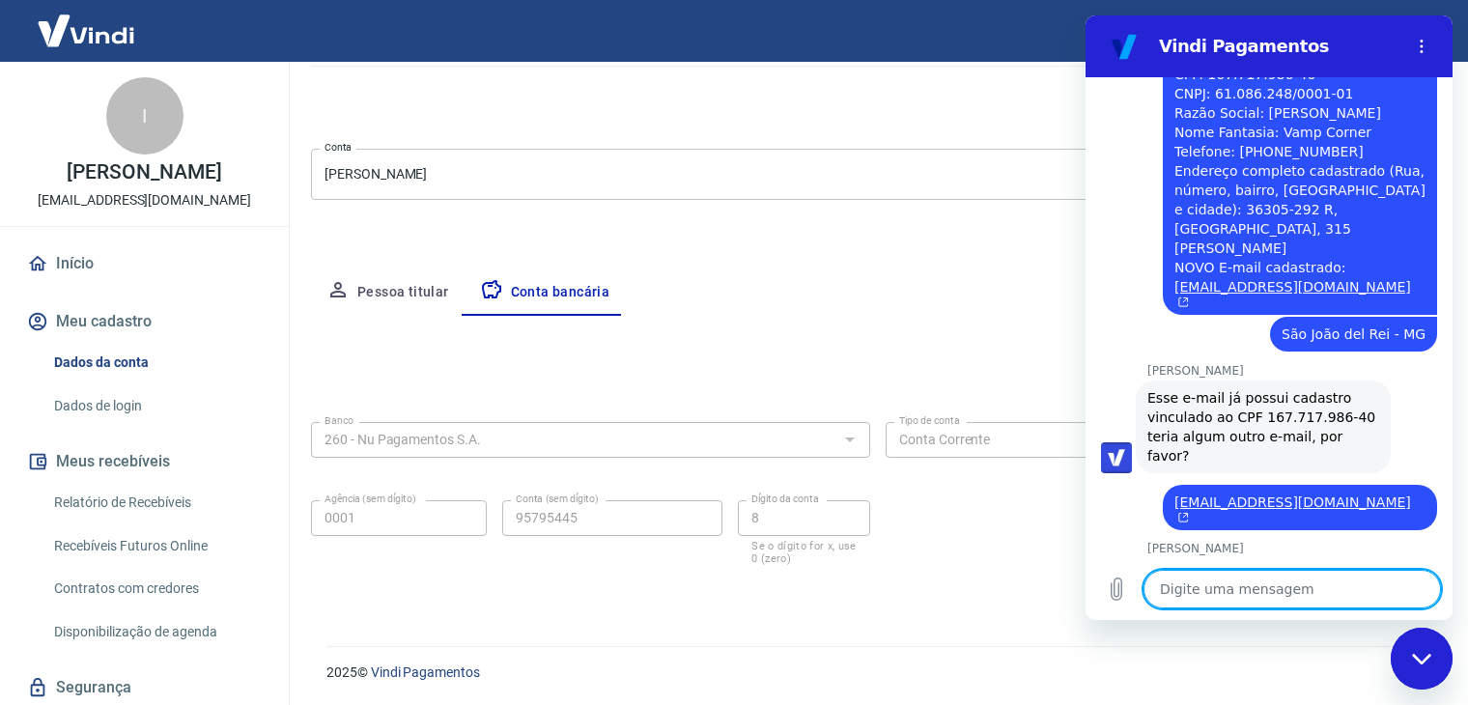
scroll to position [3567, 0]
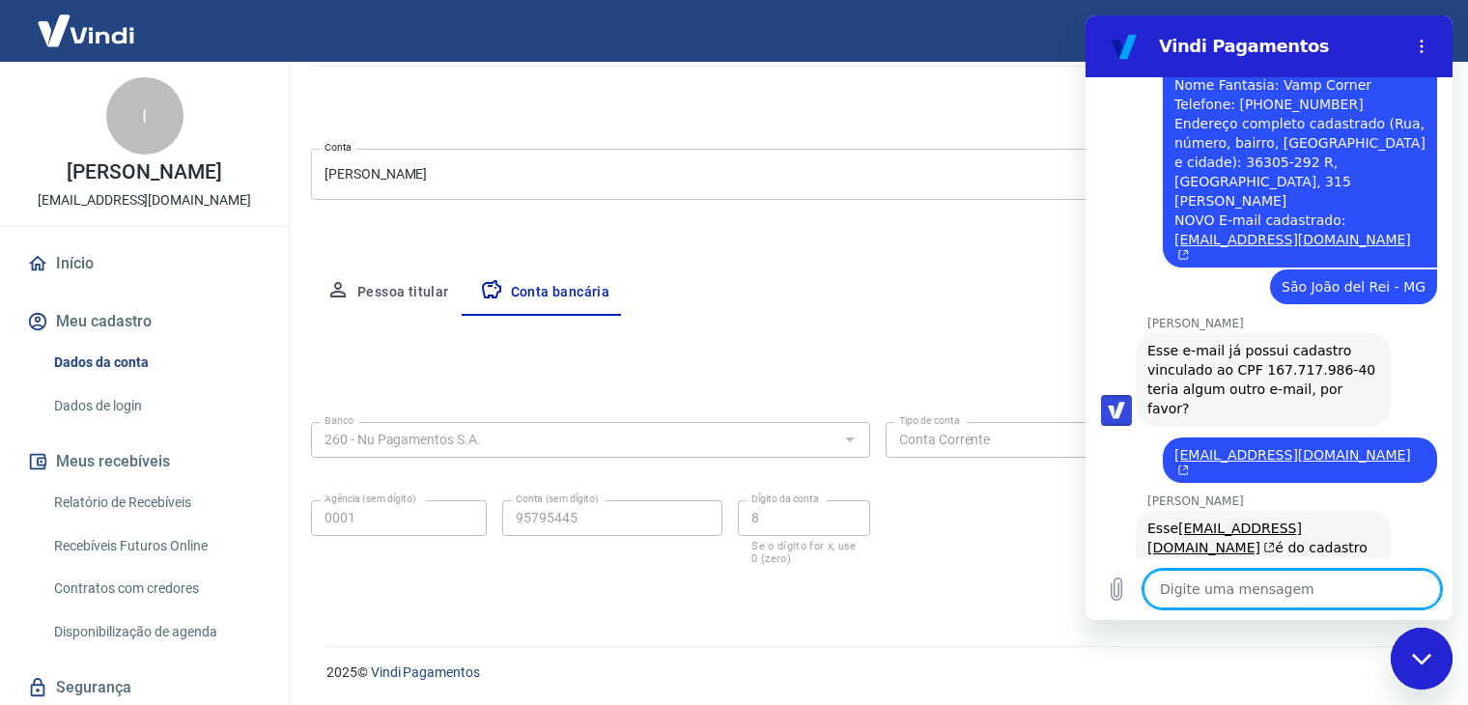
click at [1235, 598] on textarea at bounding box center [1293, 589] width 298 height 39
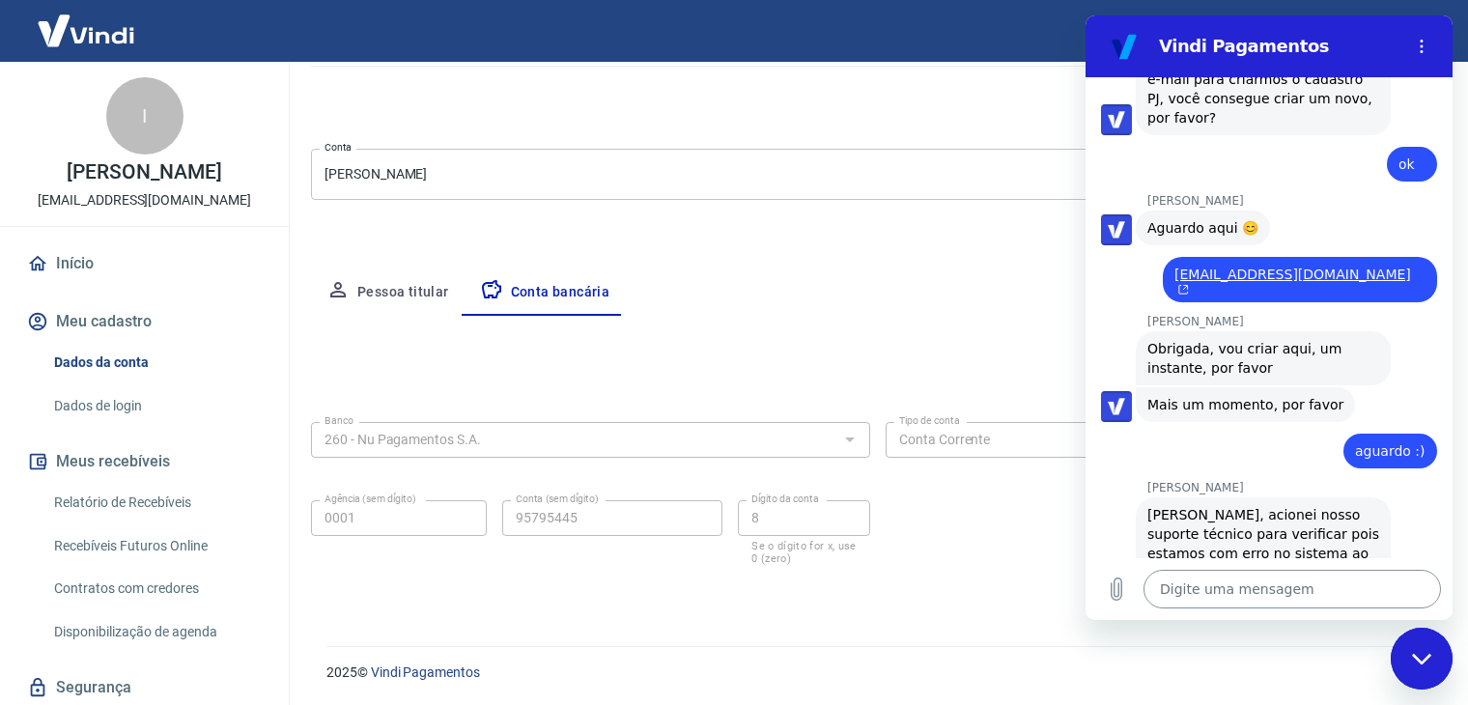
scroll to position [4515, 0]
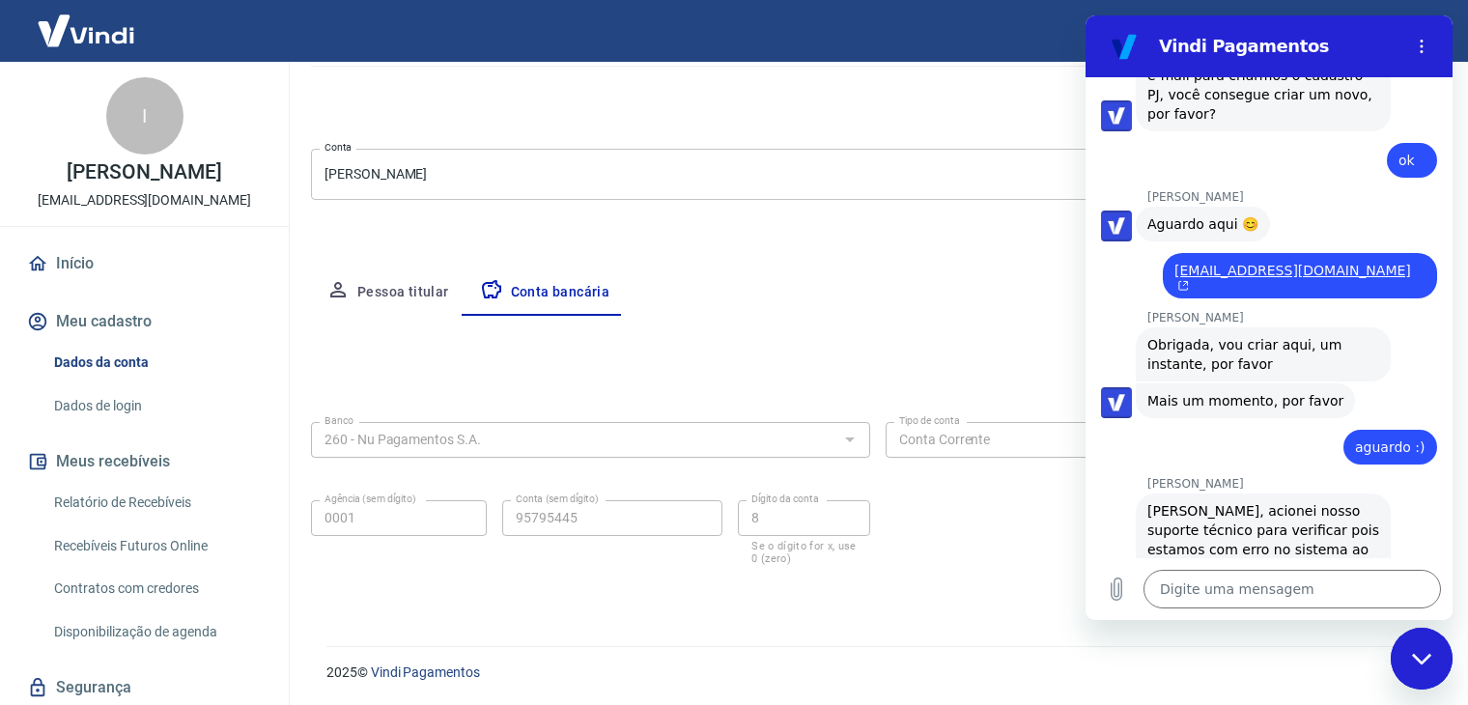
click at [1069, 134] on div "Meu cadastro / Dados cadastrais Dados cadastrais Cancelar conta Conta [PERSON_N…" at bounding box center [878, 255] width 1181 height 735
